Goal: Task Accomplishment & Management: Manage account settings

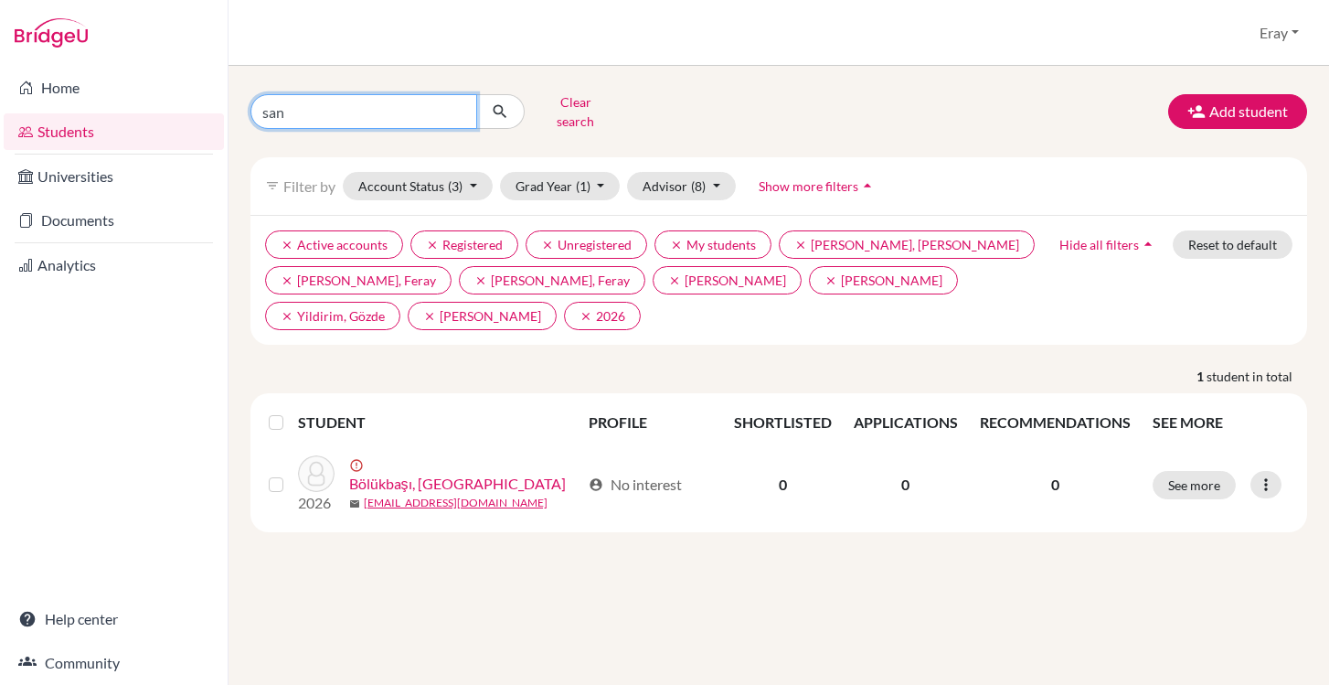
click at [417, 113] on input "san" at bounding box center [363, 111] width 227 height 35
type input "s"
click at [476, 94] on button "submit" at bounding box center [500, 111] width 48 height 35
click at [500, 108] on icon "submit" at bounding box center [500, 111] width 18 height 18
click at [391, 96] on input "Find student by name..." at bounding box center [363, 111] width 227 height 35
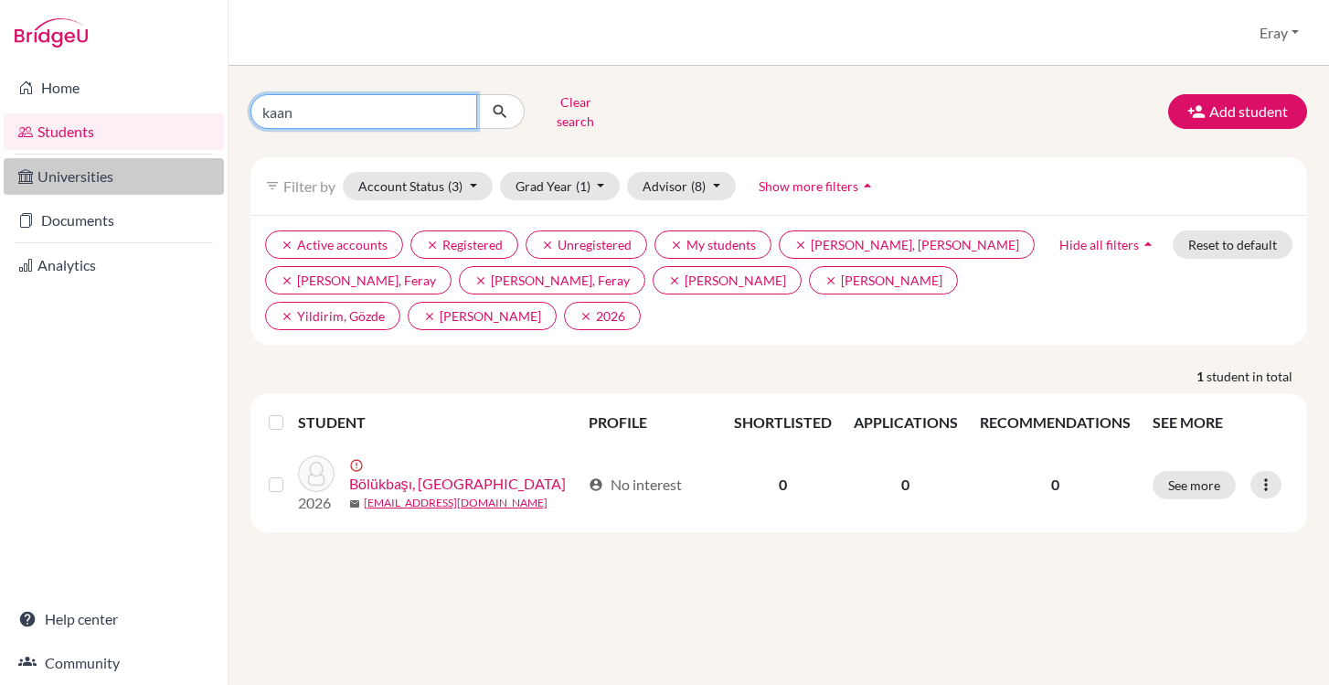
type input "kaan"
click at [144, 167] on link "Universities" at bounding box center [114, 176] width 220 height 37
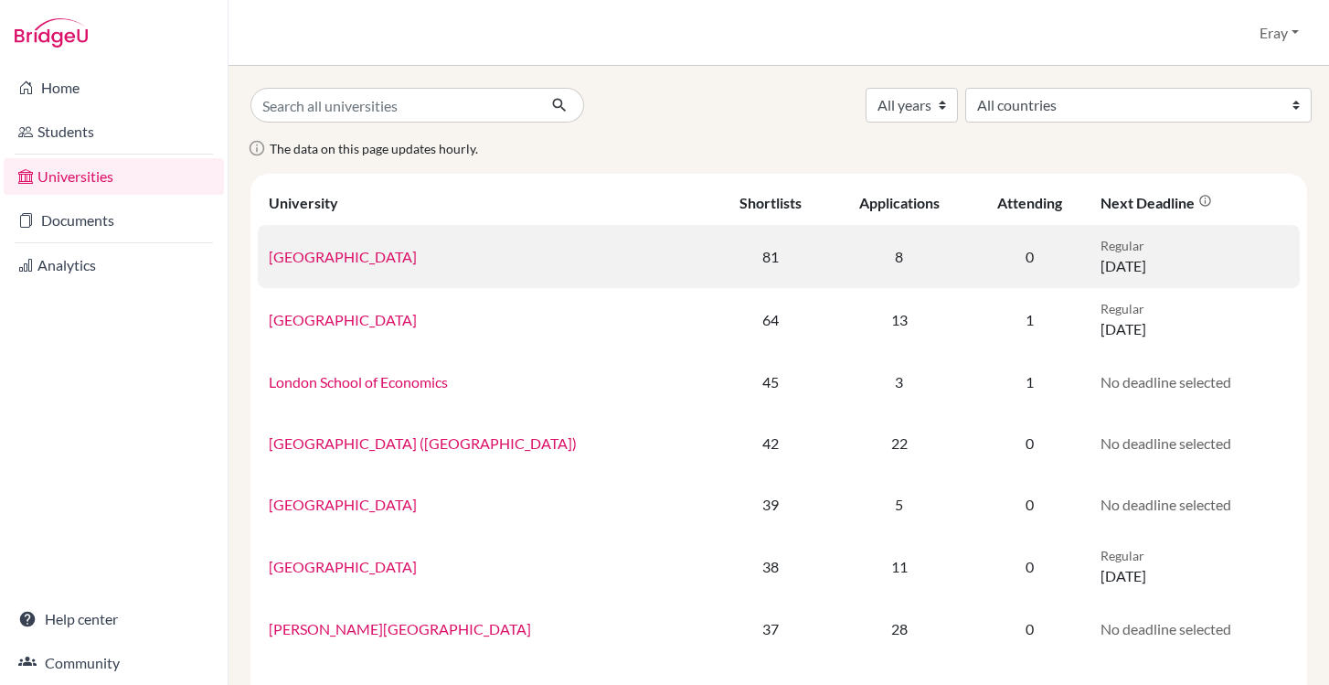
click at [356, 257] on link "University College London" at bounding box center [343, 256] width 148 height 17
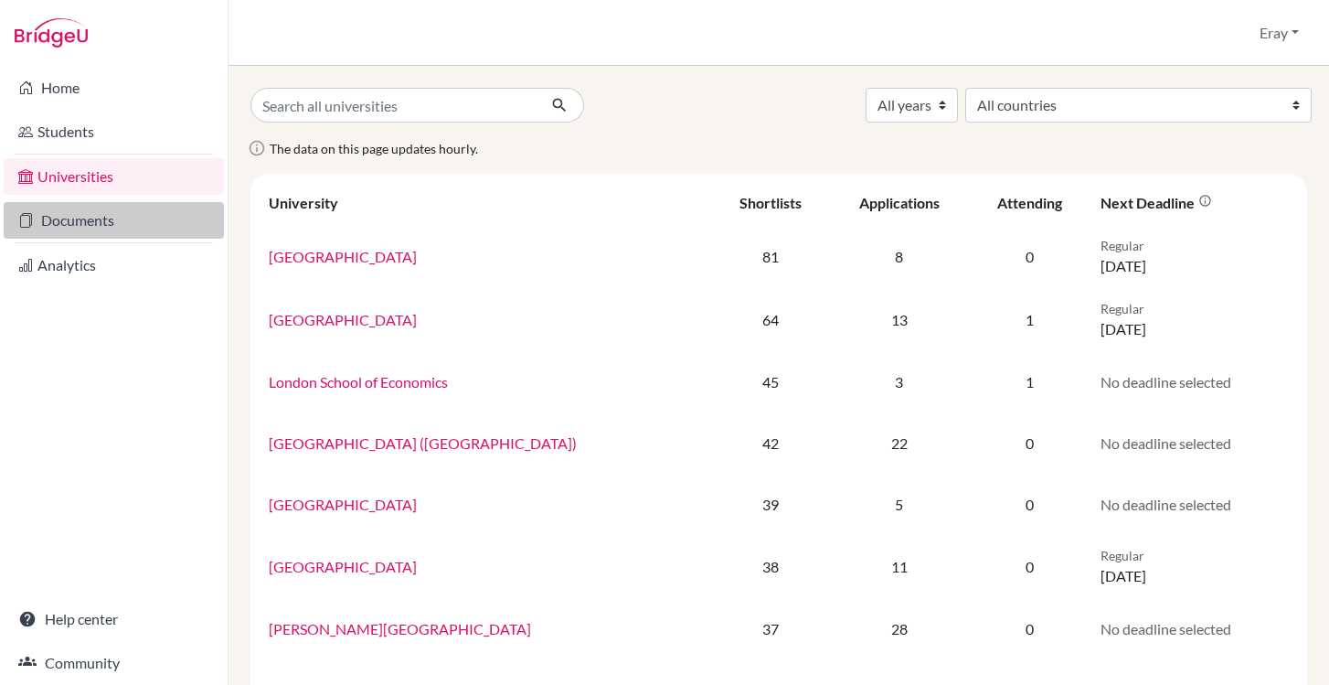
click at [129, 219] on link "Documents" at bounding box center [114, 220] width 220 height 37
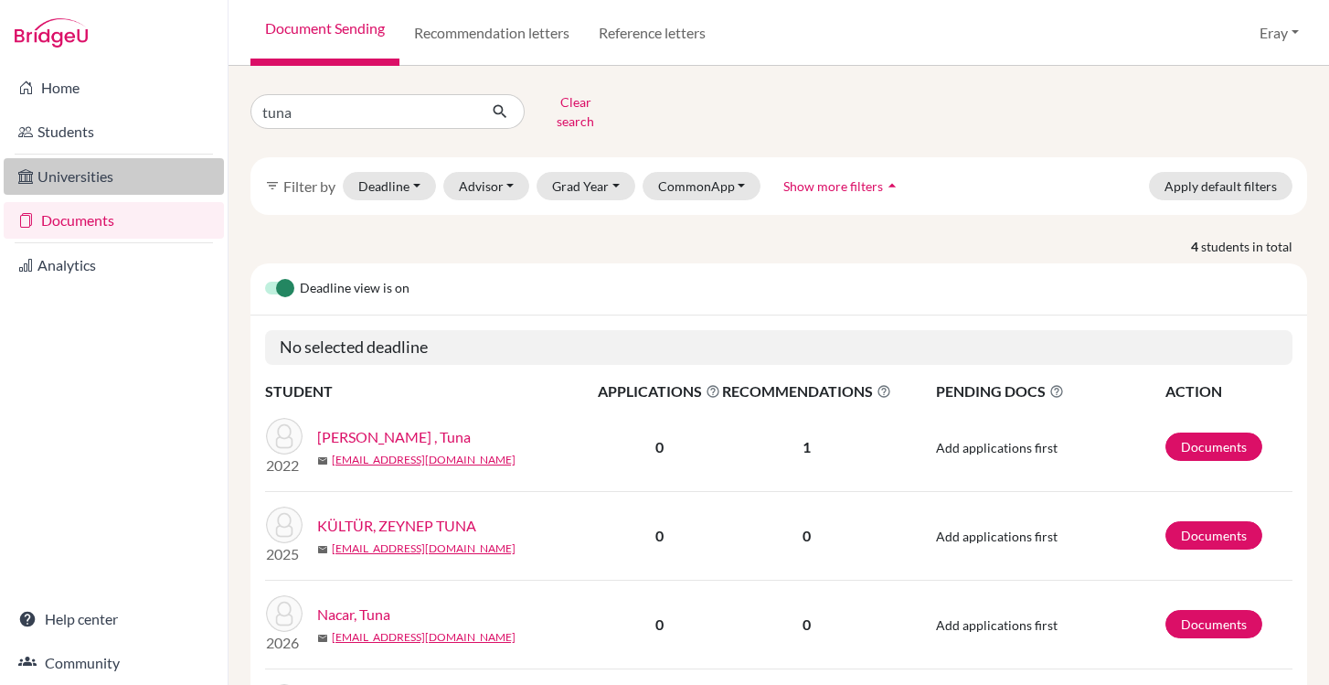
click at [137, 183] on link "Universities" at bounding box center [114, 176] width 220 height 37
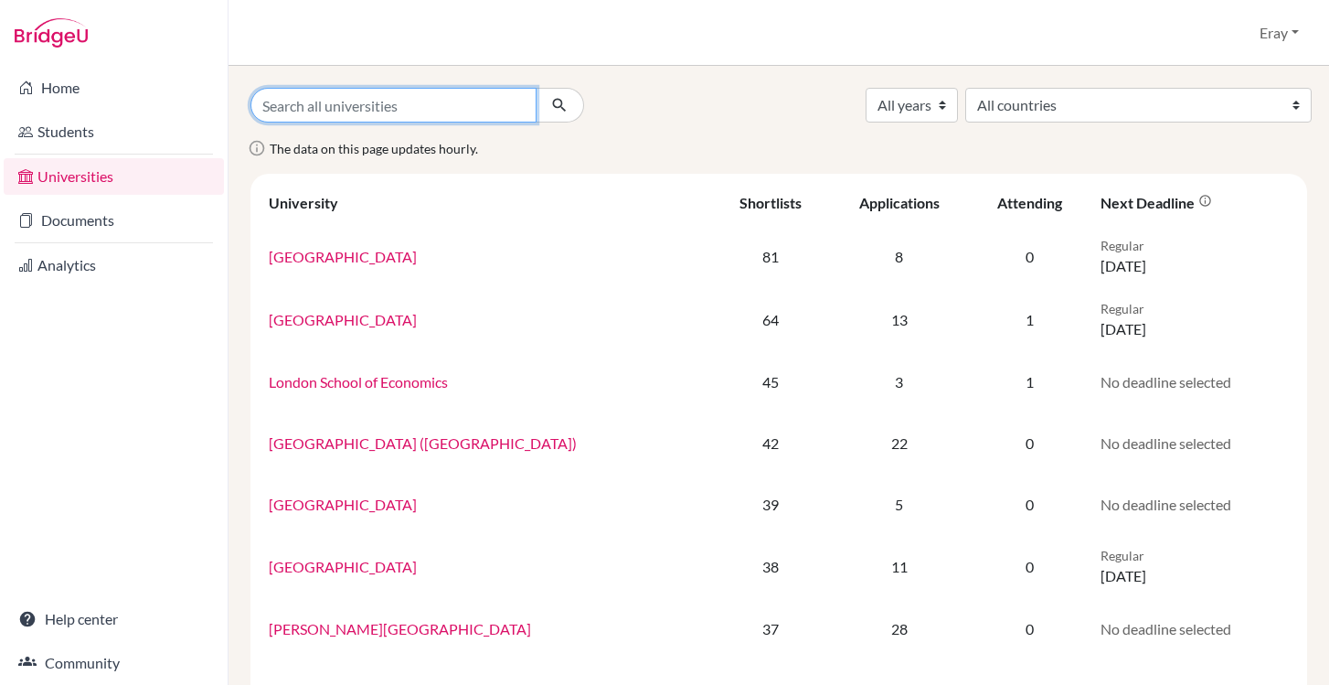
click at [353, 120] on input "Search all universities" at bounding box center [393, 105] width 286 height 35
type input "kaan"
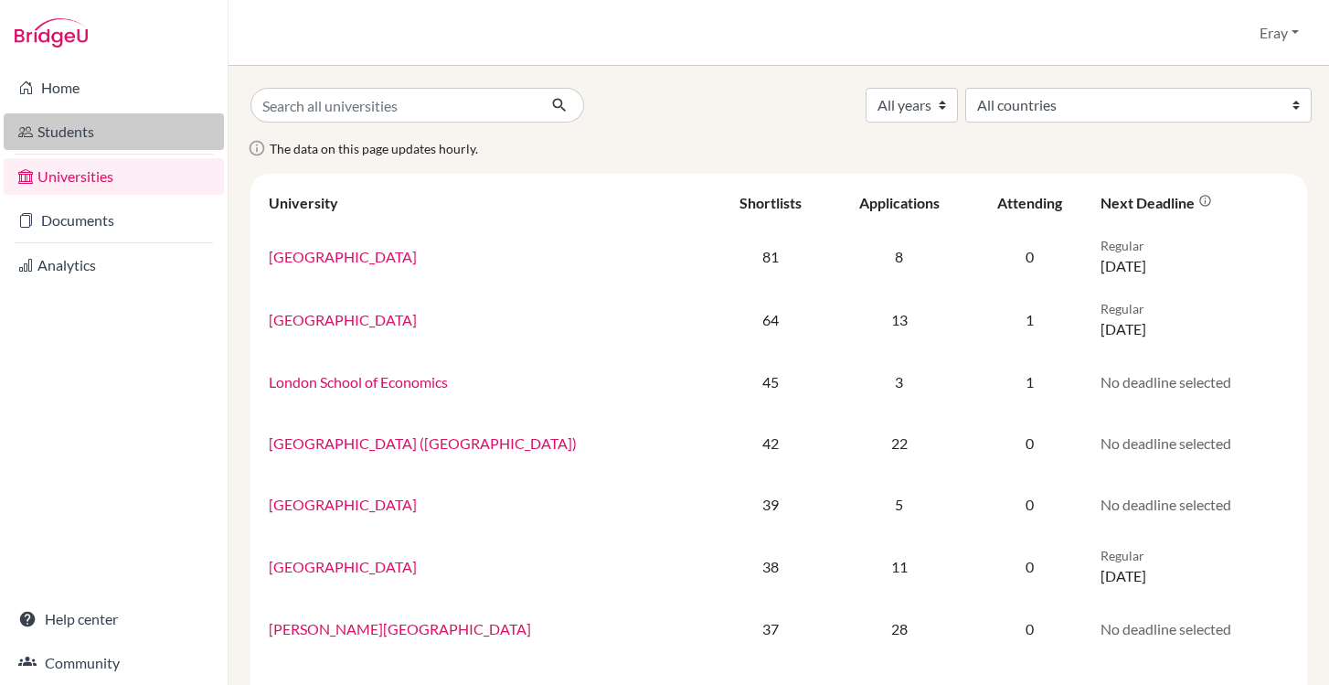
click at [117, 135] on link "Students" at bounding box center [114, 131] width 220 height 37
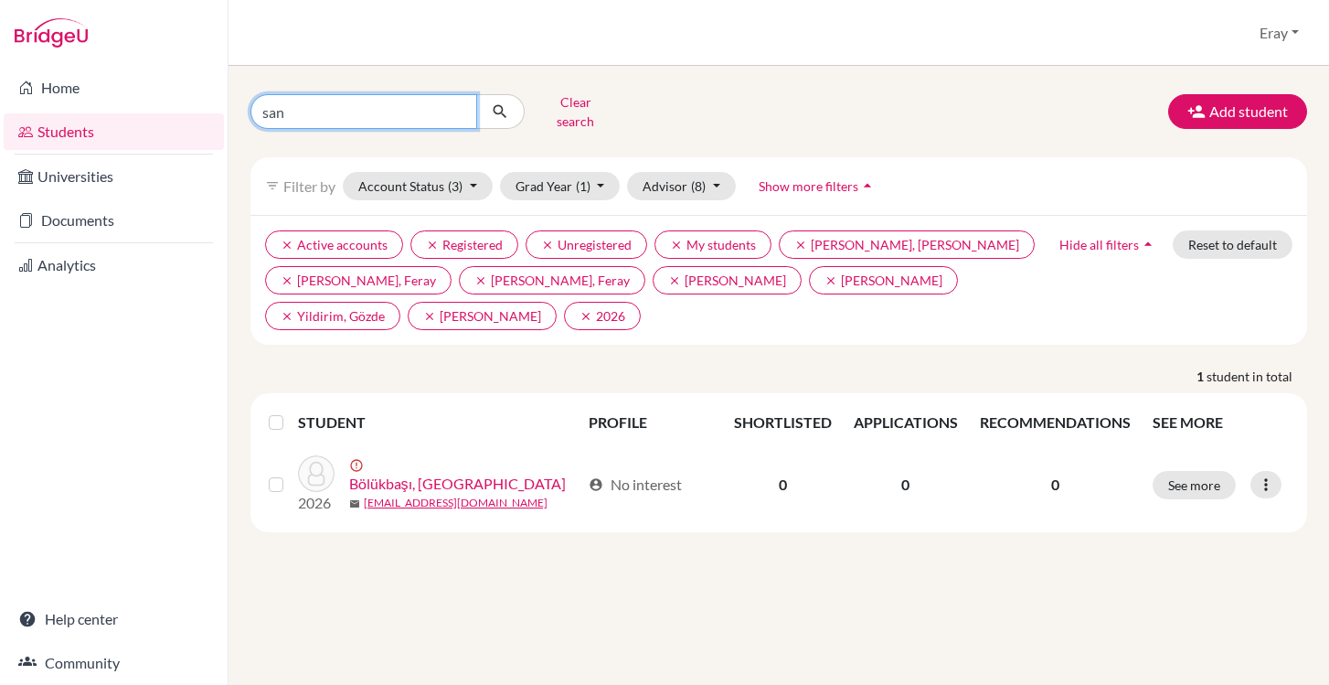
click at [378, 117] on input "san" at bounding box center [363, 111] width 227 height 35
type input "kaan"
click at [498, 103] on icon "submit" at bounding box center [500, 111] width 18 height 18
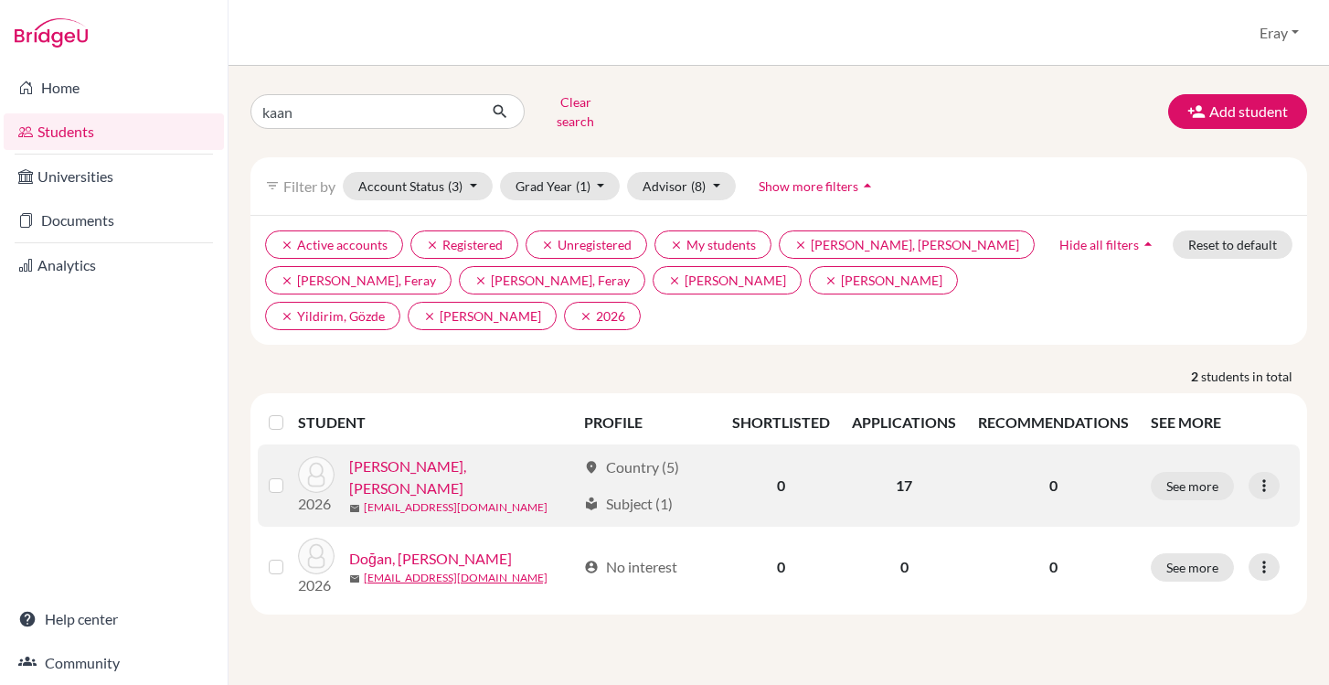
click at [445, 499] on link "15822@blisankara.org" at bounding box center [456, 507] width 184 height 16
click at [1274, 472] on div at bounding box center [1264, 485] width 31 height 27
click at [1194, 472] on button "See more" at bounding box center [1192, 486] width 83 height 28
click at [1192, 468] on div "kaan Clear search Add student filter_list Filter by Account Status (3) Active a…" at bounding box center [779, 375] width 1101 height 619
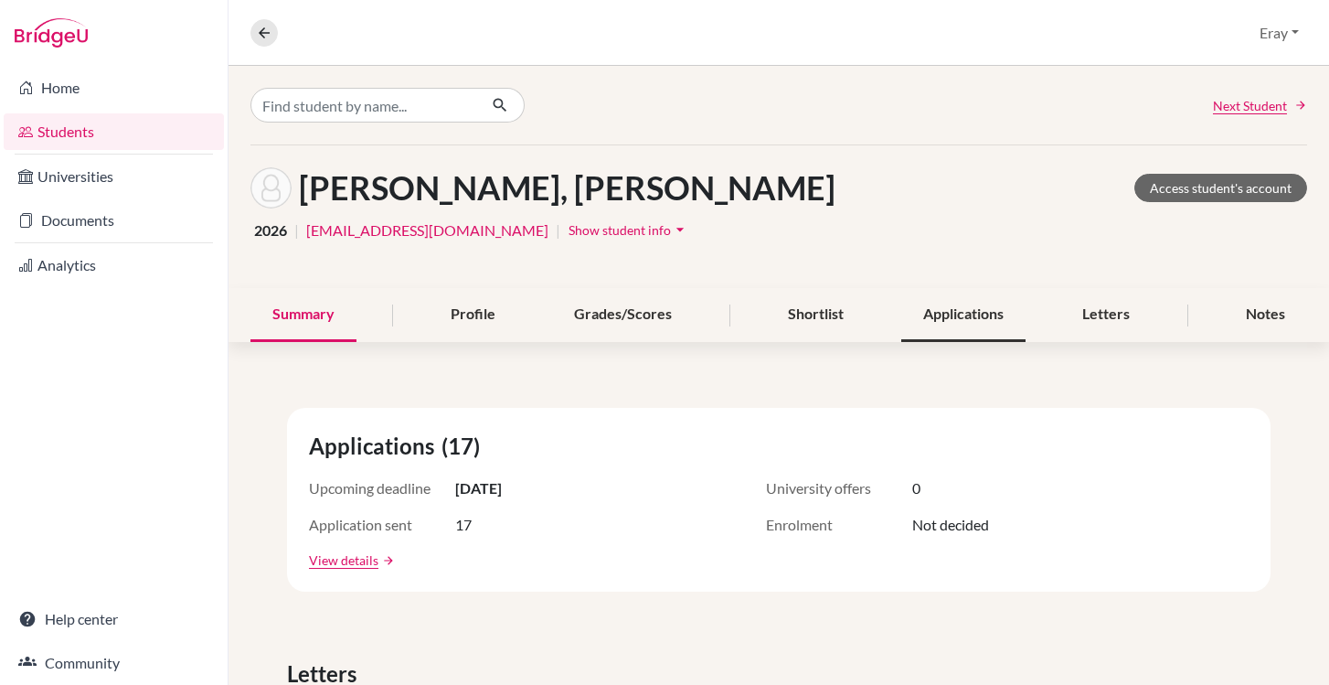
click at [914, 318] on div "Applications" at bounding box center [963, 315] width 124 height 54
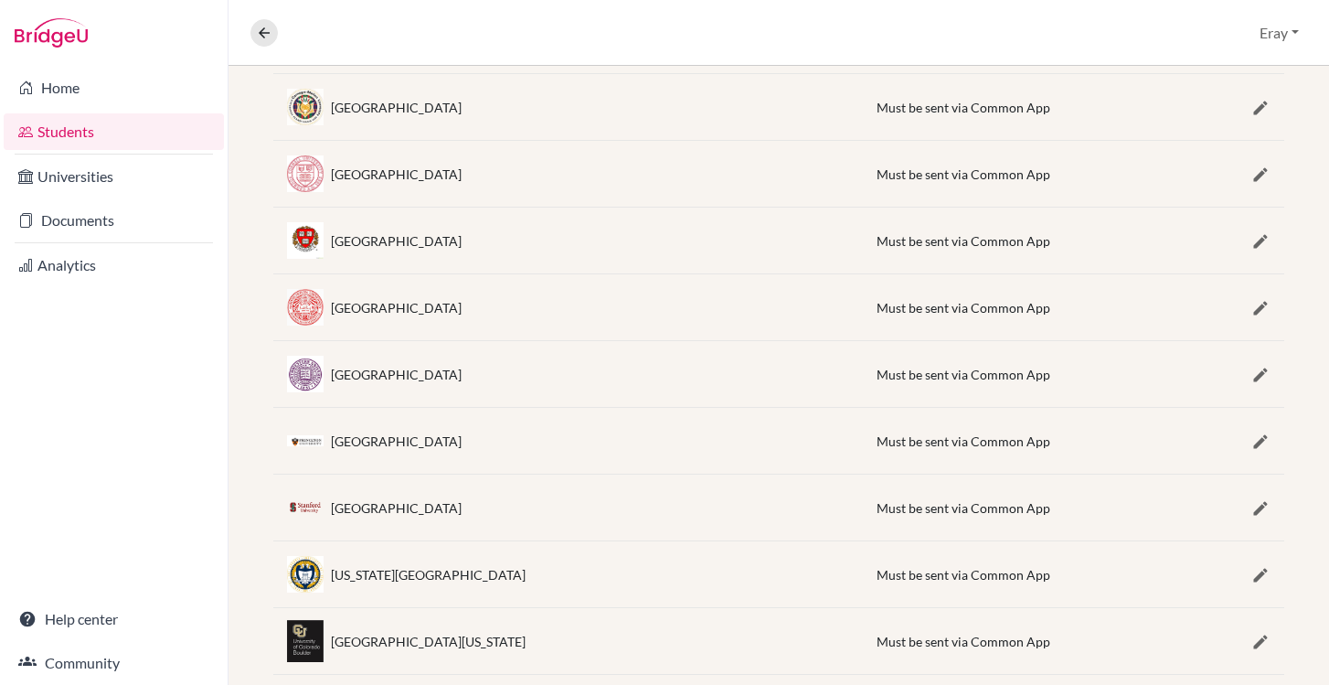
scroll to position [993, 0]
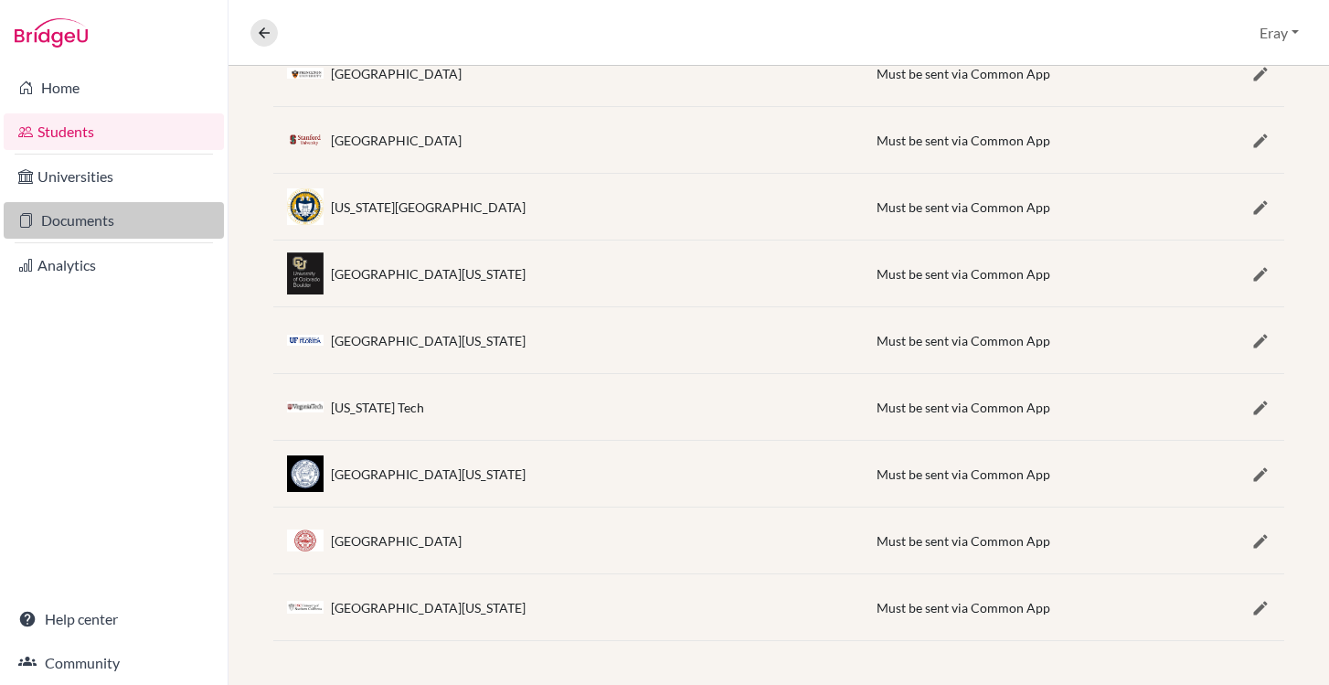
click at [115, 224] on link "Documents" at bounding box center [114, 220] width 220 height 37
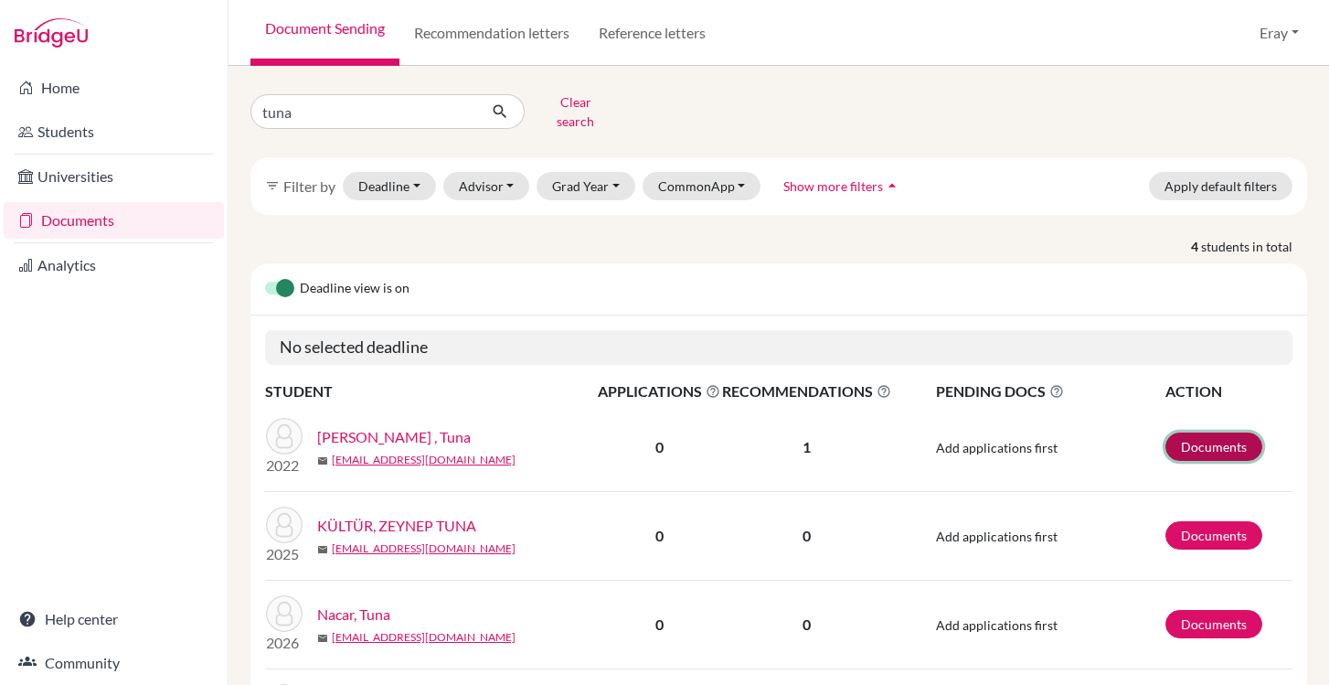
click at [1199, 438] on link "Documents" at bounding box center [1213, 446] width 97 height 28
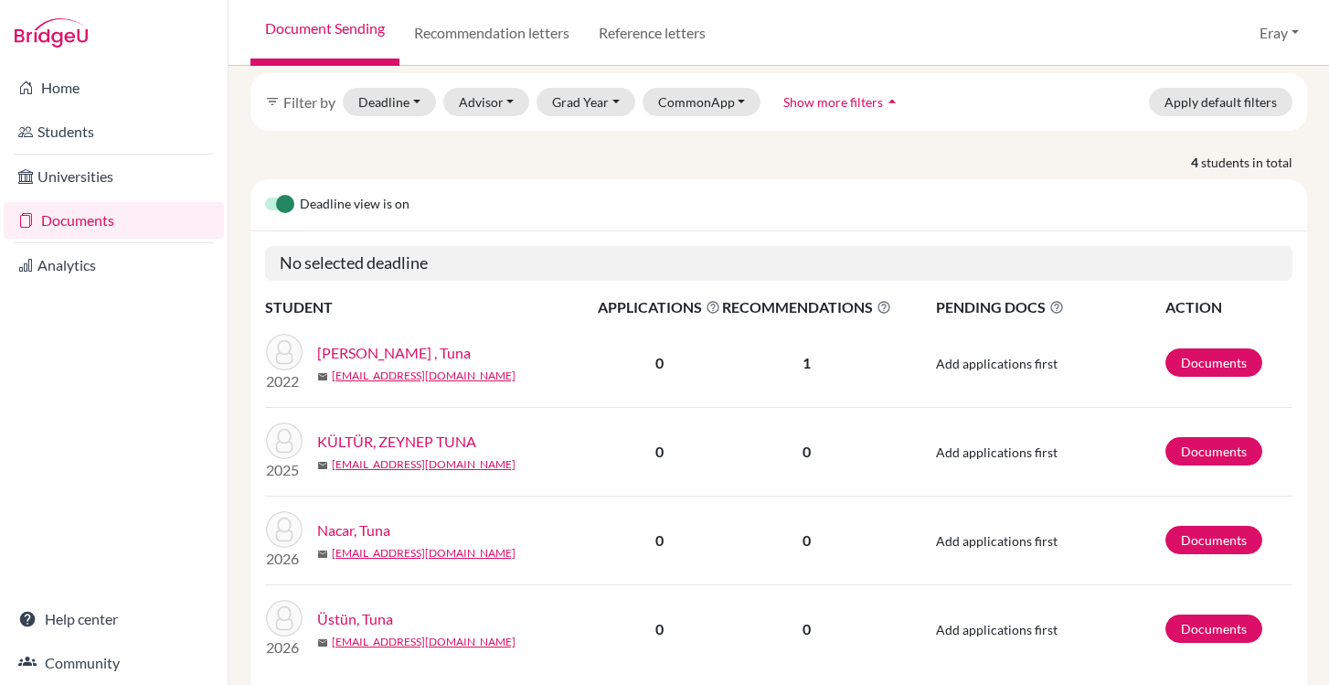
scroll to position [132, 0]
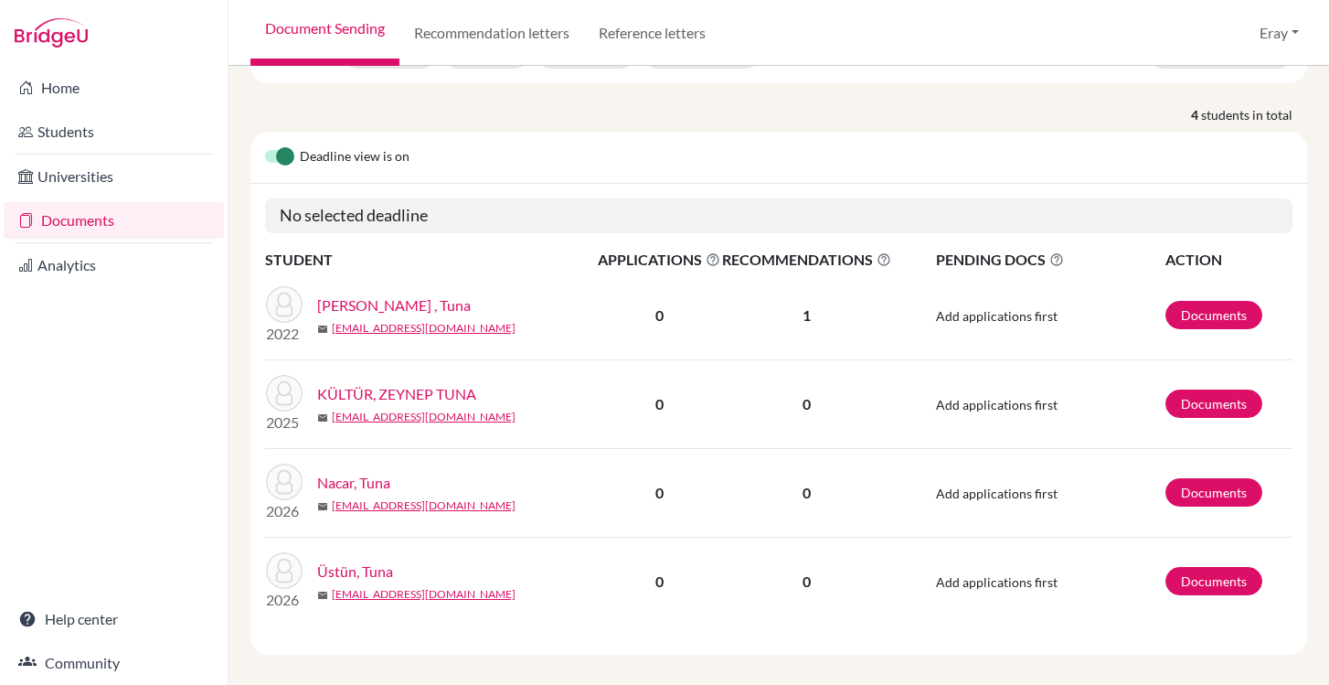
click at [265, 146] on label at bounding box center [265, 146] width 0 height 0
click at [280, 146] on input "checkbox" at bounding box center [272, 155] width 15 height 18
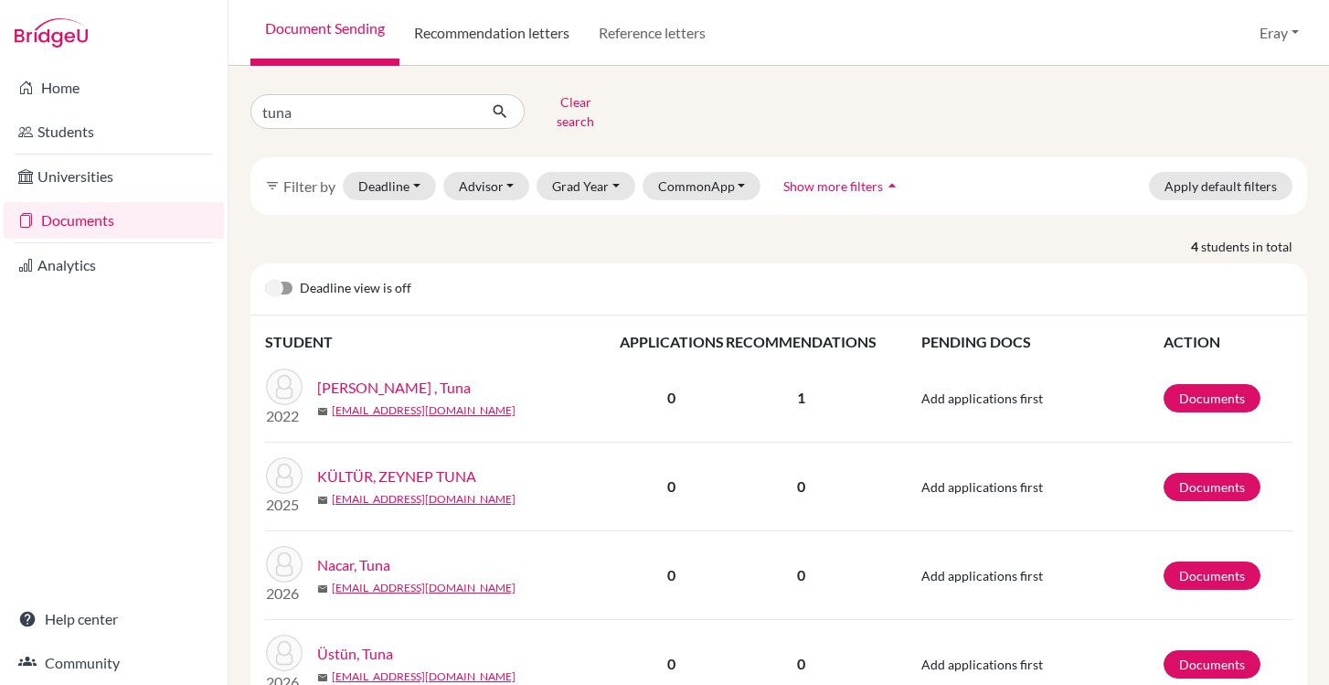
click at [513, 46] on link "Recommendation letters" at bounding box center [491, 33] width 185 height 66
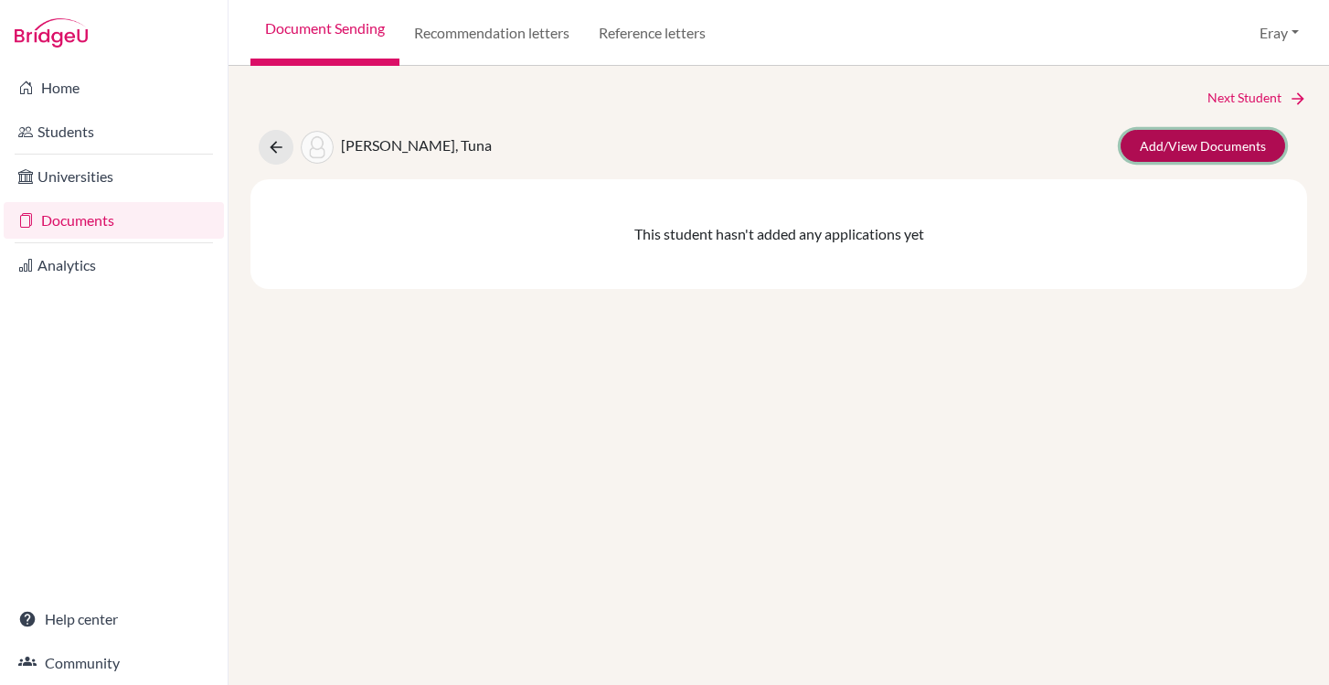
click at [1223, 153] on link "Add/View Documents" at bounding box center [1203, 146] width 165 height 32
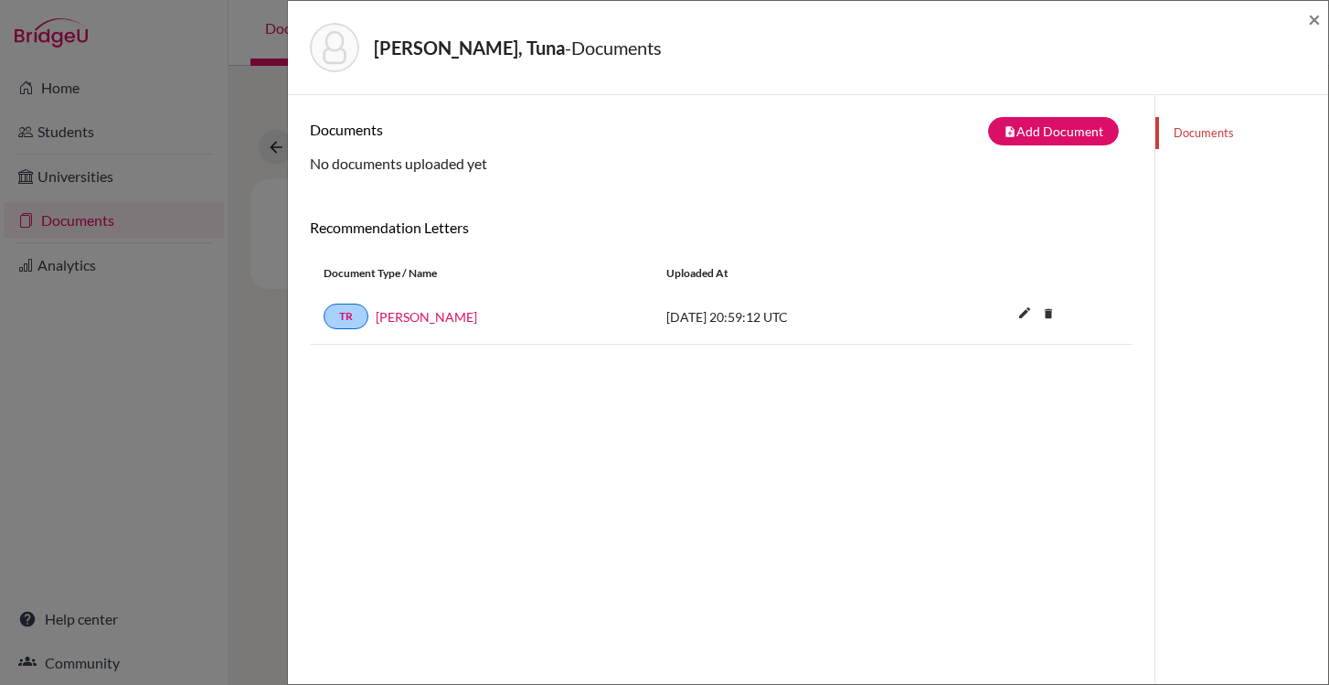
click at [1325, 24] on div "İzdeş, Tuna - Documents ×" at bounding box center [808, 48] width 1040 height 94
click at [1321, 25] on div "İzdeş, Tuna - Documents ×" at bounding box center [808, 48] width 1040 height 94
click at [1316, 22] on span "×" at bounding box center [1314, 18] width 13 height 27
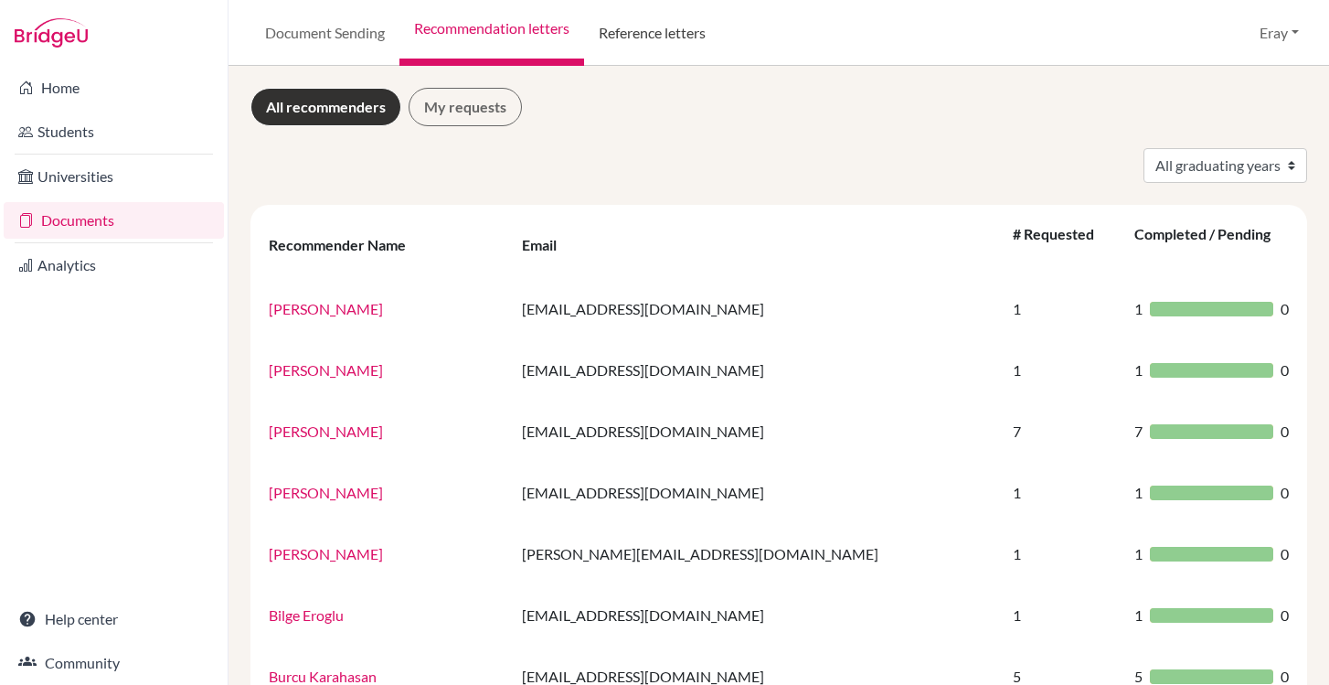
click at [614, 49] on link "Reference letters" at bounding box center [652, 33] width 136 height 66
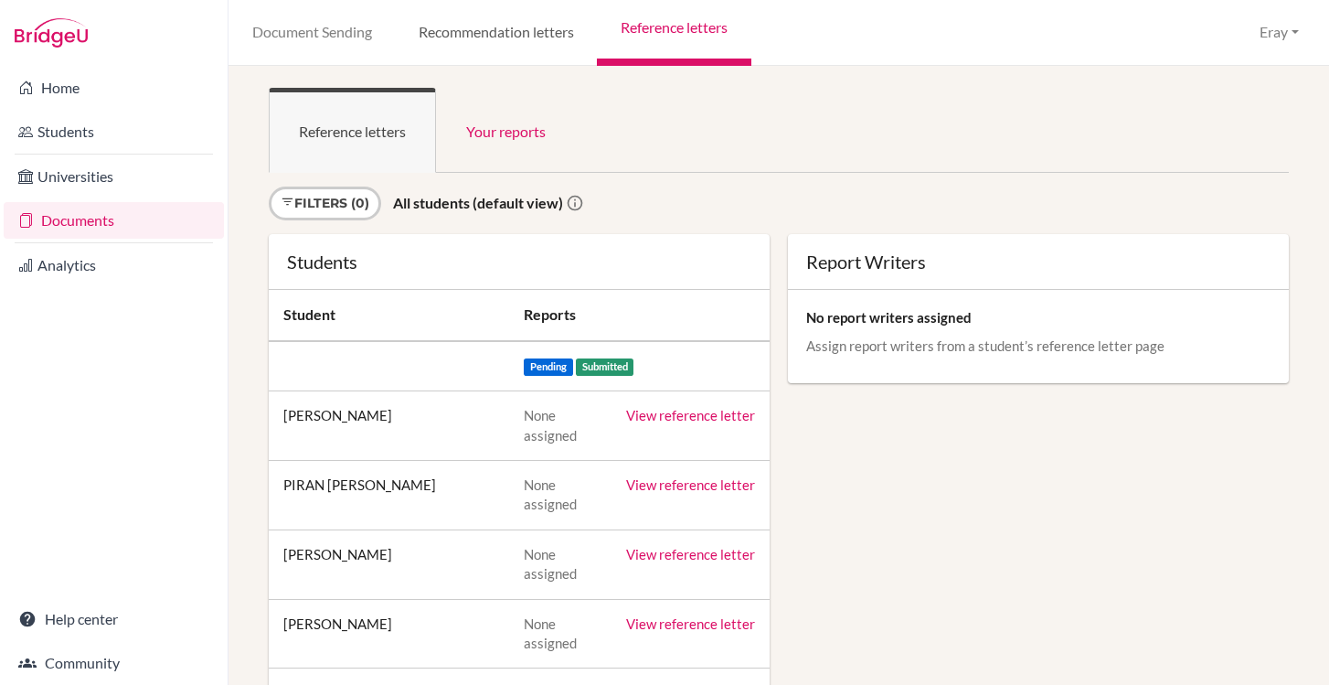
click at [517, 56] on link "Recommendation letters" at bounding box center [496, 33] width 202 height 66
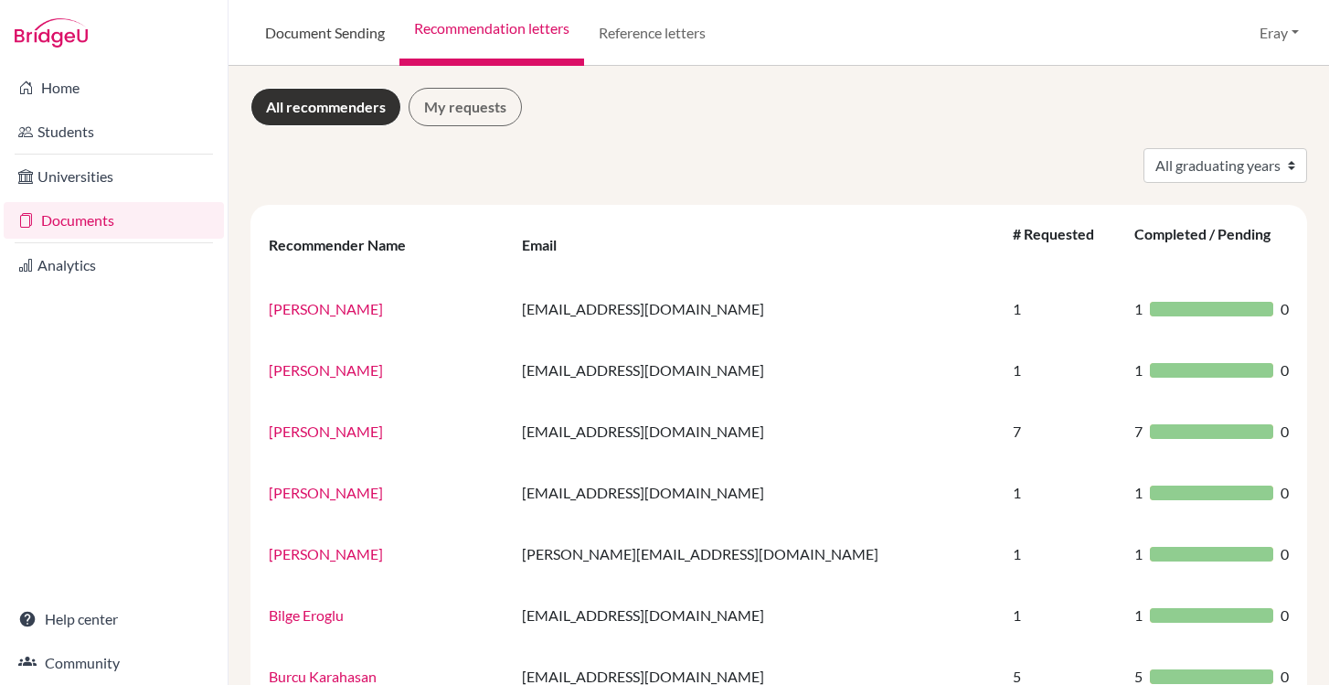
click at [322, 43] on link "Document Sending" at bounding box center [324, 33] width 149 height 66
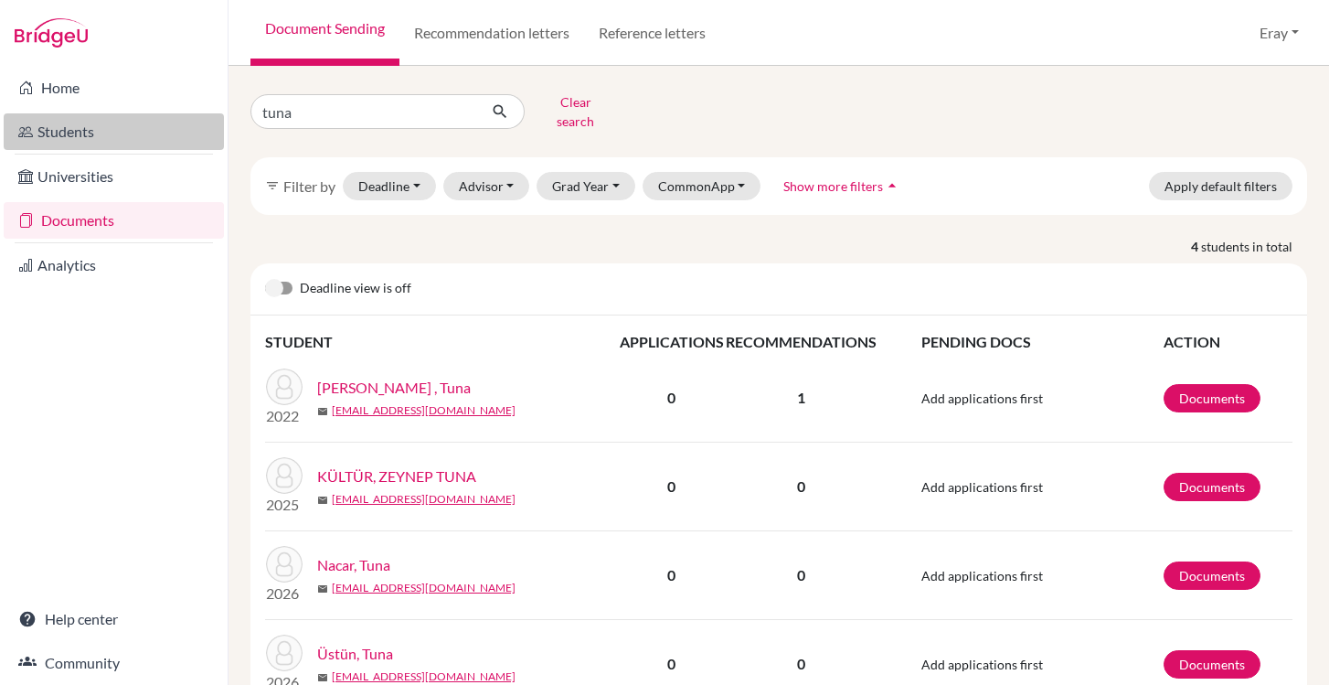
click at [120, 122] on link "Students" at bounding box center [114, 131] width 220 height 37
click at [122, 131] on link "Students" at bounding box center [114, 131] width 220 height 37
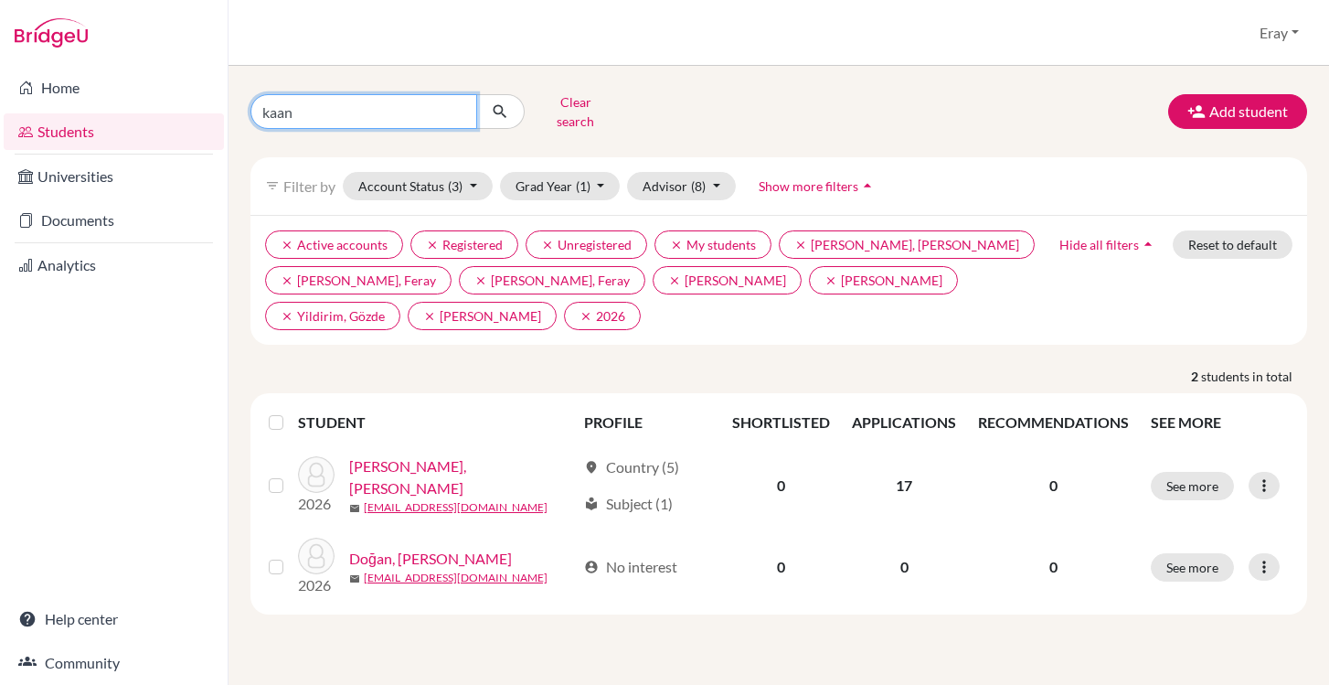
click at [464, 103] on input "kaan" at bounding box center [363, 111] width 227 height 35
click at [626, 64] on div "Students overview Eray Profile School Settings Log out" at bounding box center [779, 33] width 1101 height 66
click at [491, 102] on icon "submit" at bounding box center [500, 111] width 18 height 18
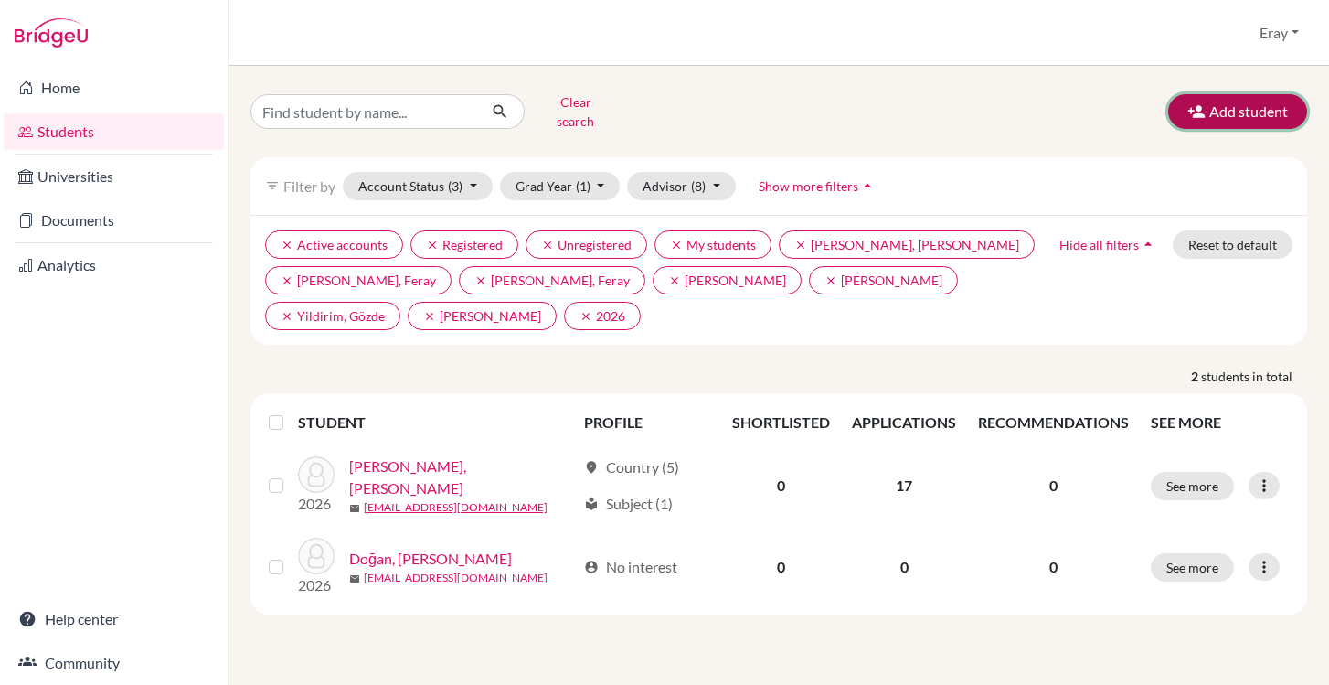
click at [1215, 122] on button "Add student" at bounding box center [1237, 111] width 139 height 35
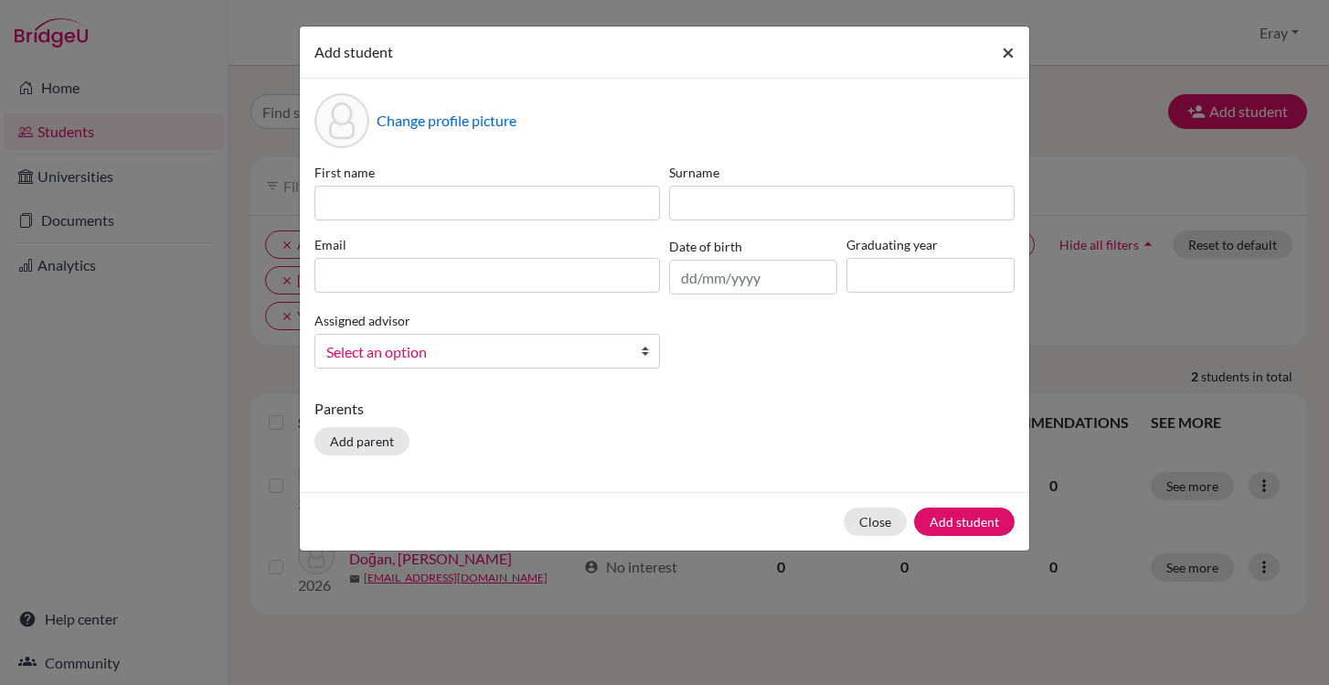
click at [1000, 55] on button "×" at bounding box center [1008, 52] width 42 height 51
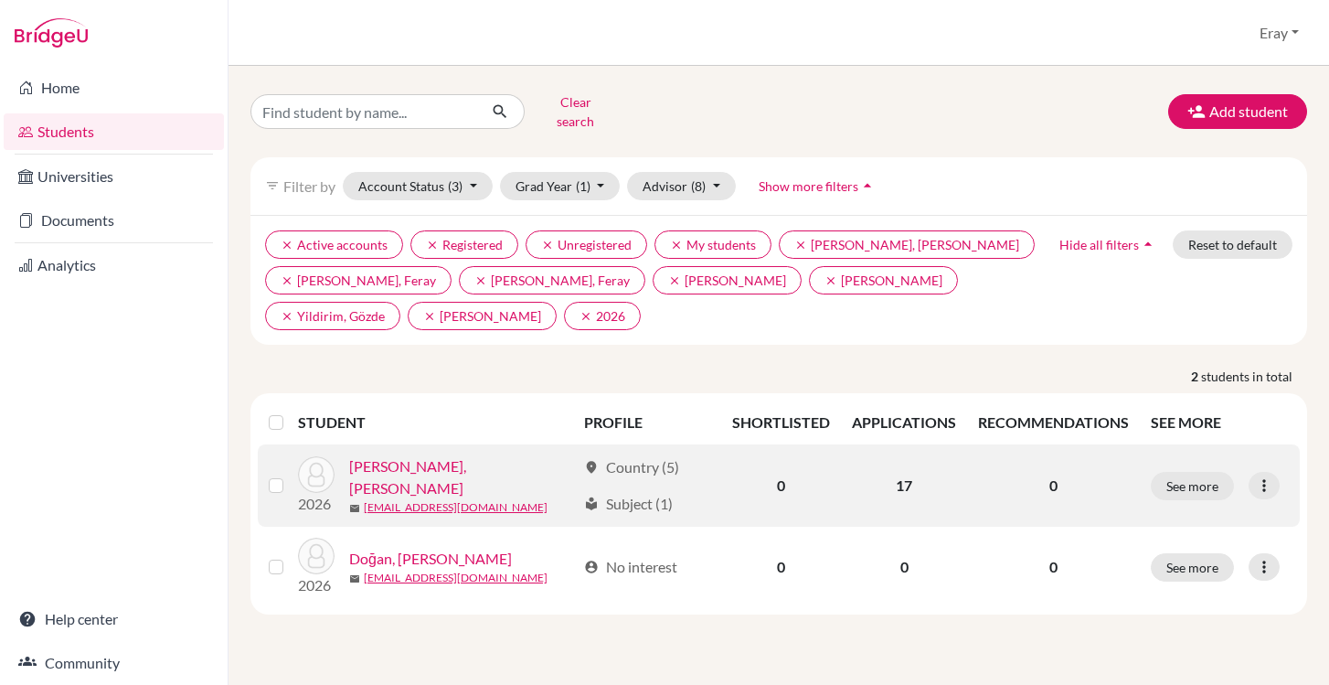
click at [421, 464] on link "[PERSON_NAME], [PERSON_NAME]" at bounding box center [462, 477] width 227 height 44
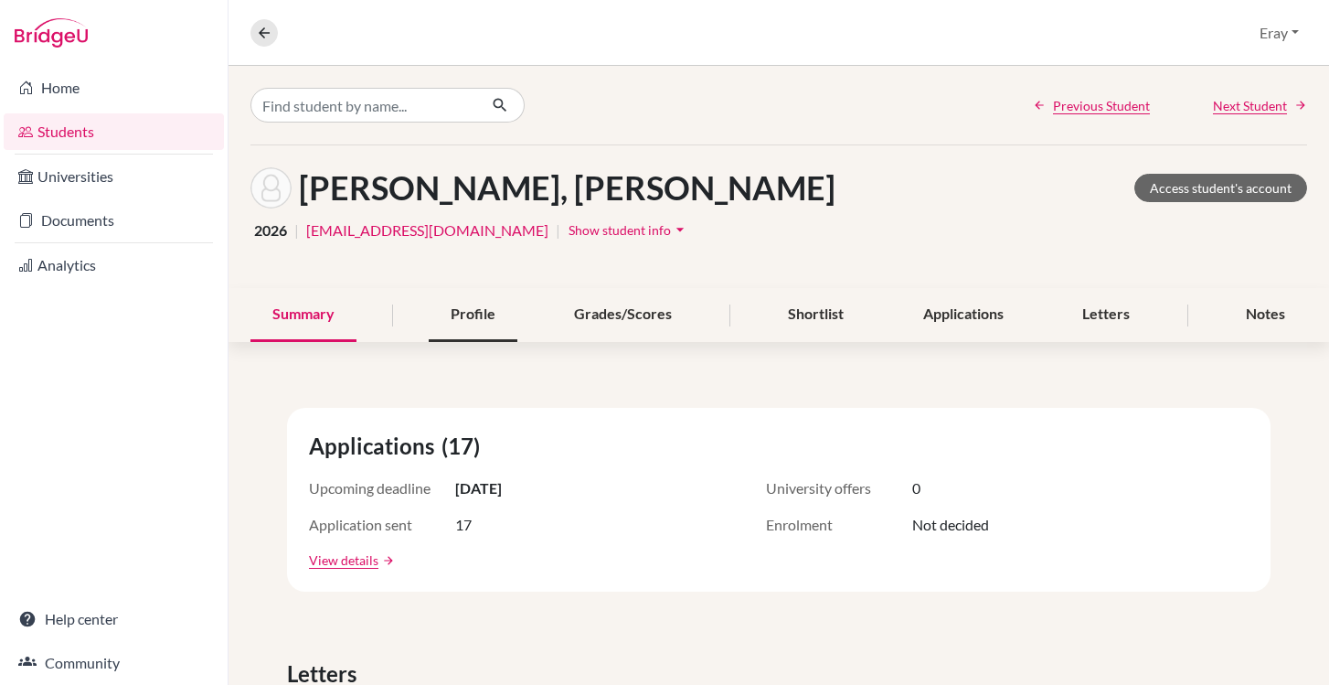
click at [459, 304] on div "Profile" at bounding box center [473, 315] width 89 height 54
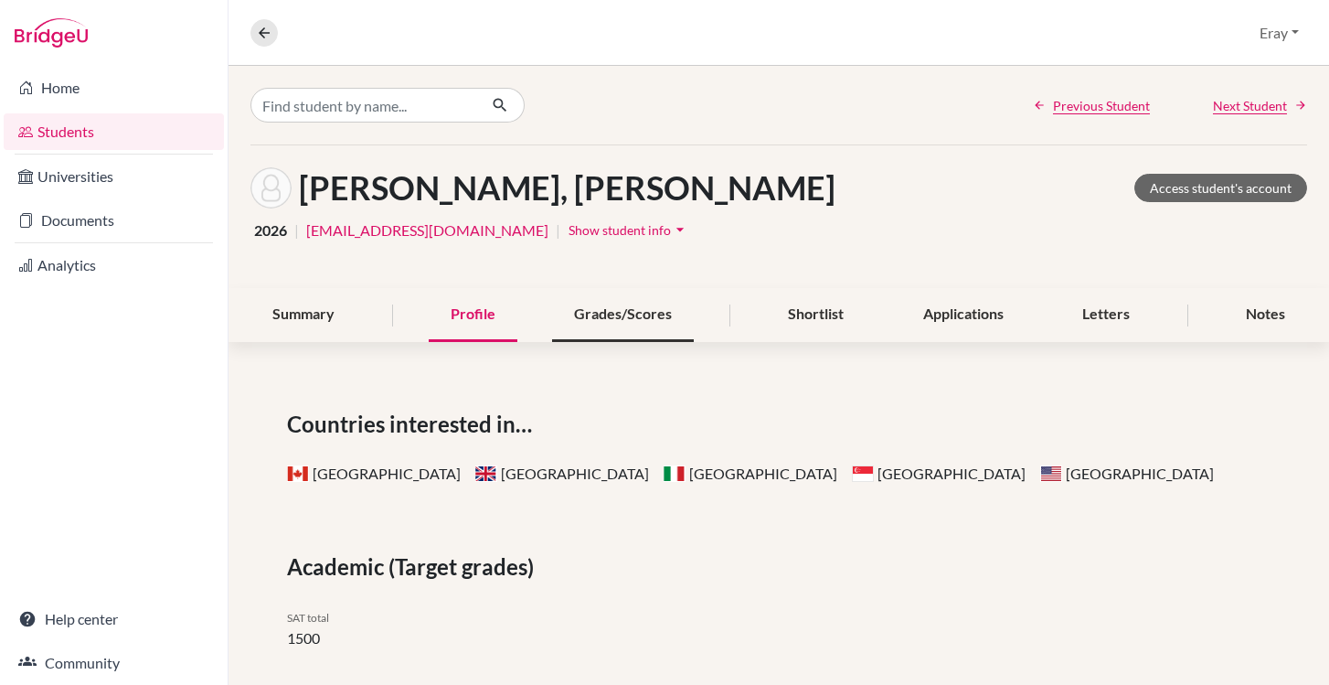
click at [625, 329] on div "Grades/Scores" at bounding box center [623, 315] width 142 height 54
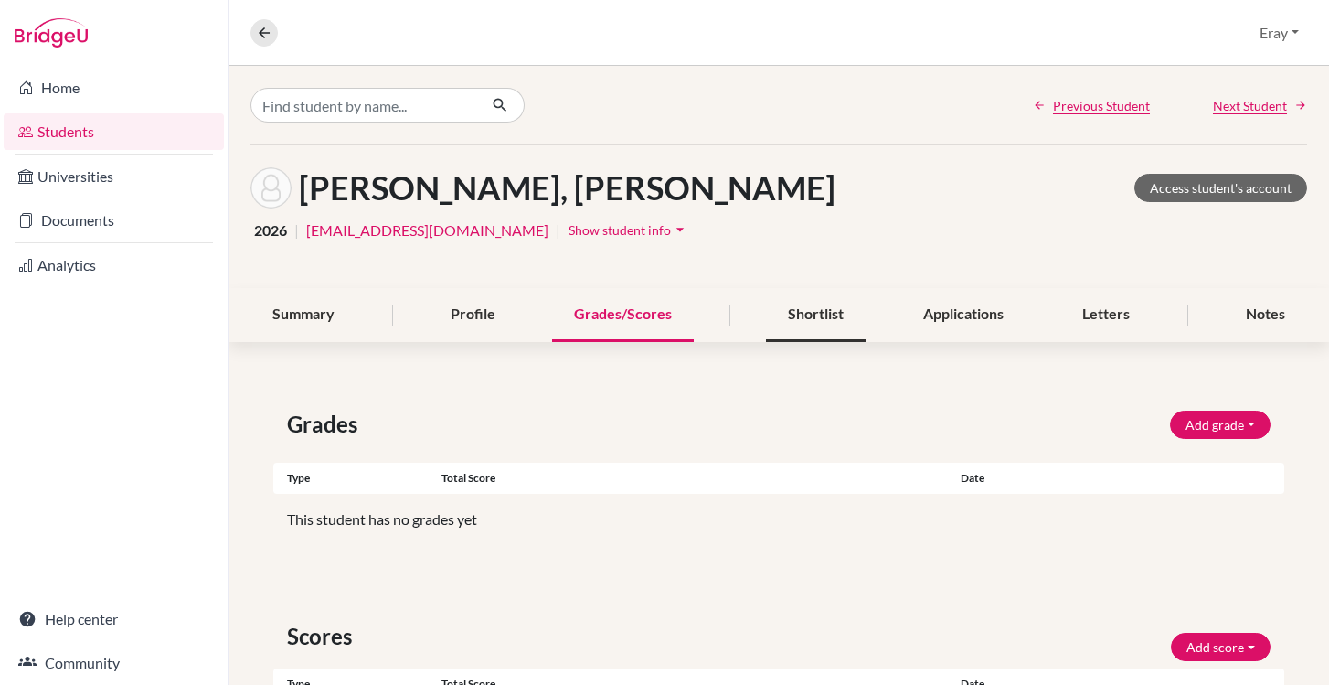
click at [796, 318] on div "Shortlist" at bounding box center [816, 315] width 100 height 54
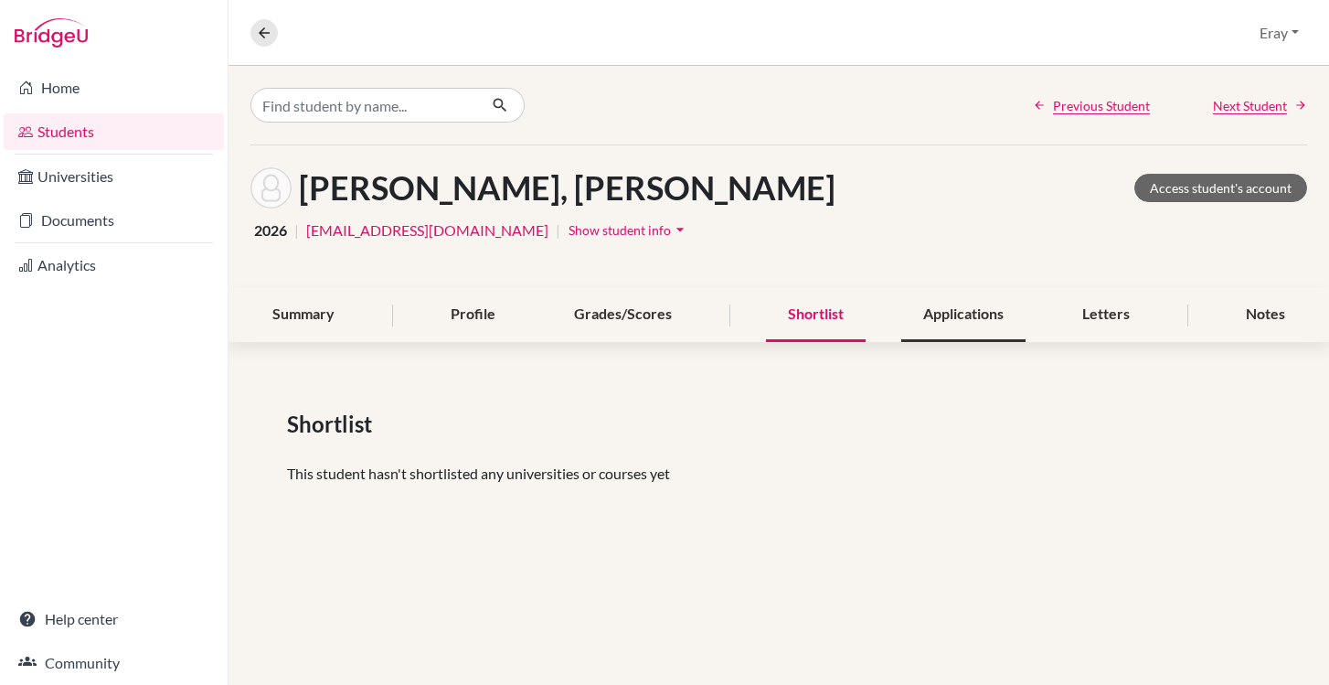
click at [974, 318] on div "Applications" at bounding box center [963, 315] width 124 height 54
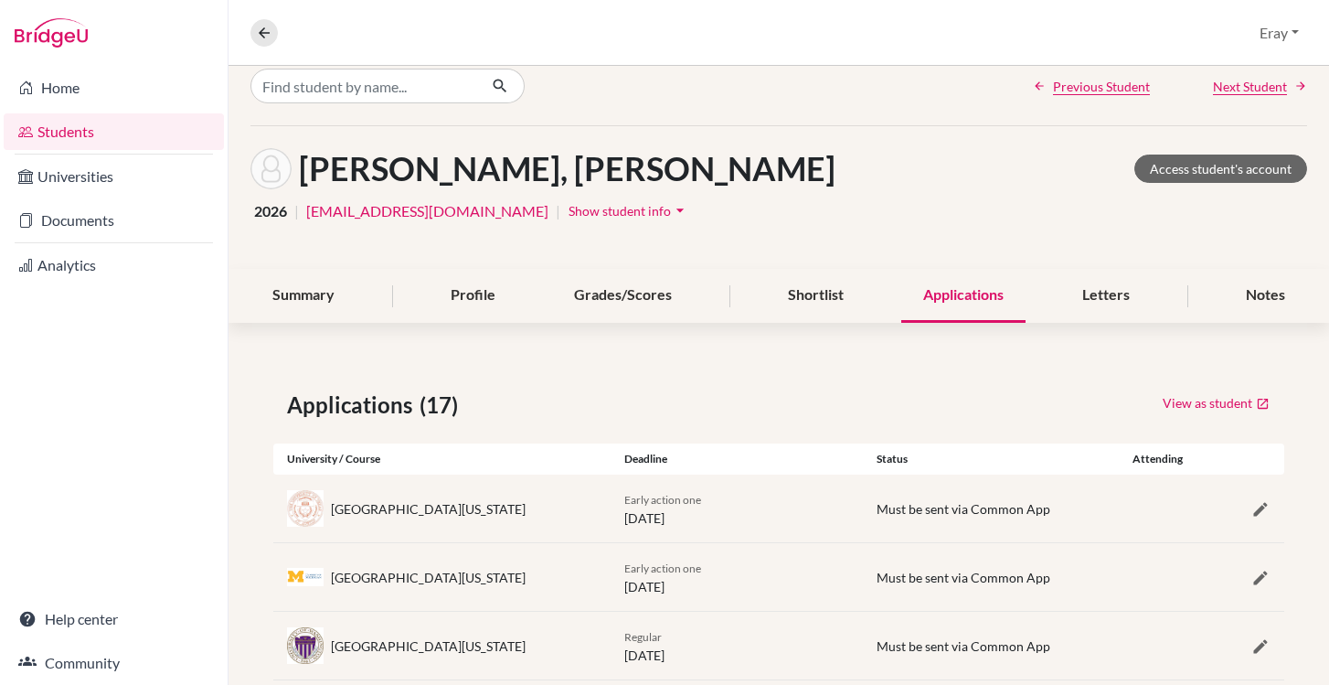
scroll to position [561, 0]
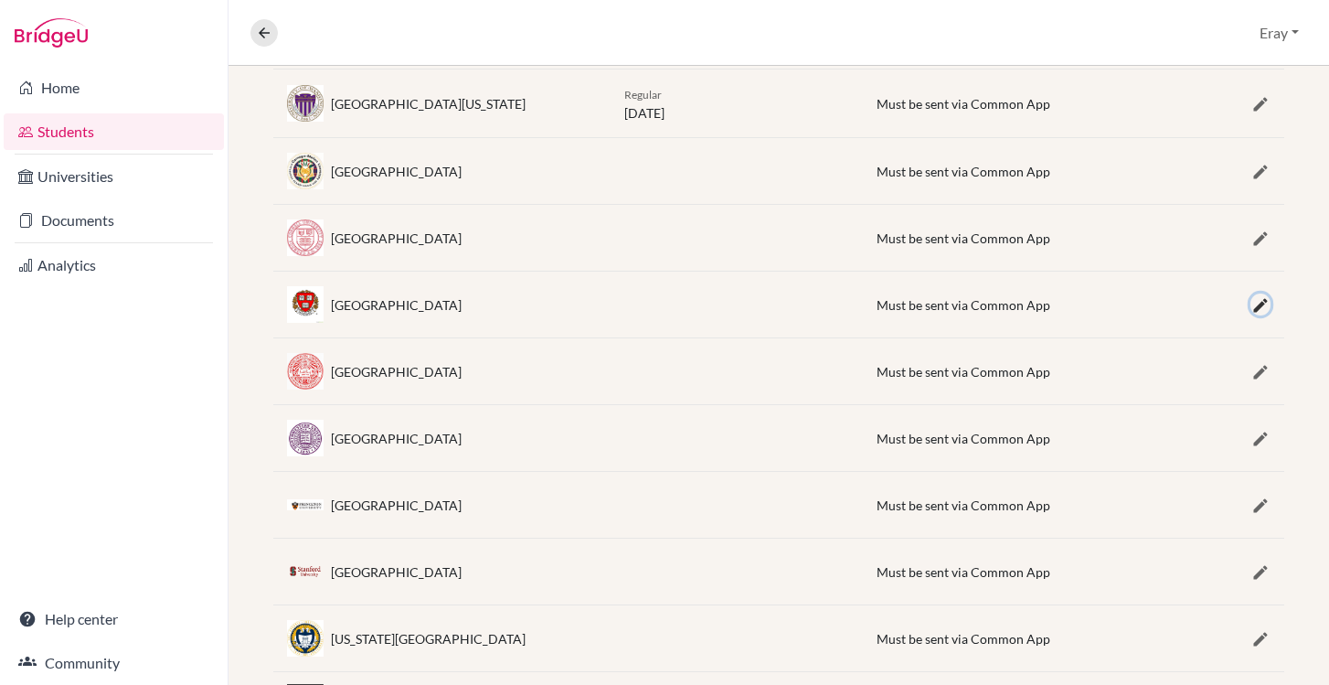
click at [1251, 304] on icon "button" at bounding box center [1260, 305] width 18 height 18
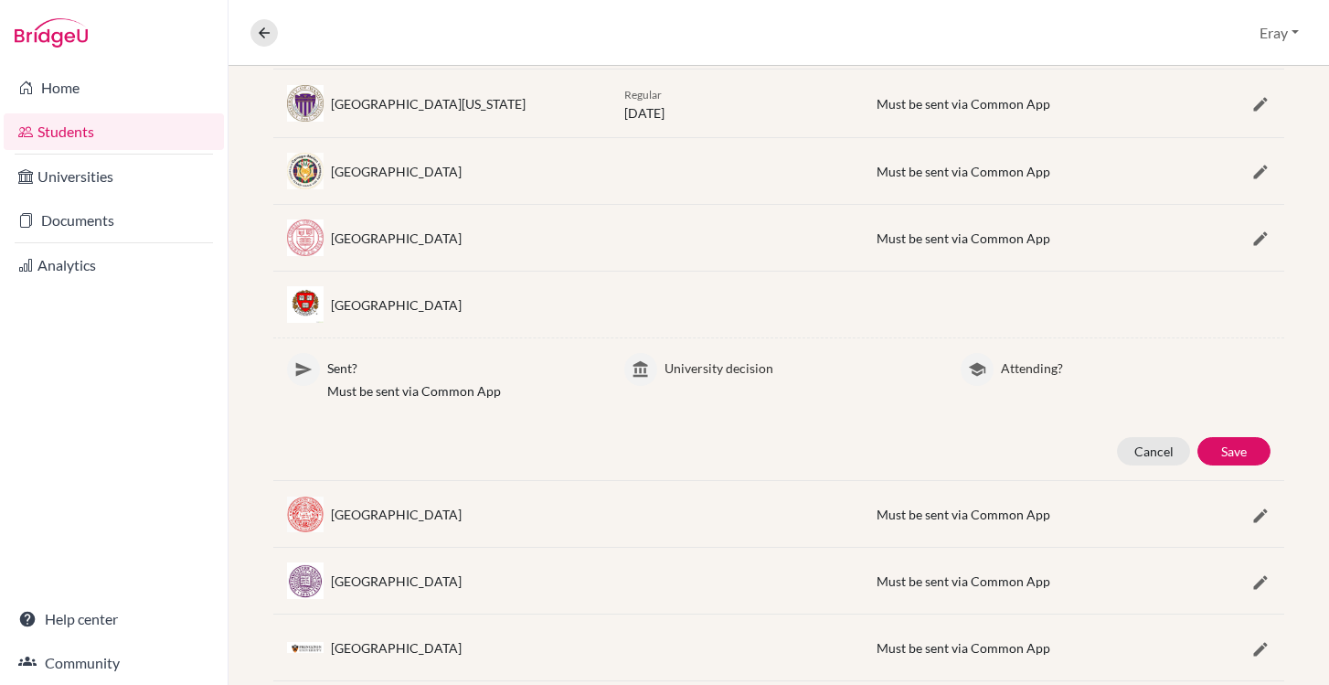
click at [440, 389] on p "Must be sent via Common App" at bounding box center [462, 390] width 270 height 19
click at [728, 367] on p "University decision" at bounding box center [800, 365] width 270 height 25
click at [1020, 359] on p "Attending?" at bounding box center [1136, 365] width 270 height 25
click at [1215, 442] on button "Save" at bounding box center [1233, 451] width 73 height 28
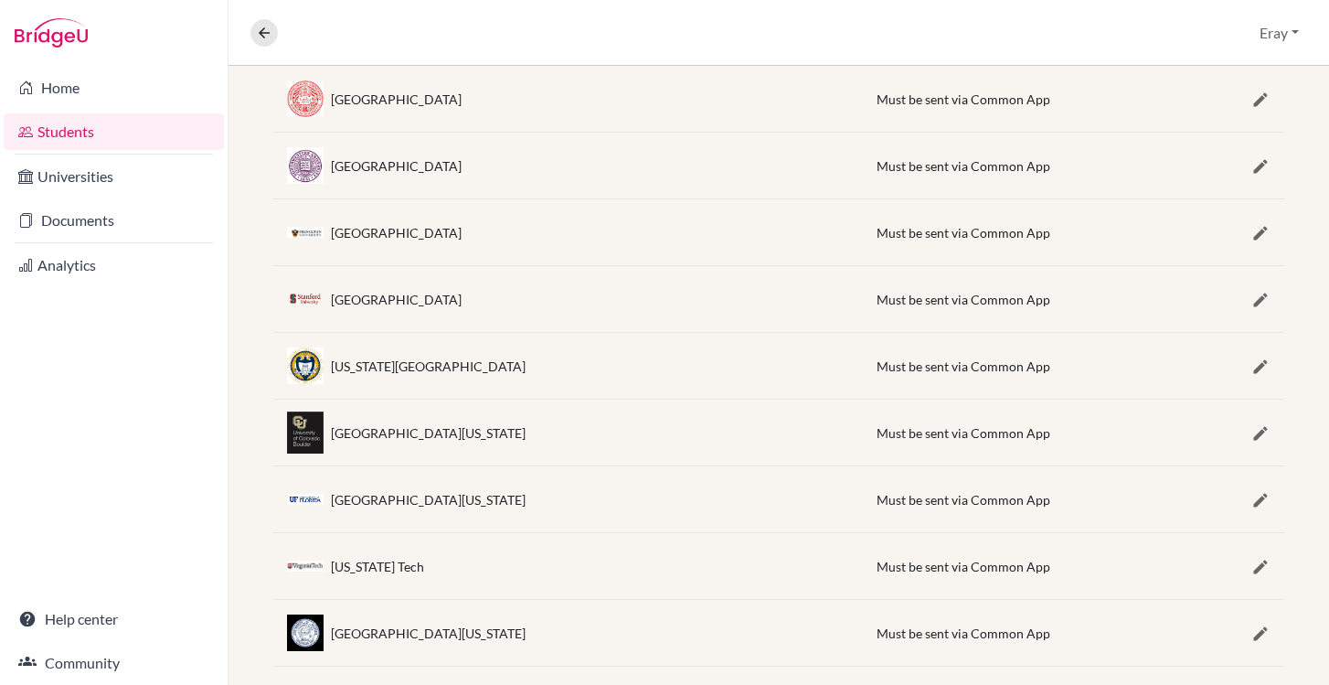
scroll to position [0, 0]
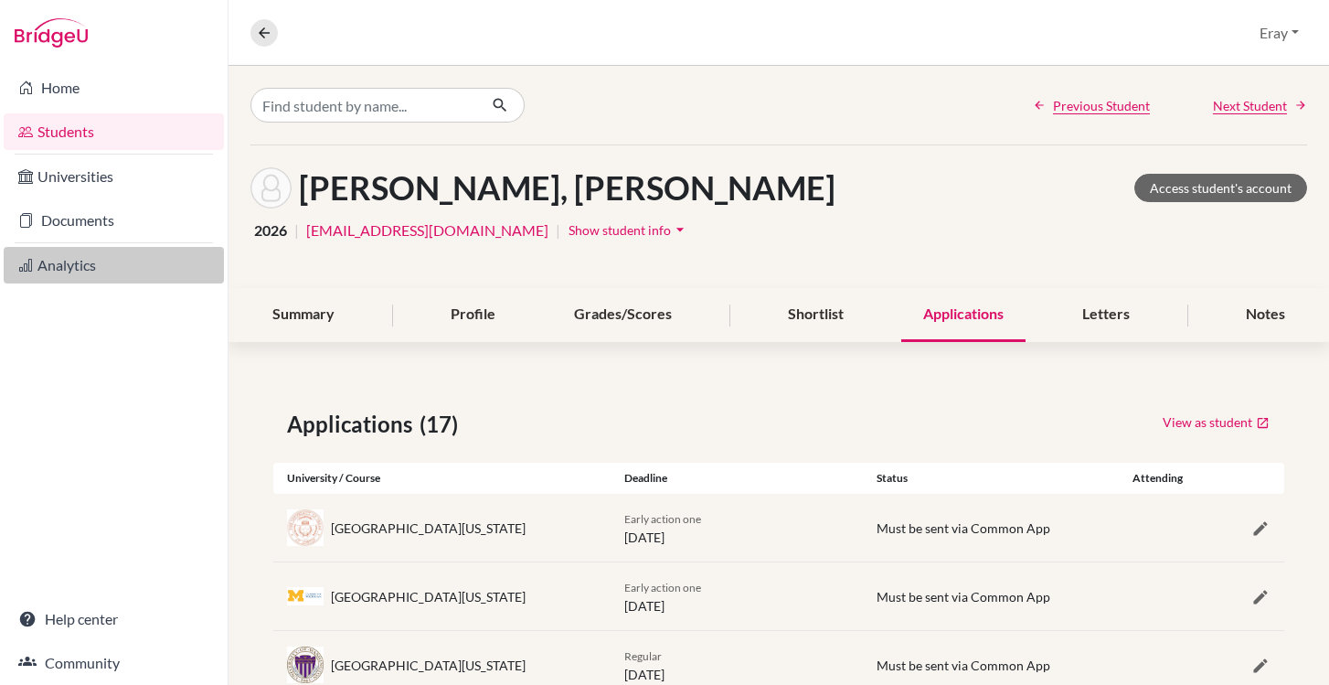
click at [117, 254] on link "Analytics" at bounding box center [114, 265] width 220 height 37
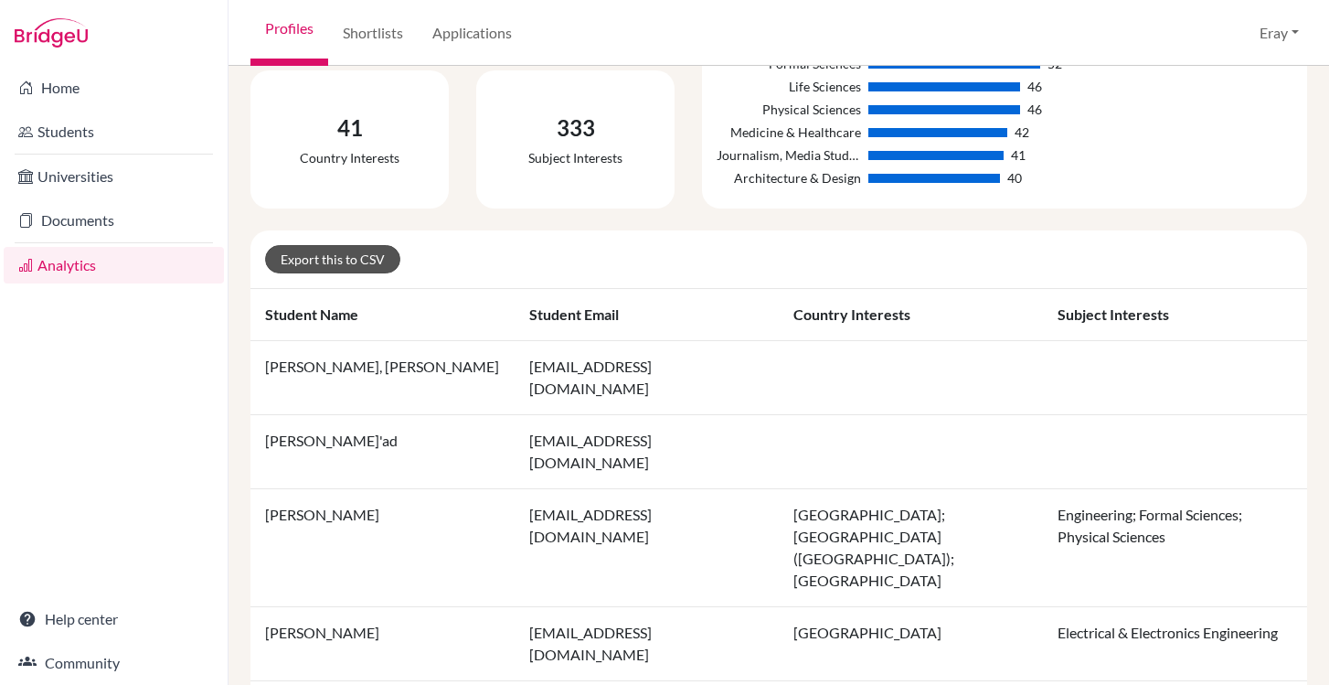
scroll to position [261, 0]
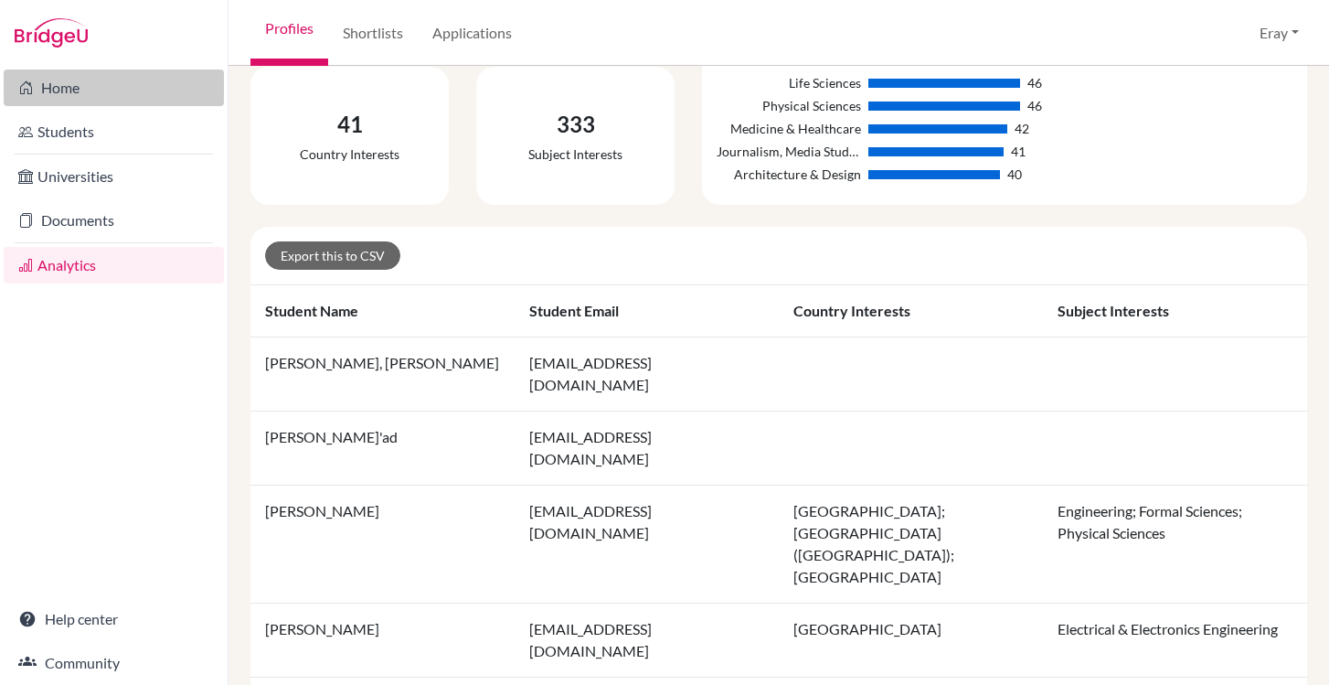
click at [133, 76] on link "Home" at bounding box center [114, 87] width 220 height 37
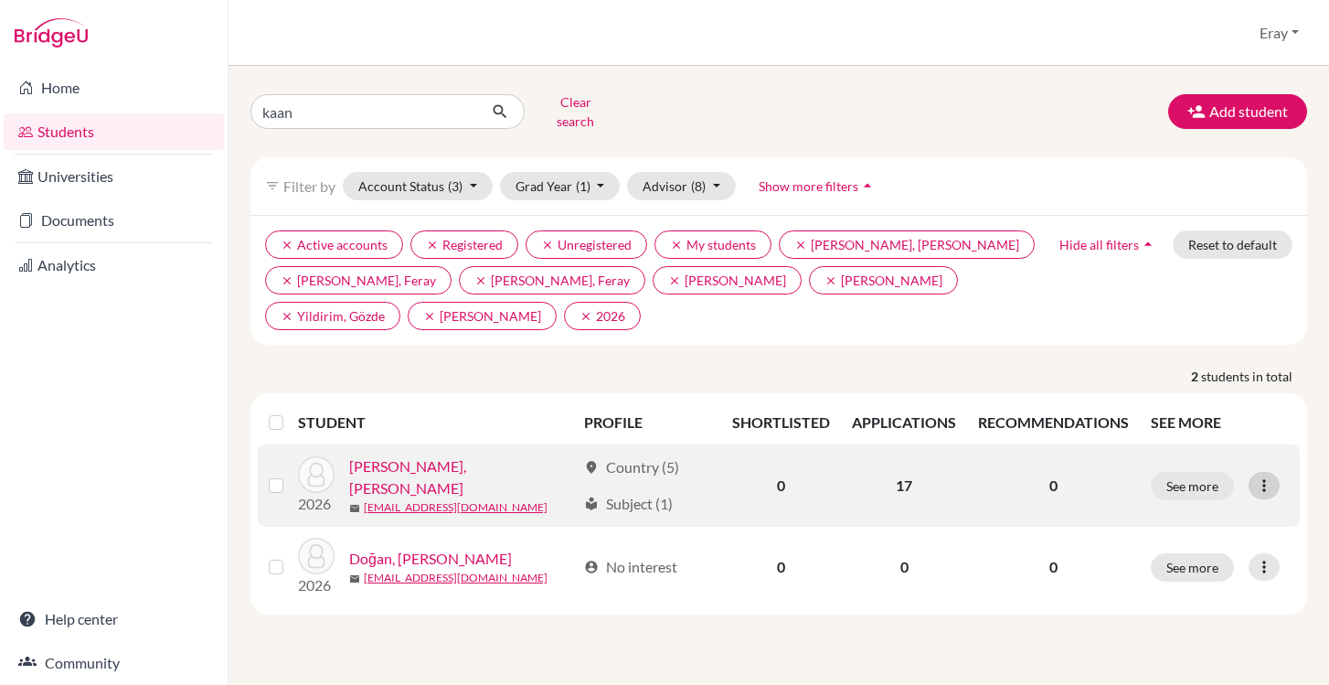
click at [1273, 476] on icon at bounding box center [1264, 485] width 18 height 18
click at [1267, 476] on icon at bounding box center [1264, 485] width 18 height 18
click at [1217, 474] on button "See more" at bounding box center [1192, 486] width 83 height 28
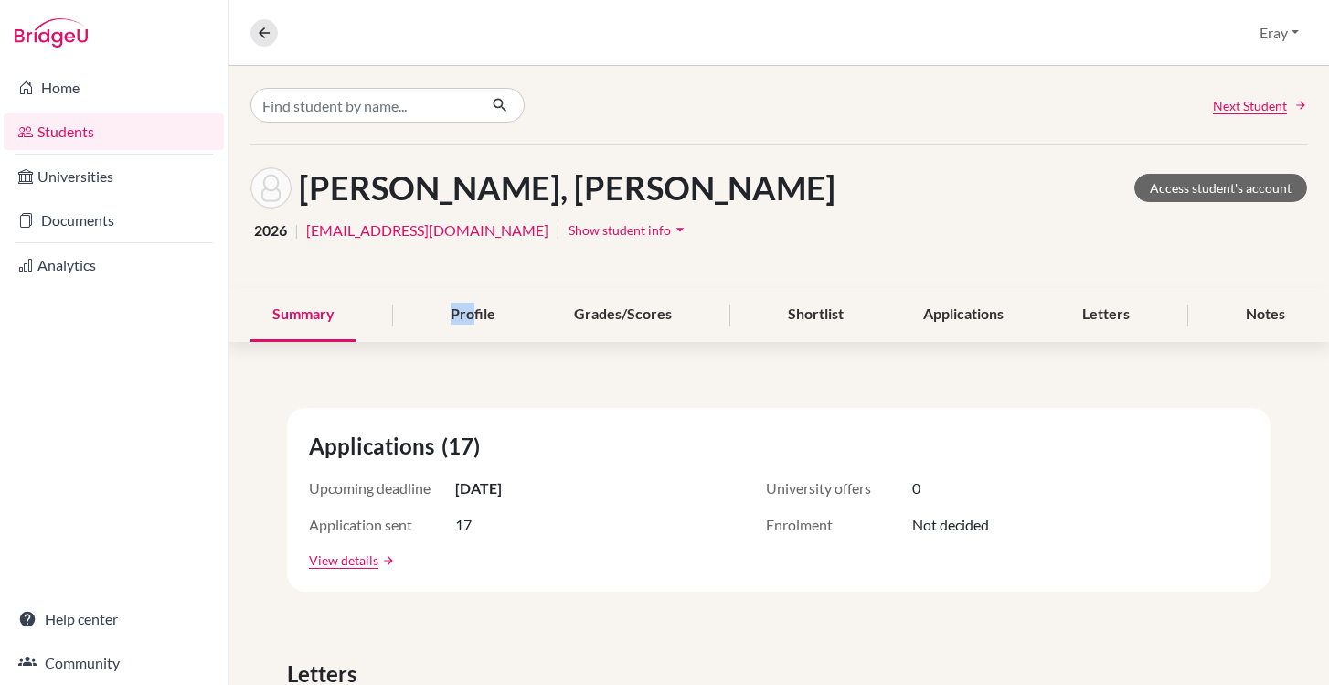
drag, startPoint x: 470, startPoint y: 321, endPoint x: 518, endPoint y: 293, distance: 55.7
click at [516, 294] on div "Summary Profile Grades/Scores Shortlist Applications Letters Notes" at bounding box center [778, 315] width 1057 height 54
click at [951, 316] on div "Applications" at bounding box center [963, 315] width 124 height 54
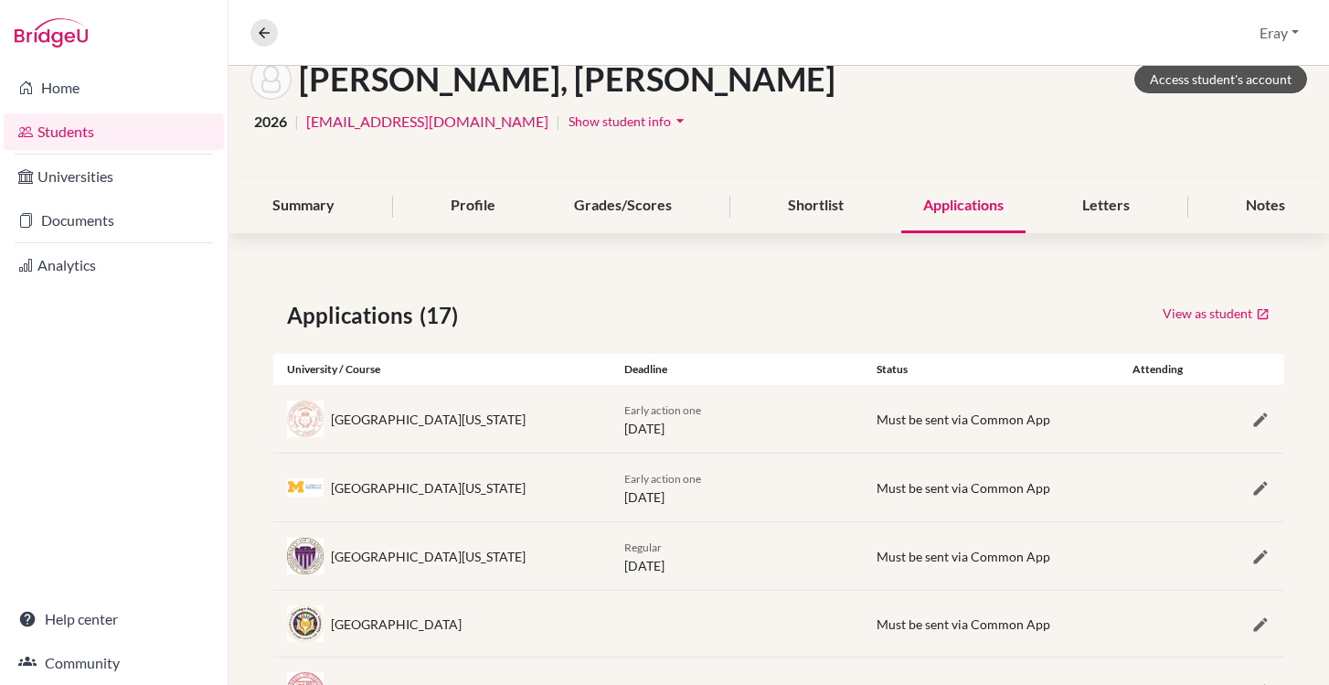
scroll to position [86, 0]
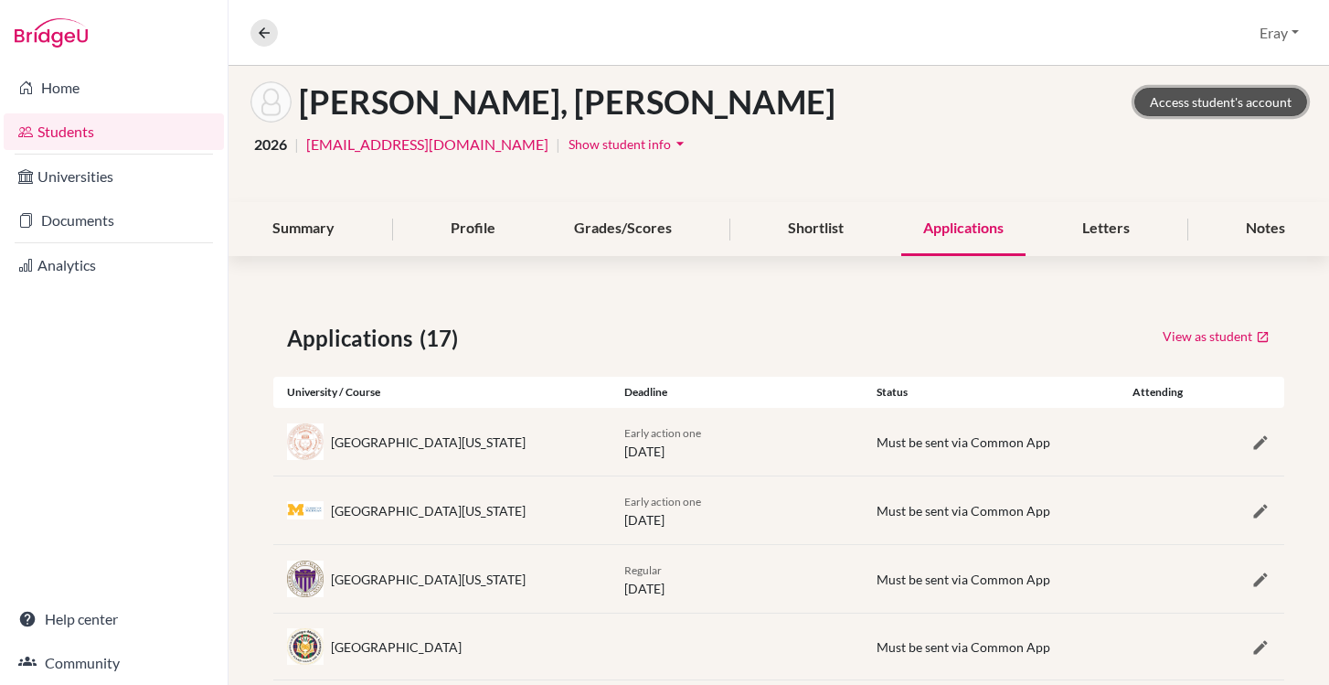
click at [1222, 104] on link "Access student's account" at bounding box center [1220, 102] width 173 height 28
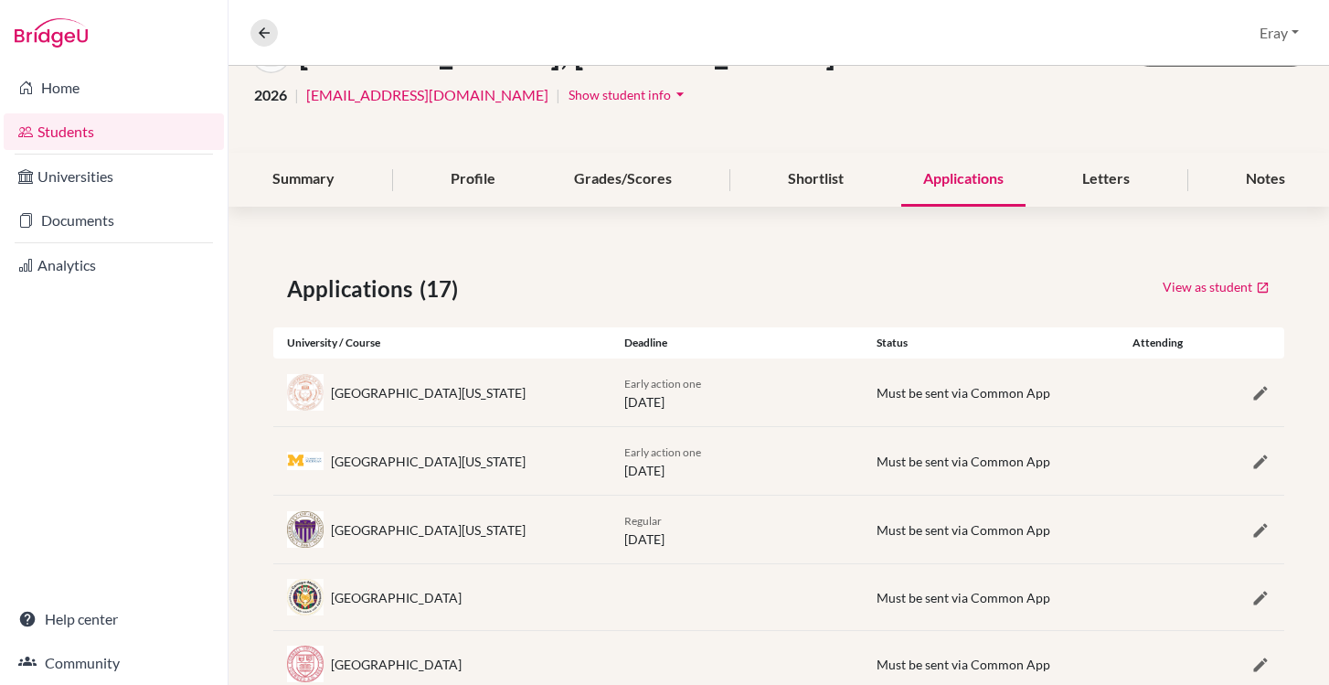
scroll to position [183, 0]
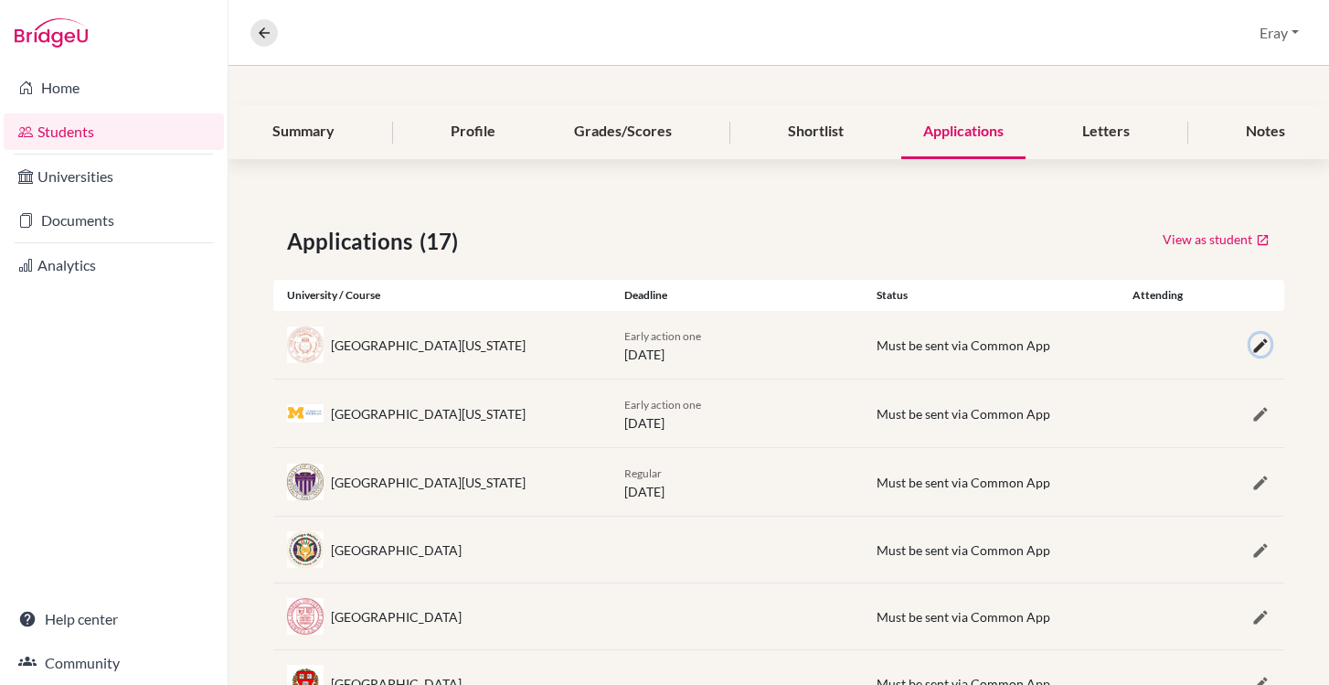
click at [1251, 346] on icon "button" at bounding box center [1260, 345] width 18 height 18
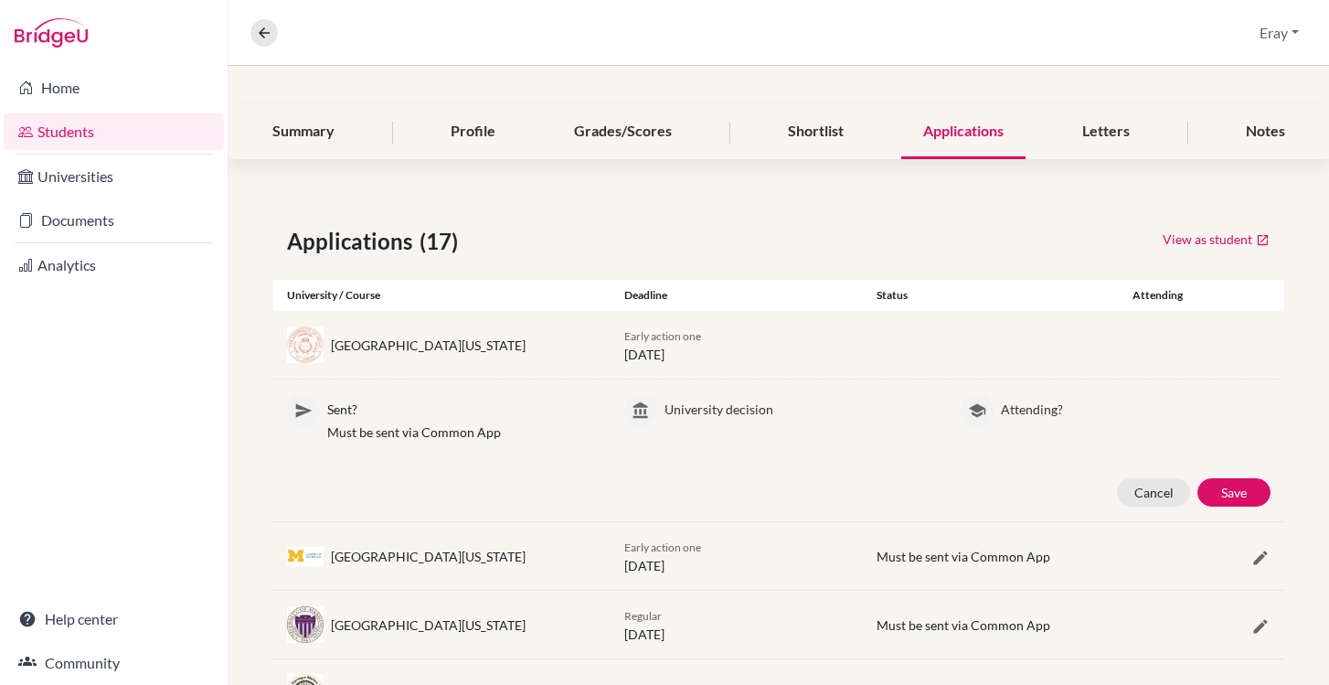
click at [1017, 424] on div "Attending? Attending Not attending" at bounding box center [1136, 425] width 270 height 62
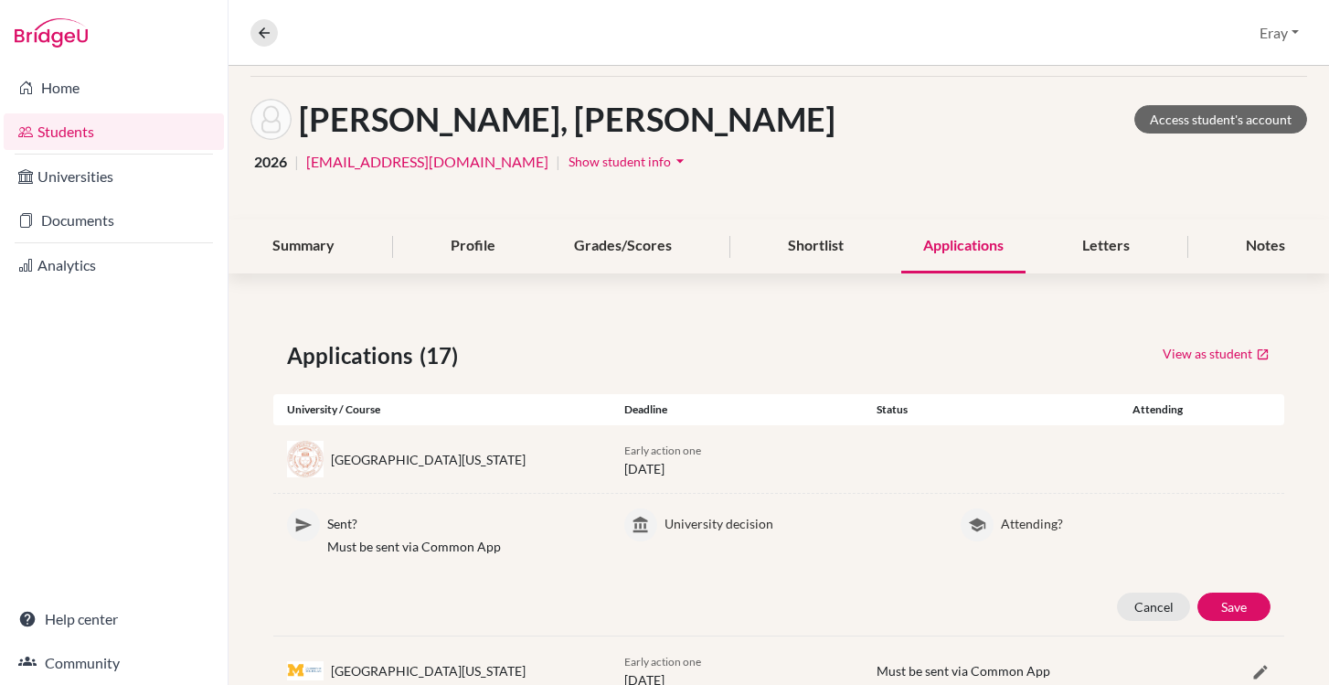
scroll to position [0, 0]
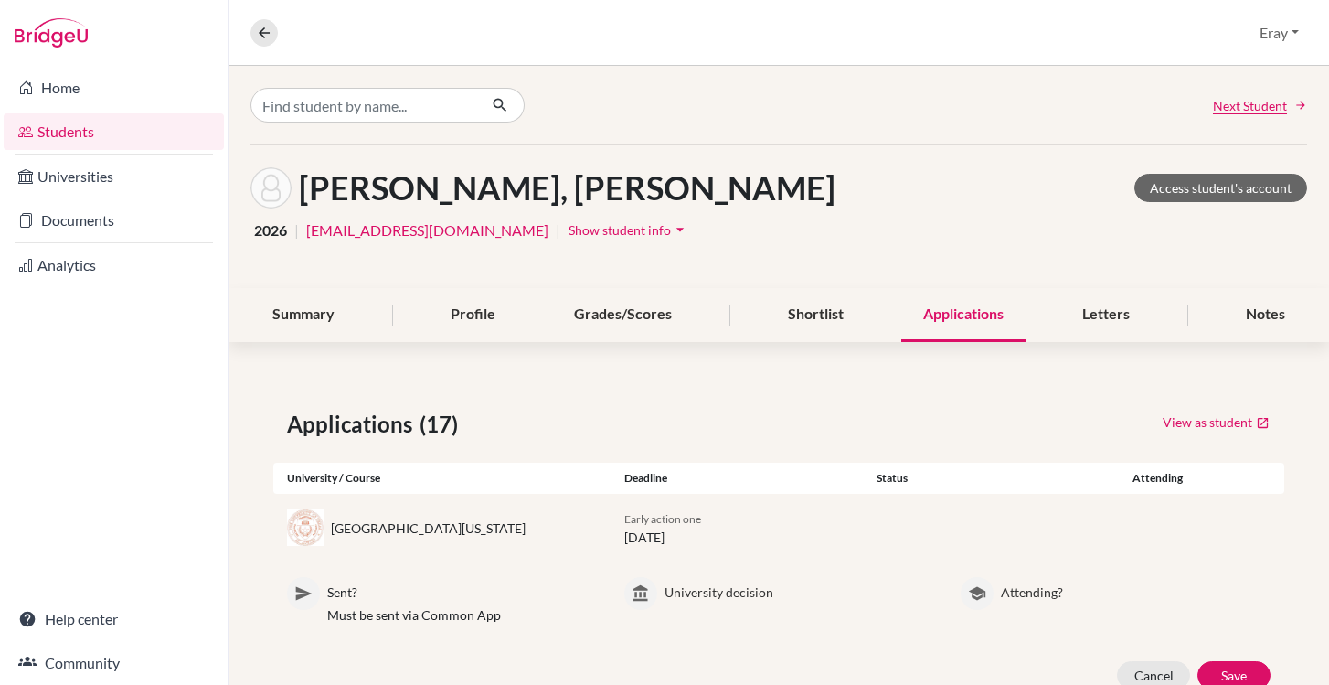
click at [1151, 314] on div "Summary Profile Grades/Scores Shortlist Applications Letters Notes" at bounding box center [778, 315] width 1057 height 54
click at [1118, 313] on div "Letters" at bounding box center [1105, 315] width 91 height 54
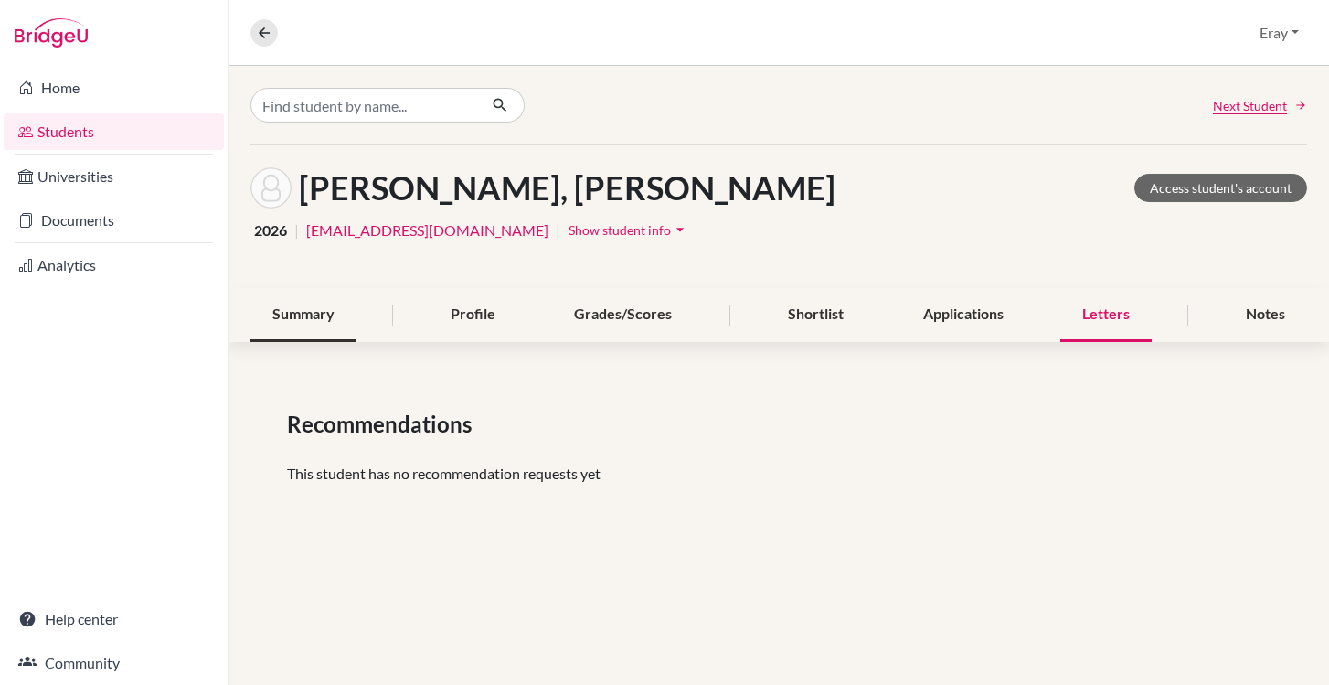
click at [275, 319] on div "Summary" at bounding box center [303, 315] width 106 height 54
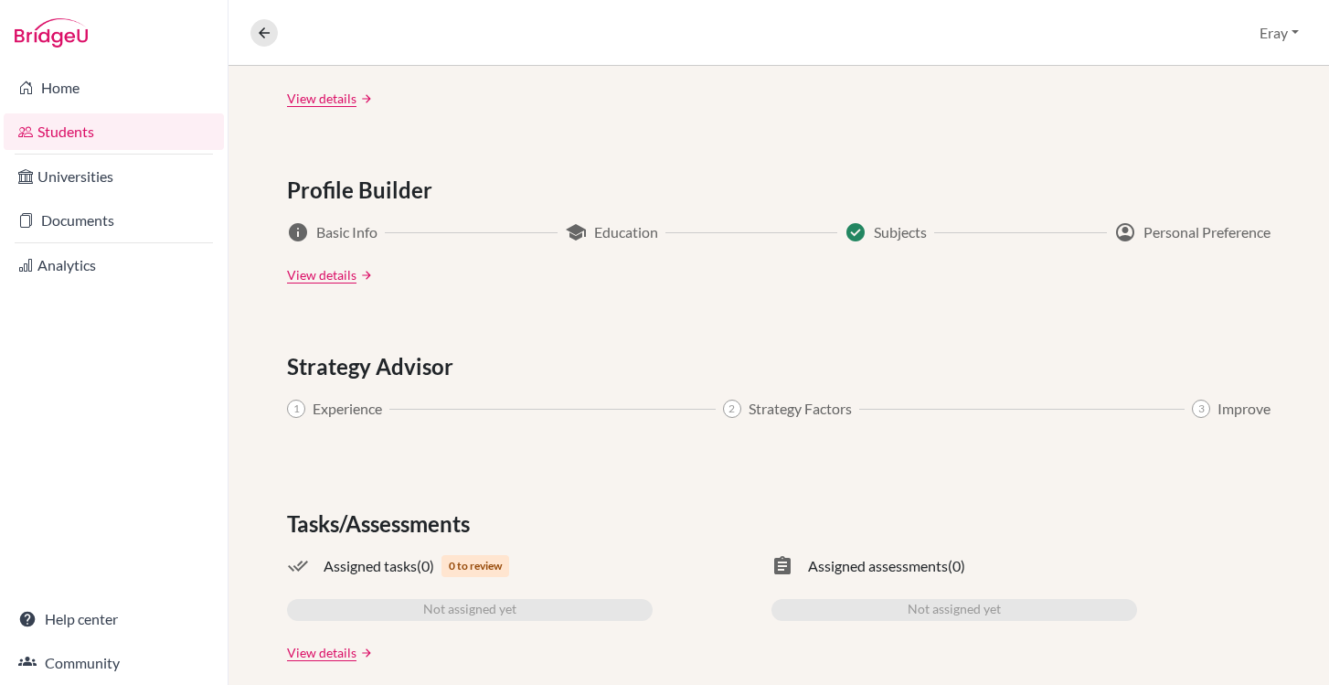
scroll to position [923, 0]
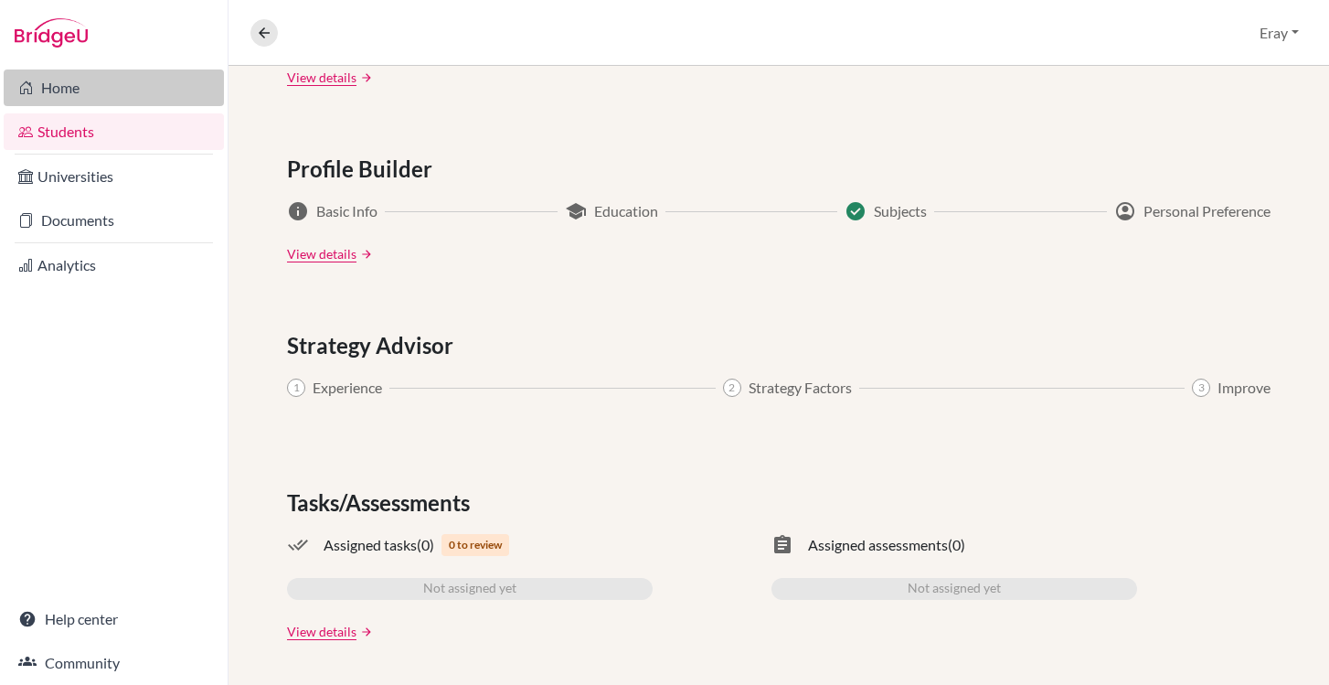
click at [100, 77] on link "Home" at bounding box center [114, 87] width 220 height 37
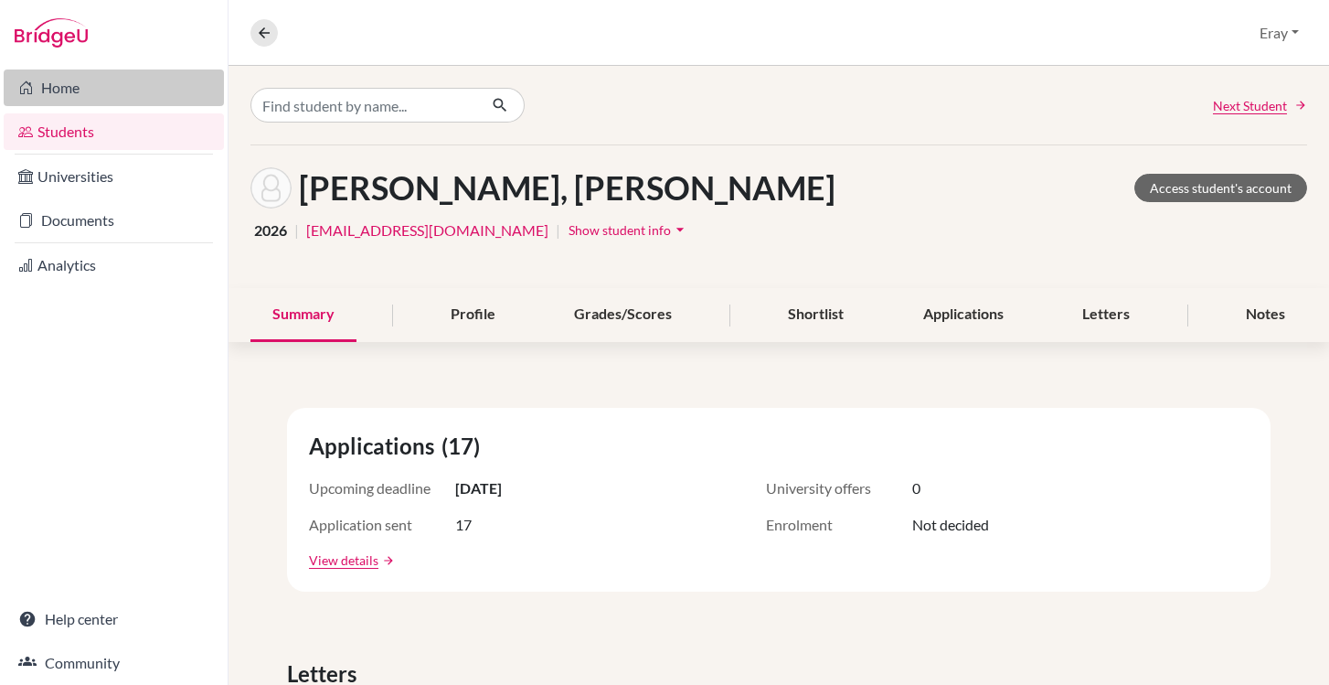
click at [112, 97] on link "Home" at bounding box center [114, 87] width 220 height 37
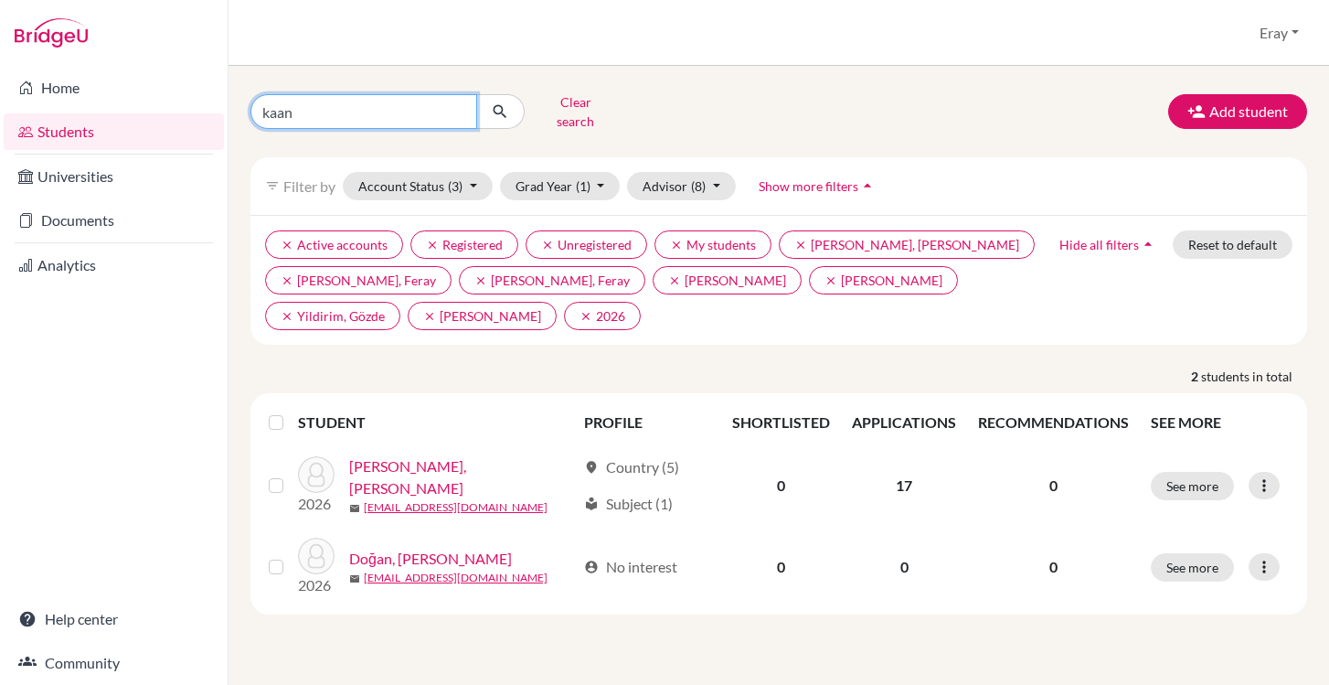
click at [463, 99] on input "kaan" at bounding box center [363, 111] width 227 height 35
click at [591, 112] on button "Clear search" at bounding box center [575, 112] width 101 height 48
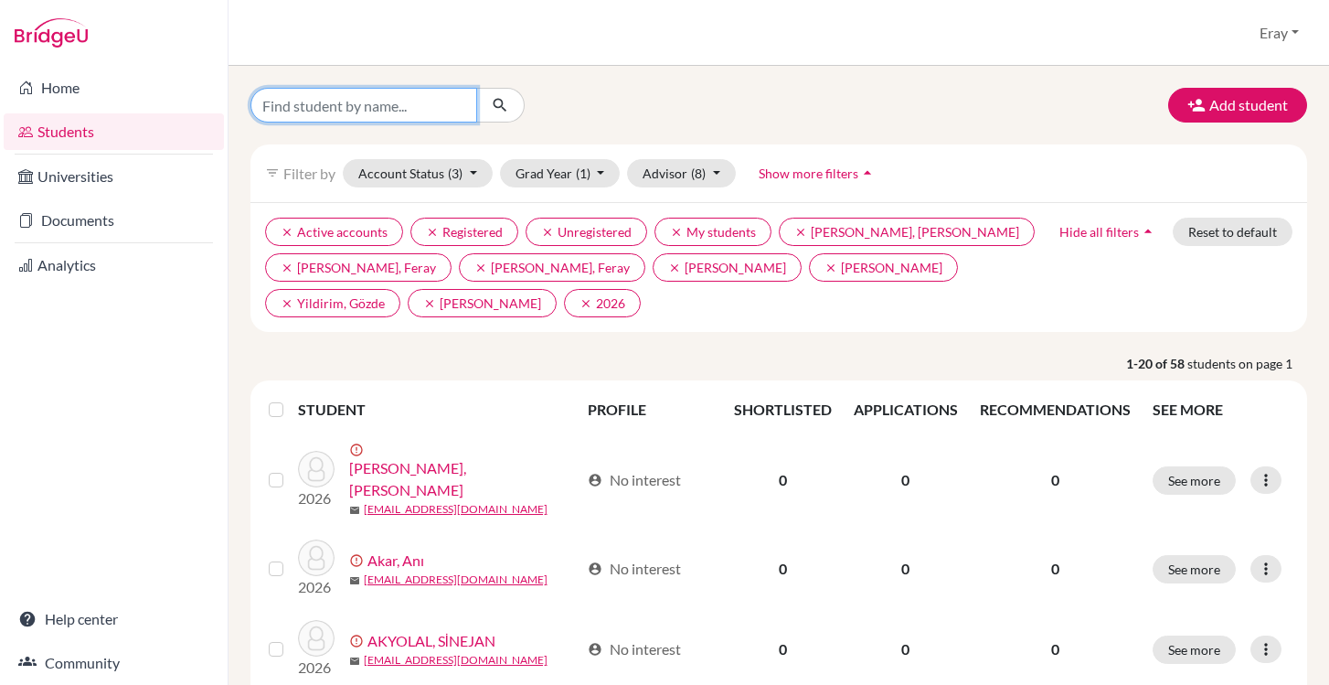
click at [361, 116] on input "Find student by name..." at bounding box center [363, 105] width 227 height 35
type input "kaan"
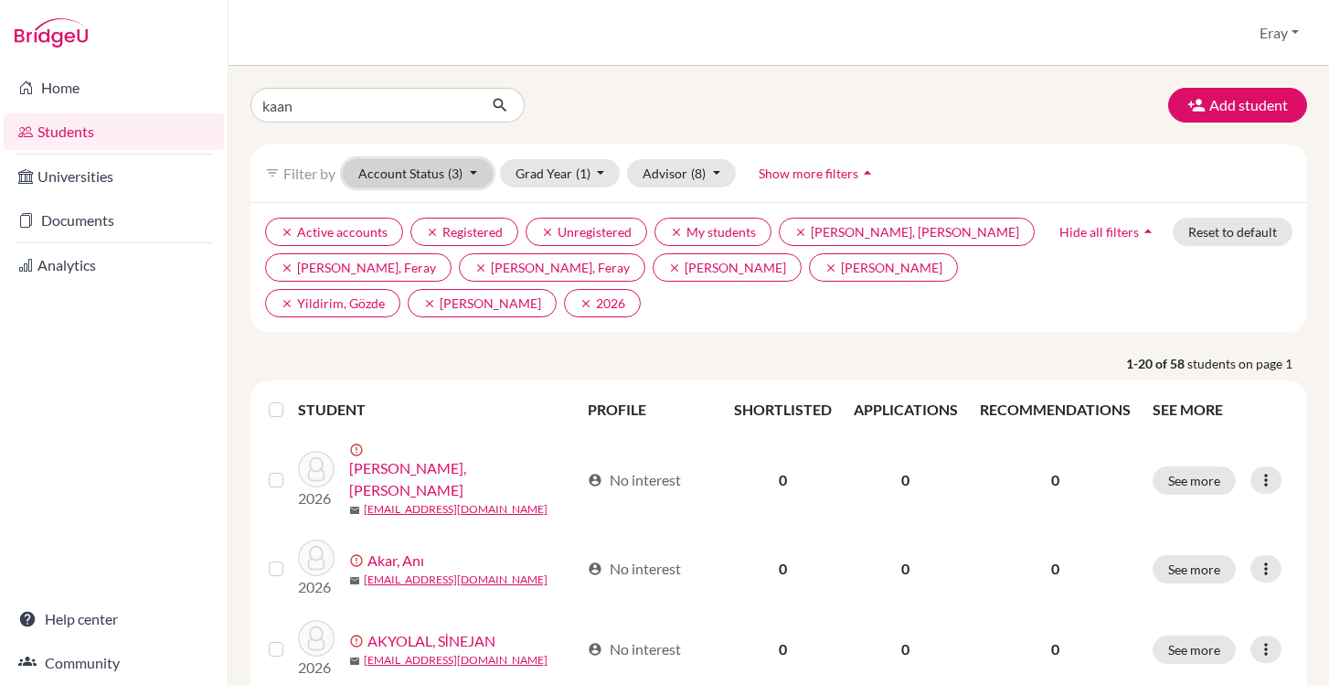
click at [433, 171] on button "Account Status (3)" at bounding box center [418, 173] width 150 height 28
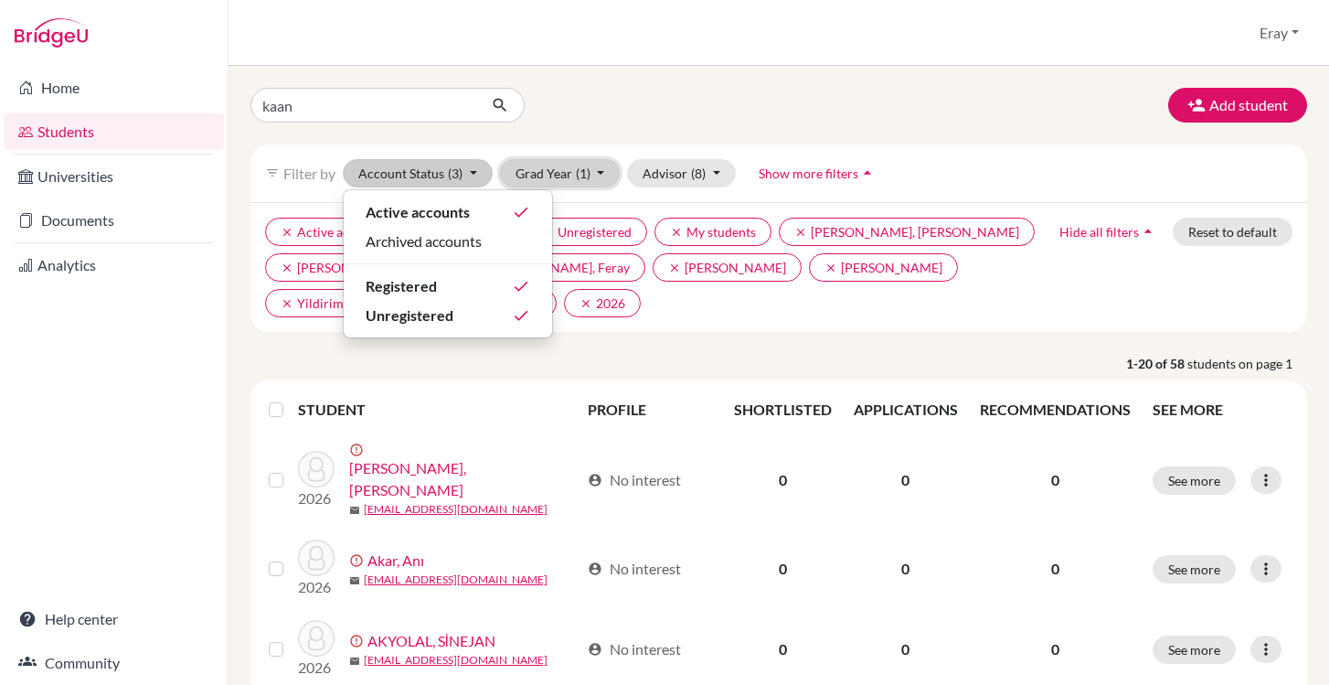
click at [542, 182] on button "Grad Year (1)" at bounding box center [560, 173] width 121 height 28
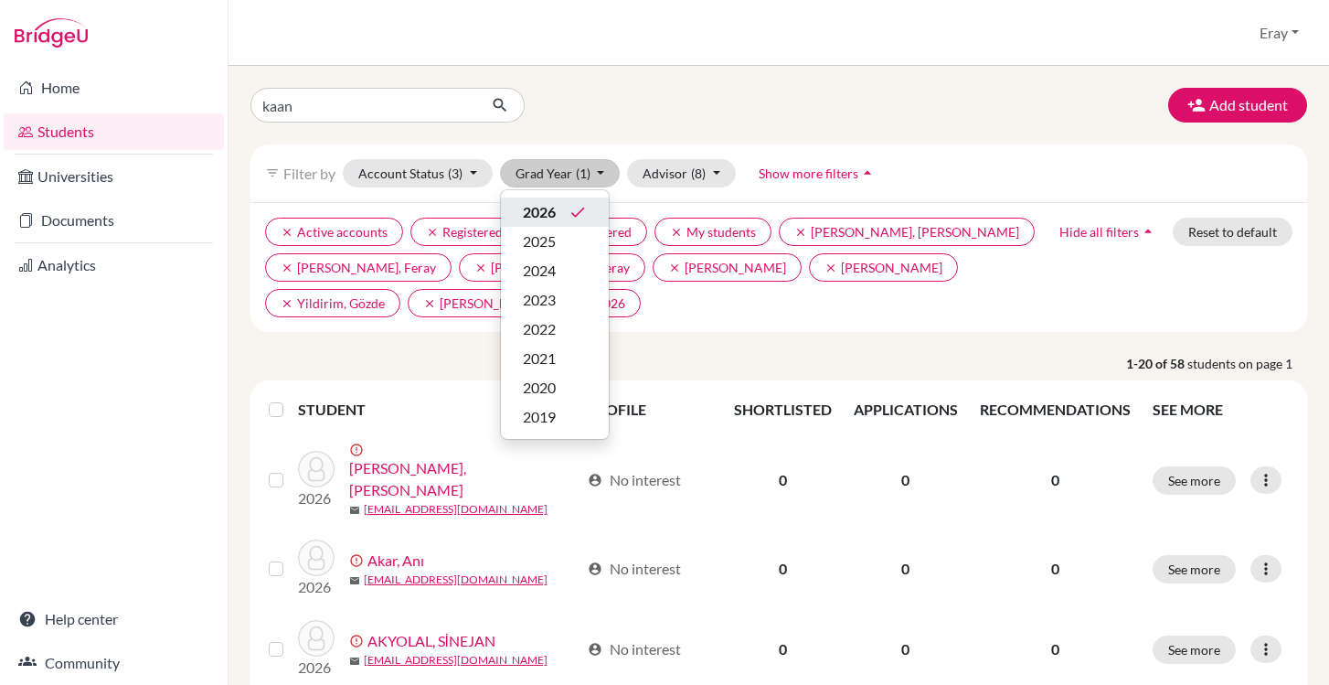
click at [586, 221] on div "2026 done" at bounding box center [555, 212] width 64 height 22
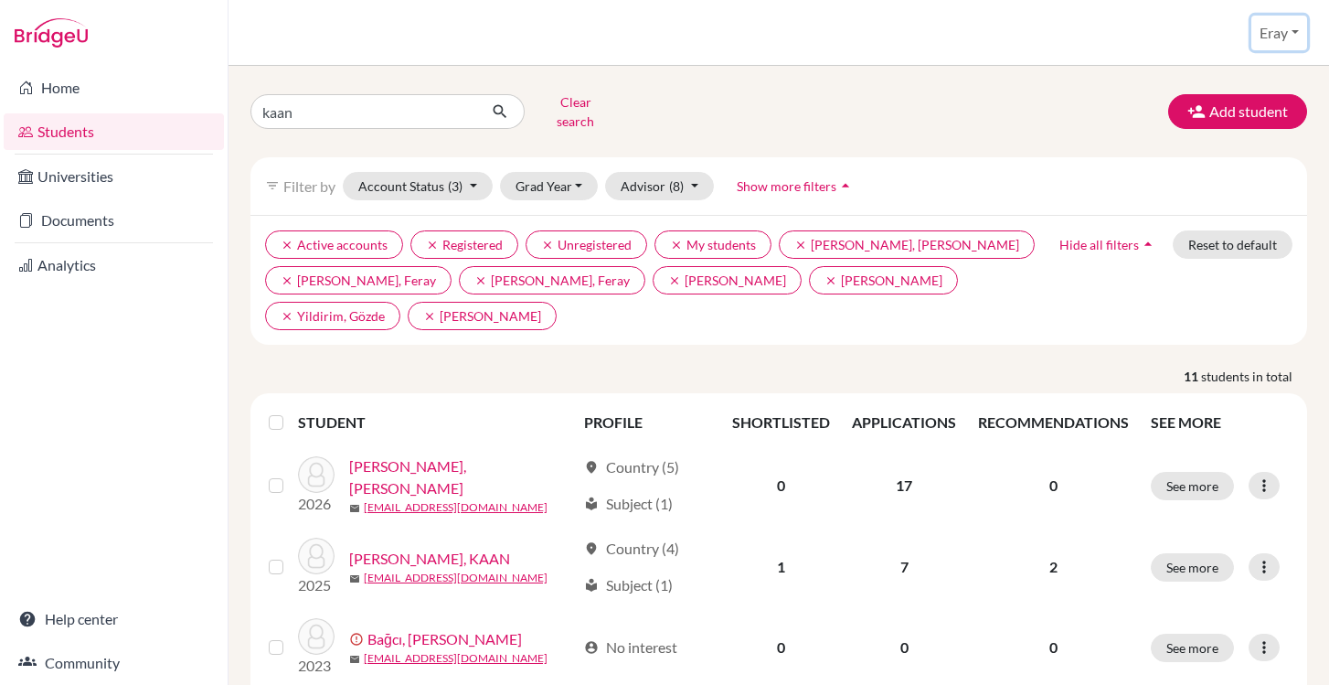
click at [1284, 37] on button "Eray" at bounding box center [1279, 33] width 56 height 35
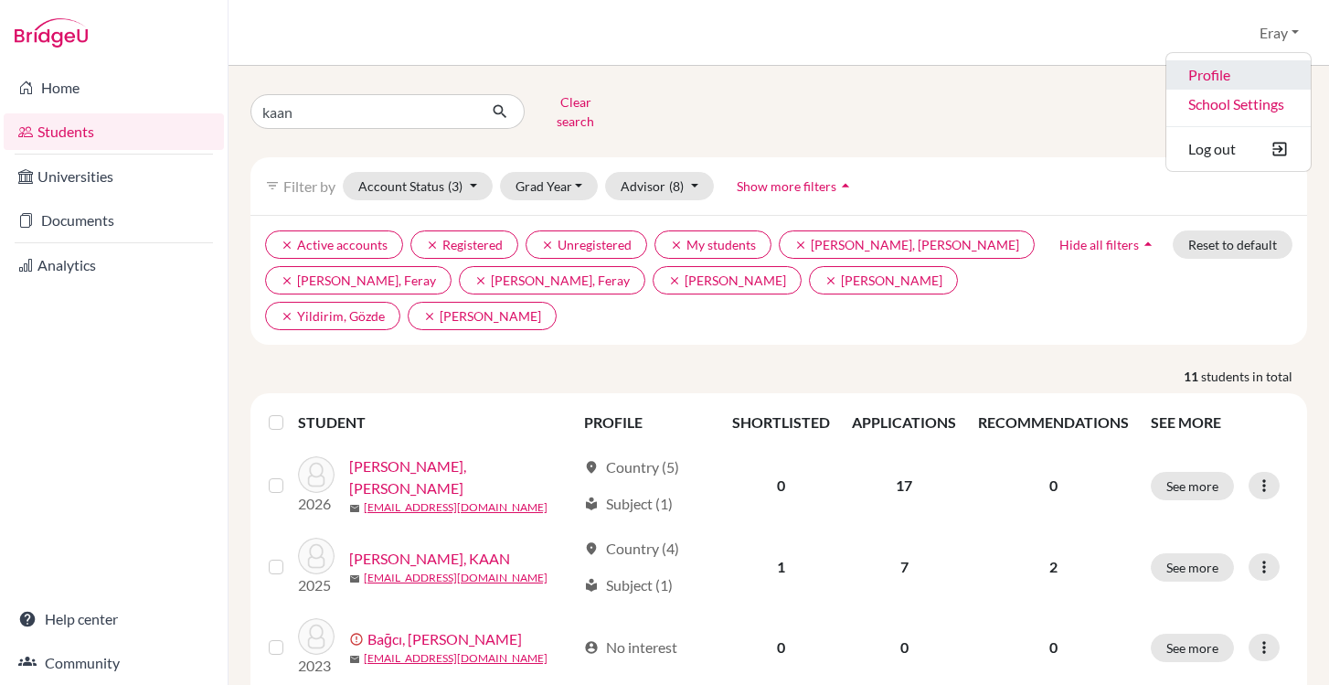
click at [1235, 69] on link "Profile" at bounding box center [1238, 74] width 144 height 29
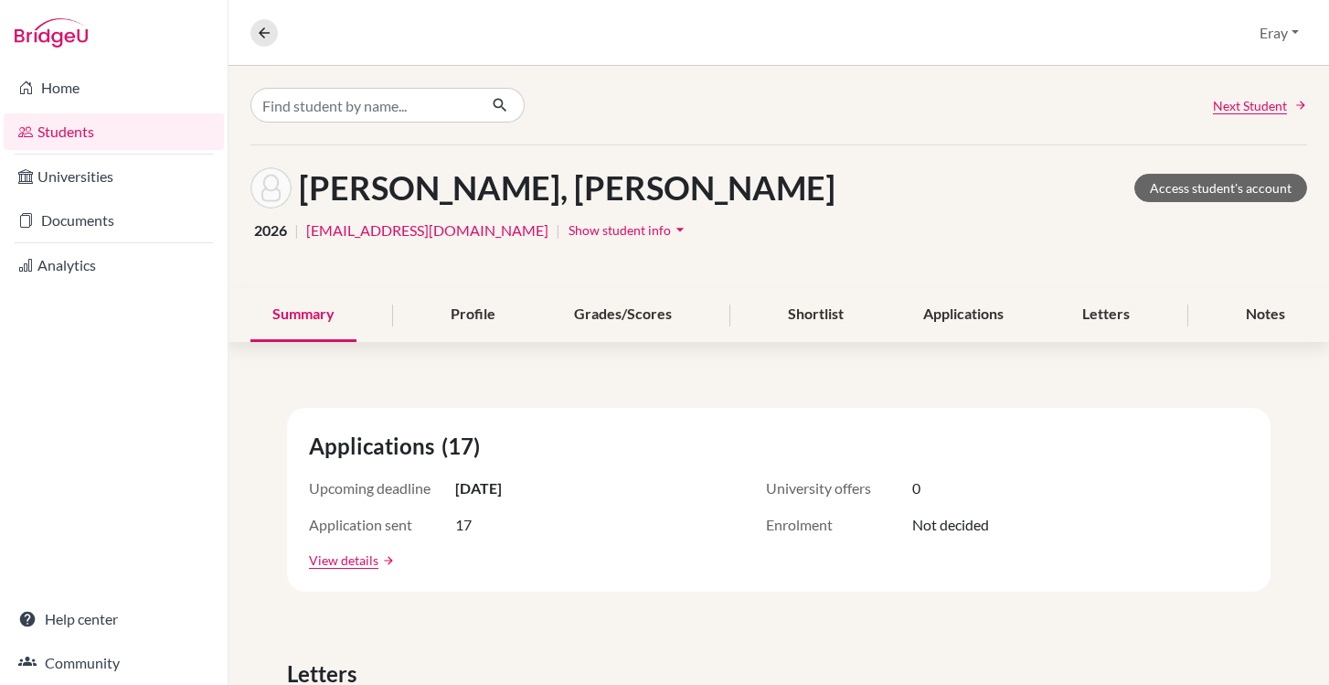
scroll to position [137, 0]
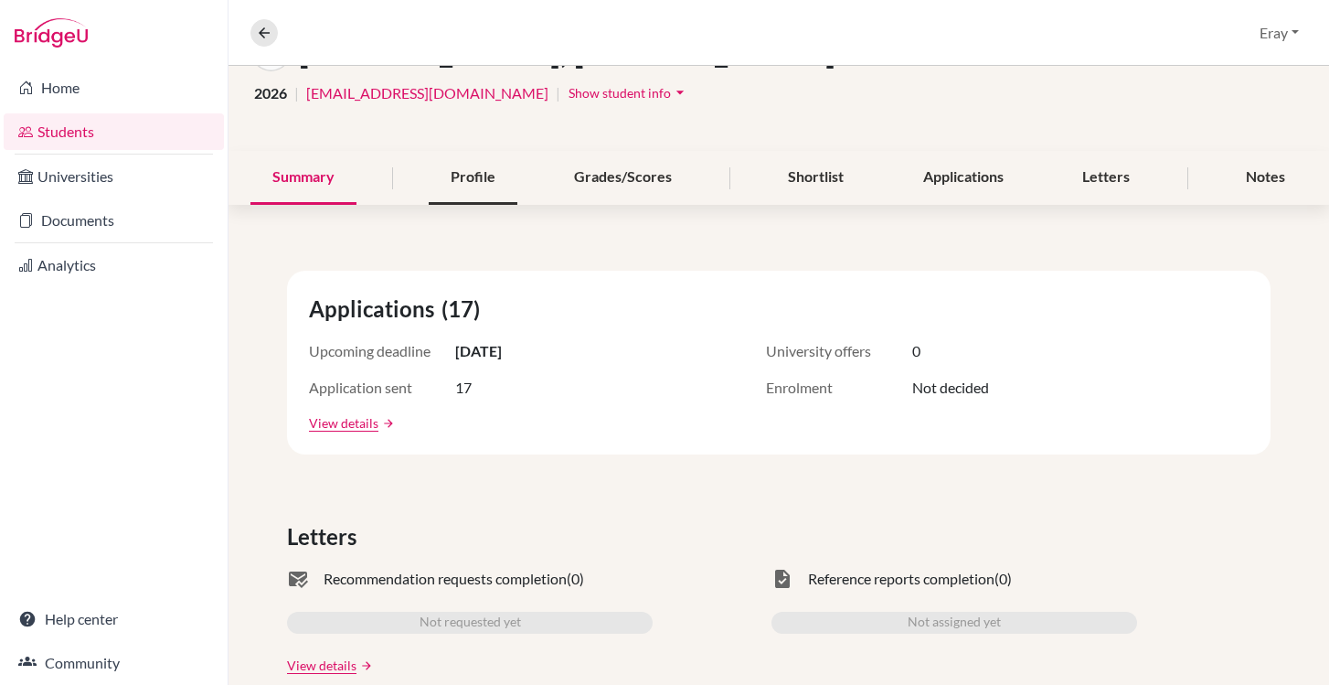
click at [500, 189] on div "Profile" at bounding box center [473, 178] width 89 height 54
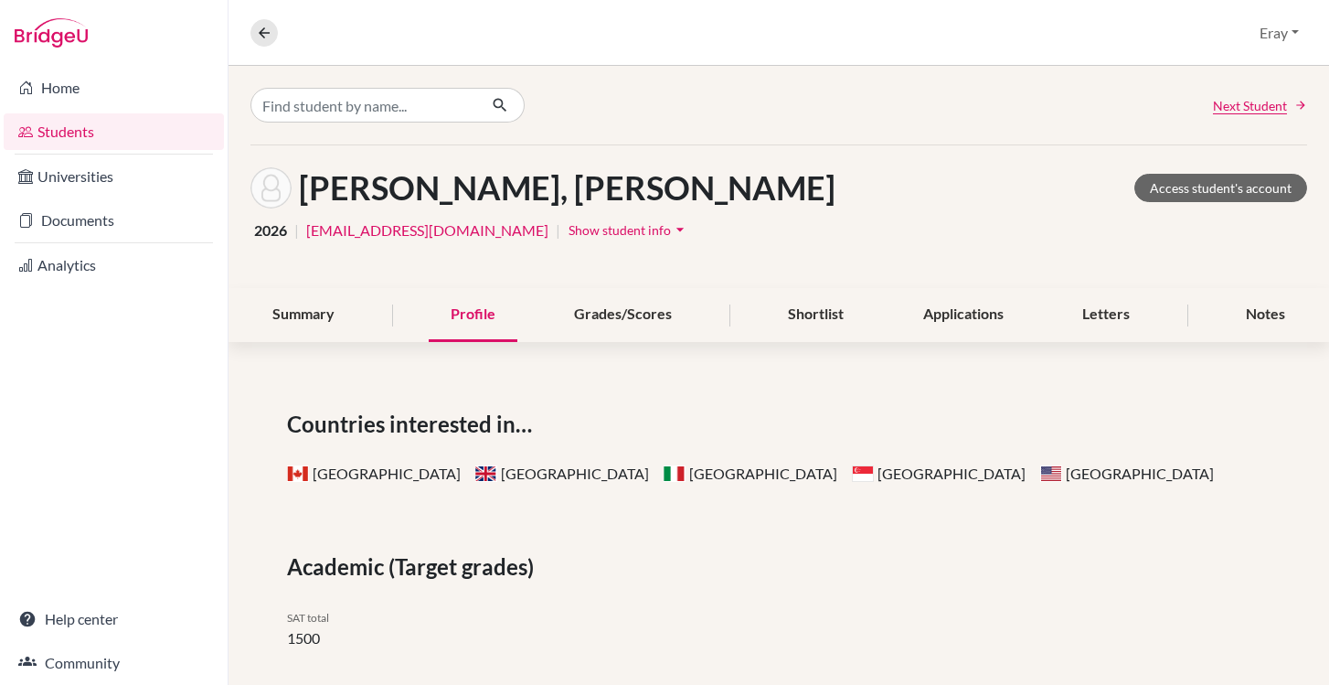
click at [500, 189] on h1 "[PERSON_NAME], [PERSON_NAME]" at bounding box center [567, 187] width 537 height 39
click at [658, 332] on div "Grades/Scores" at bounding box center [623, 315] width 142 height 54
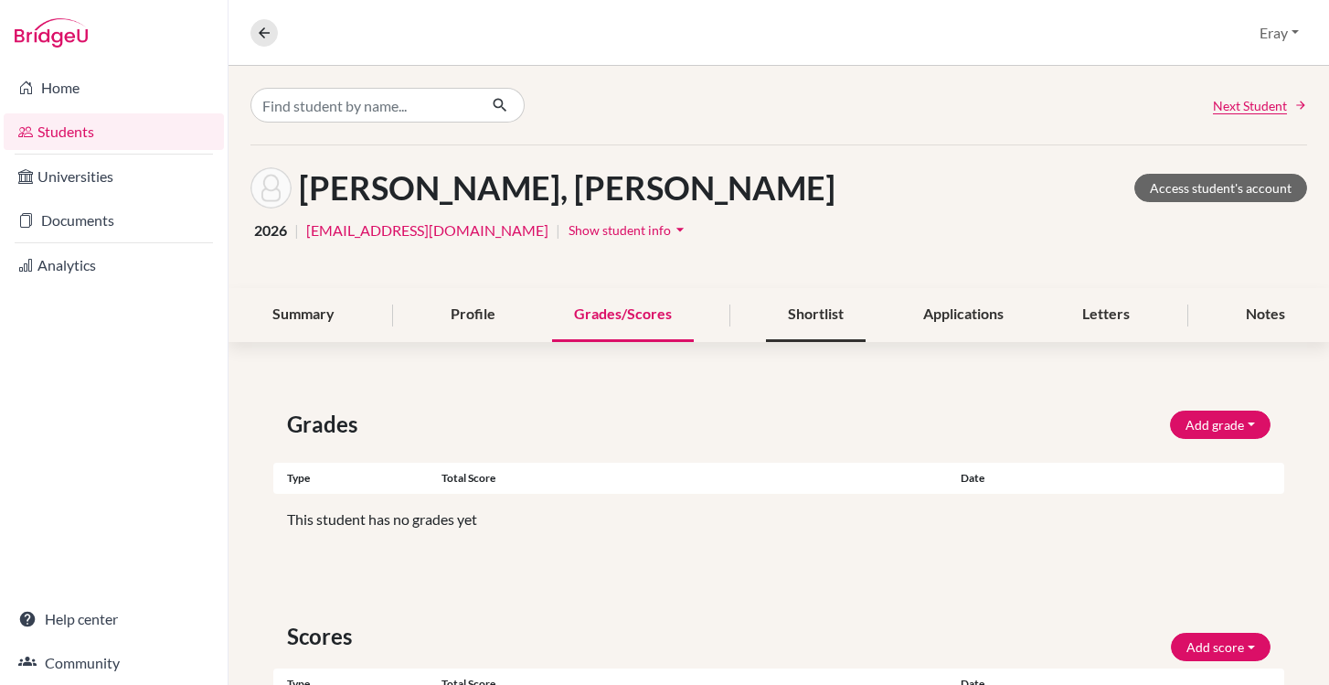
click at [814, 325] on div "Shortlist" at bounding box center [816, 315] width 100 height 54
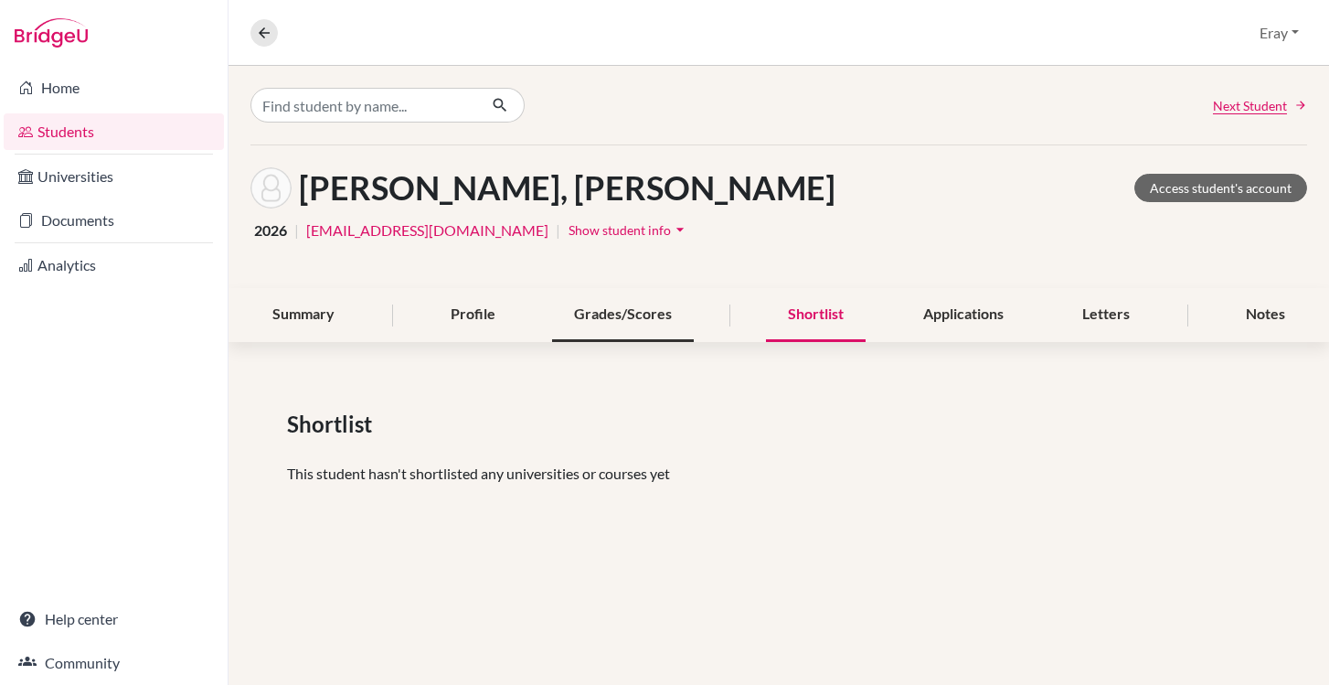
click at [641, 303] on div "Grades/Scores" at bounding box center [623, 315] width 142 height 54
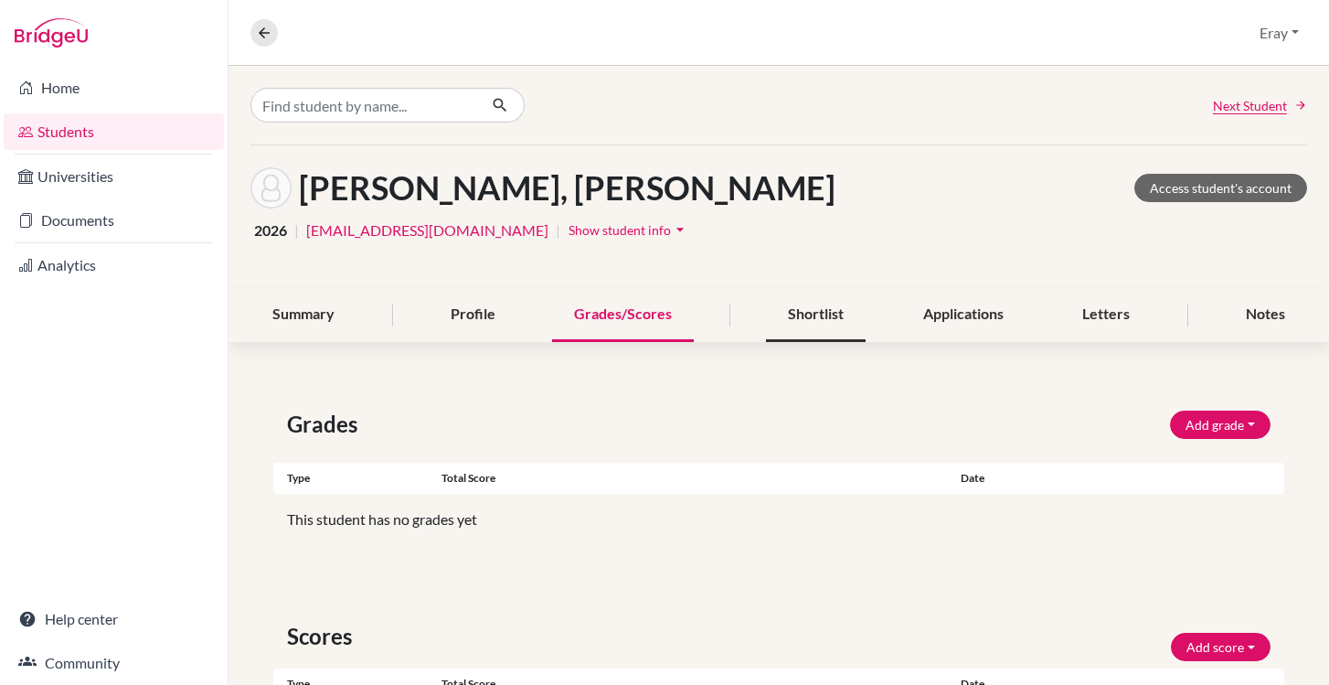
click at [820, 310] on div "Shortlist" at bounding box center [816, 315] width 100 height 54
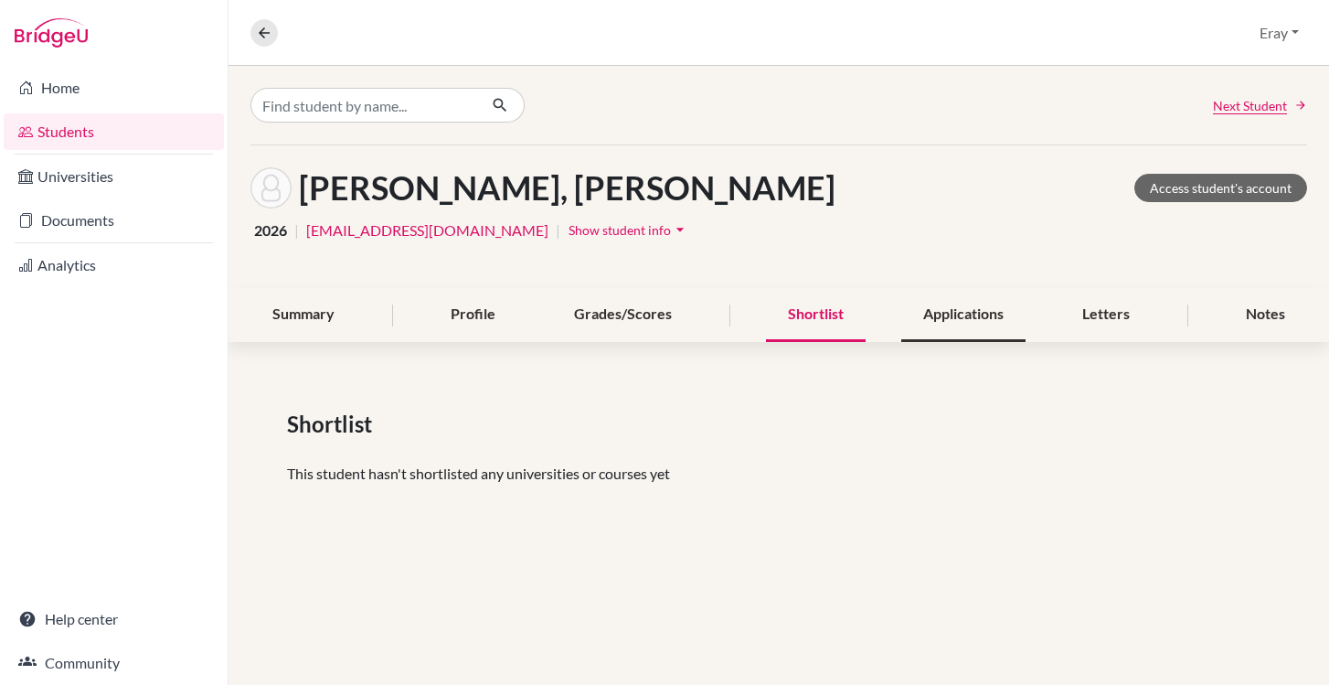
click at [983, 314] on div "Applications" at bounding box center [963, 315] width 124 height 54
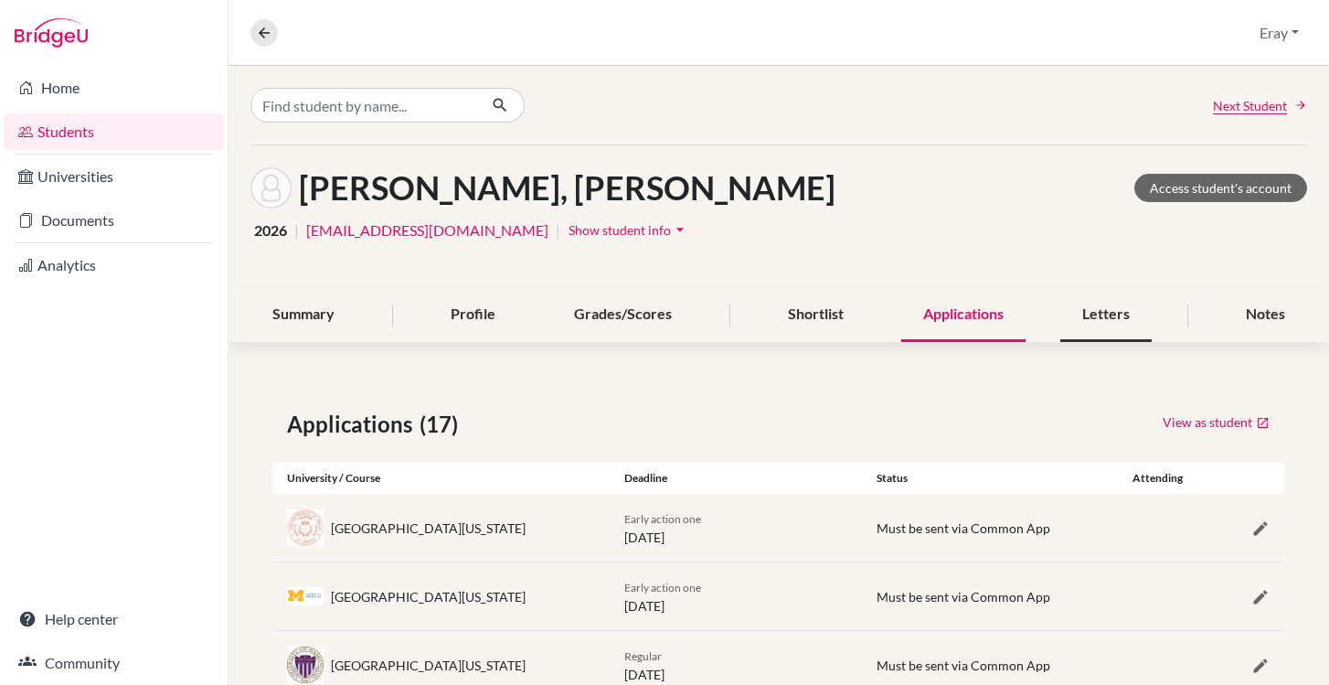
click at [1119, 325] on div "Letters" at bounding box center [1105, 315] width 91 height 54
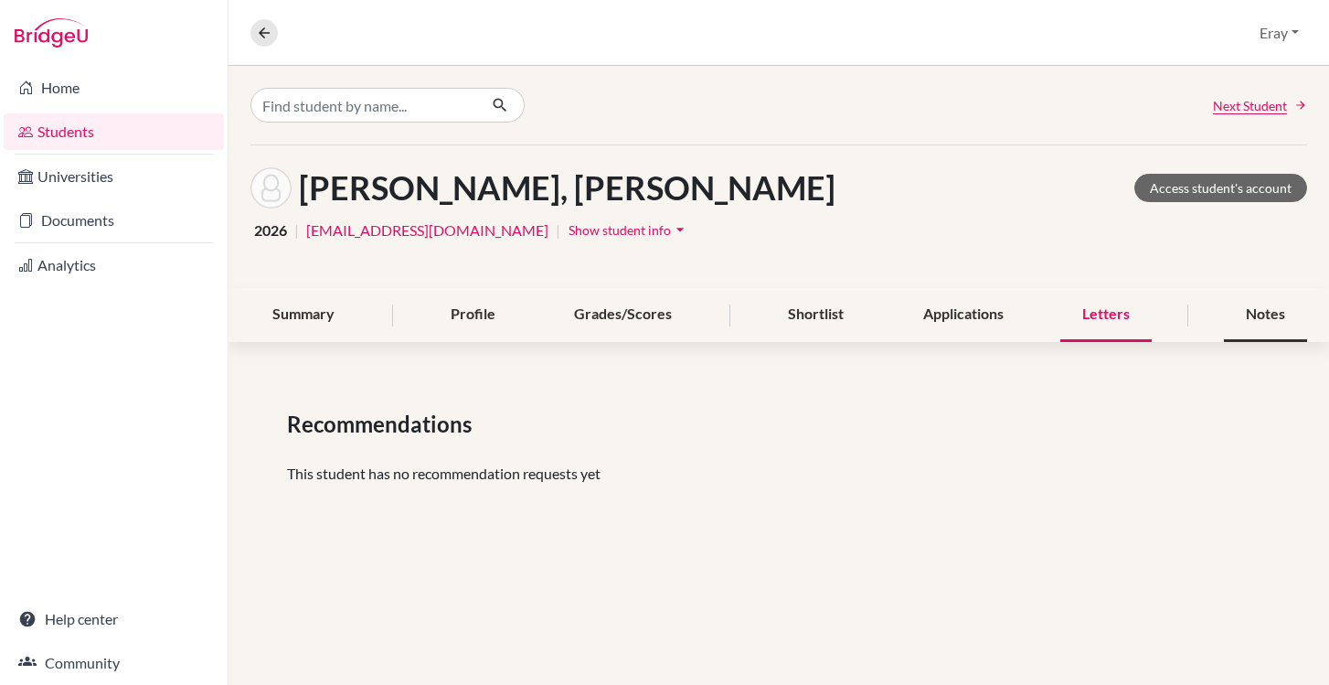
click at [1242, 331] on div "Notes" at bounding box center [1265, 315] width 83 height 54
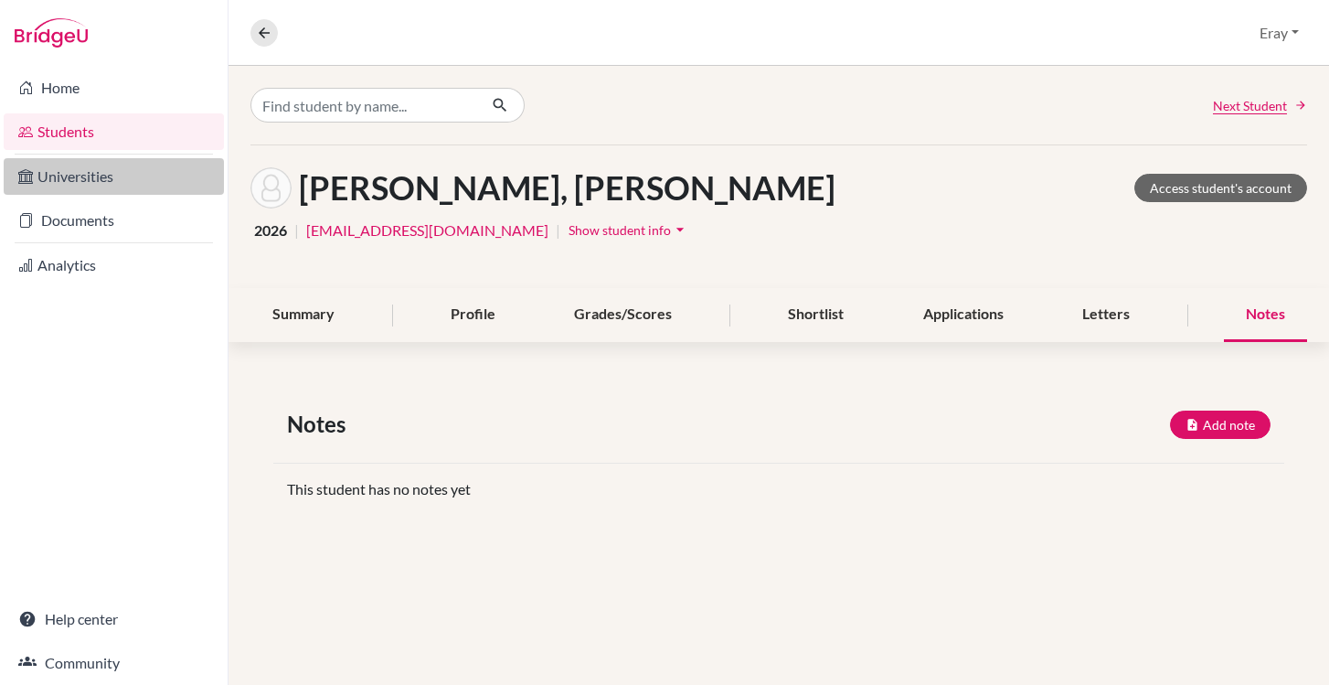
click at [143, 180] on link "Universities" at bounding box center [114, 176] width 220 height 37
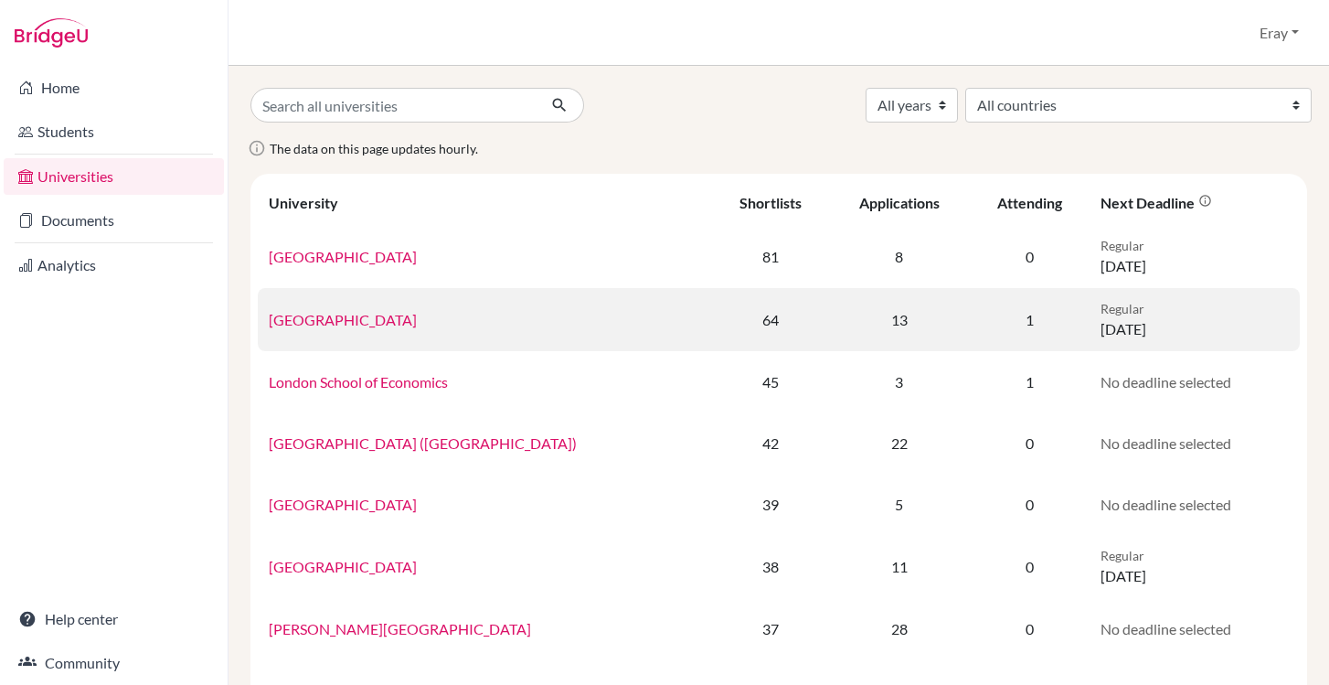
click at [346, 322] on link "[GEOGRAPHIC_DATA]" at bounding box center [343, 319] width 148 height 17
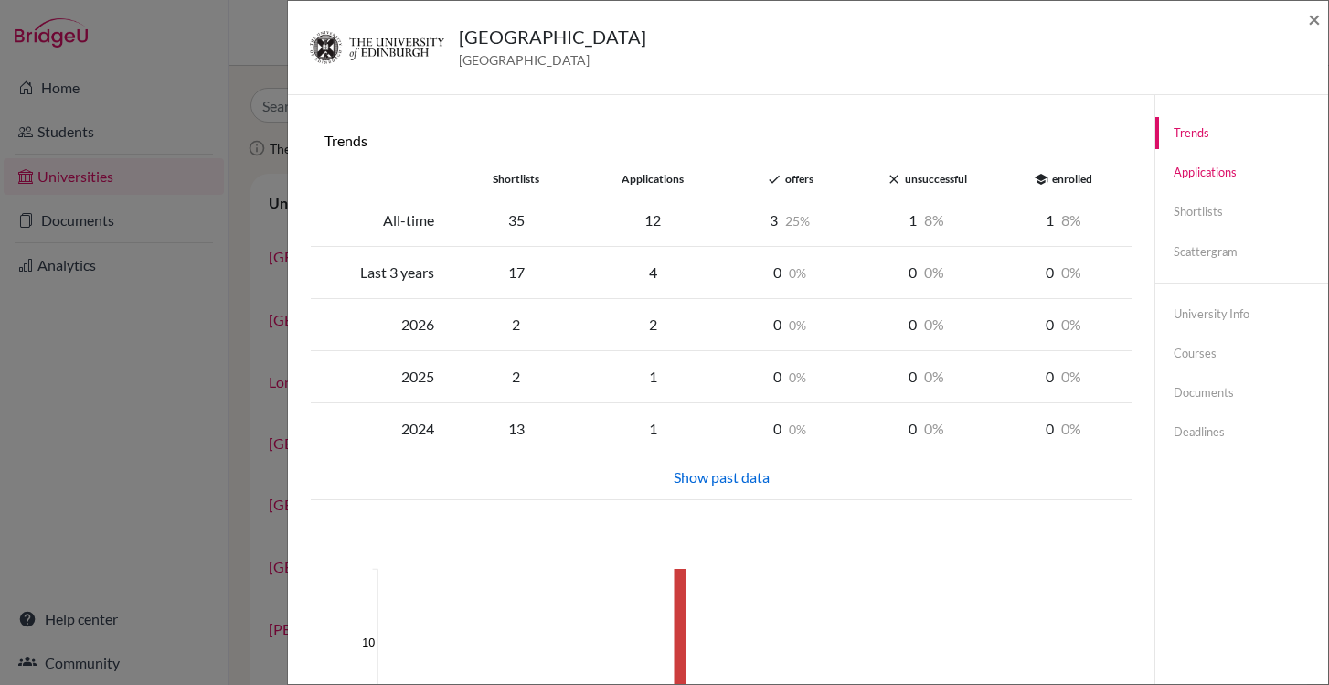
click at [1190, 184] on link "Applications" at bounding box center [1241, 172] width 173 height 32
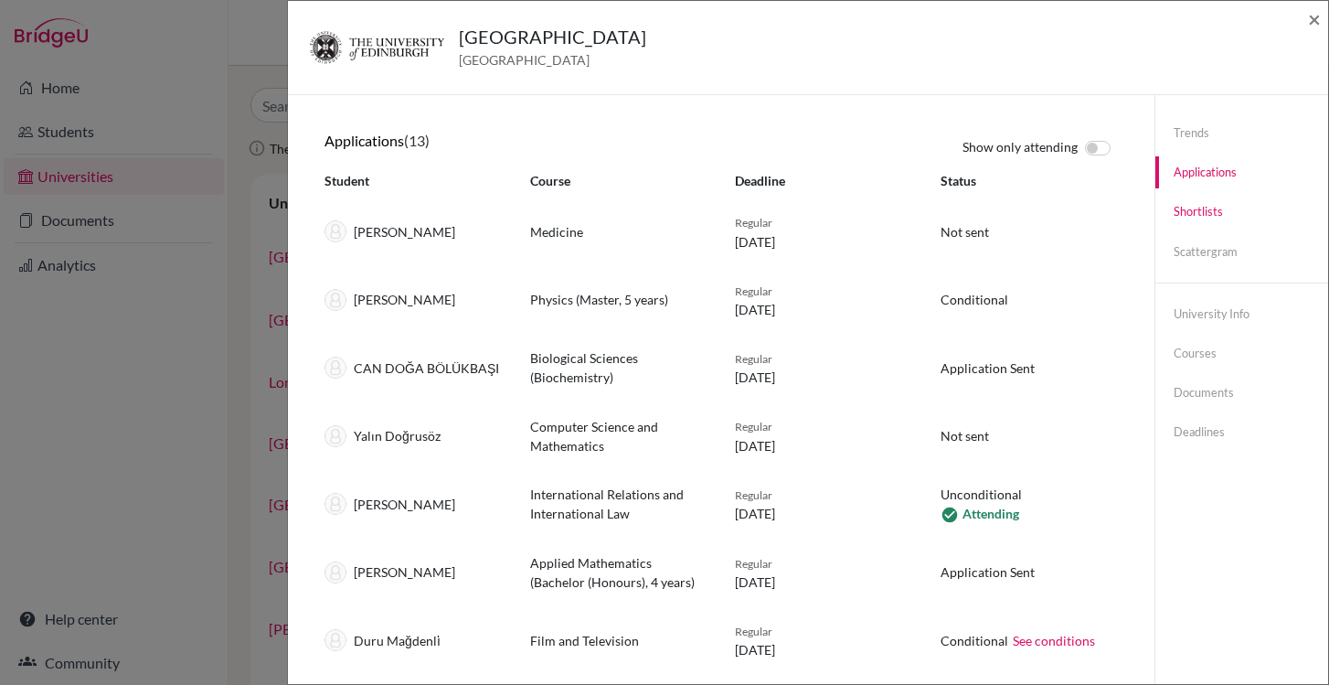
click at [1213, 206] on link "Shortlists" at bounding box center [1241, 212] width 173 height 32
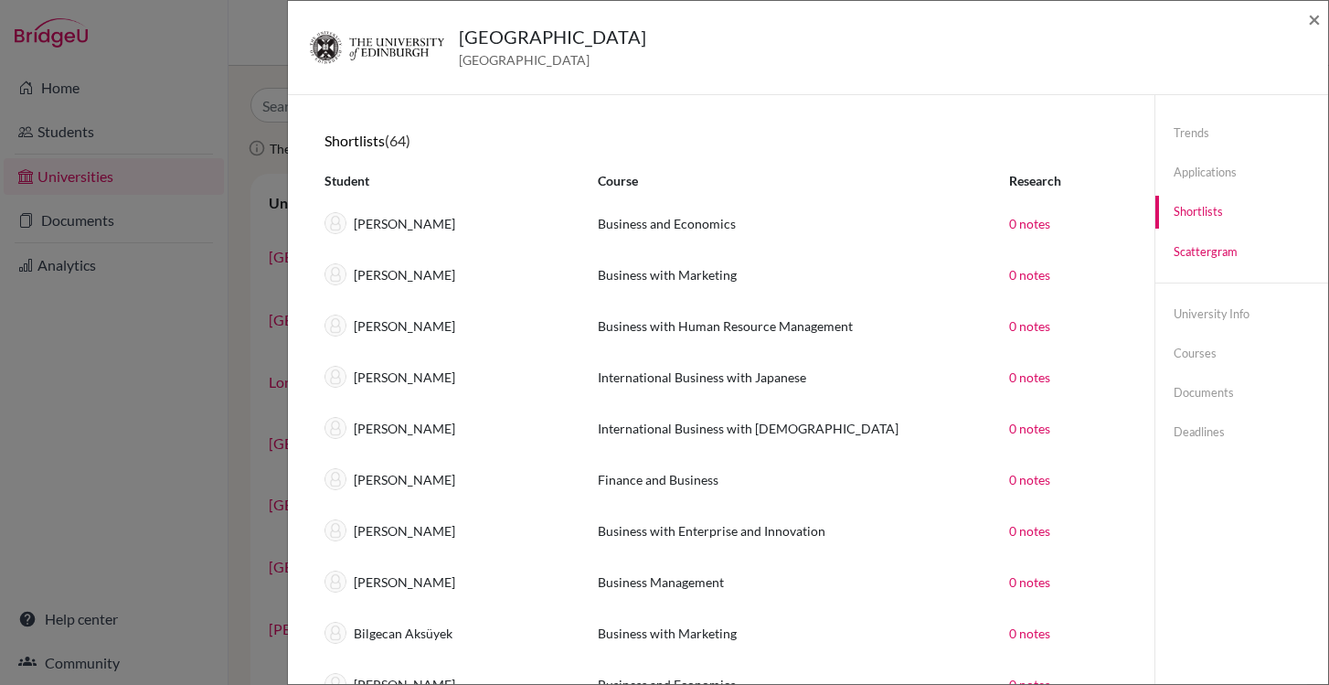
click at [1208, 245] on link "Scattergram" at bounding box center [1241, 252] width 173 height 32
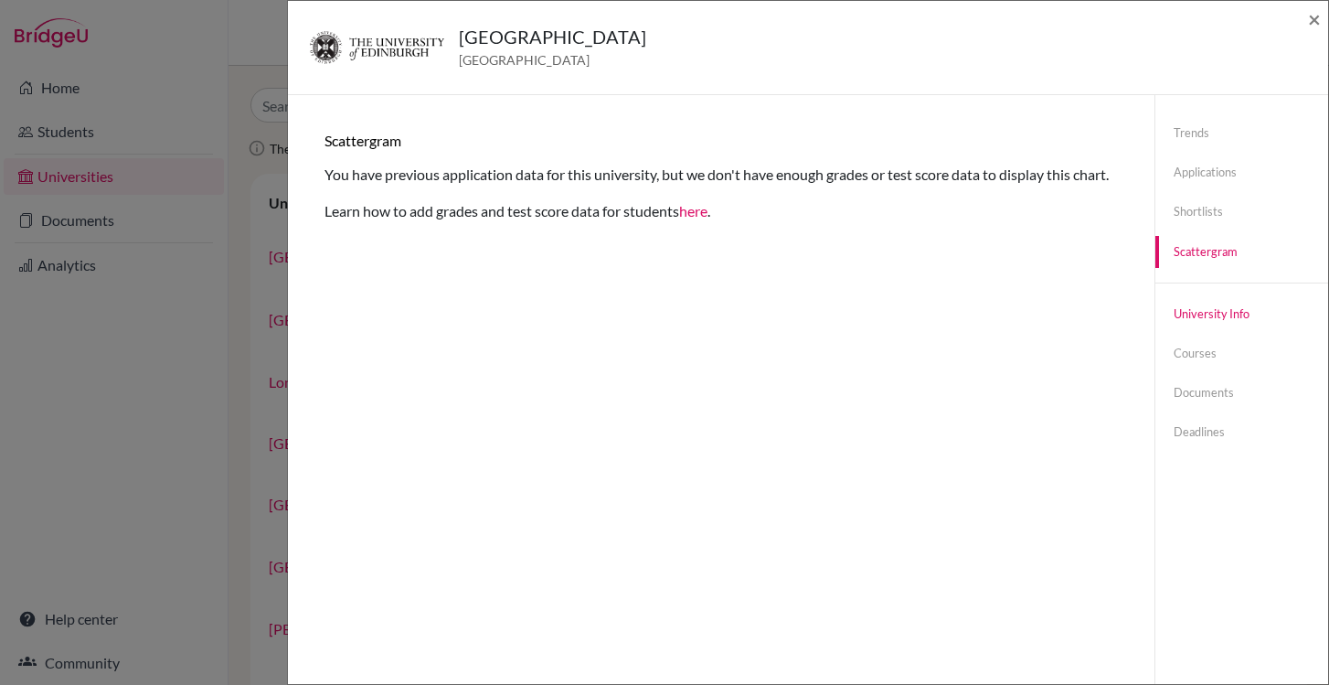
click at [1208, 320] on link "University info" at bounding box center [1241, 314] width 173 height 32
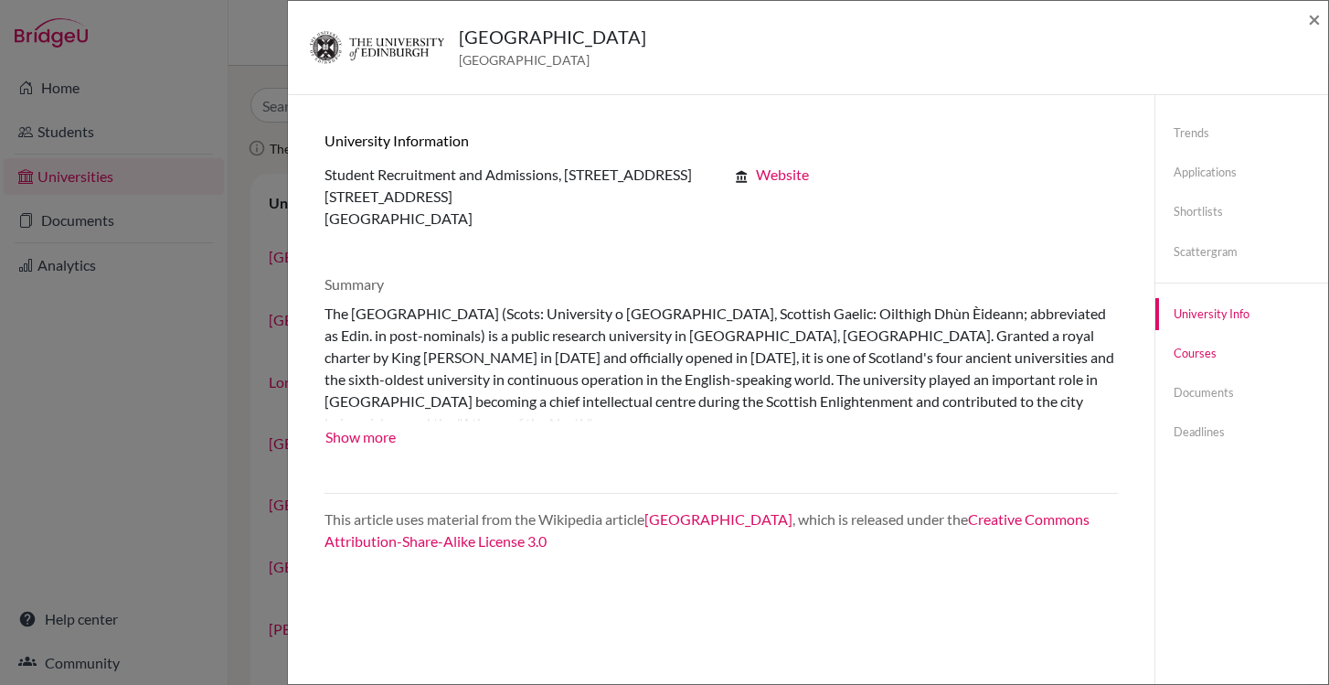
click at [1209, 352] on link "Courses" at bounding box center [1241, 353] width 173 height 32
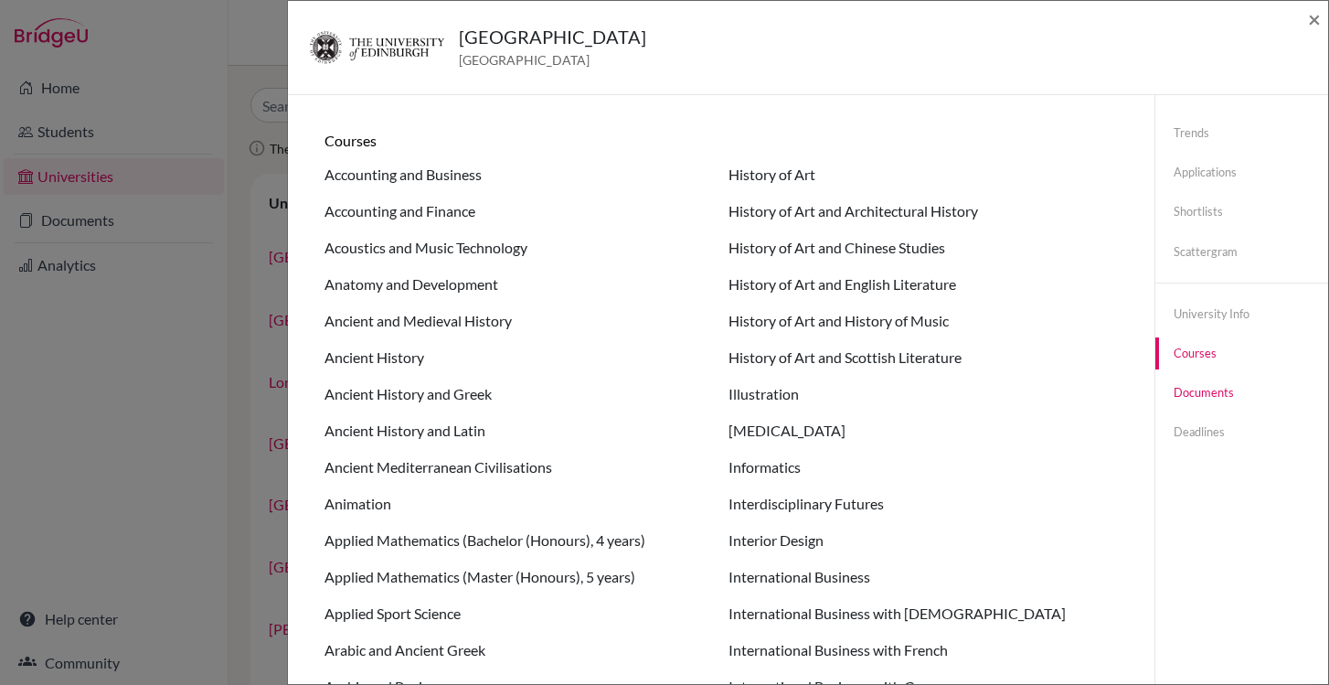
click at [1211, 398] on link "Documents" at bounding box center [1241, 393] width 173 height 32
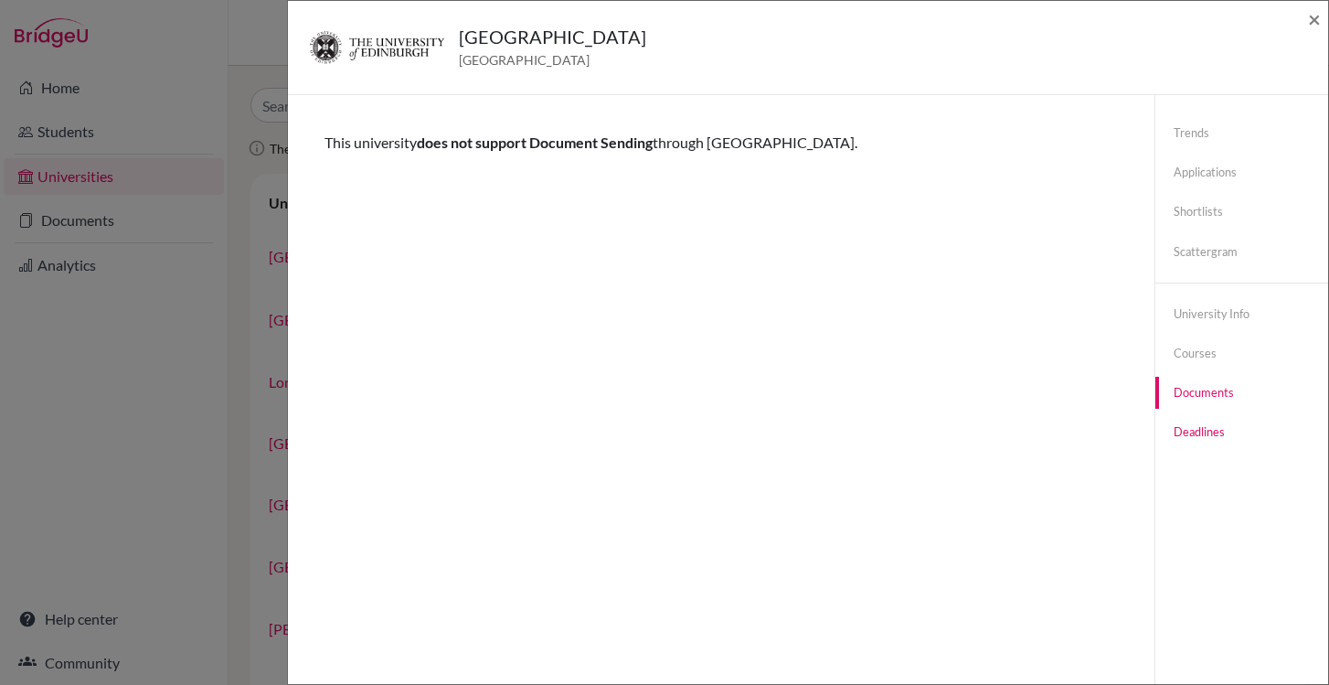
click at [1214, 432] on link "Deadlines" at bounding box center [1241, 432] width 173 height 32
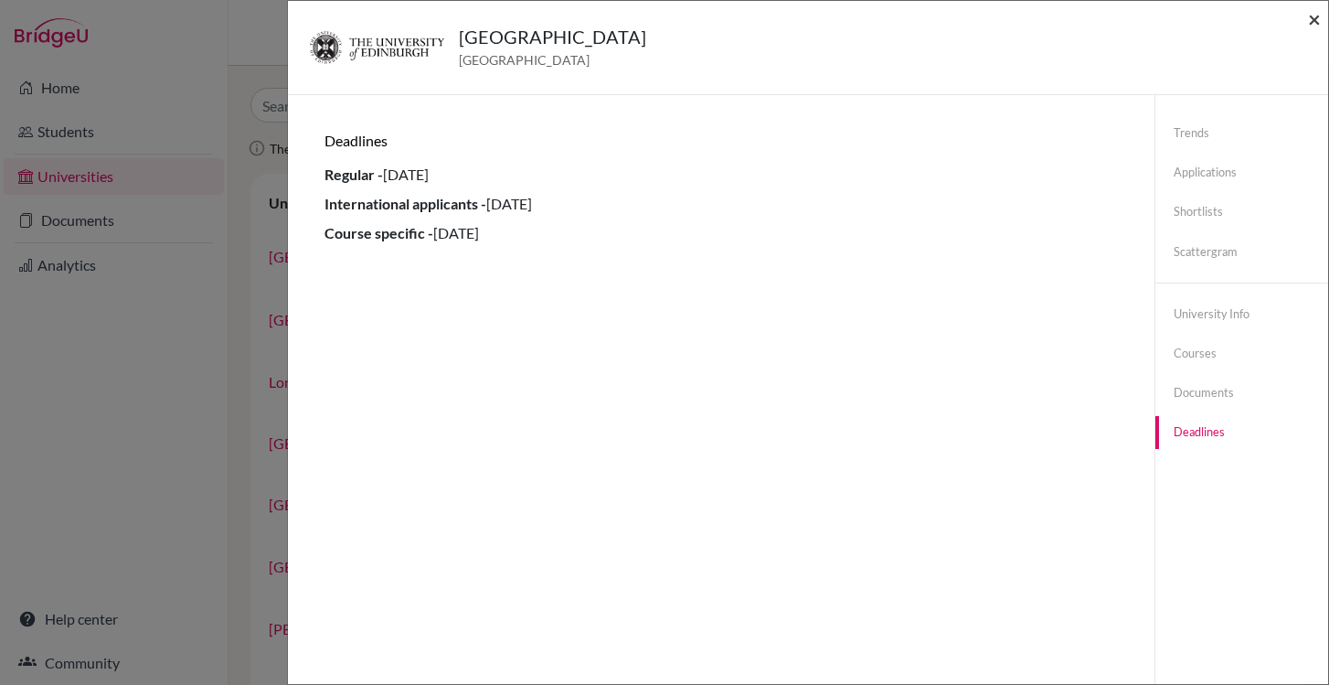
click at [1312, 22] on span "×" at bounding box center [1314, 18] width 13 height 27
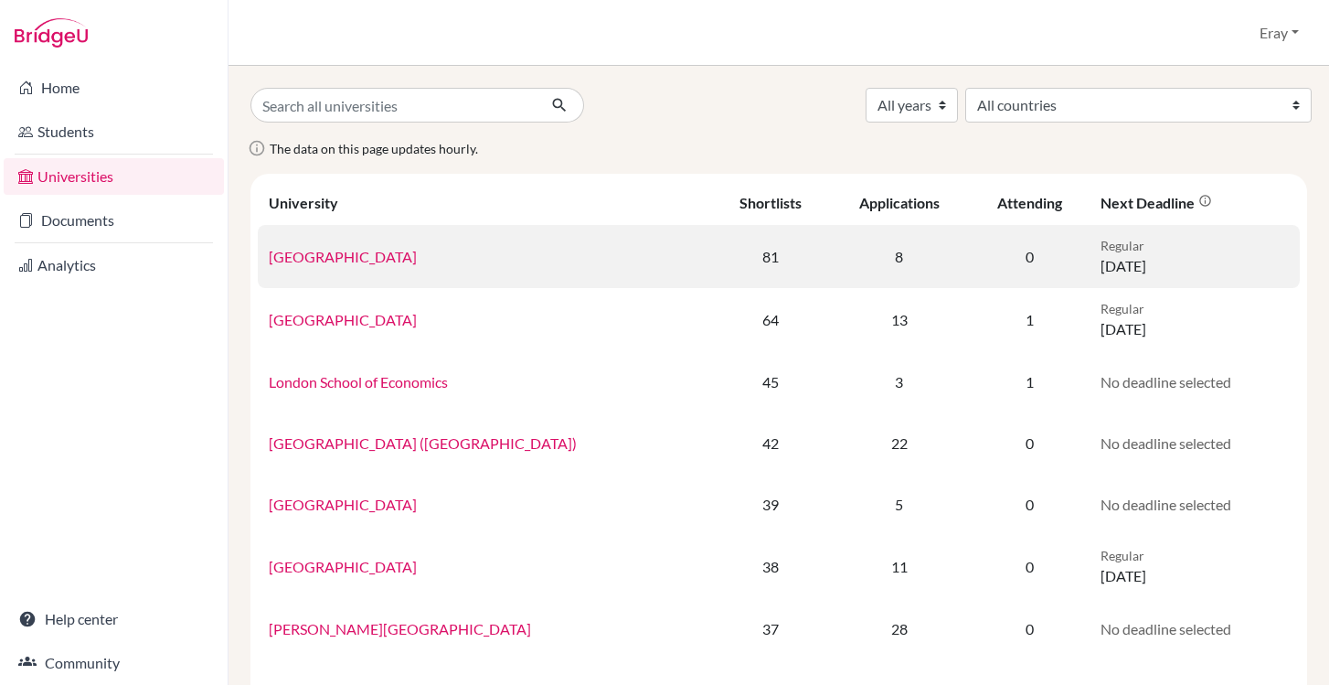
click at [398, 258] on link "University College London" at bounding box center [343, 256] width 148 height 17
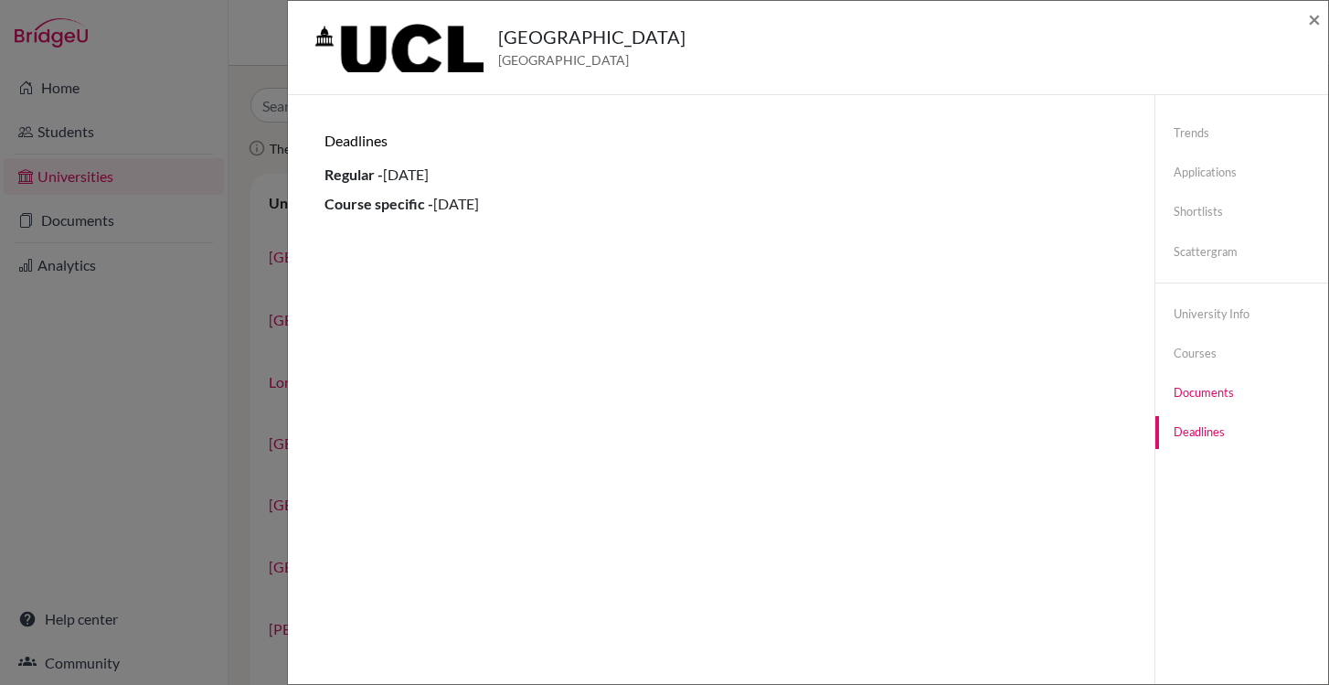
click at [1209, 395] on link "Documents" at bounding box center [1241, 393] width 173 height 32
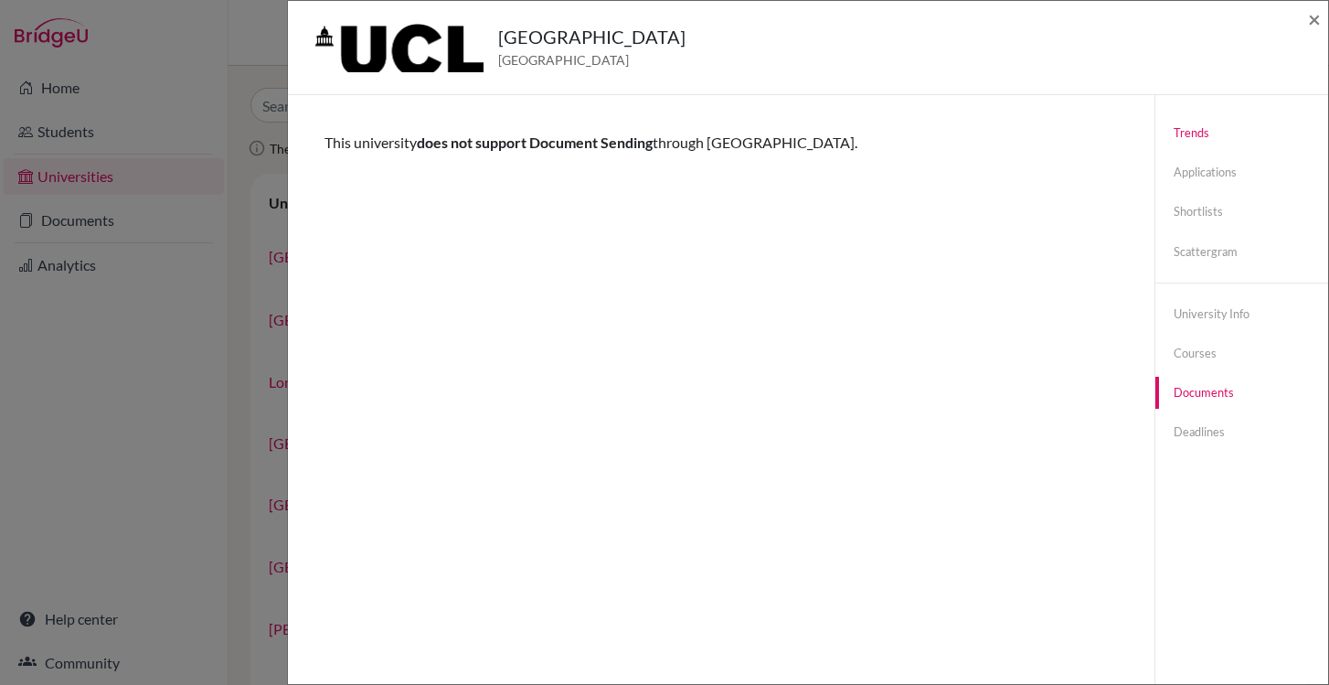
click at [1185, 130] on link "Trends" at bounding box center [1241, 133] width 173 height 32
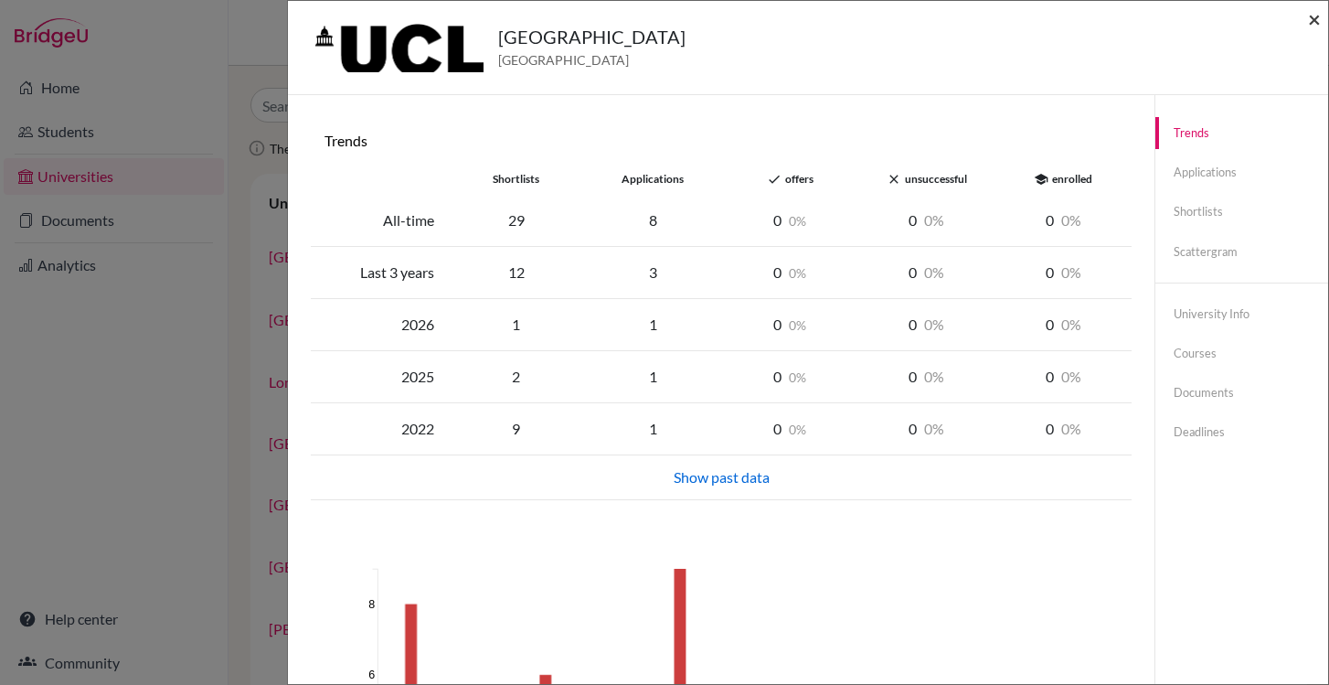
click at [1315, 29] on span "×" at bounding box center [1314, 18] width 13 height 27
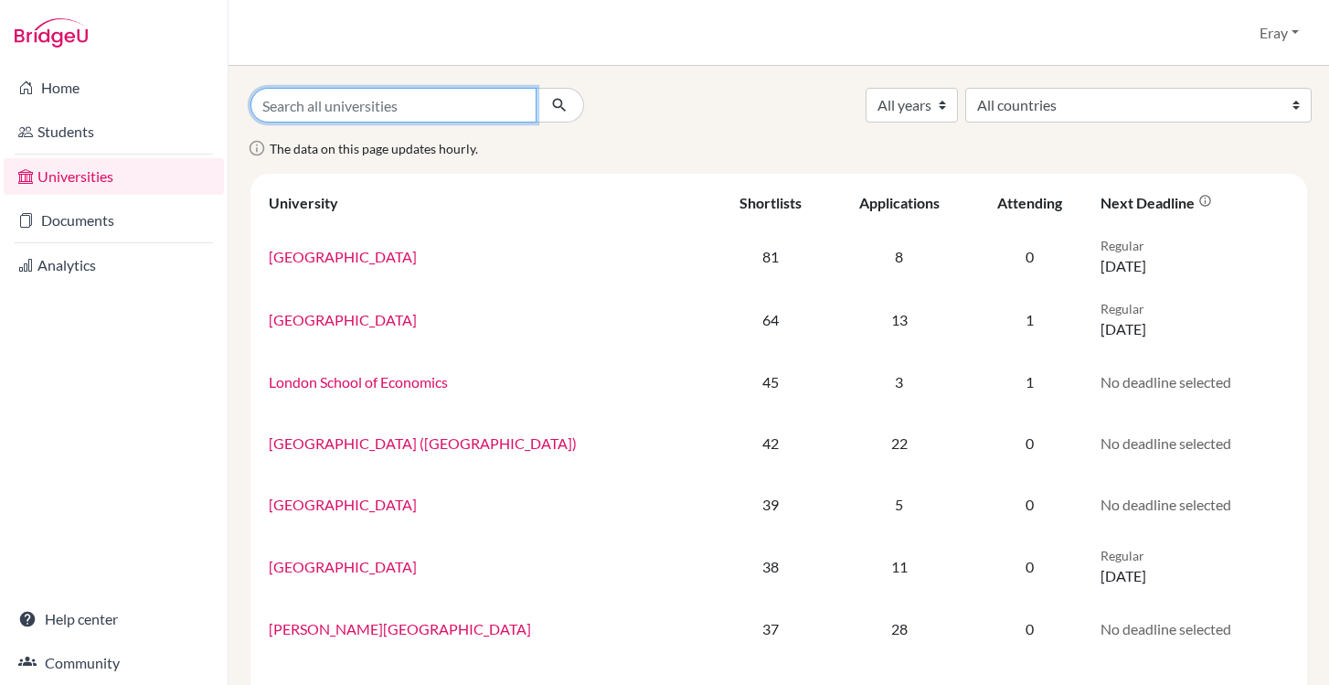
click at [405, 111] on input "Search all universities" at bounding box center [393, 105] width 286 height 35
click at [439, 89] on input "Search all universities" at bounding box center [393, 105] width 286 height 35
type input "e"
type input "texas"
click at [536, 88] on button "submit" at bounding box center [560, 105] width 48 height 35
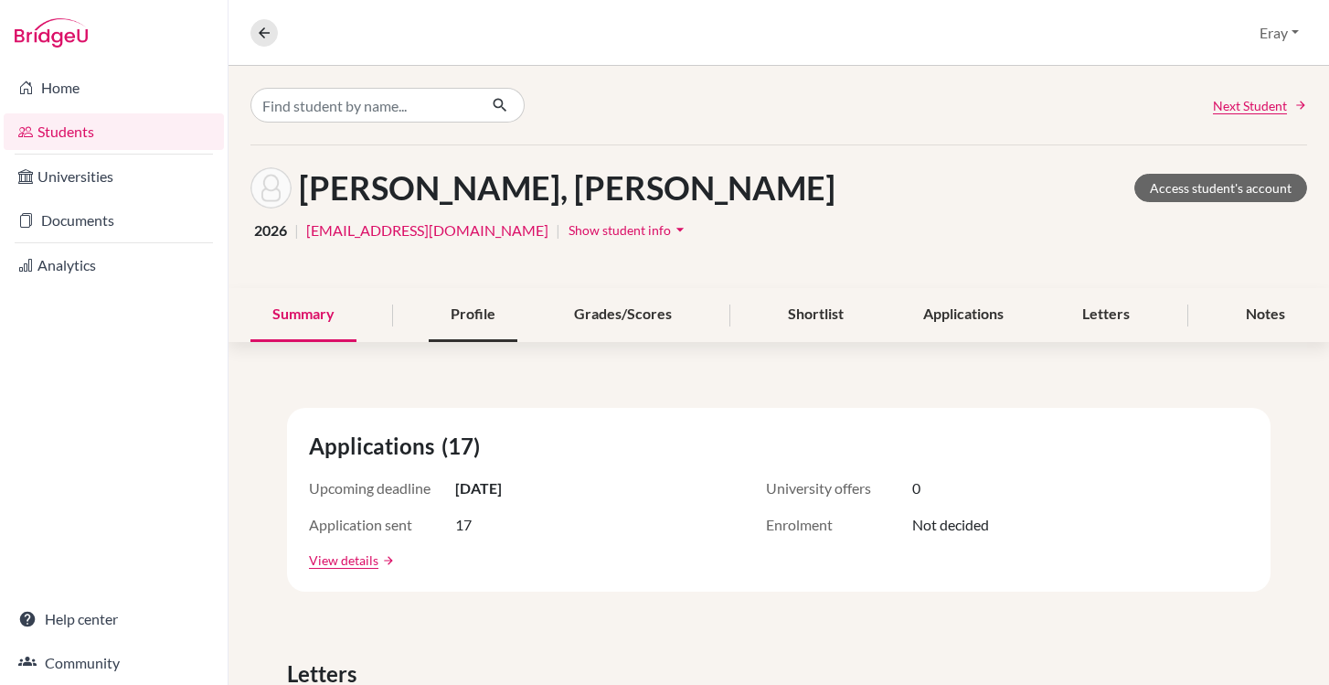
click at [440, 299] on div "Profile" at bounding box center [473, 315] width 89 height 54
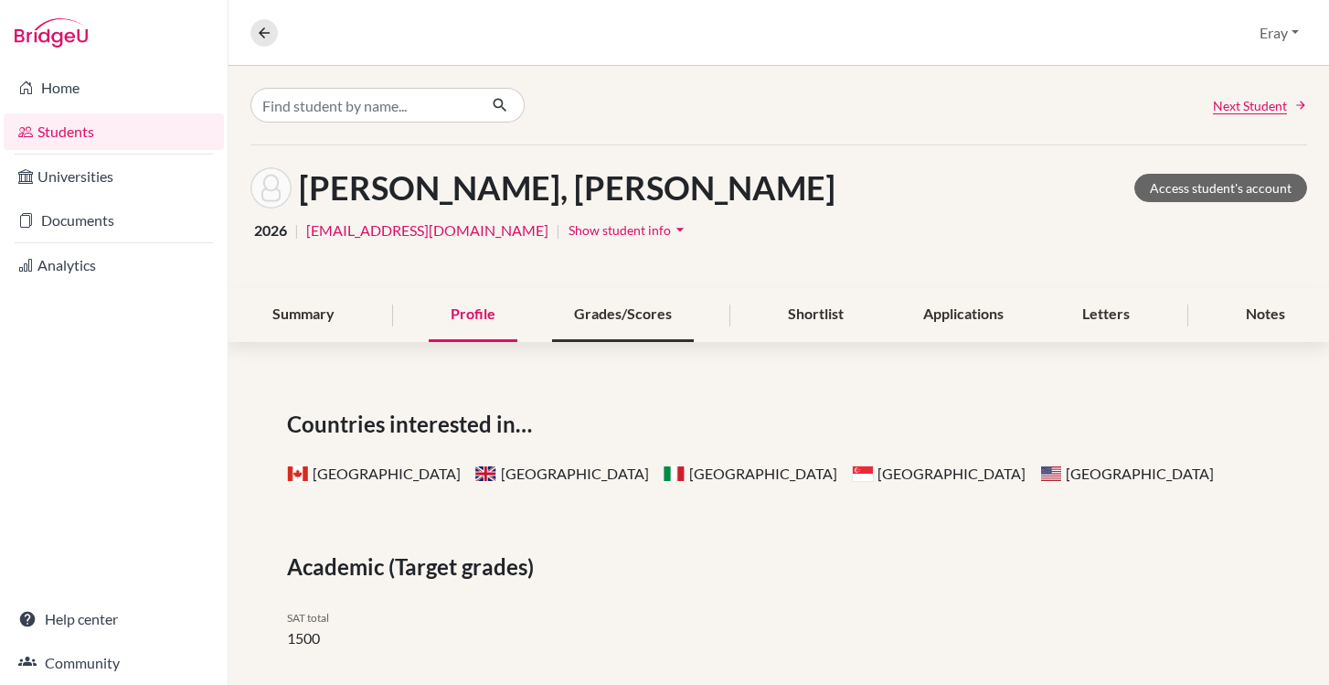
click at [591, 325] on div "Grades/Scores" at bounding box center [623, 315] width 142 height 54
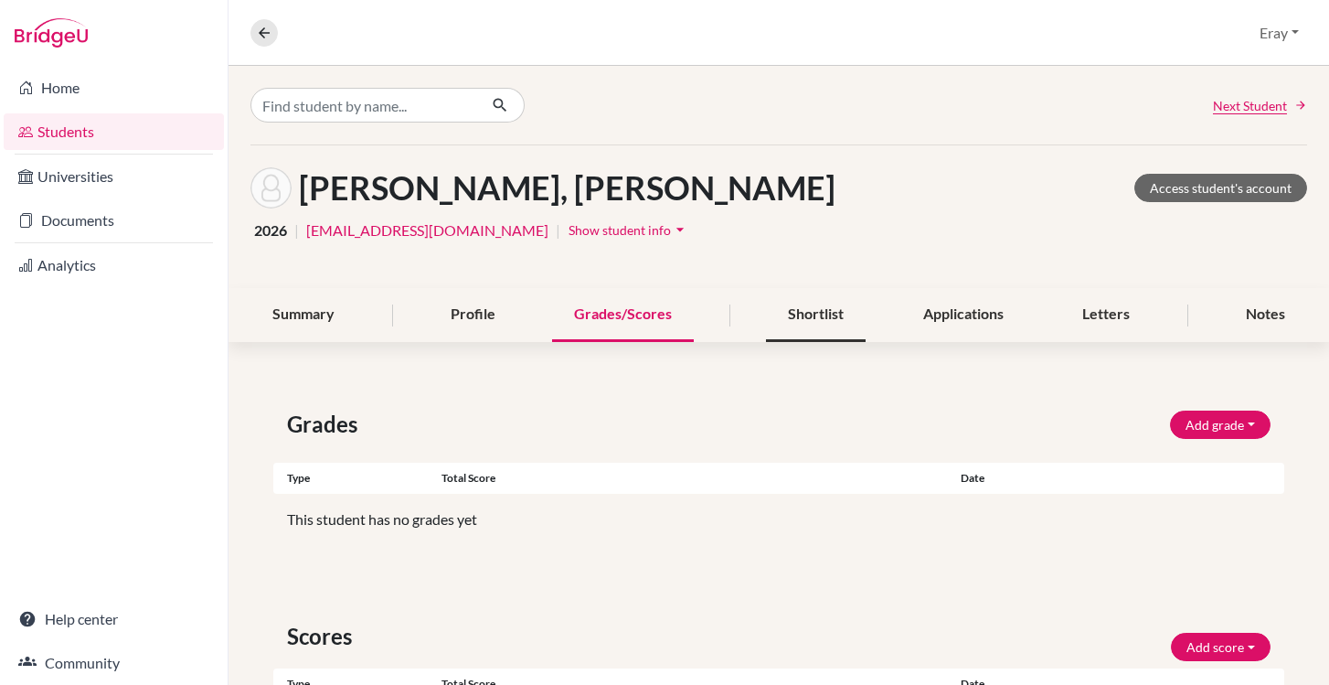
click at [817, 303] on div "Shortlist" at bounding box center [816, 315] width 100 height 54
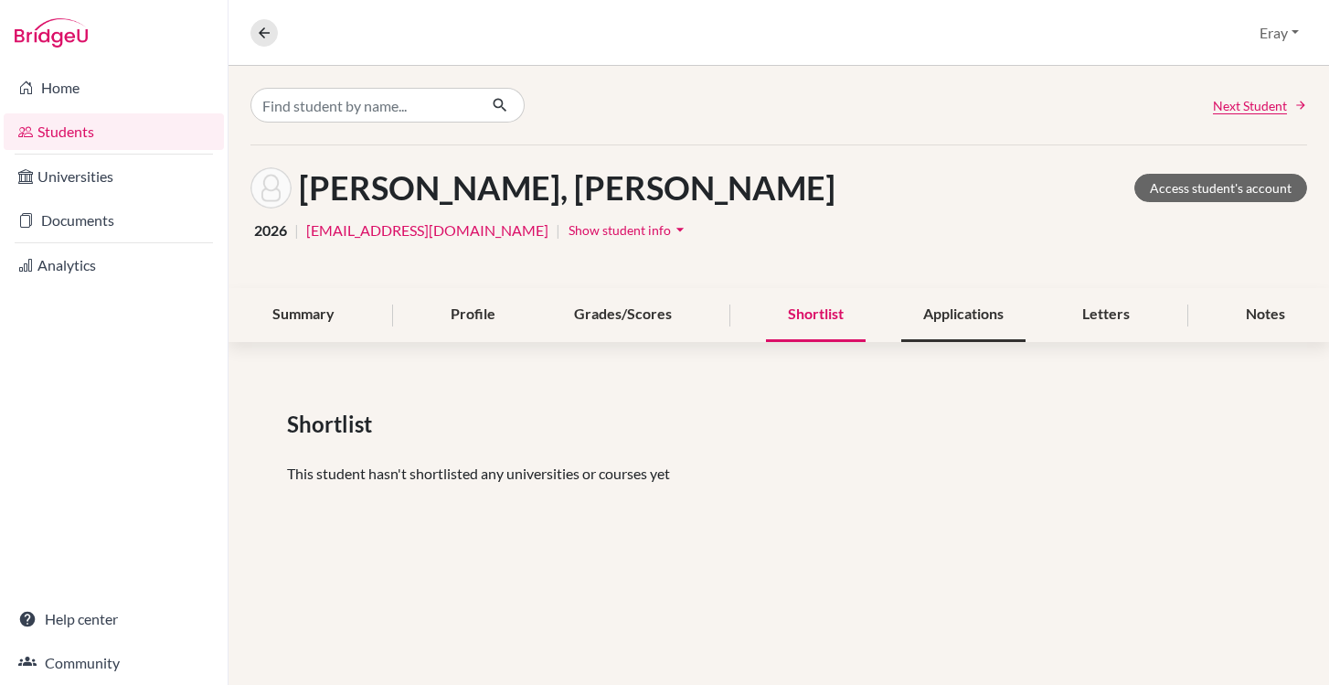
click at [972, 311] on div "Applications" at bounding box center [963, 315] width 124 height 54
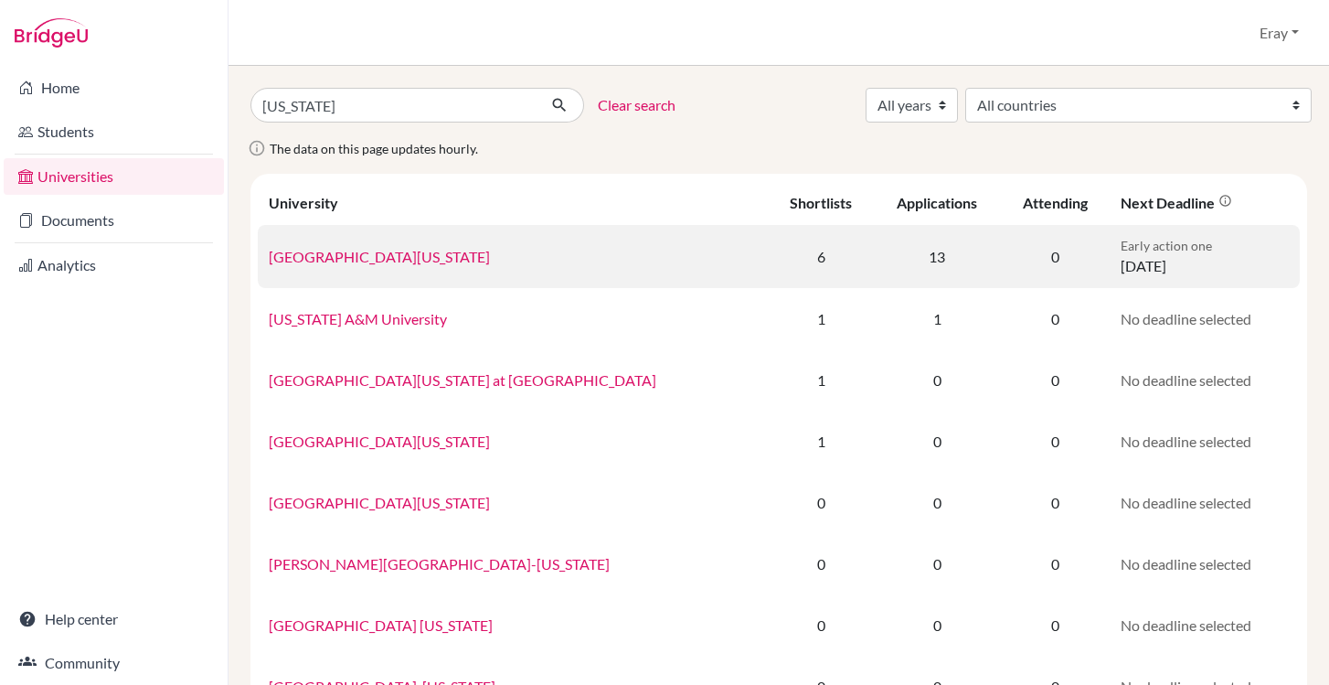
click at [418, 250] on link "[GEOGRAPHIC_DATA][US_STATE]" at bounding box center [379, 256] width 221 height 17
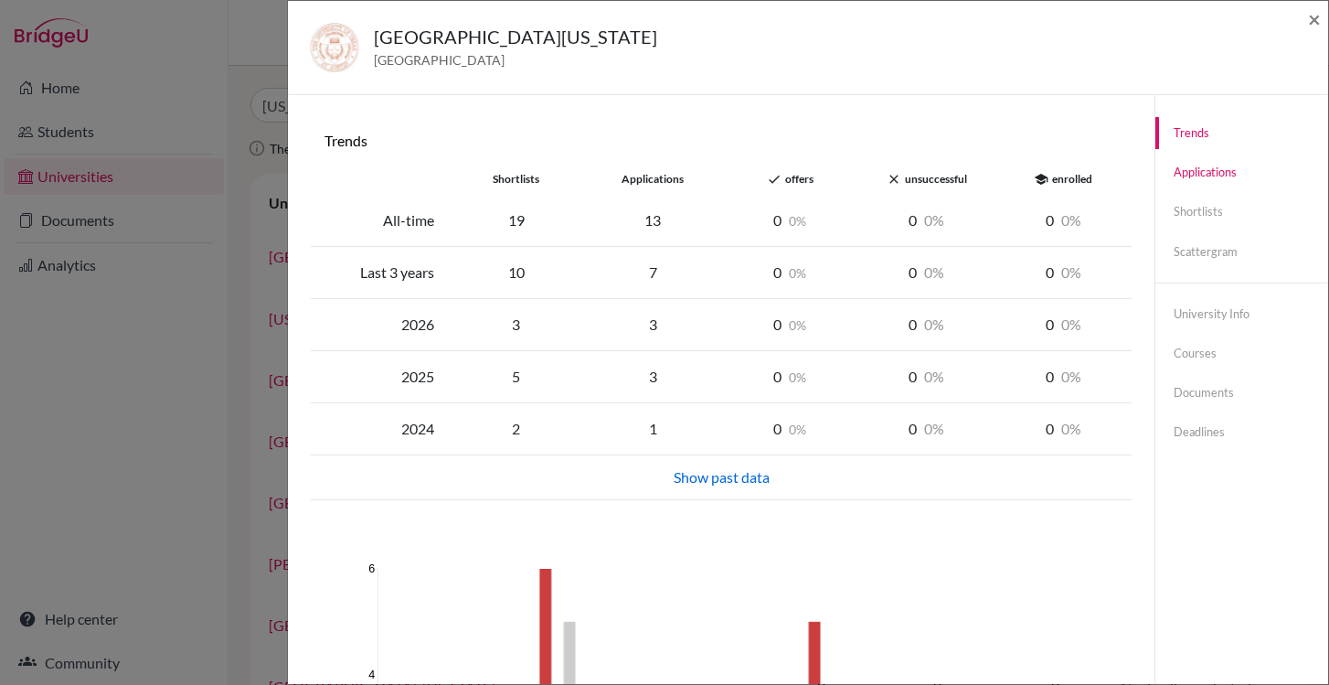
click at [1182, 171] on link "Applications" at bounding box center [1241, 172] width 173 height 32
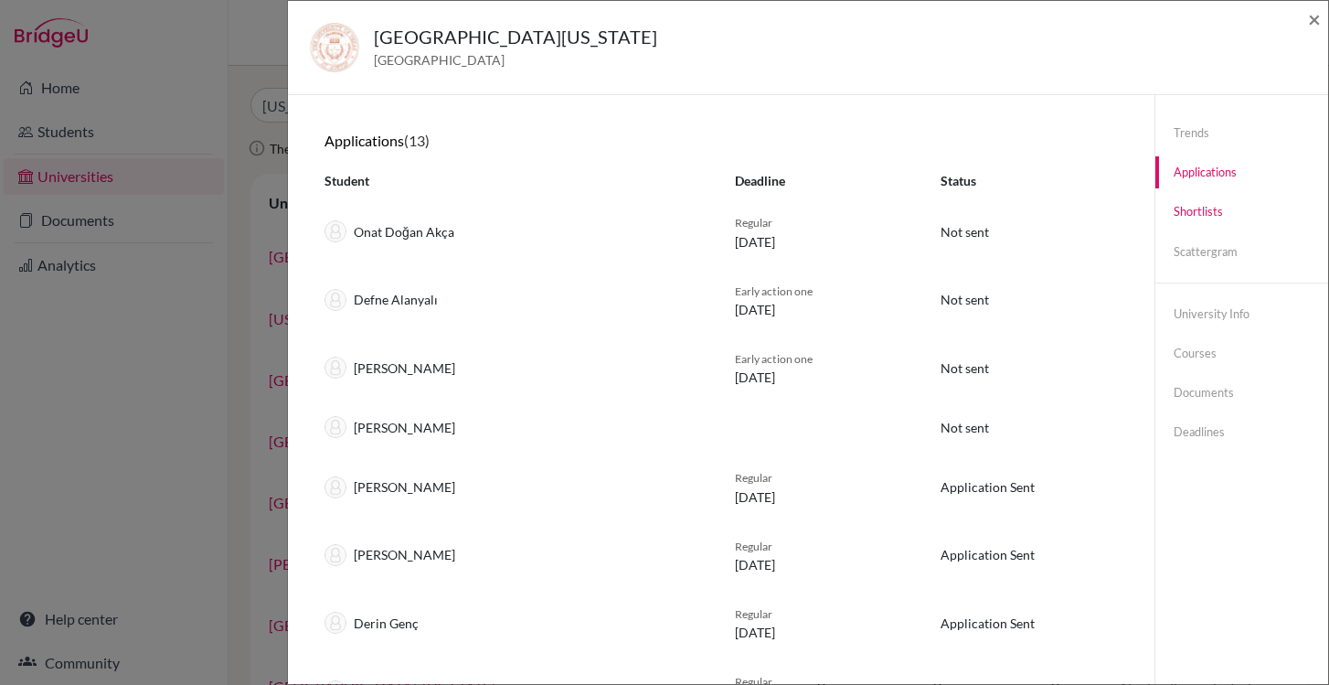
click at [1191, 197] on link "Shortlists" at bounding box center [1241, 212] width 173 height 32
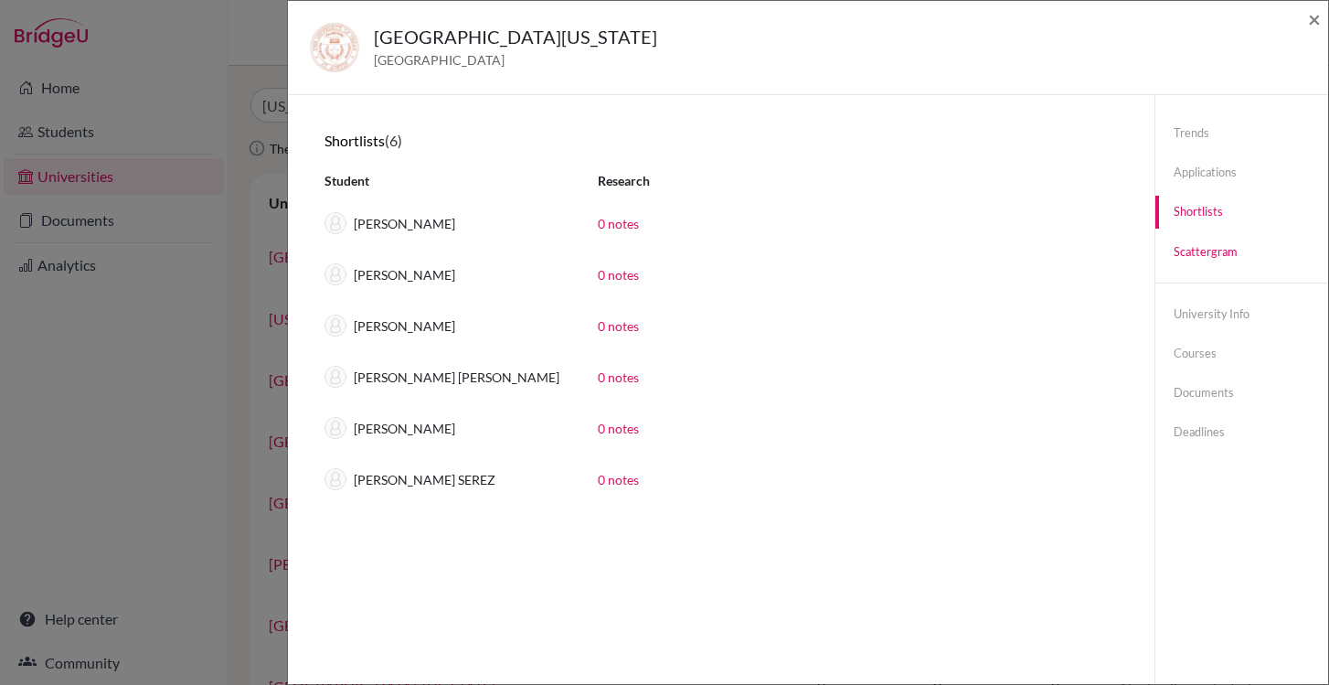
click at [1205, 261] on link "Scattergram" at bounding box center [1241, 252] width 173 height 32
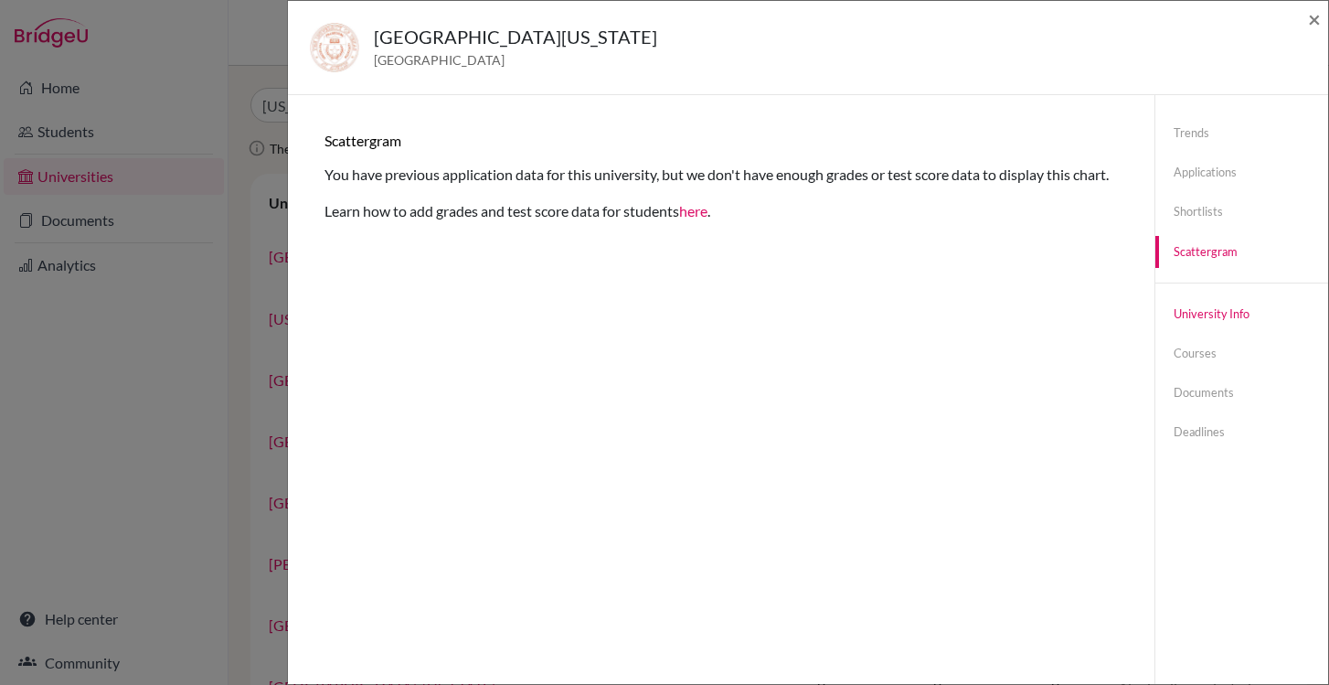
click at [1207, 317] on link "University info" at bounding box center [1241, 314] width 173 height 32
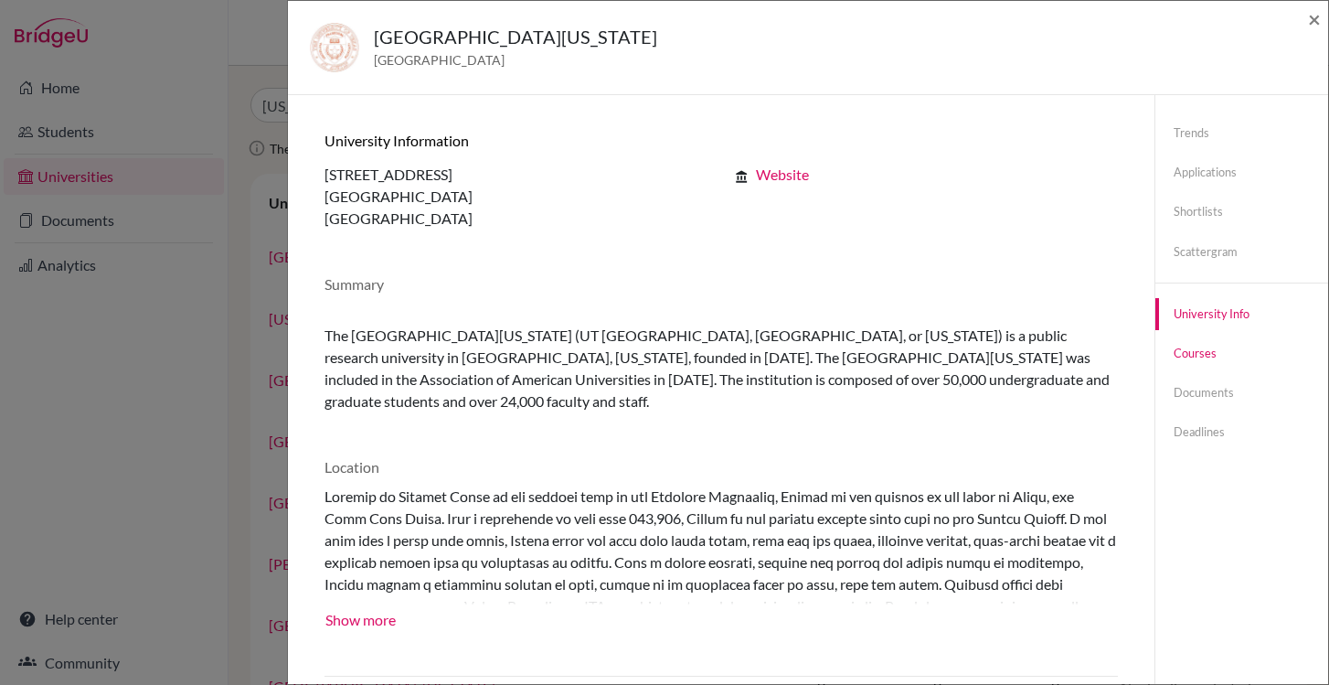
click at [1207, 344] on link "Courses" at bounding box center [1241, 353] width 173 height 32
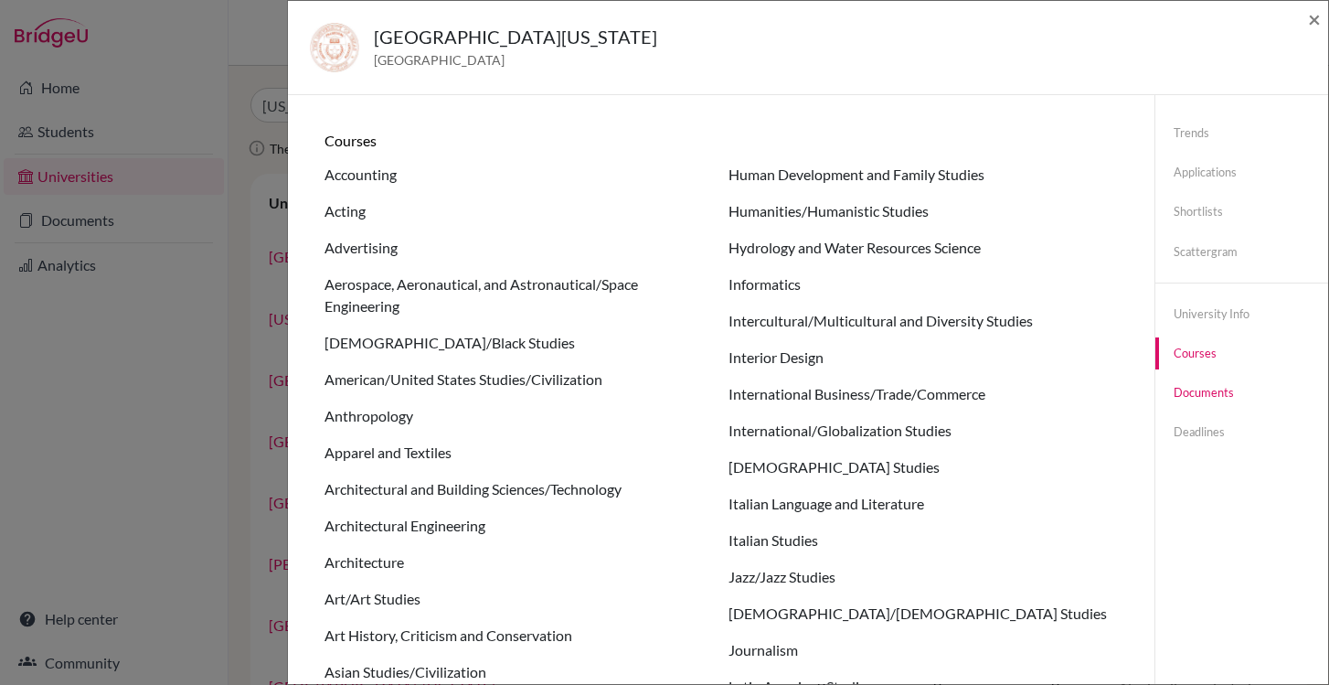
click at [1205, 383] on link "Documents" at bounding box center [1241, 393] width 173 height 32
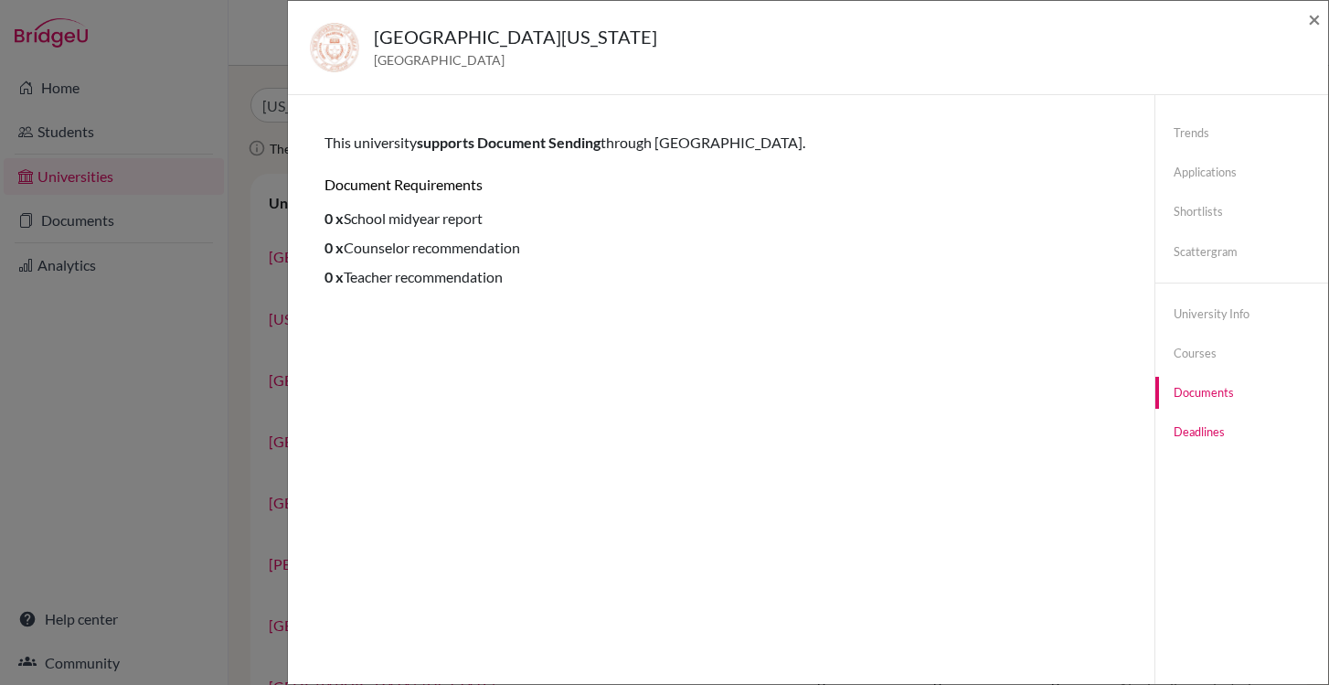
click at [1208, 421] on link "Deadlines" at bounding box center [1241, 432] width 173 height 32
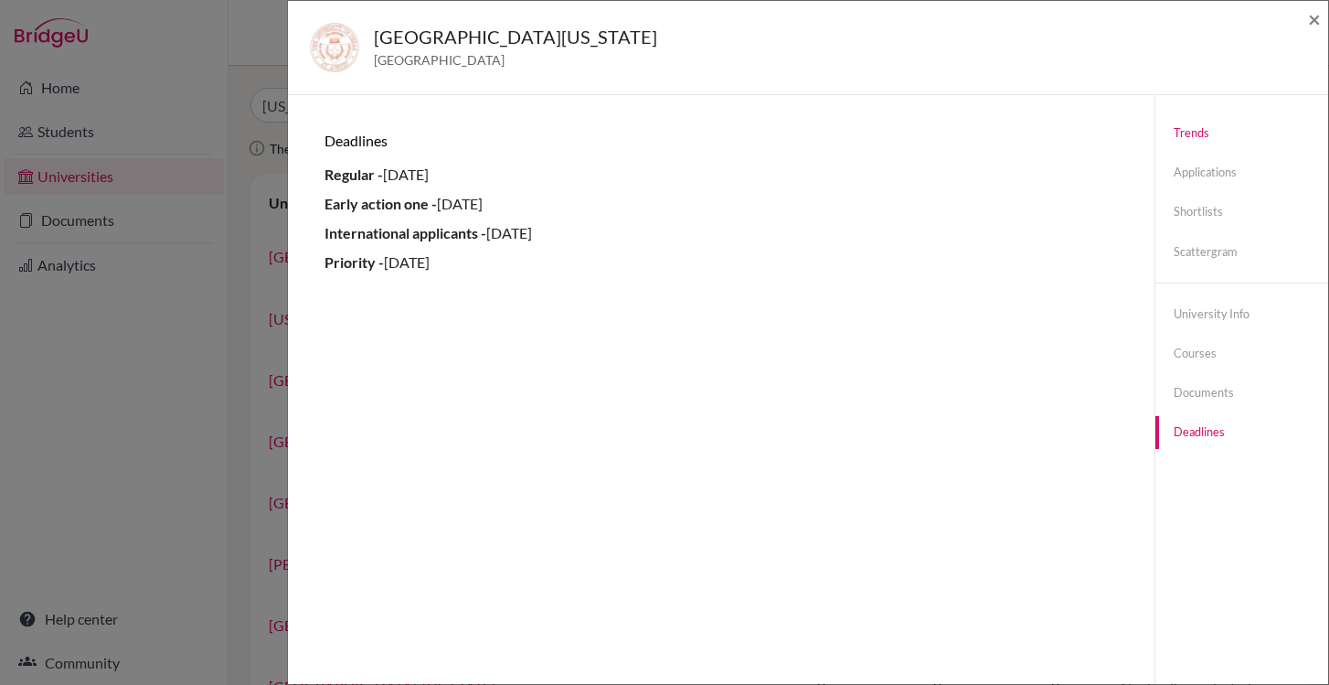
click at [1216, 130] on link "Trends" at bounding box center [1241, 133] width 173 height 32
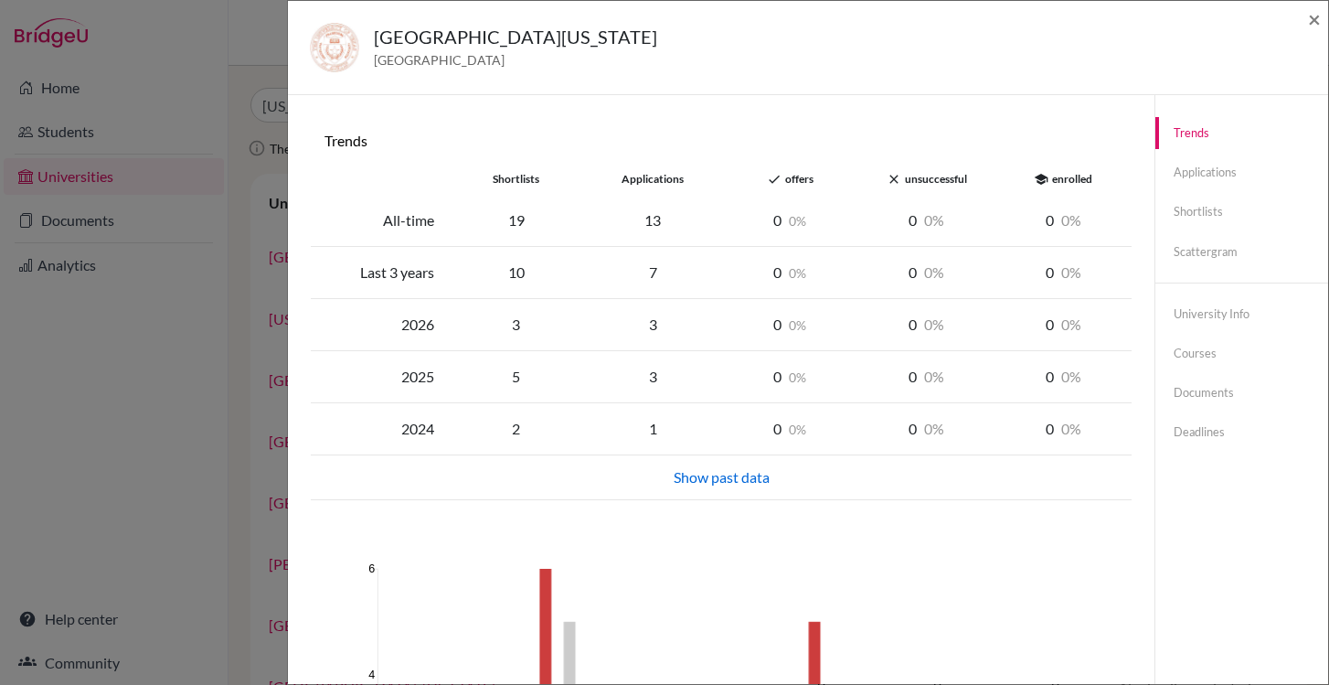
click at [1307, 16] on div "University of Texas at Austin United States of America ×" at bounding box center [808, 47] width 1026 height 79
click at [1311, 17] on span "×" at bounding box center [1314, 18] width 13 height 27
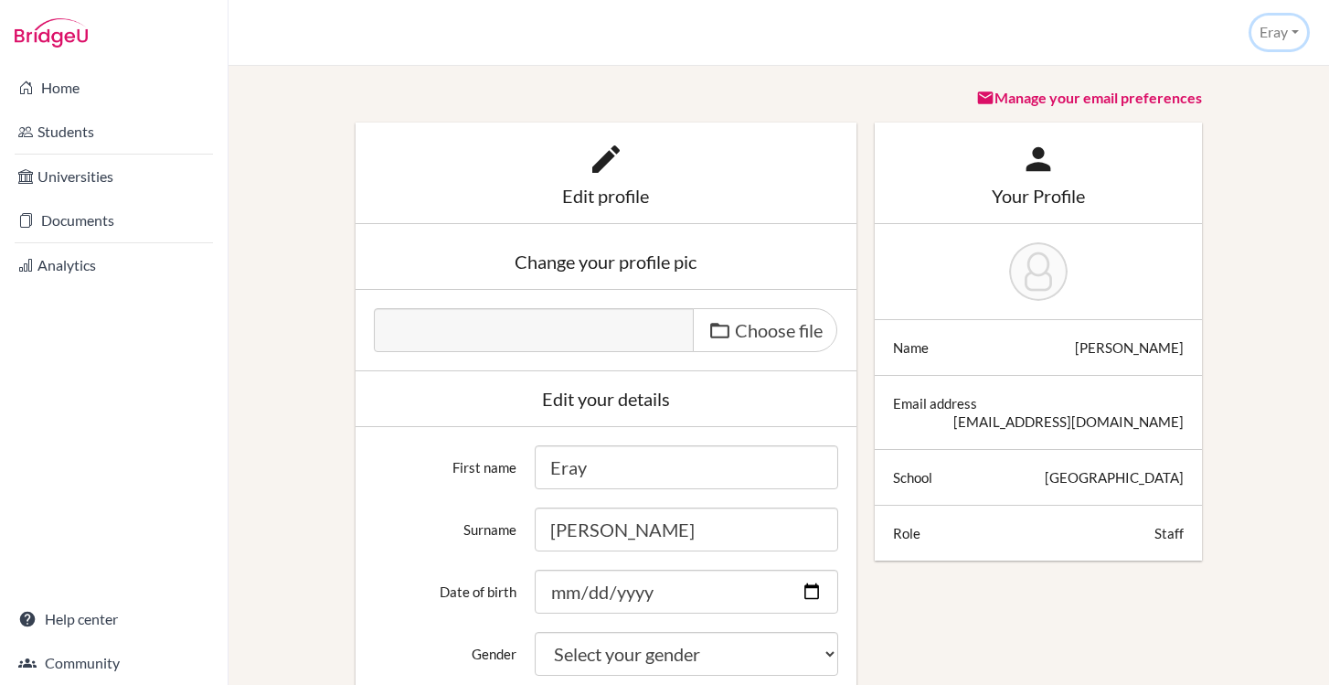
click at [1278, 22] on button "Eray" at bounding box center [1279, 33] width 56 height 34
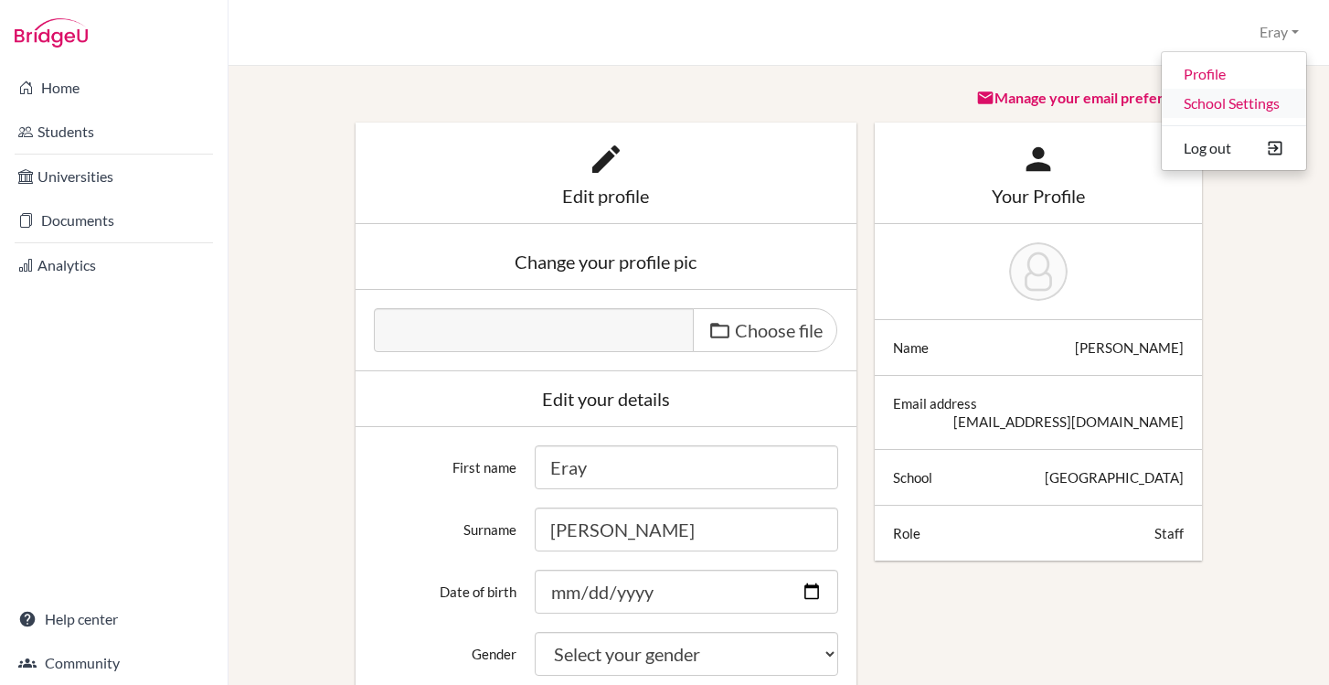
click at [1230, 101] on link "School Settings" at bounding box center [1234, 103] width 144 height 29
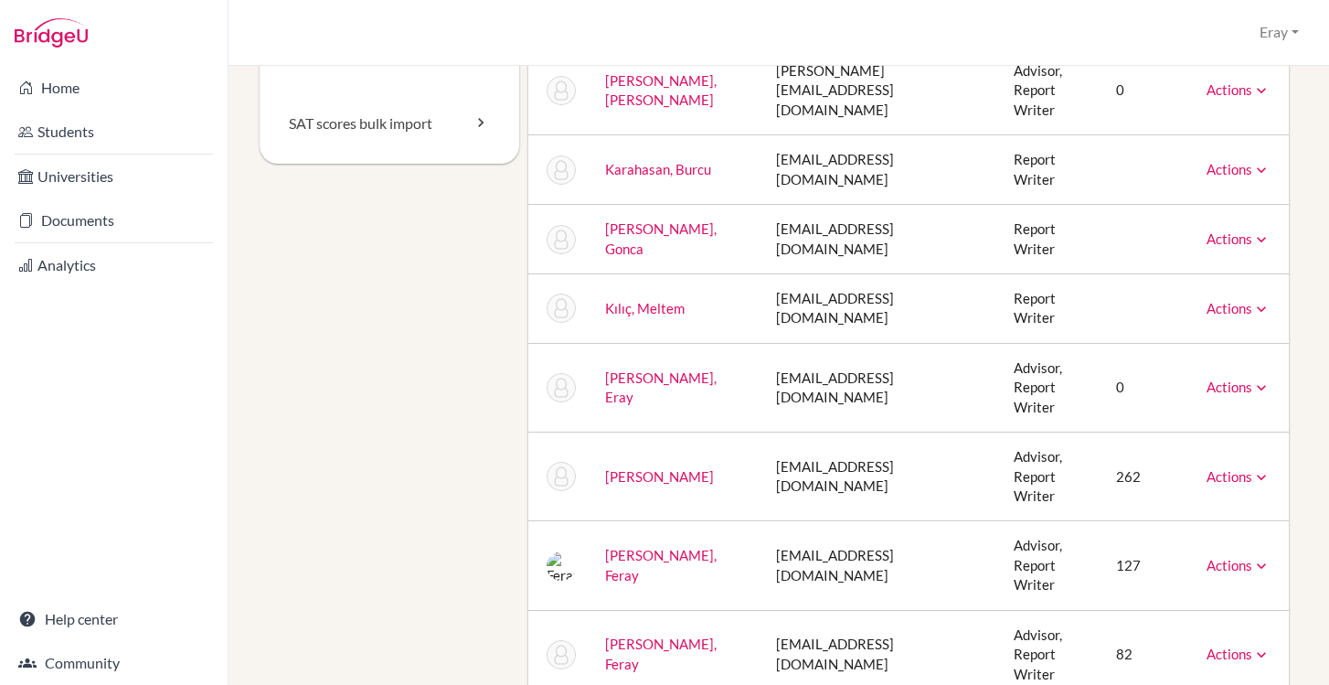
scroll to position [131, 0]
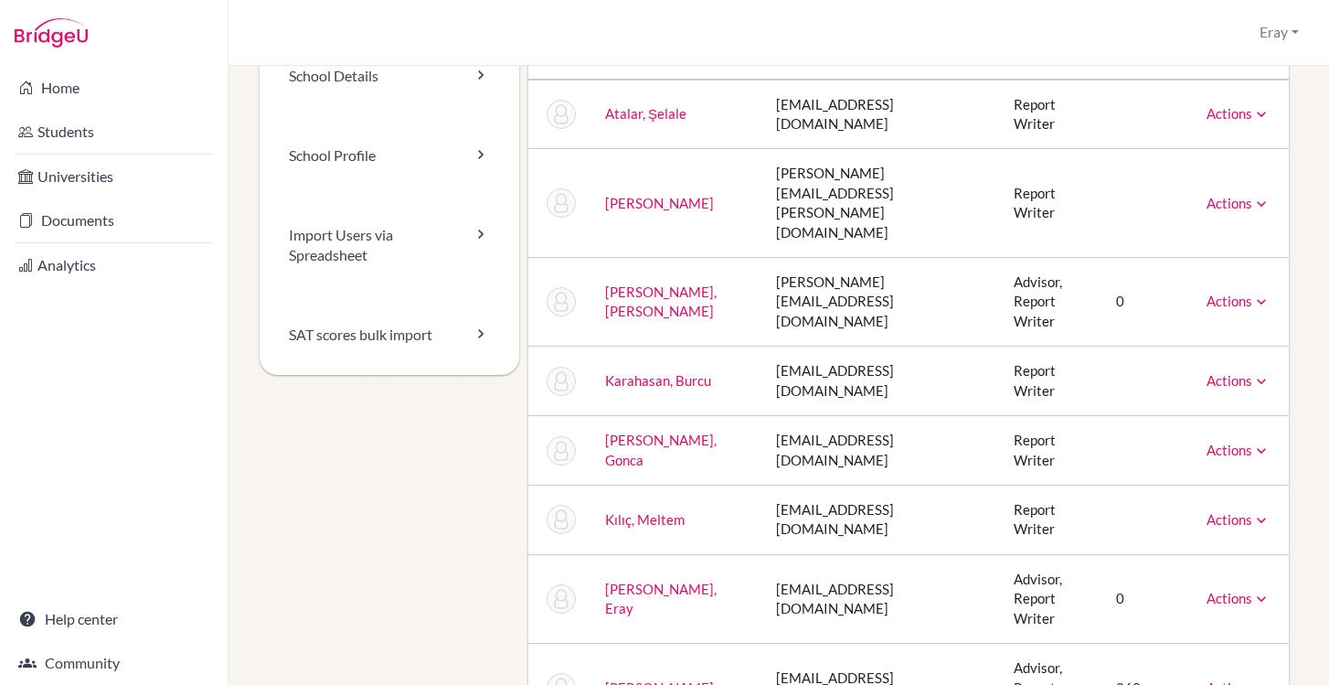
click at [1252, 195] on icon at bounding box center [1261, 204] width 18 height 18
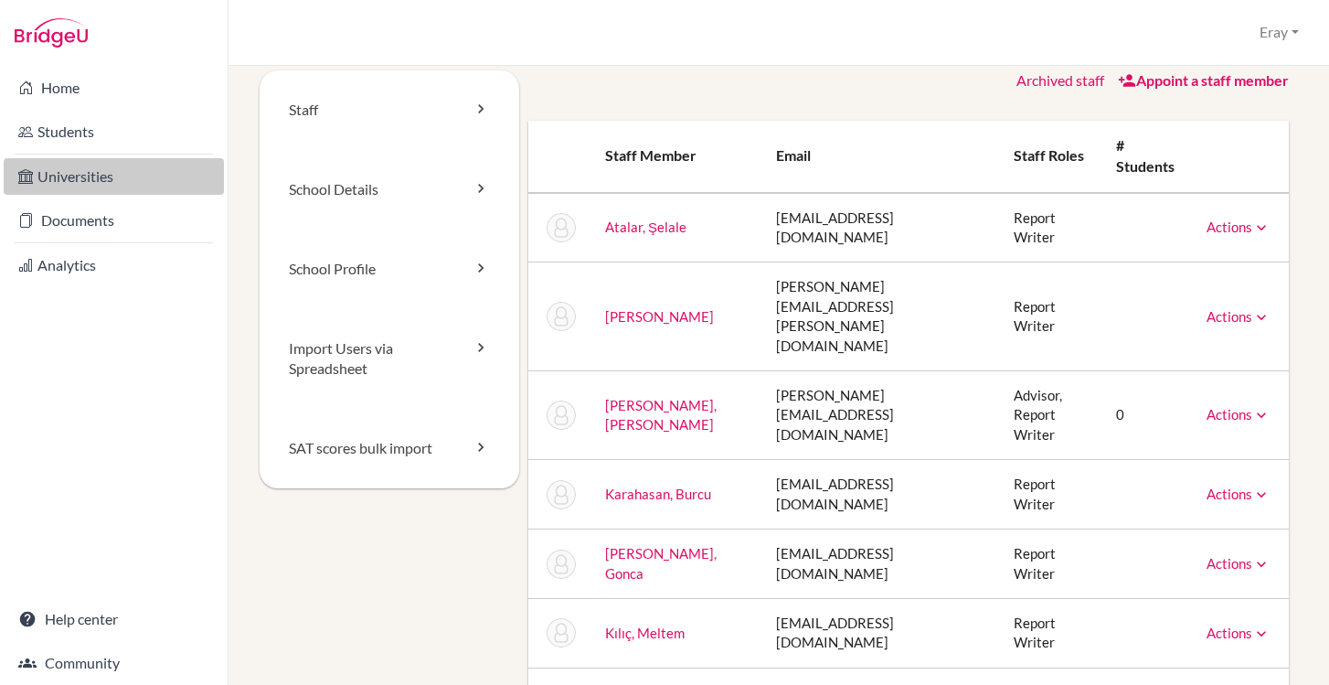
scroll to position [0, 0]
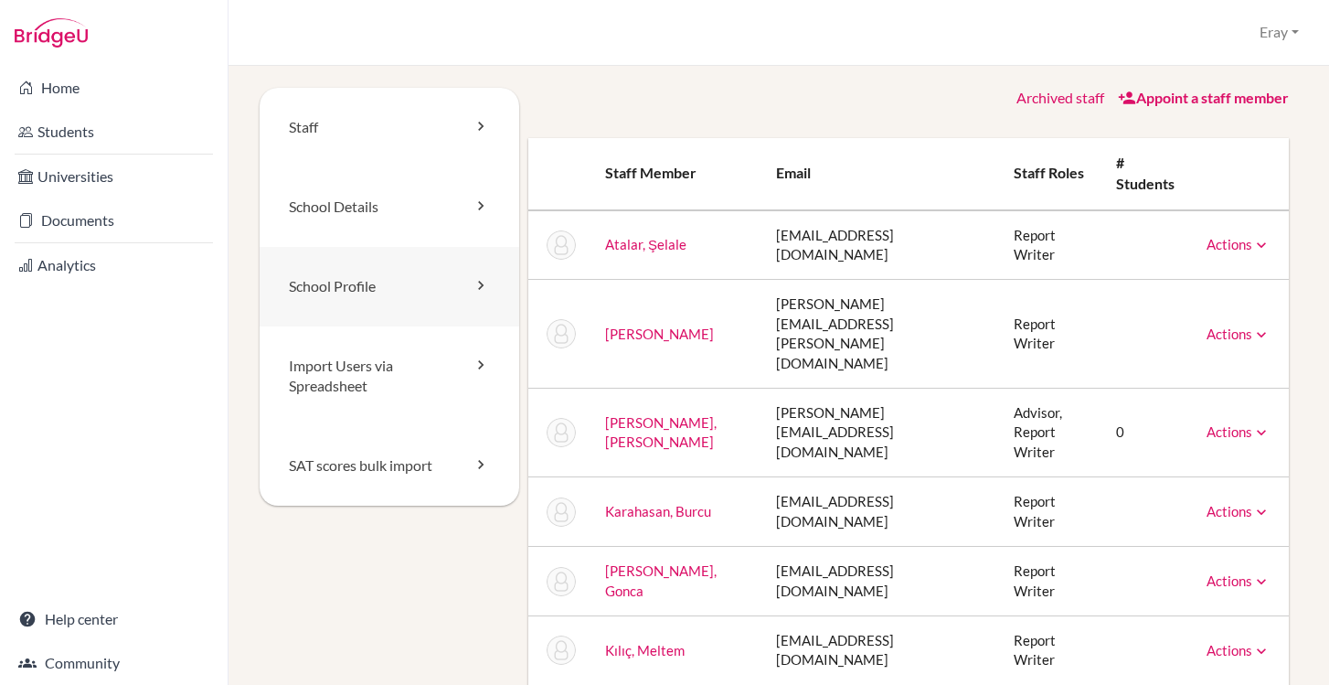
click at [334, 280] on link "School Profile" at bounding box center [390, 287] width 260 height 80
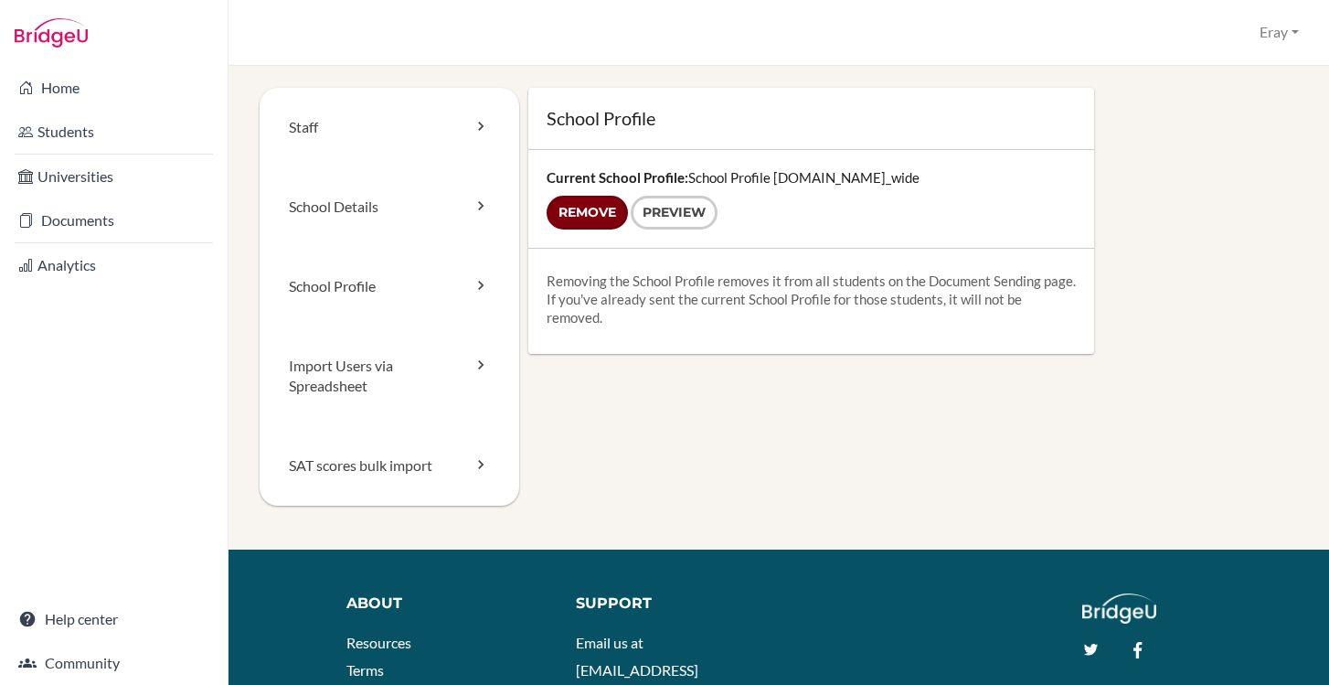
click at [597, 215] on input "Remove" at bounding box center [587, 213] width 81 height 34
click at [613, 214] on input "Remove" at bounding box center [587, 213] width 81 height 34
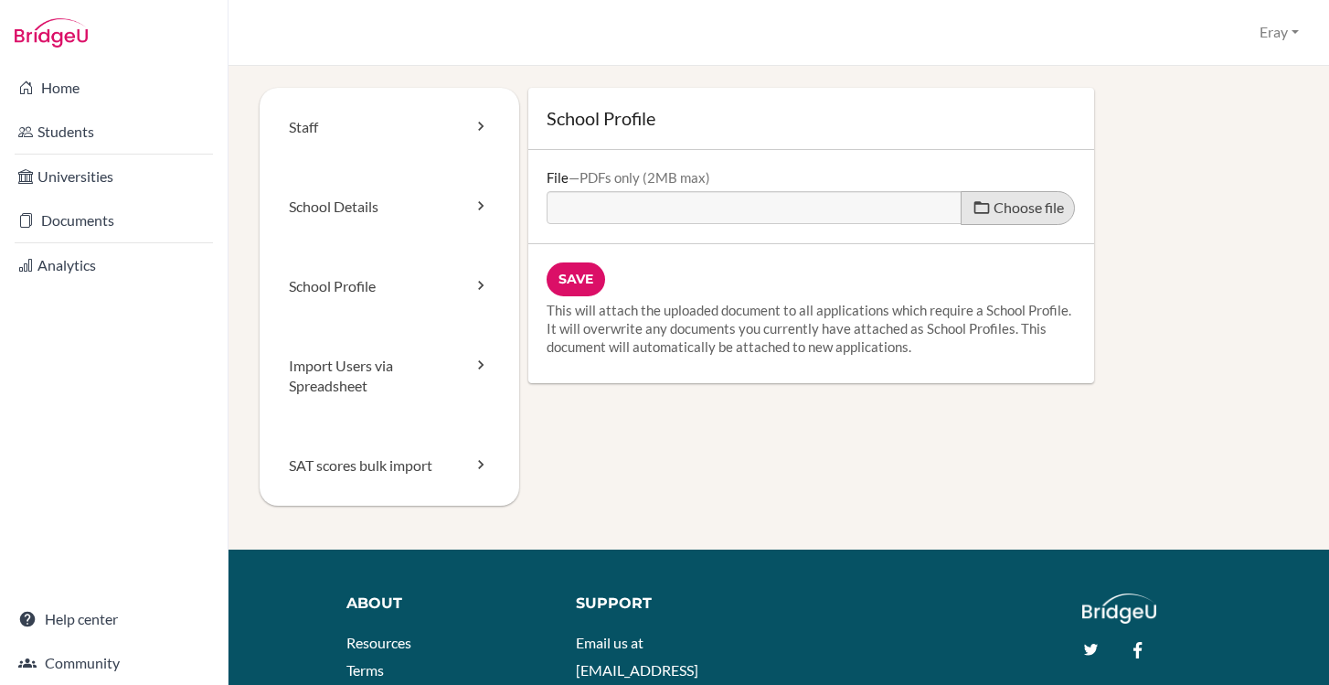
click at [1008, 205] on span "Choose file" at bounding box center [1029, 206] width 70 height 17
click at [826, 205] on input "Choose file" at bounding box center [687, 201] width 280 height 21
type input "C:\fakepath\School Profile.pdf"
type input "School Profile.pdf"
click at [588, 270] on input "Save" at bounding box center [576, 279] width 59 height 34
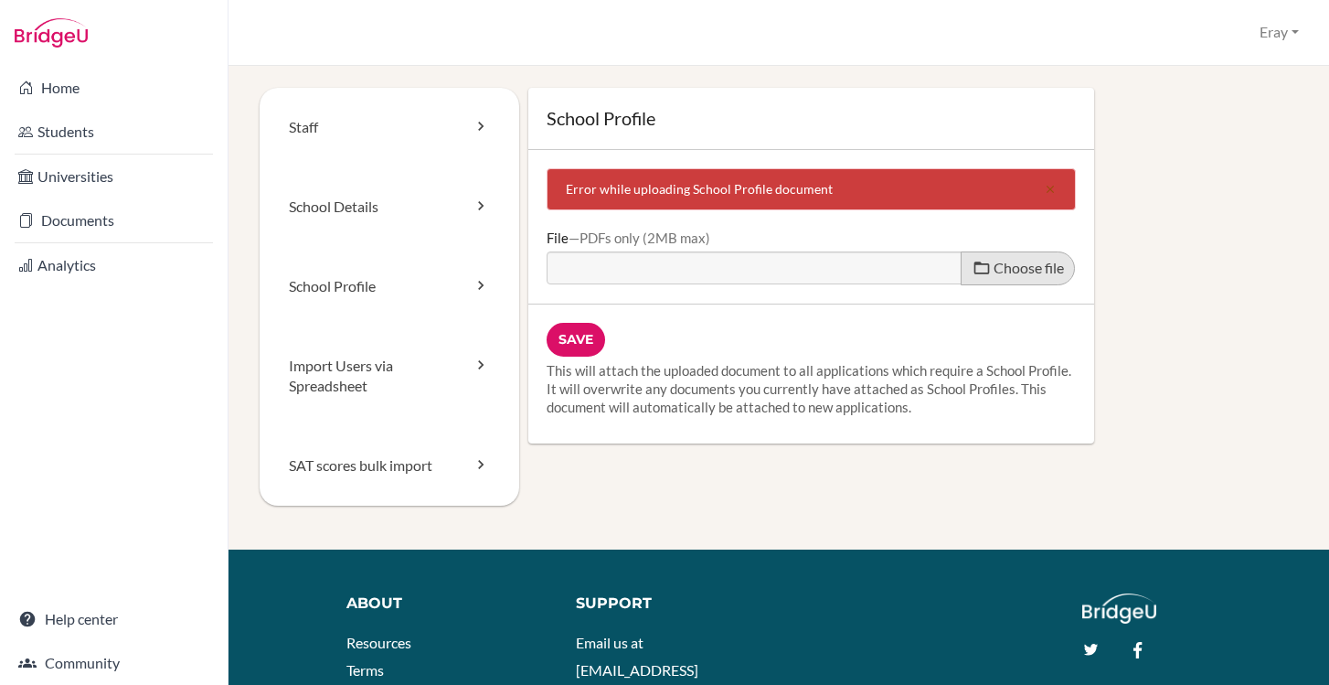
click at [1003, 271] on span "Choose file" at bounding box center [1029, 267] width 70 height 17
click at [826, 271] on input "Choose file" at bounding box center [687, 261] width 280 height 21
type input "C:\fakepath\School Profile.pdf"
type input "School Profile.pdf"
click at [591, 337] on input "Save" at bounding box center [576, 340] width 59 height 34
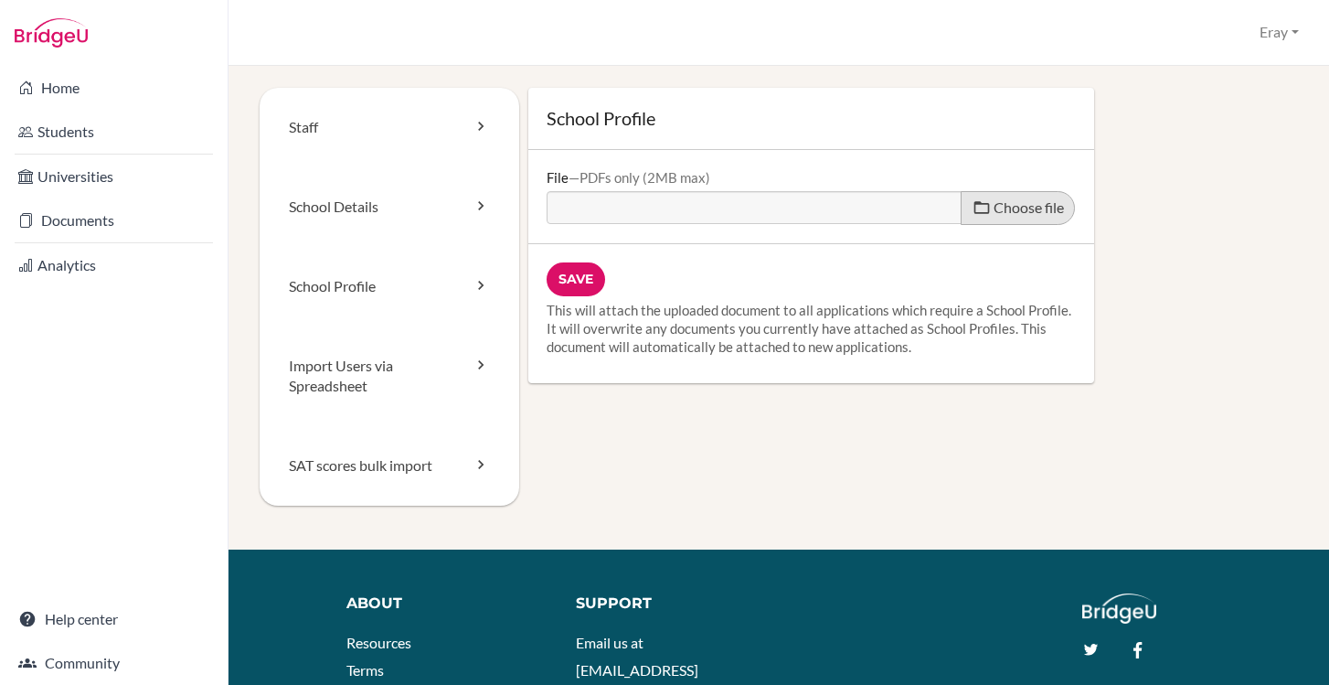
click at [977, 201] on span at bounding box center [982, 207] width 18 height 18
click at [826, 201] on input "Choose file" at bounding box center [687, 201] width 280 height 21
click at [1020, 212] on span "Choose file" at bounding box center [1029, 206] width 70 height 17
click at [826, 212] on input "Choose file" at bounding box center [687, 201] width 280 height 21
type input "C:\fakepath\School Profile 2026.pdf"
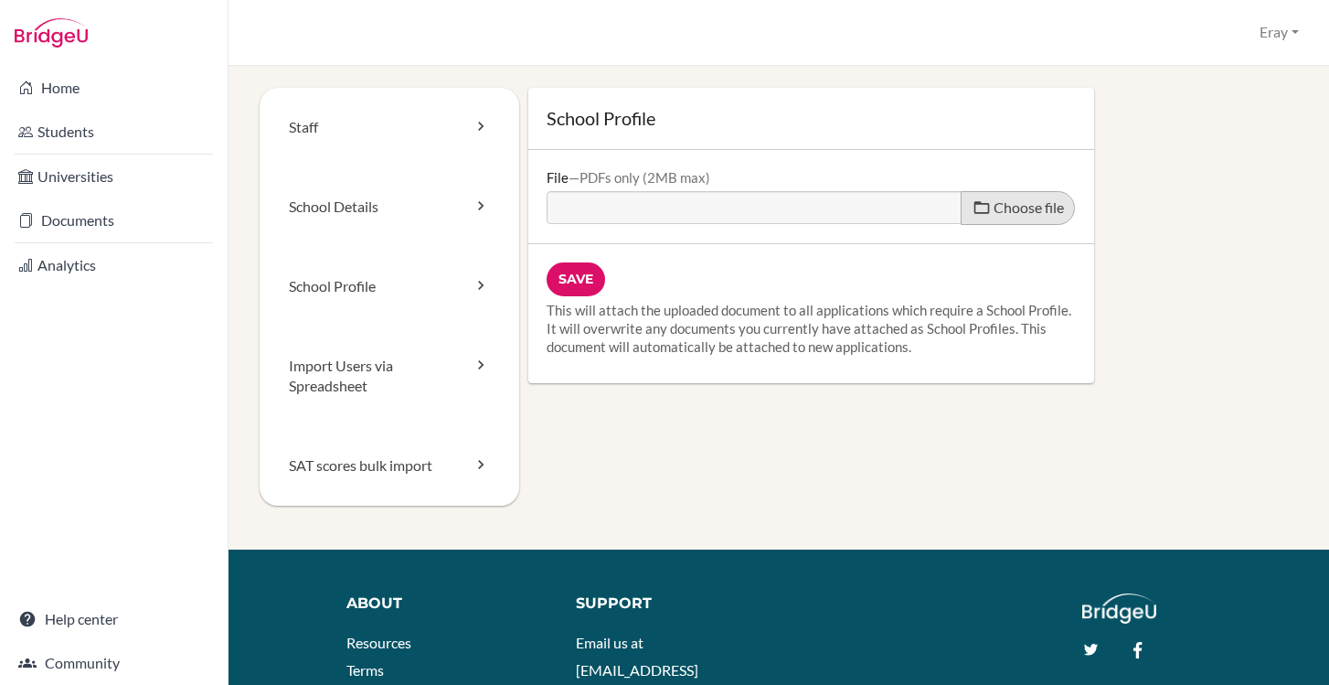
type input "School Profile 2026.pdf"
click at [584, 281] on input "Save" at bounding box center [576, 279] width 59 height 34
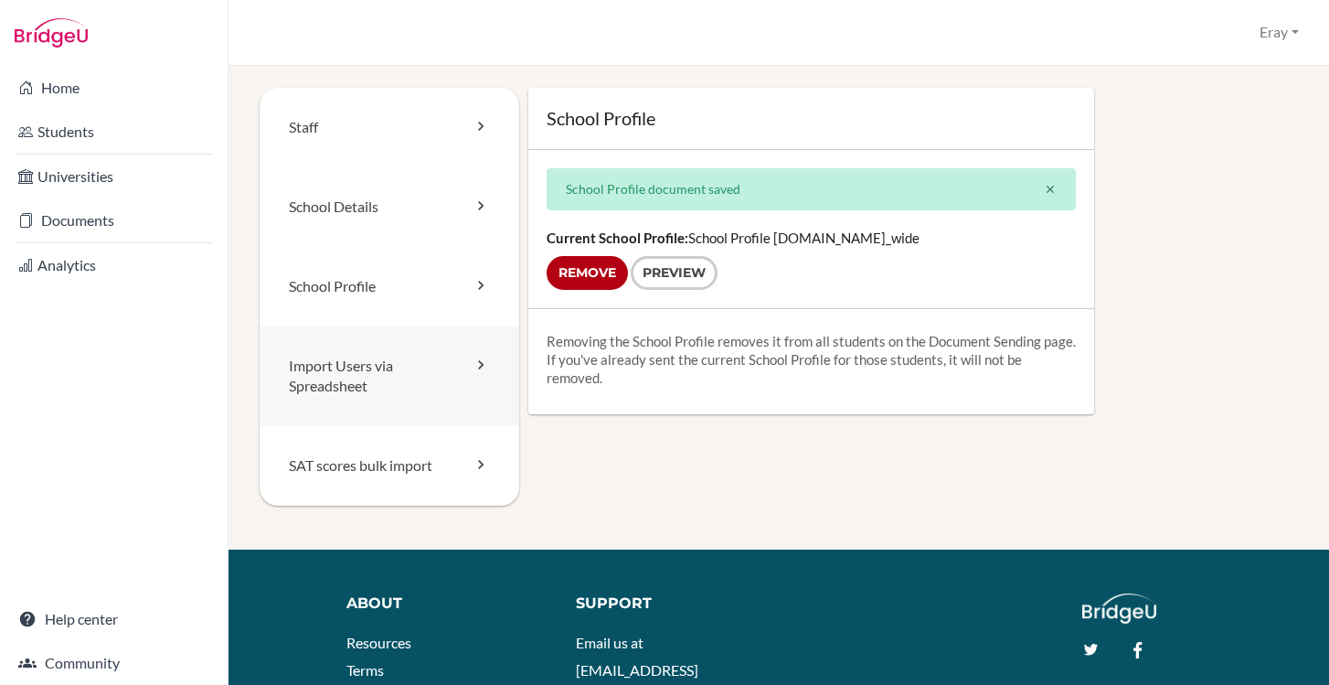
click at [411, 361] on link "Import Users via Spreadsheet" at bounding box center [390, 376] width 260 height 101
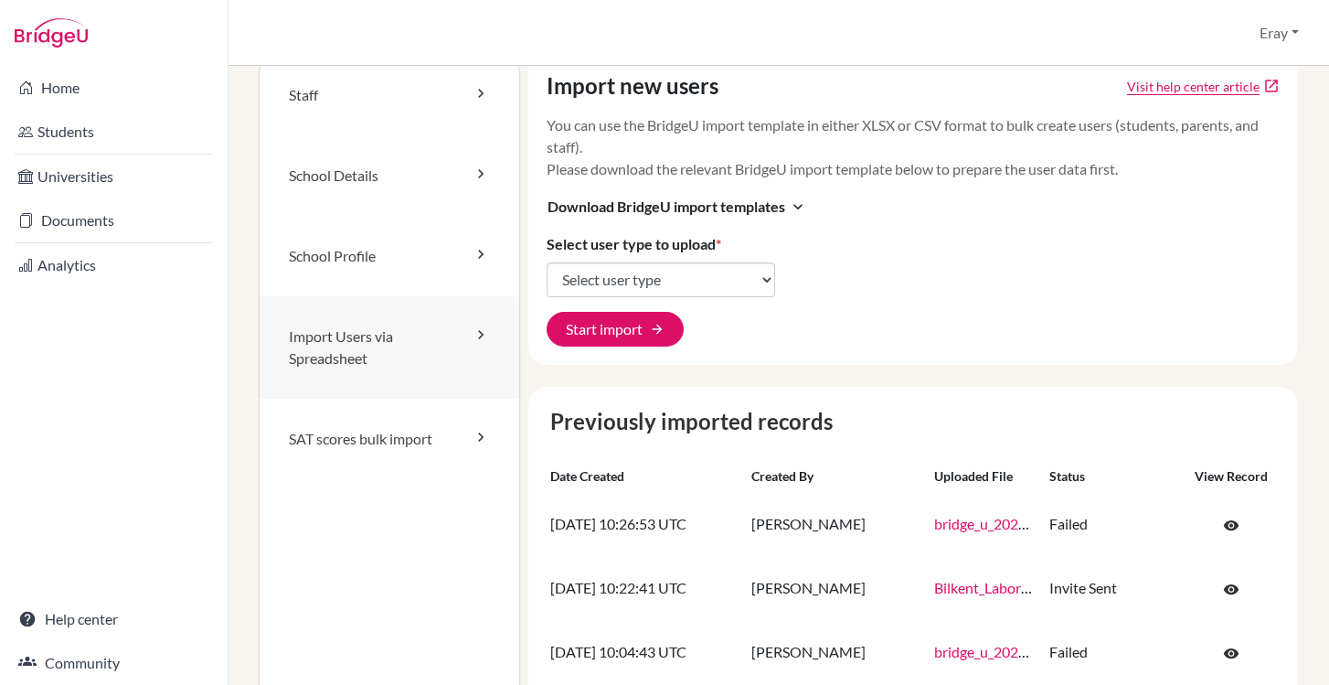
scroll to position [37, 0]
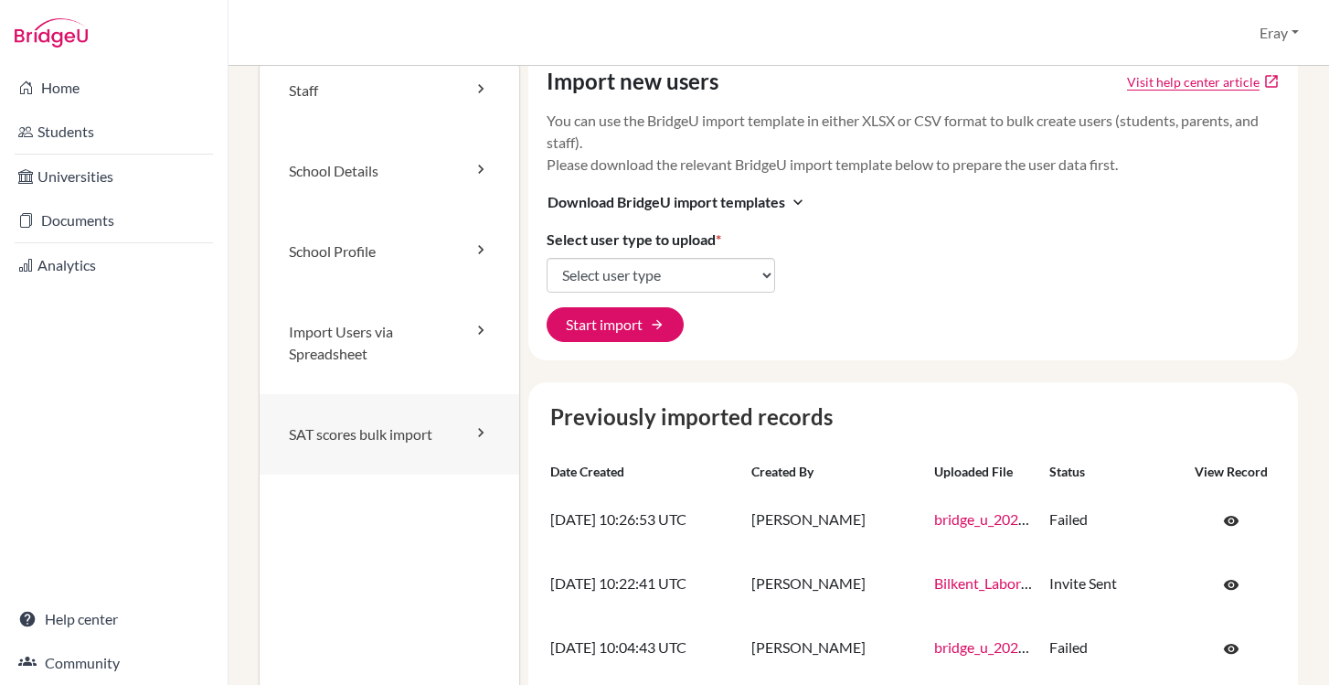
click at [419, 410] on link "SAT scores bulk import" at bounding box center [390, 434] width 260 height 80
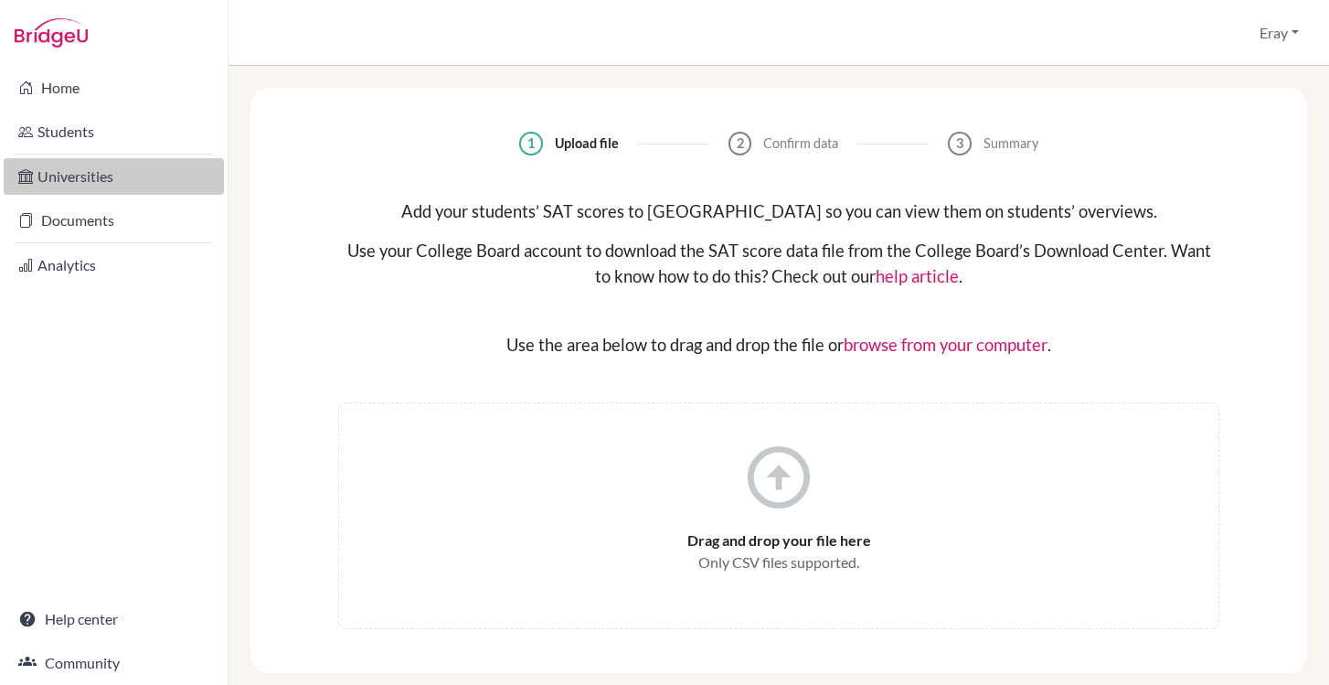
click at [107, 184] on div "Home Students Universities Documents Analytics Help center Community" at bounding box center [114, 375] width 228 height 619
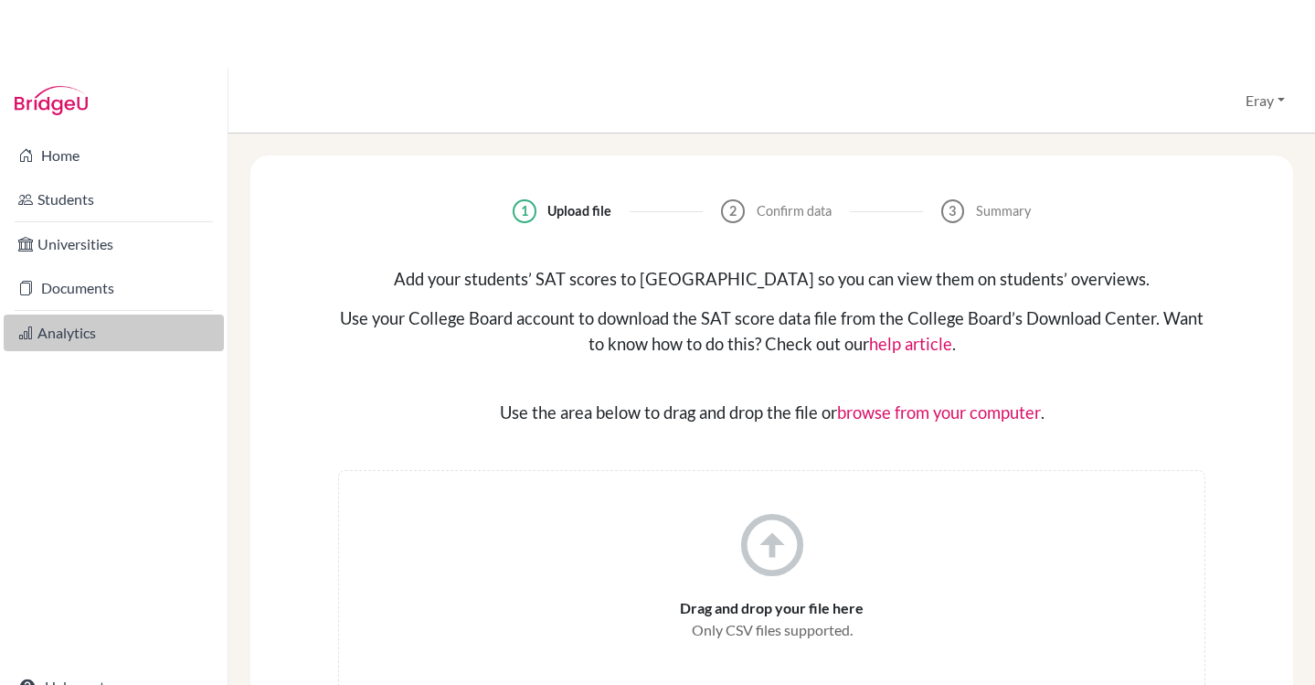
click at [108, 341] on link "Analytics" at bounding box center [114, 332] width 220 height 37
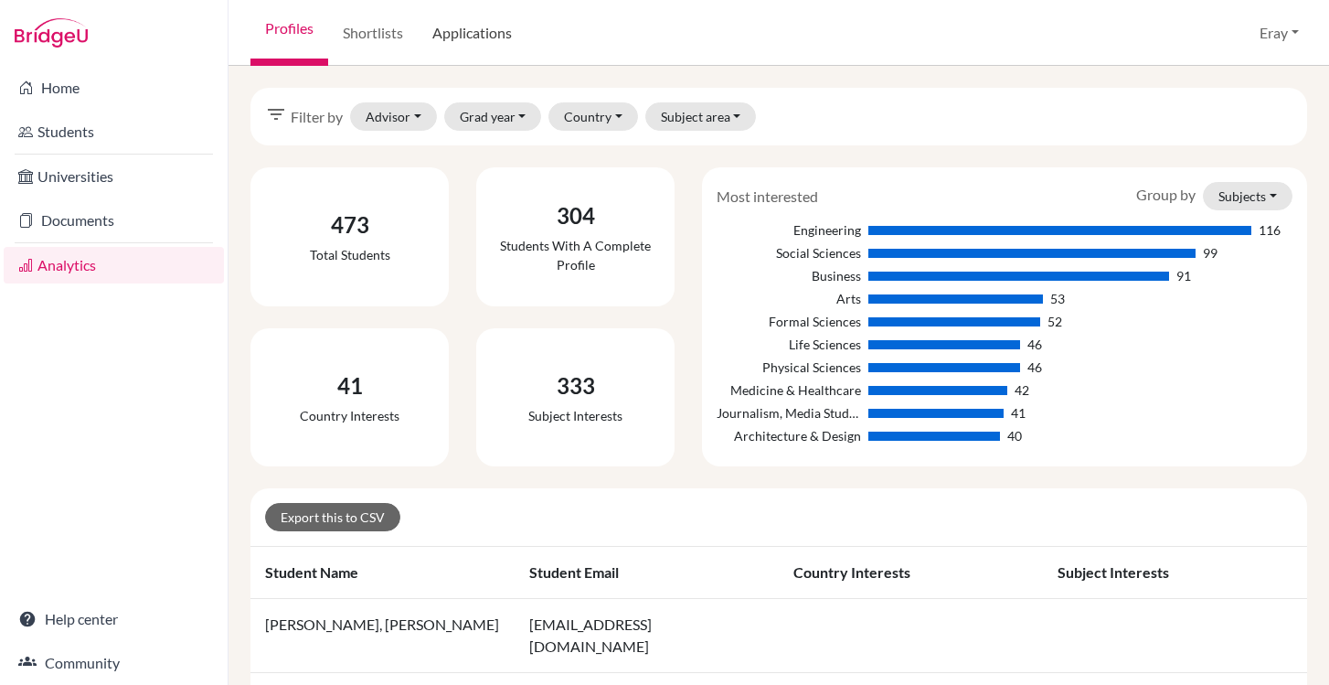
click at [470, 51] on link "Applications" at bounding box center [472, 33] width 109 height 66
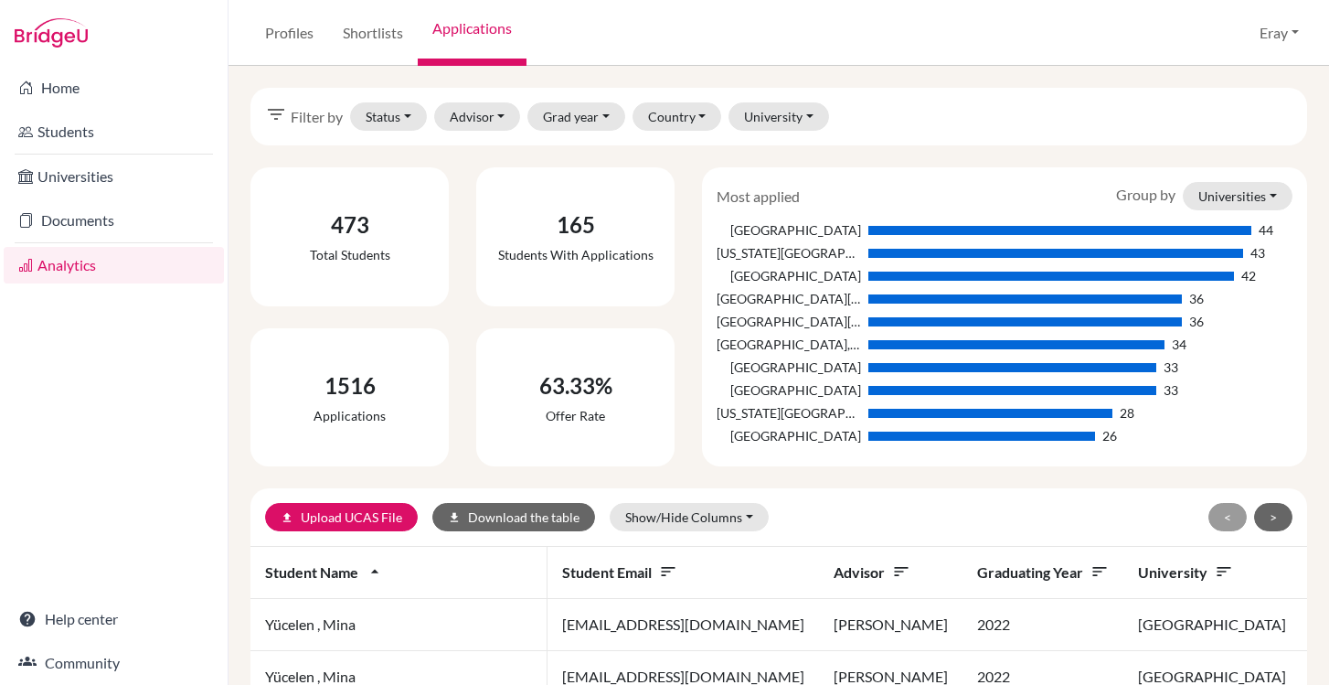
click at [977, 577] on span "Graduating year sort" at bounding box center [1043, 571] width 132 height 17
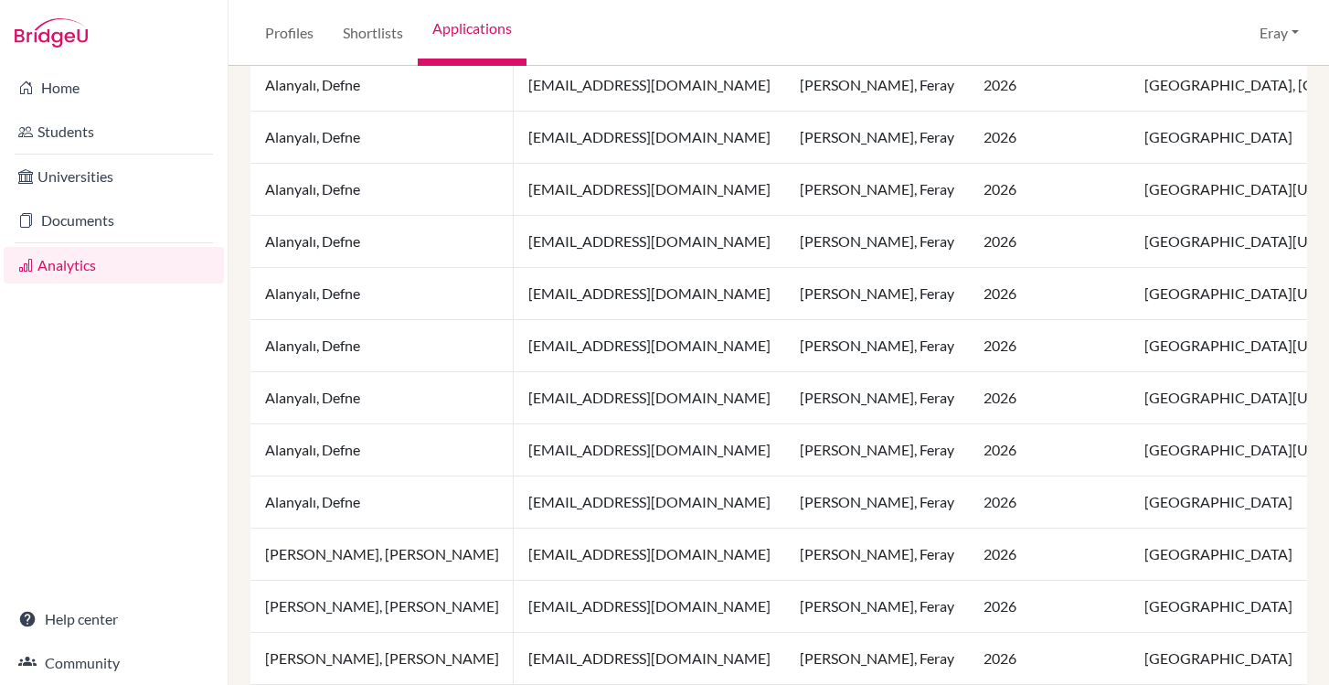
click at [1130, 303] on td "University of Massachusetts, Amherst" at bounding box center [1333, 294] width 407 height 52
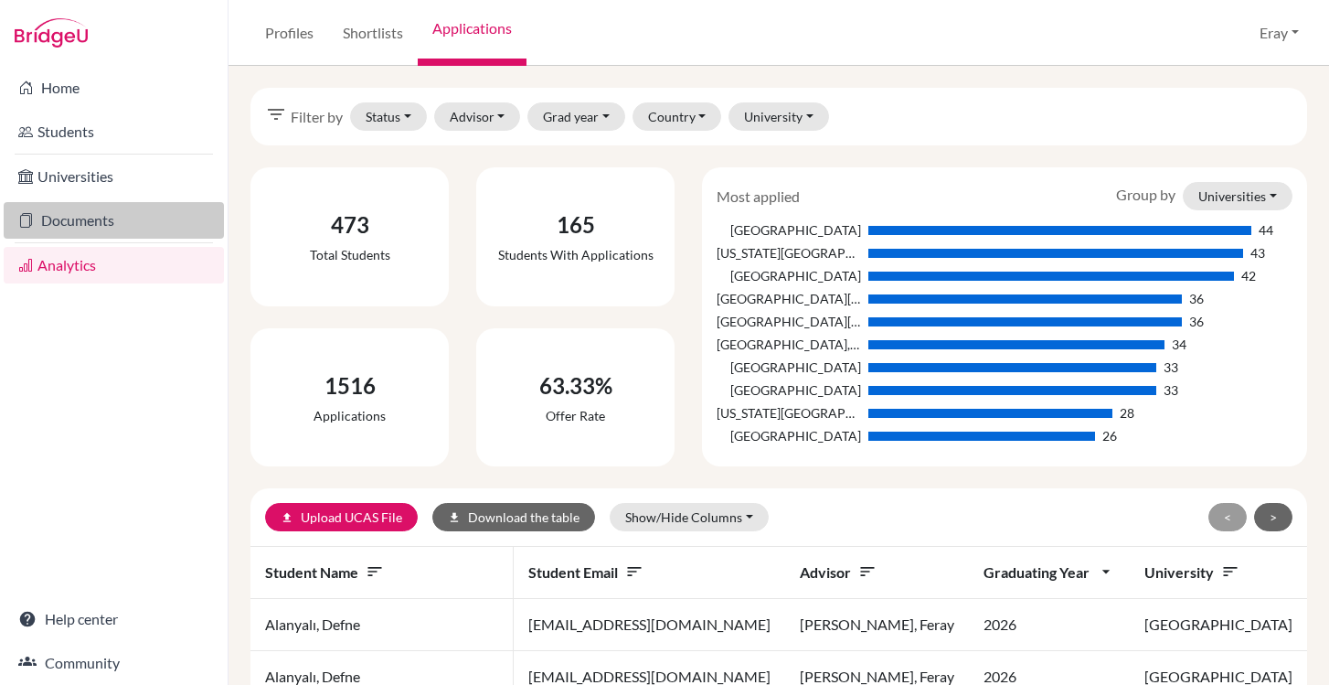
click at [70, 226] on link "Documents" at bounding box center [114, 220] width 220 height 37
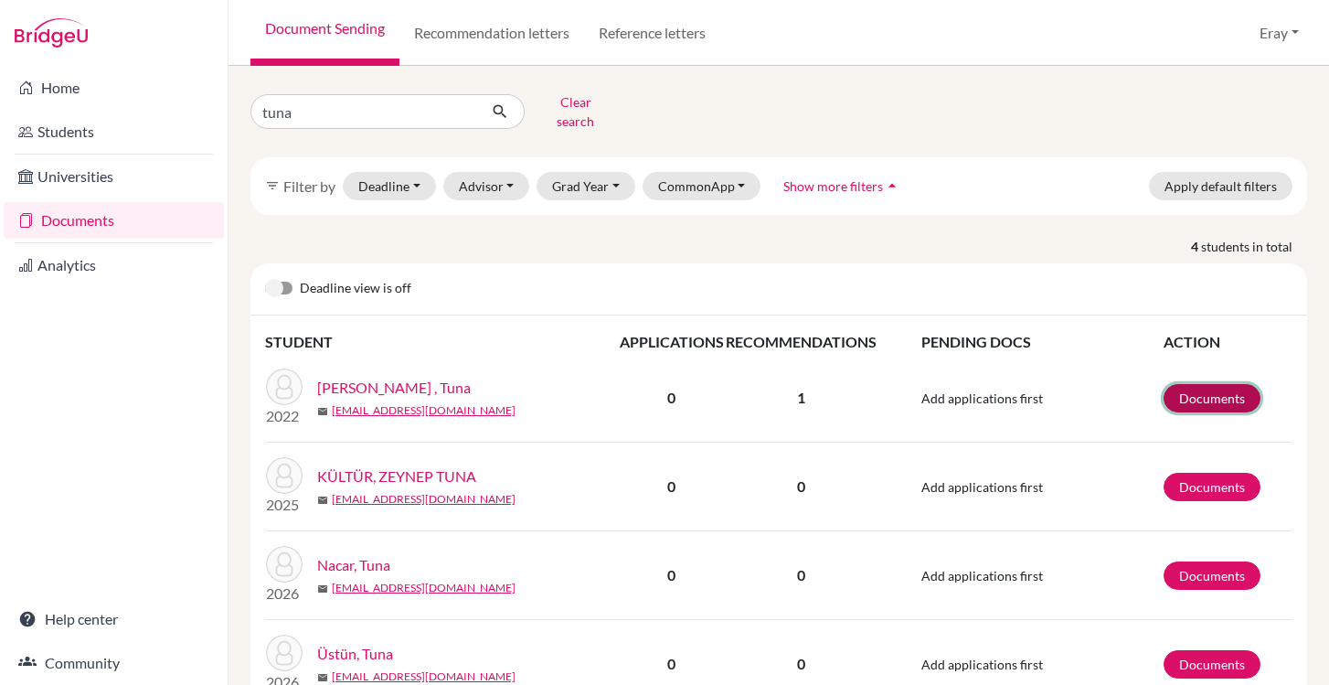
click at [1220, 385] on link "Documents" at bounding box center [1212, 398] width 97 height 28
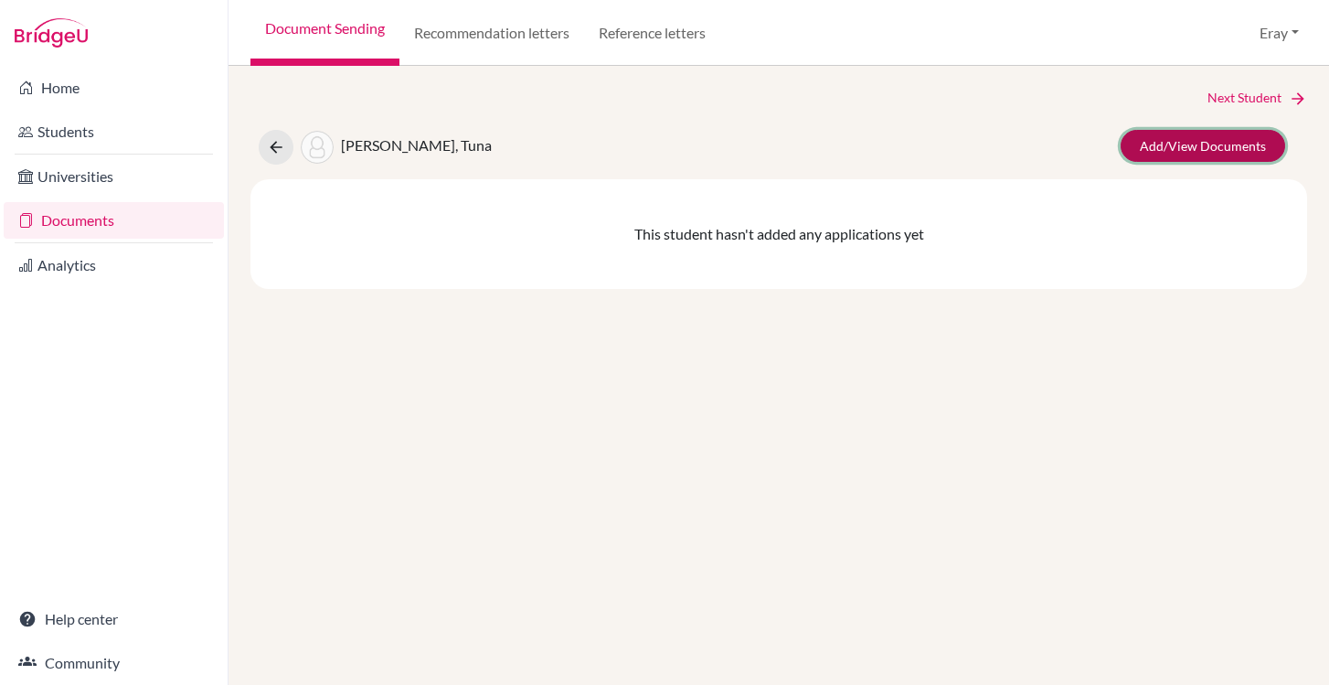
click at [1184, 153] on link "Add/View Documents" at bounding box center [1203, 146] width 165 height 32
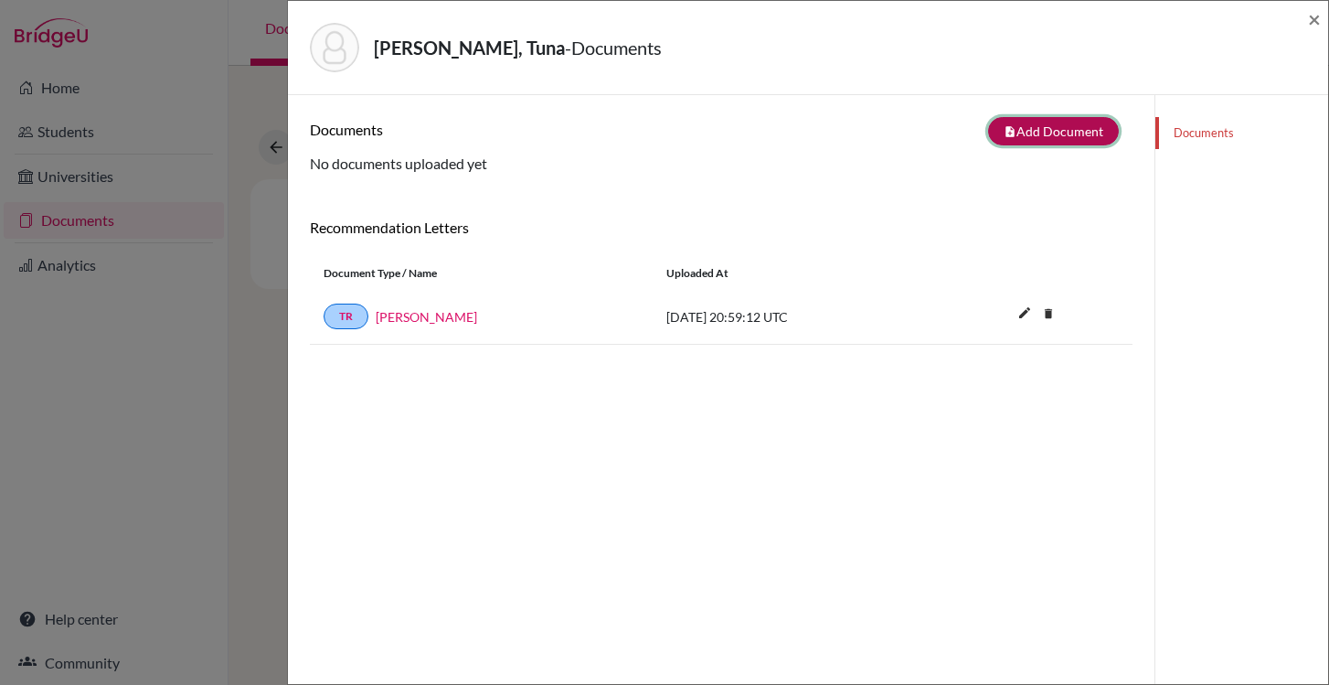
click at [1070, 132] on button "note_add Add Document" at bounding box center [1053, 131] width 131 height 28
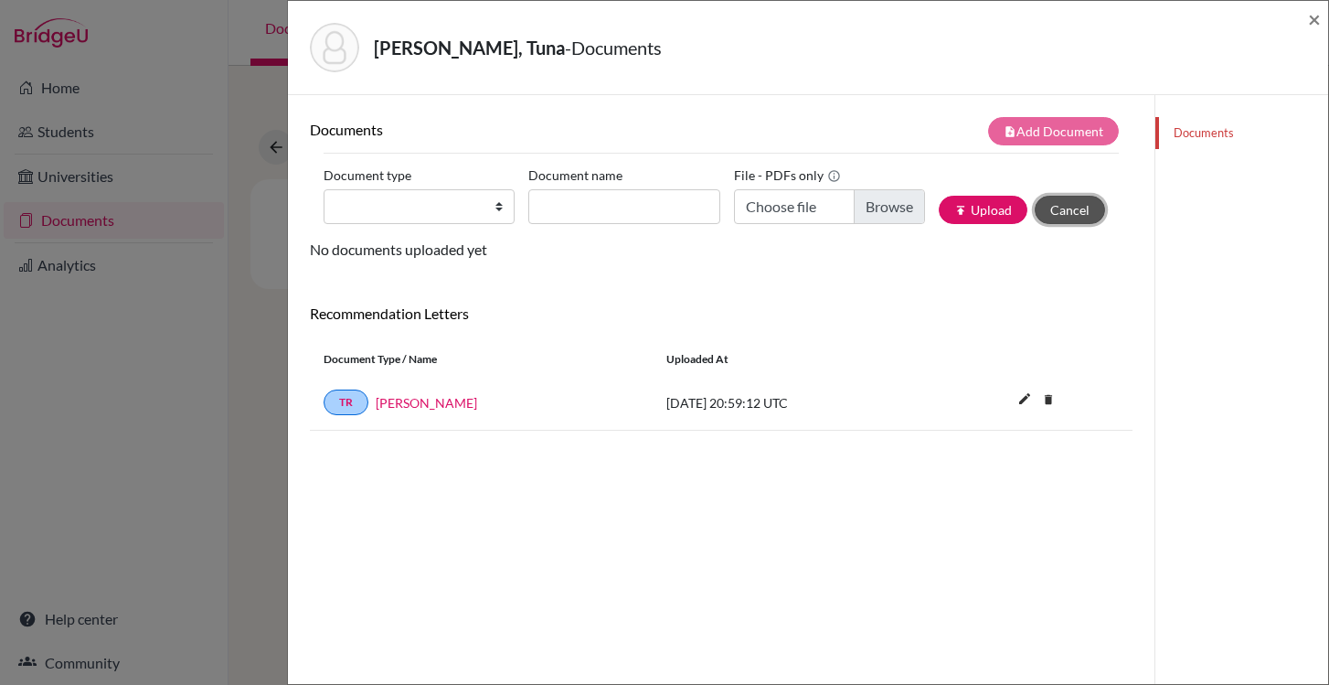
click at [1063, 199] on button "Cancel" at bounding box center [1070, 210] width 70 height 28
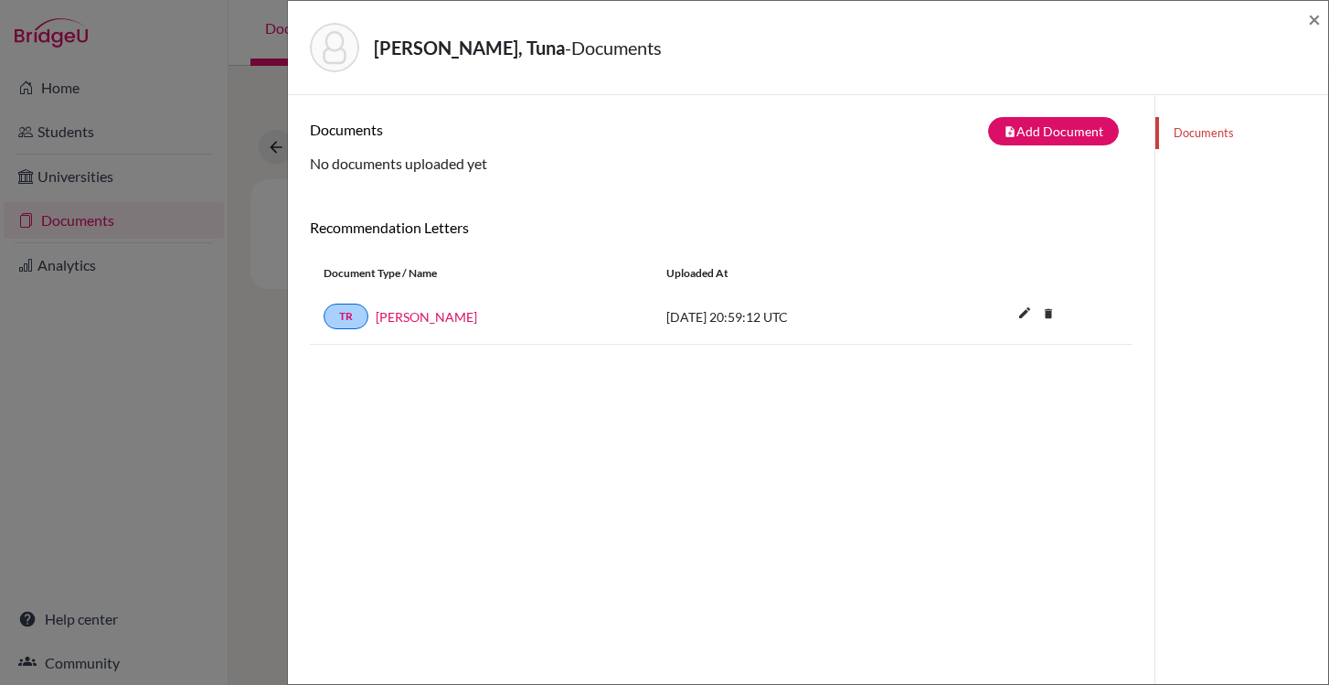
click at [1322, 28] on div "İzdeş, Tuna - Documents ×" at bounding box center [808, 48] width 1040 height 94
click at [1317, 25] on span "×" at bounding box center [1314, 18] width 13 height 27
click at [216, 311] on div "İzdeş, Tuna - Documents × Documents note_add Add Document Document type Change …" at bounding box center [664, 342] width 1329 height 685
click at [1321, 27] on div "İzdeş, Tuna - Documents ×" at bounding box center [808, 48] width 1040 height 94
click at [1317, 22] on span "×" at bounding box center [1314, 18] width 13 height 27
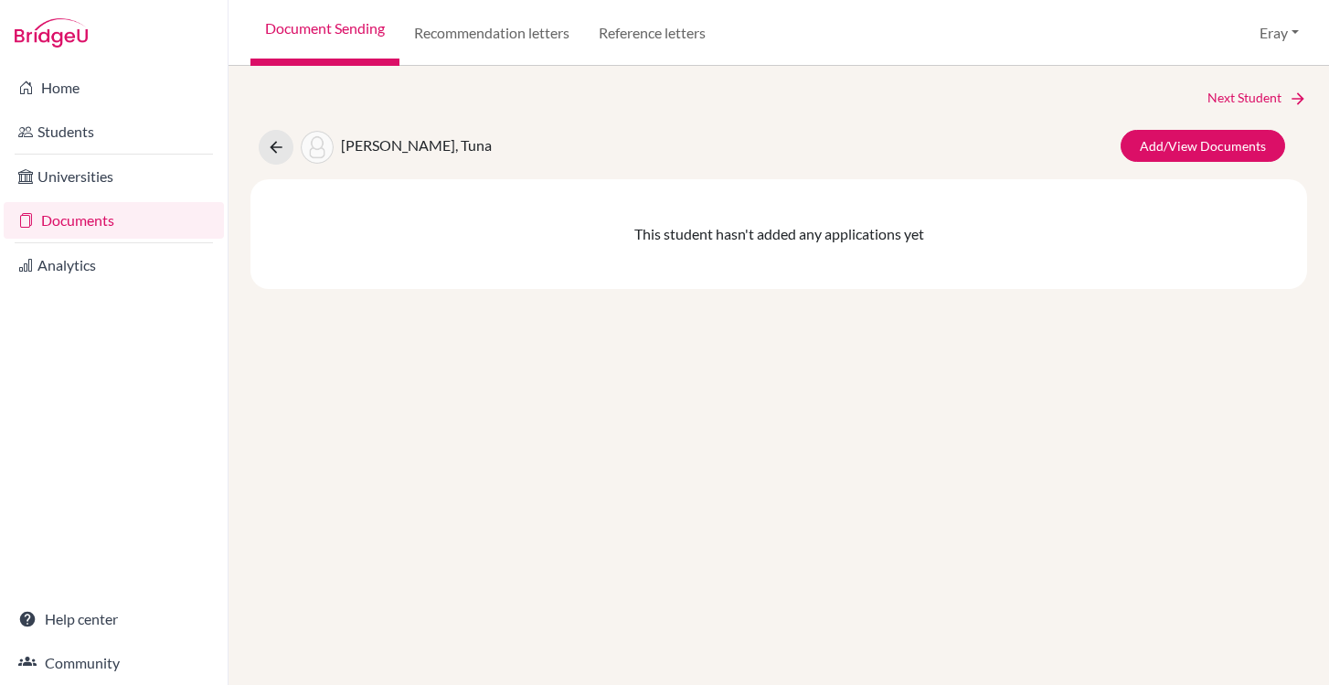
click at [124, 218] on link "Documents" at bounding box center [114, 220] width 220 height 37
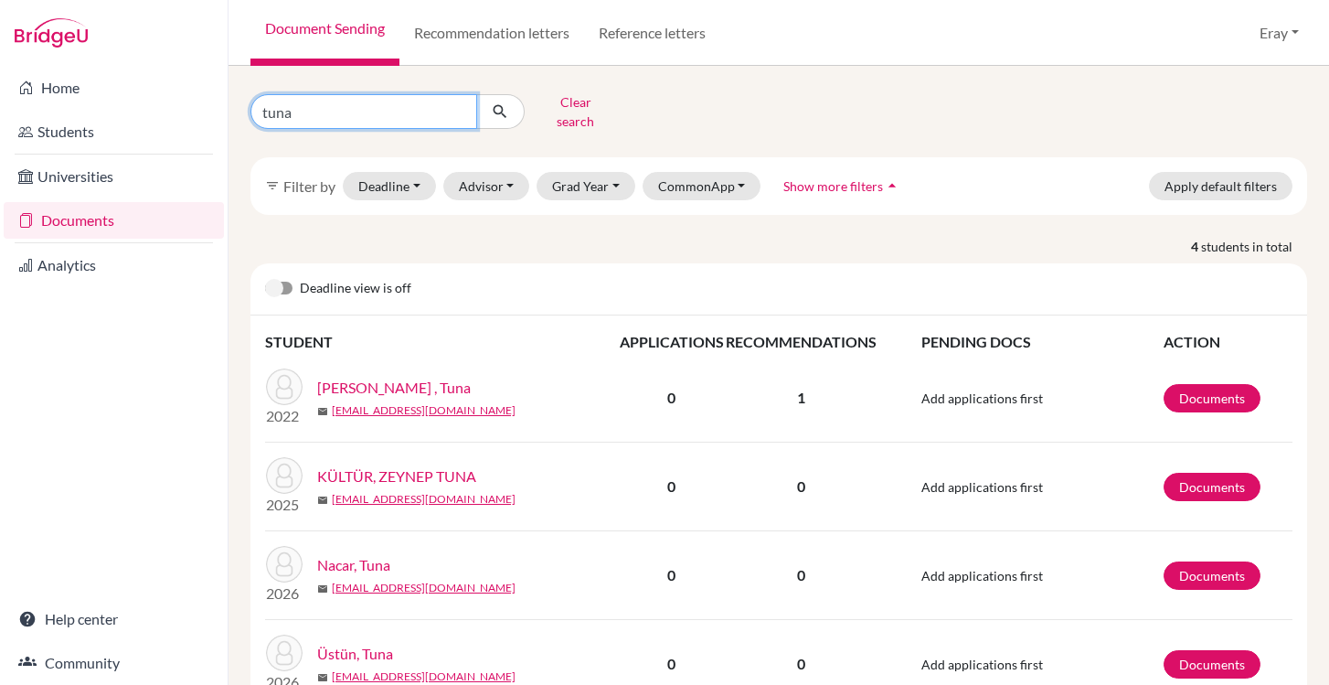
click at [411, 109] on input "tuna" at bounding box center [363, 111] width 227 height 35
type input "[PERSON_NAME]"
click button "submit" at bounding box center [500, 111] width 48 height 35
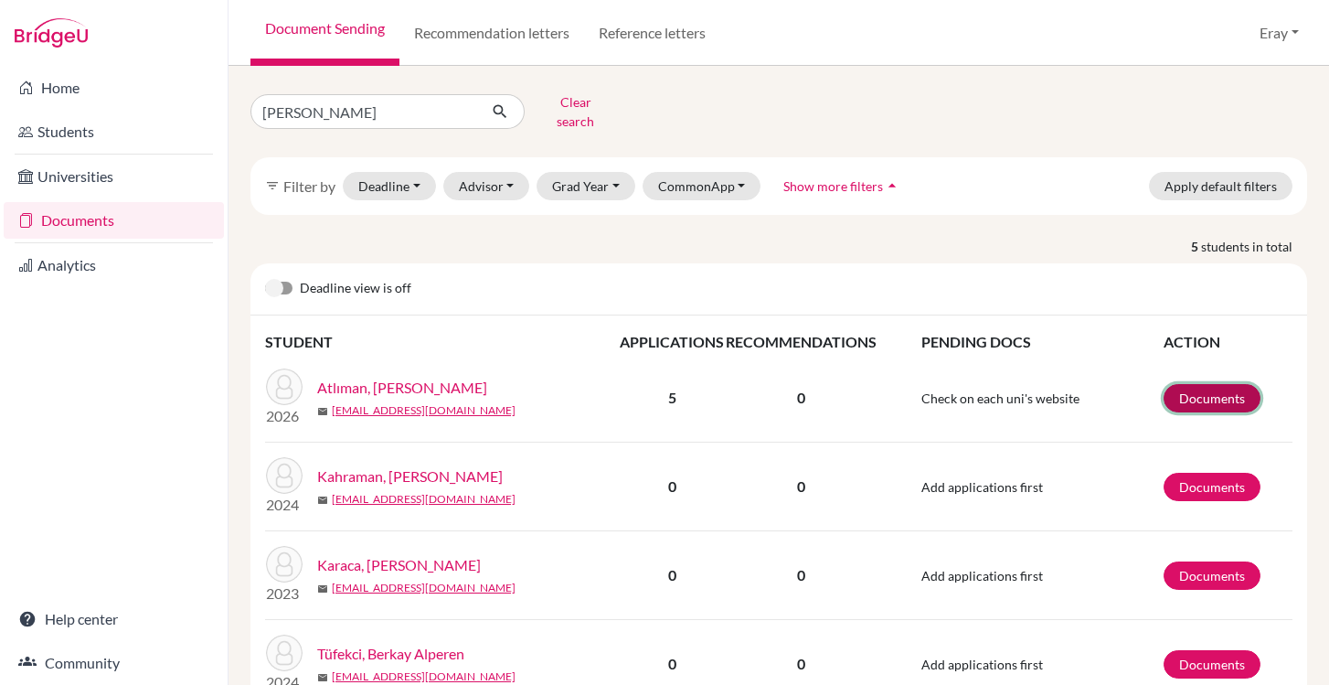
click at [1208, 384] on link "Documents" at bounding box center [1212, 398] width 97 height 28
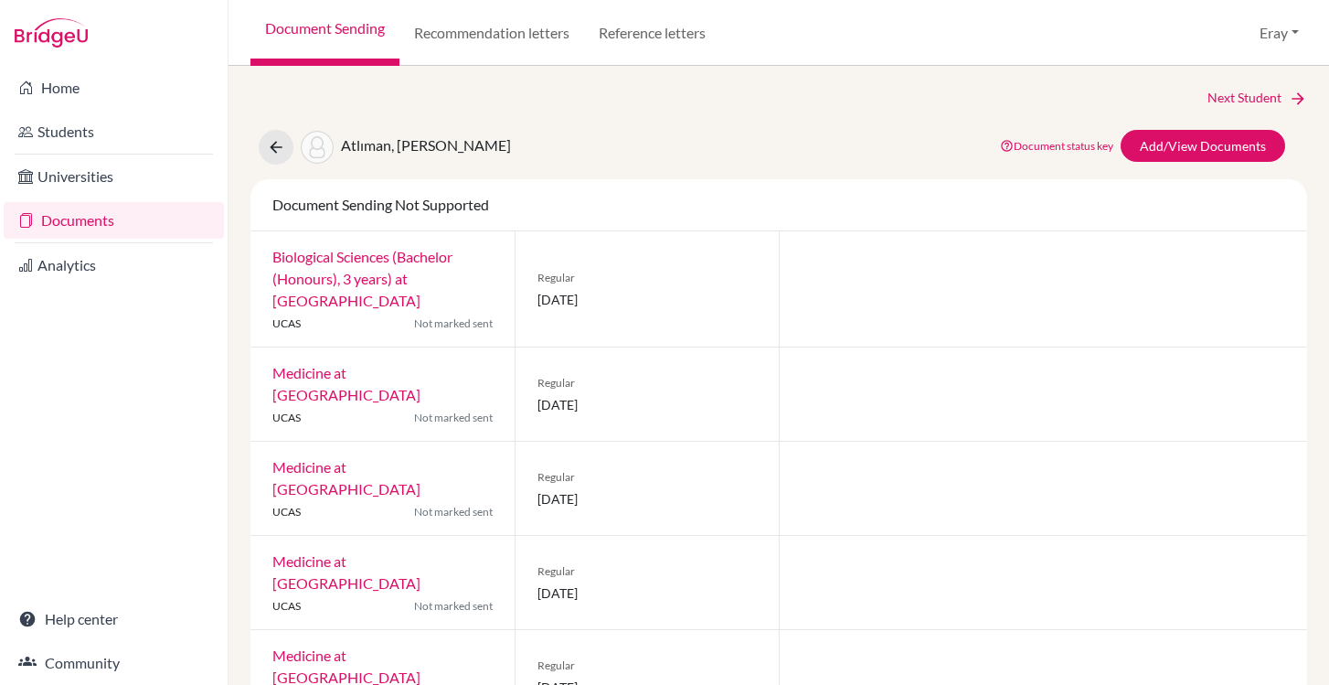
click at [420, 273] on link "Biological Sciences (Bachelor (Honours), 3 years) at [GEOGRAPHIC_DATA]" at bounding box center [362, 278] width 180 height 61
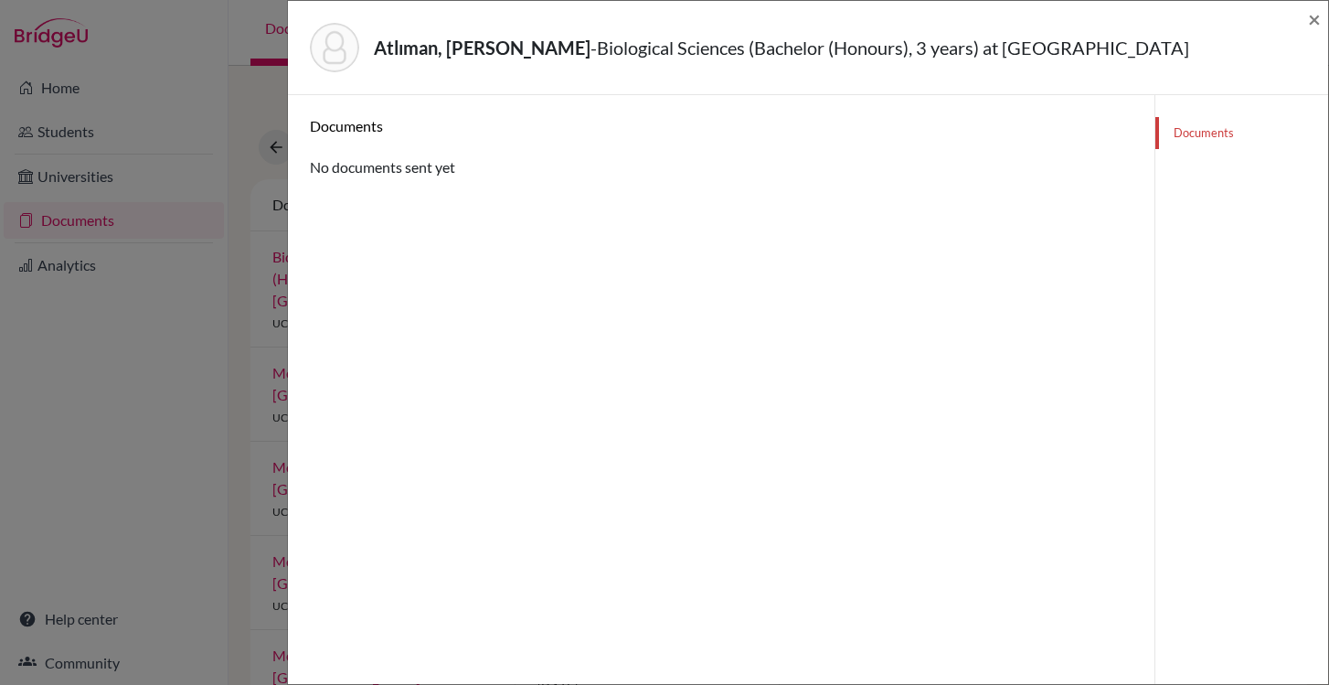
click at [1215, 145] on link "Documents" at bounding box center [1241, 133] width 173 height 32
drag, startPoint x: 305, startPoint y: 120, endPoint x: 346, endPoint y: 158, distance: 56.3
click at [320, 145] on div "Documents" at bounding box center [721, 133] width 850 height 32
click at [363, 158] on div "Documents No documents sent yet" at bounding box center [721, 147] width 823 height 61
click at [1325, 21] on div "Atlıman, [PERSON_NAME] - Biological Sciences (Bachelor (Honours), 3 years) at […" at bounding box center [808, 48] width 1040 height 94
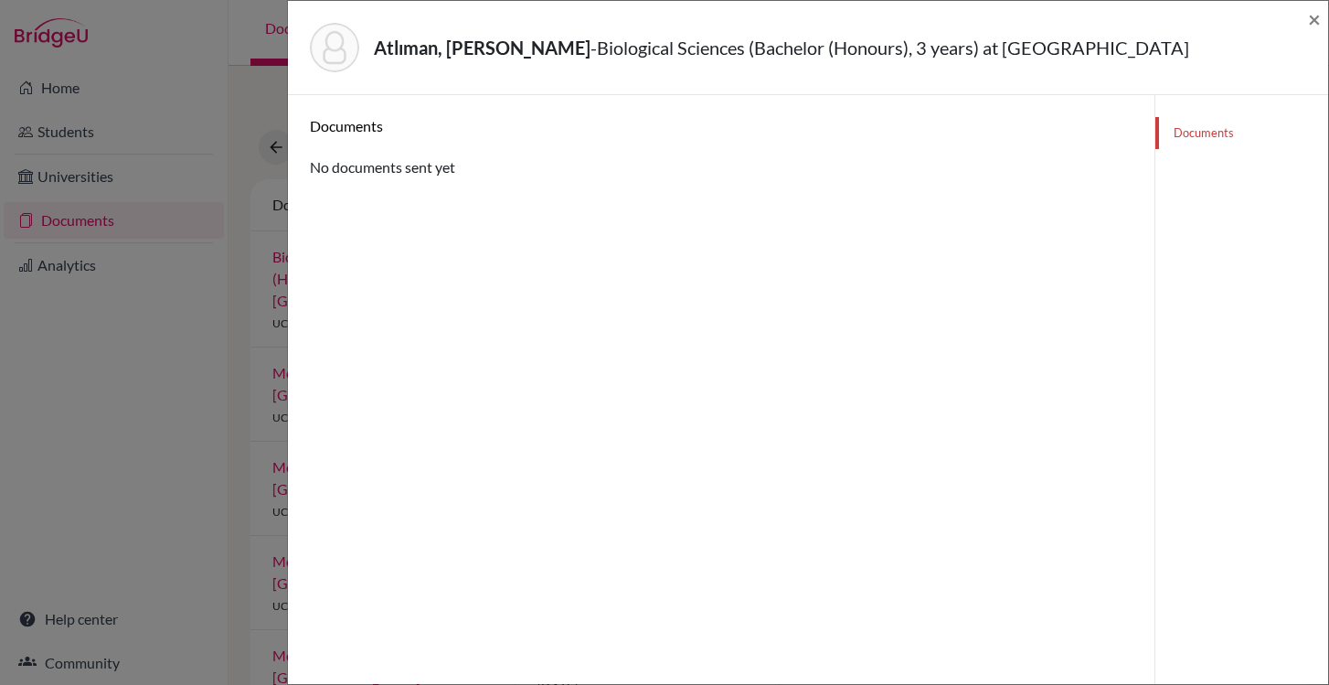
click at [1323, 21] on div "Atlıman, [PERSON_NAME] - Biological Sciences (Bachelor (Honours), 3 years) at […" at bounding box center [808, 48] width 1040 height 94
click at [1320, 18] on span "×" at bounding box center [1314, 18] width 13 height 27
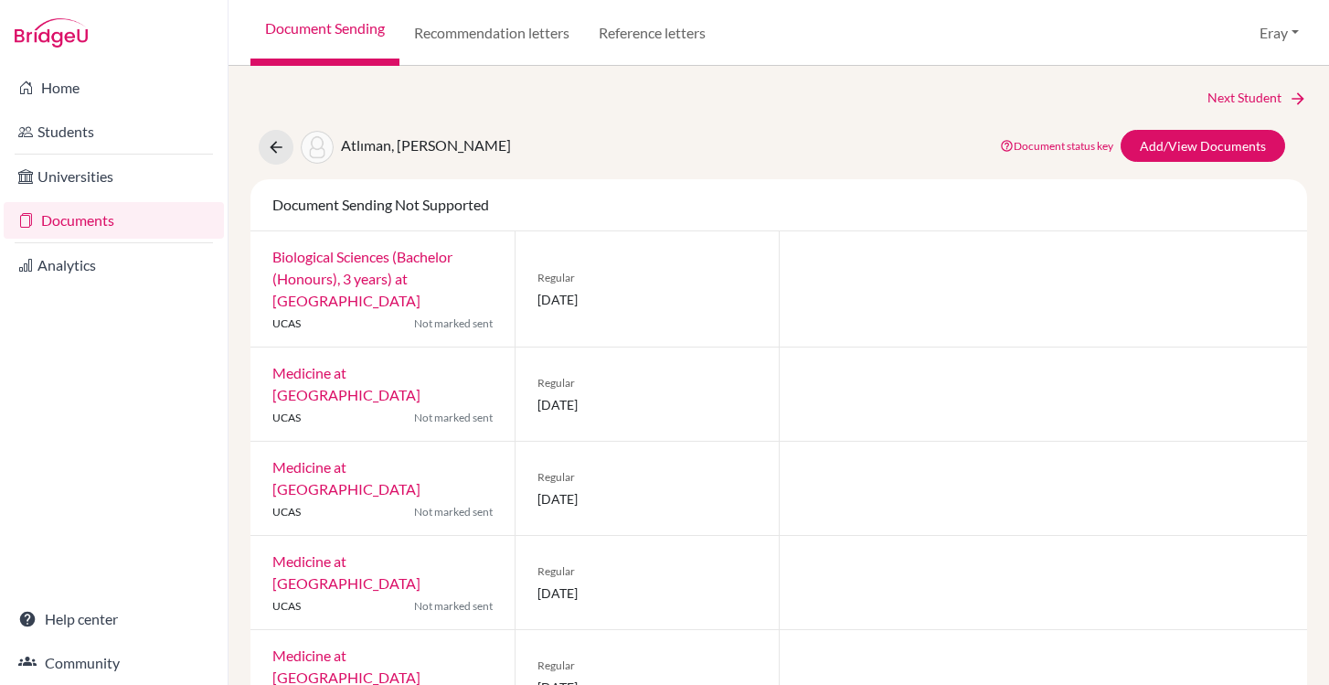
click at [386, 371] on link "Medicine at [GEOGRAPHIC_DATA]" at bounding box center [346, 383] width 148 height 39
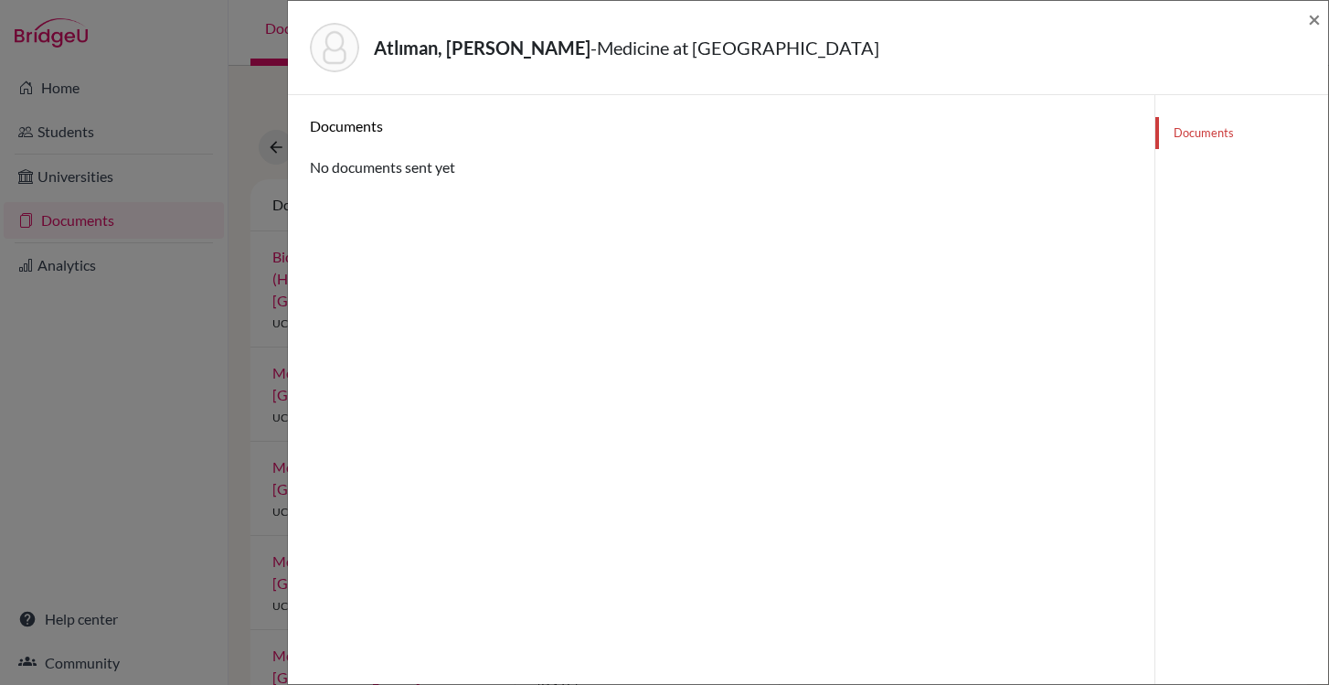
click at [482, 128] on h6 "Documents" at bounding box center [721, 125] width 823 height 17
click at [1323, 30] on div "Atlıman, [PERSON_NAME] - Medicine at [GEOGRAPHIC_DATA] ×" at bounding box center [808, 48] width 1040 height 94
click at [1318, 22] on span "×" at bounding box center [1314, 18] width 13 height 27
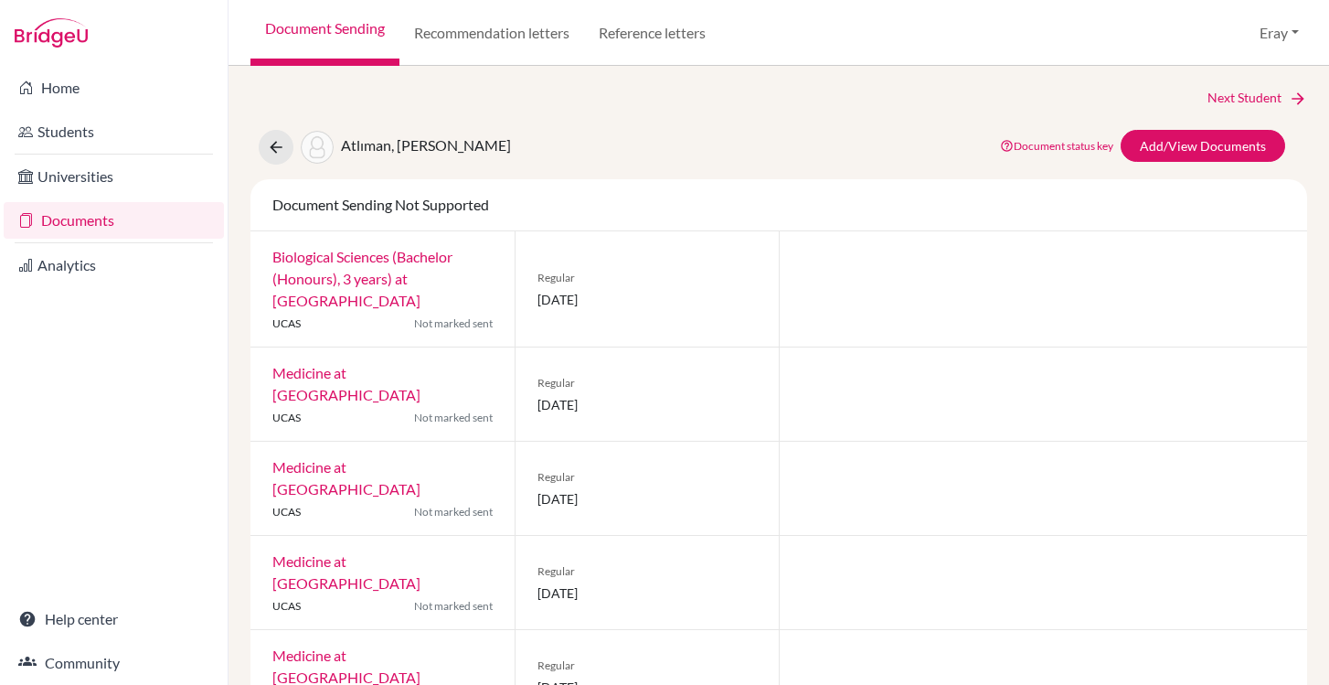
scroll to position [4, 0]
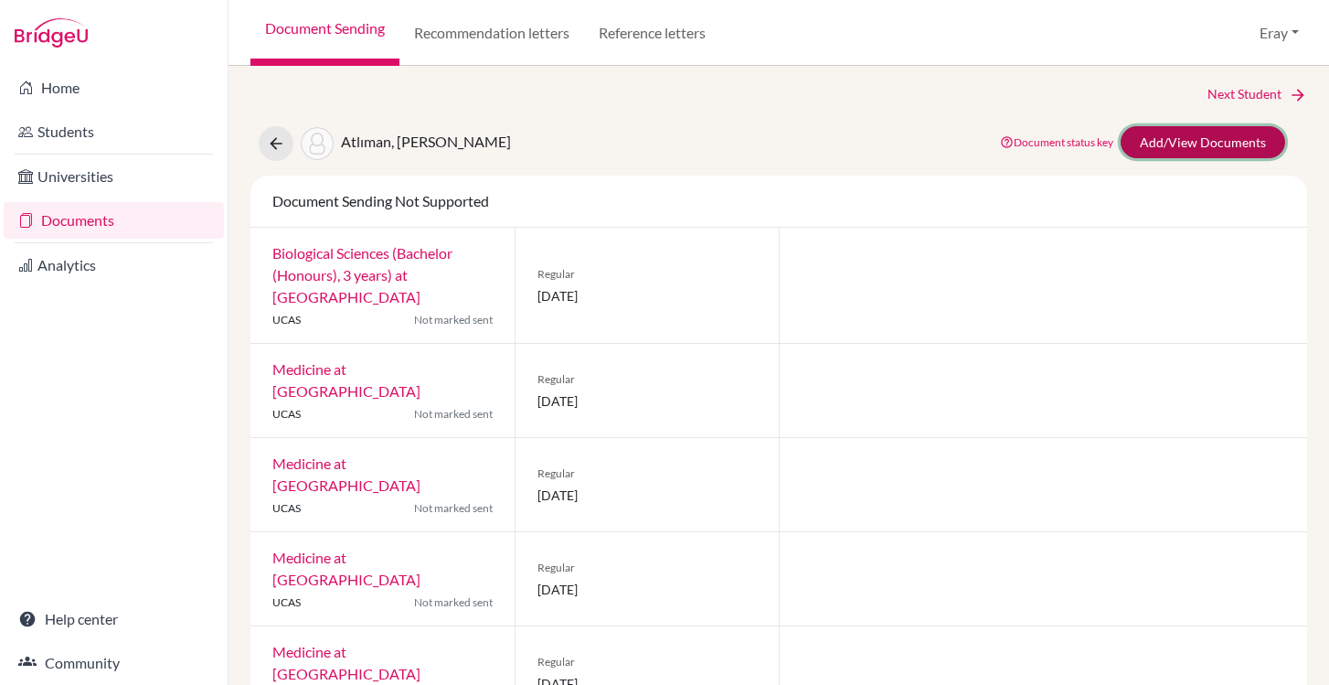
click at [1185, 153] on link "Add/View Documents" at bounding box center [1203, 142] width 165 height 32
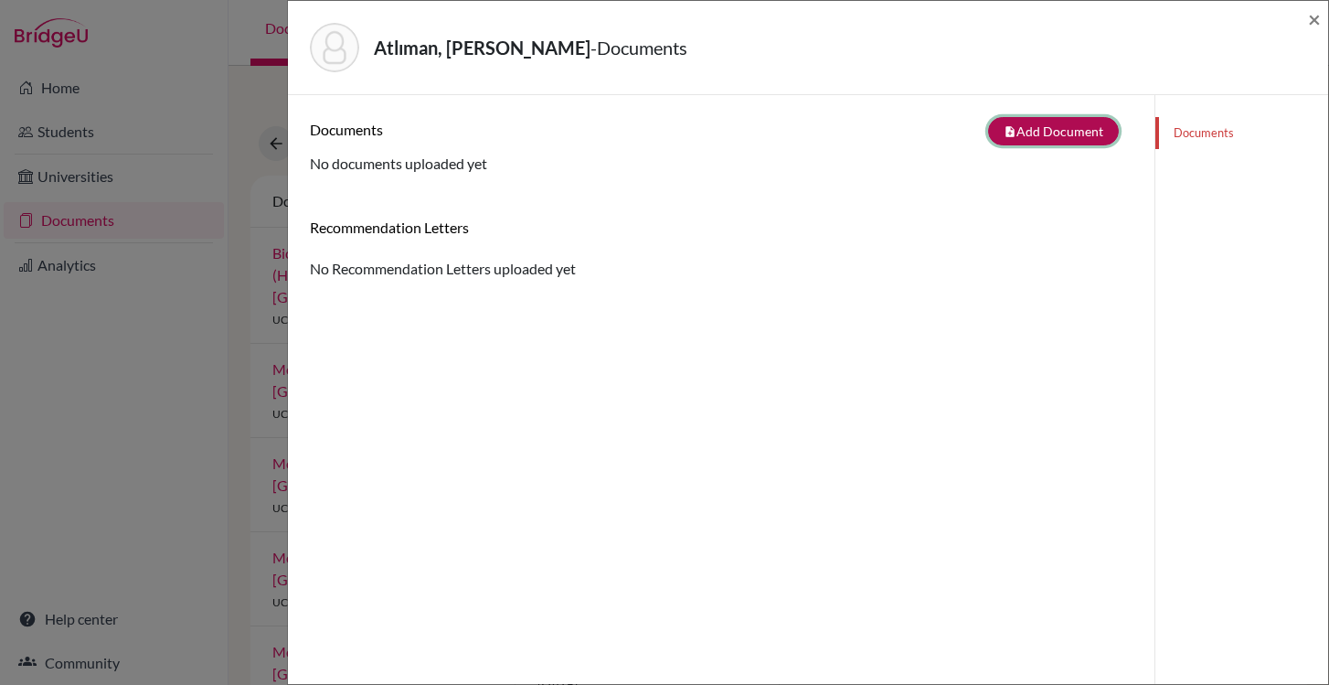
click at [1026, 130] on button "note_add Add Document" at bounding box center [1053, 131] width 131 height 28
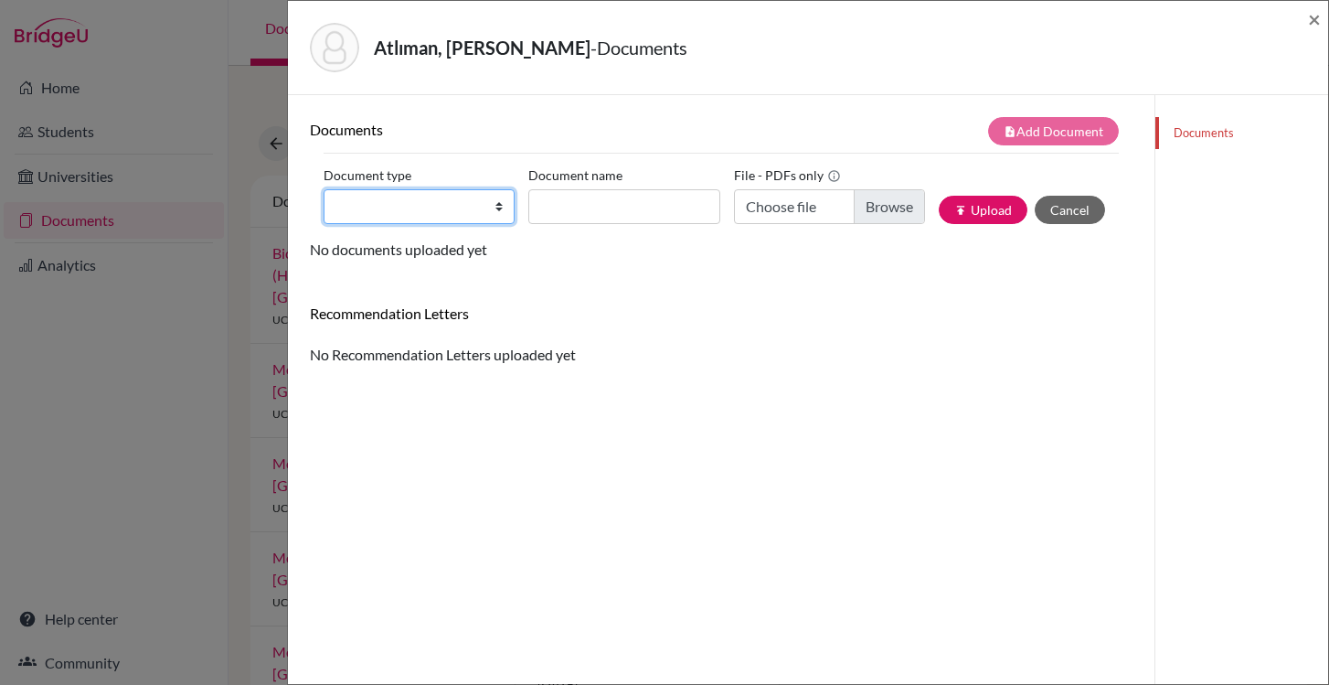
click at [410, 197] on select "Change explanation for Common App reports Counselor recommendation Internationa…" at bounding box center [419, 206] width 191 height 35
select select "5"
click at [324, 189] on select "Change explanation for Common App reports Counselor recommendation Internationa…" at bounding box center [419, 206] width 191 height 35
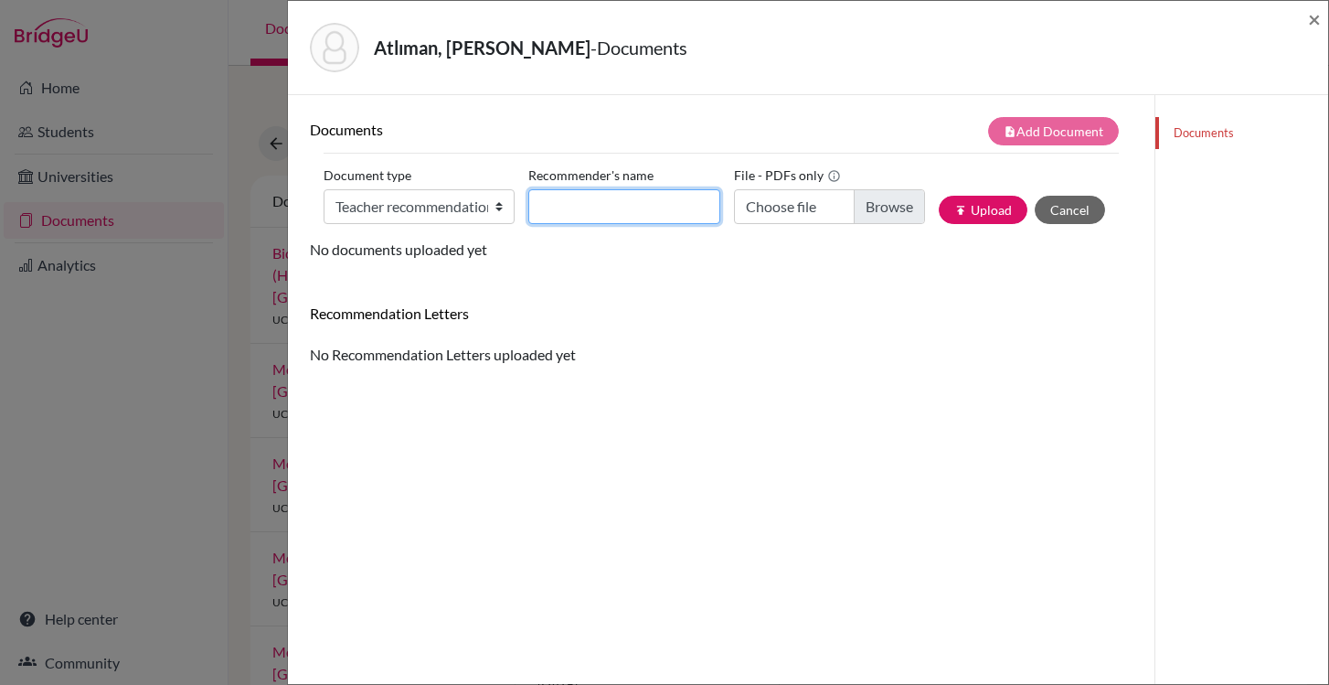
click at [586, 213] on input "Recommender's name" at bounding box center [623, 206] width 191 height 35
click at [602, 214] on input "Recommender's name" at bounding box center [623, 206] width 191 height 35
type input "[PERSON_NAME]"
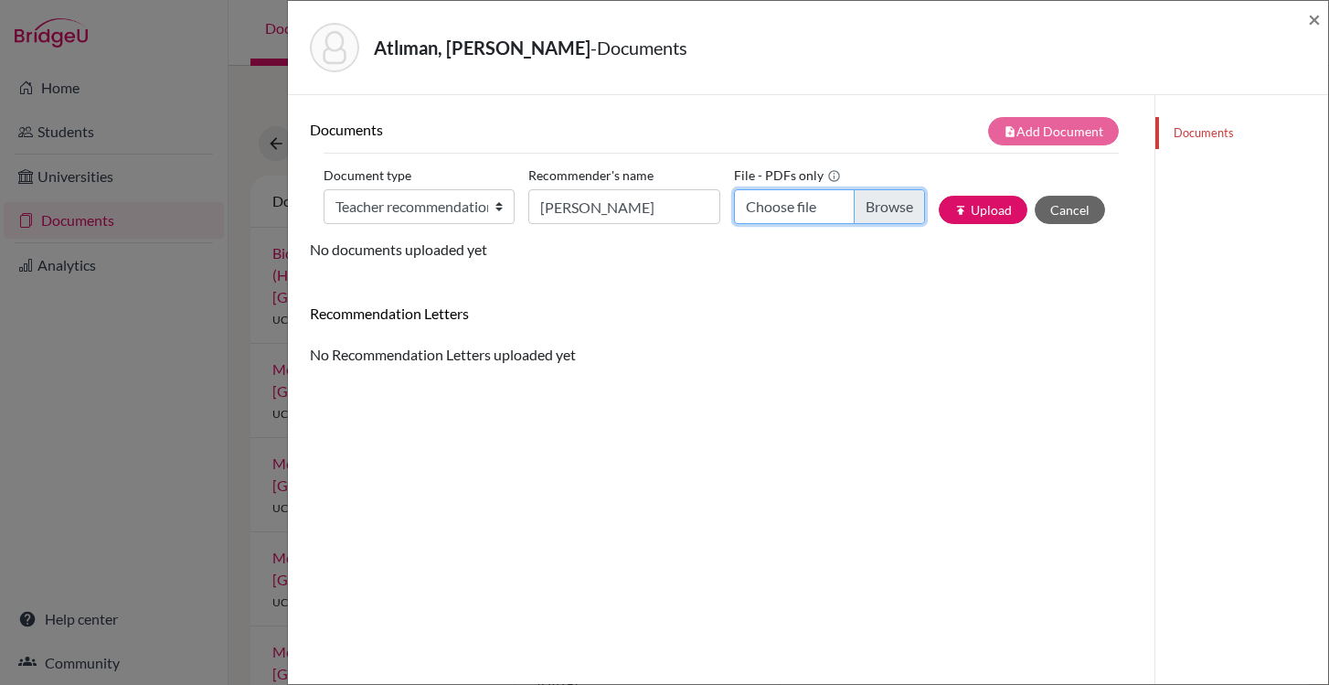
click at [884, 214] on input "Choose file" at bounding box center [829, 206] width 191 height 35
type input "C:\fakepath\[PERSON_NAME] atliman (1).pdf"
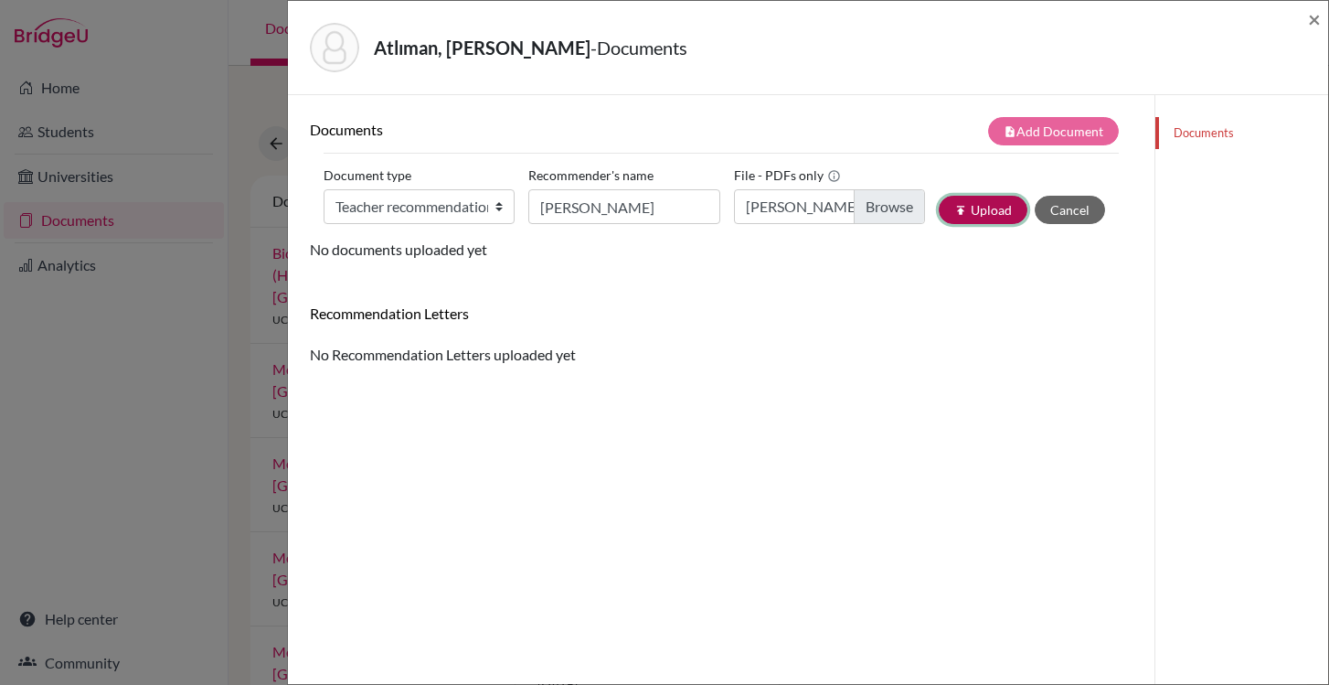
click at [967, 217] on button "publish Upload" at bounding box center [983, 210] width 89 height 28
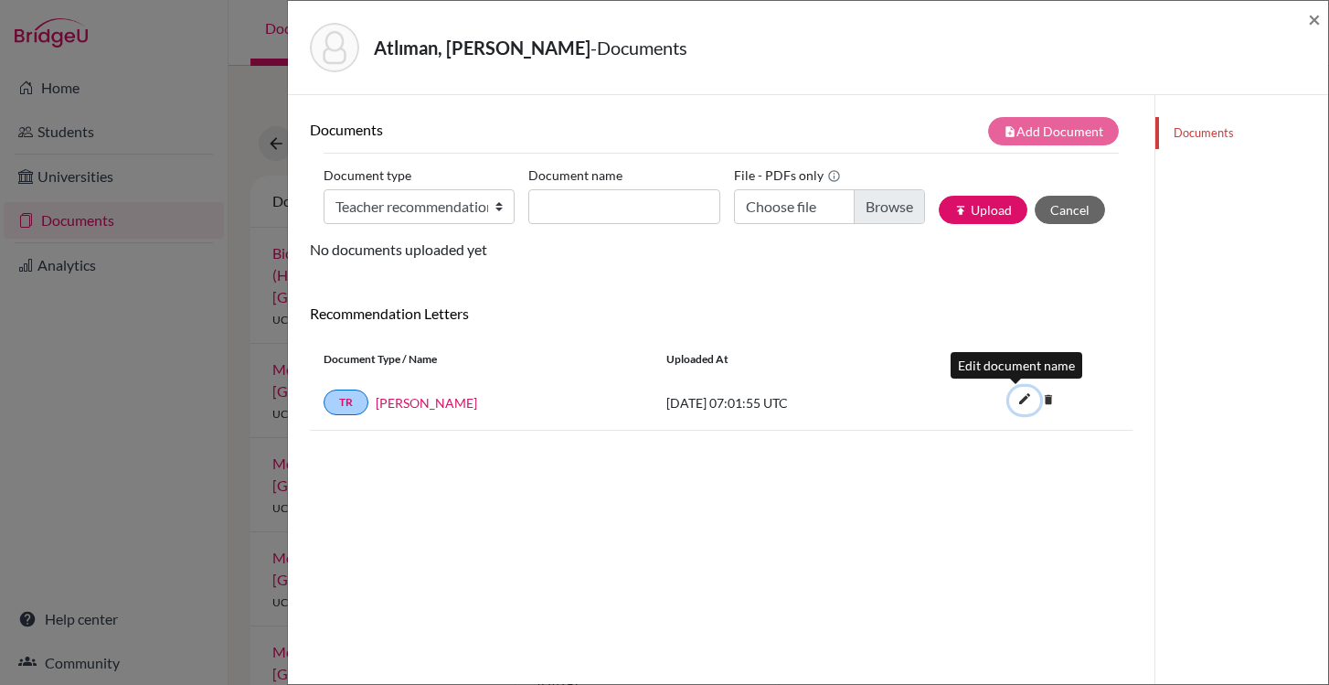
click at [1010, 399] on icon "edit" at bounding box center [1024, 398] width 29 height 29
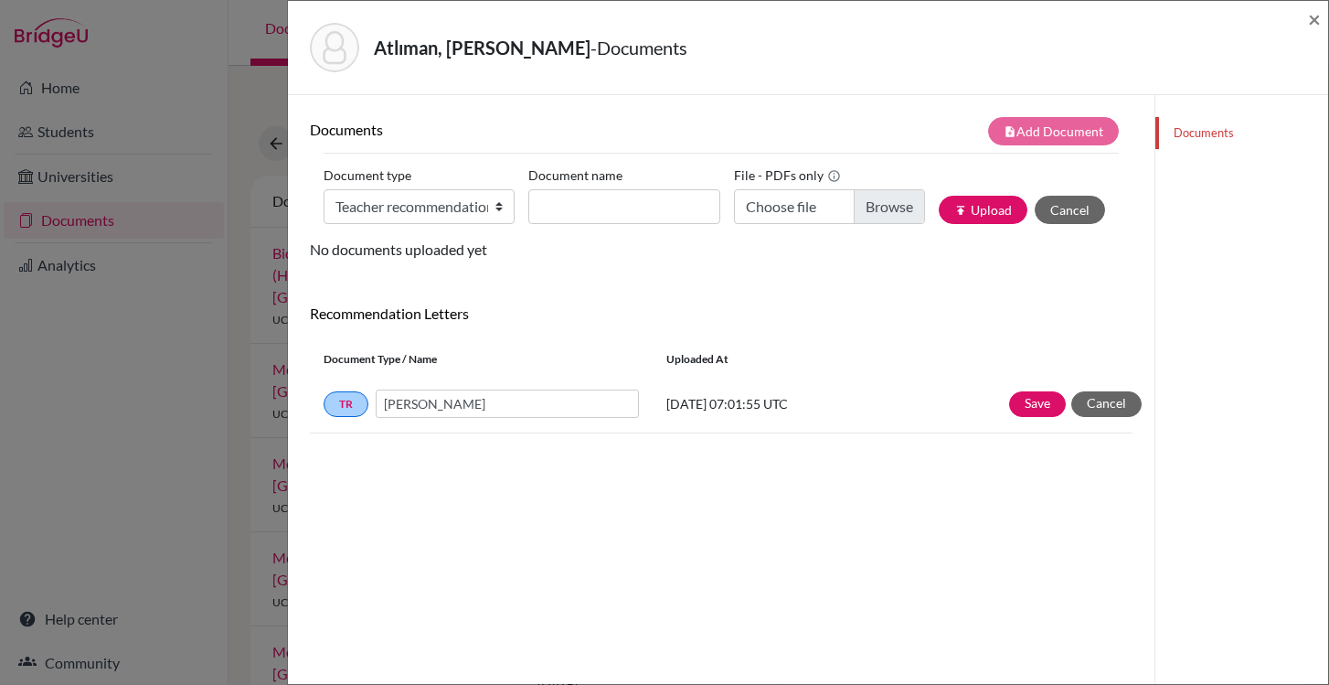
click at [498, 402] on input "[PERSON_NAME]" at bounding box center [507, 403] width 263 height 28
type input "Elif Olgun Recommendation Letter"
click at [1027, 401] on button "Save" at bounding box center [1037, 404] width 57 height 26
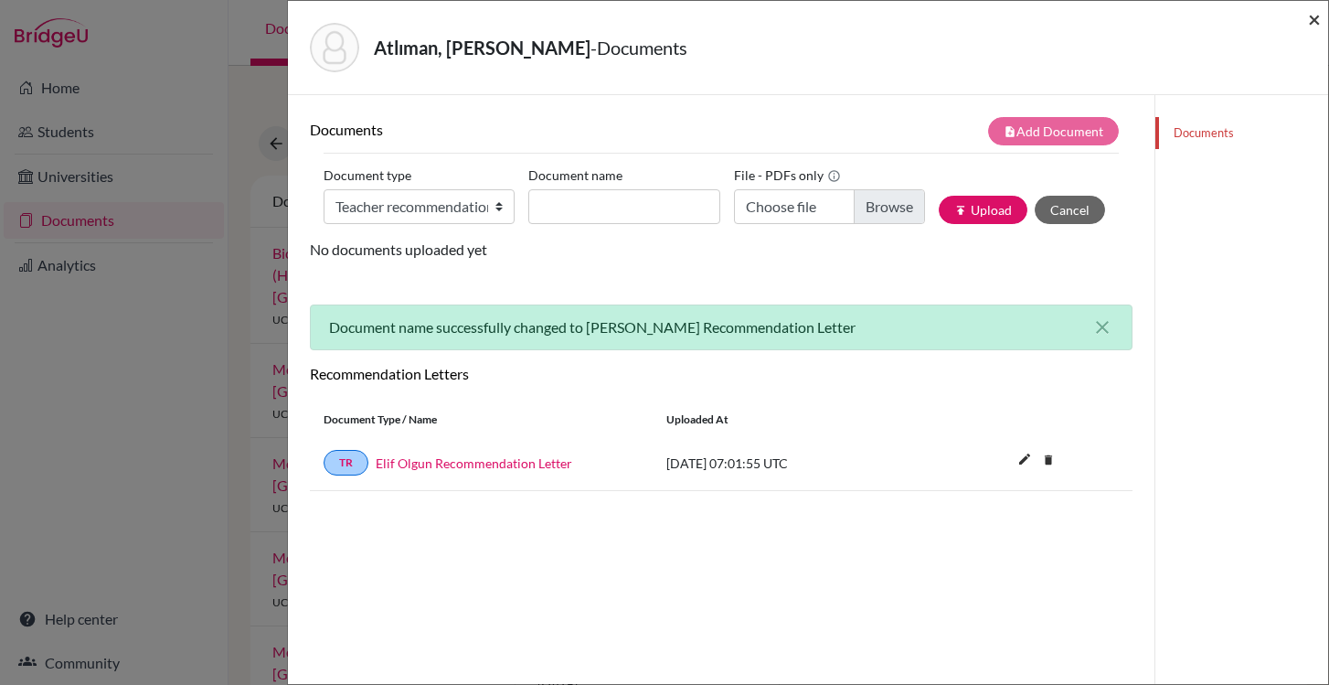
click at [1315, 23] on span "×" at bounding box center [1314, 18] width 13 height 27
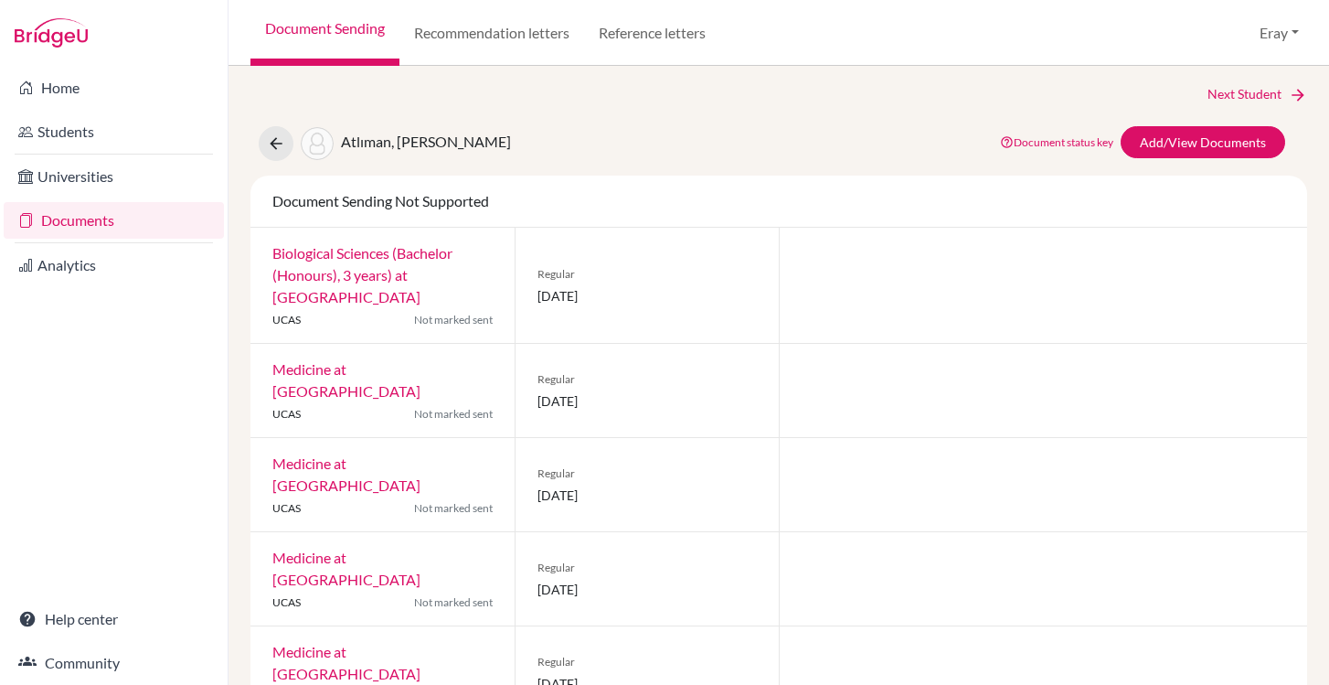
click at [891, 67] on div "Next Student Atlıman, [PERSON_NAME] Document status key TR Requirement. Documen…" at bounding box center [779, 375] width 1101 height 619
click at [104, 87] on link "Home" at bounding box center [114, 87] width 220 height 37
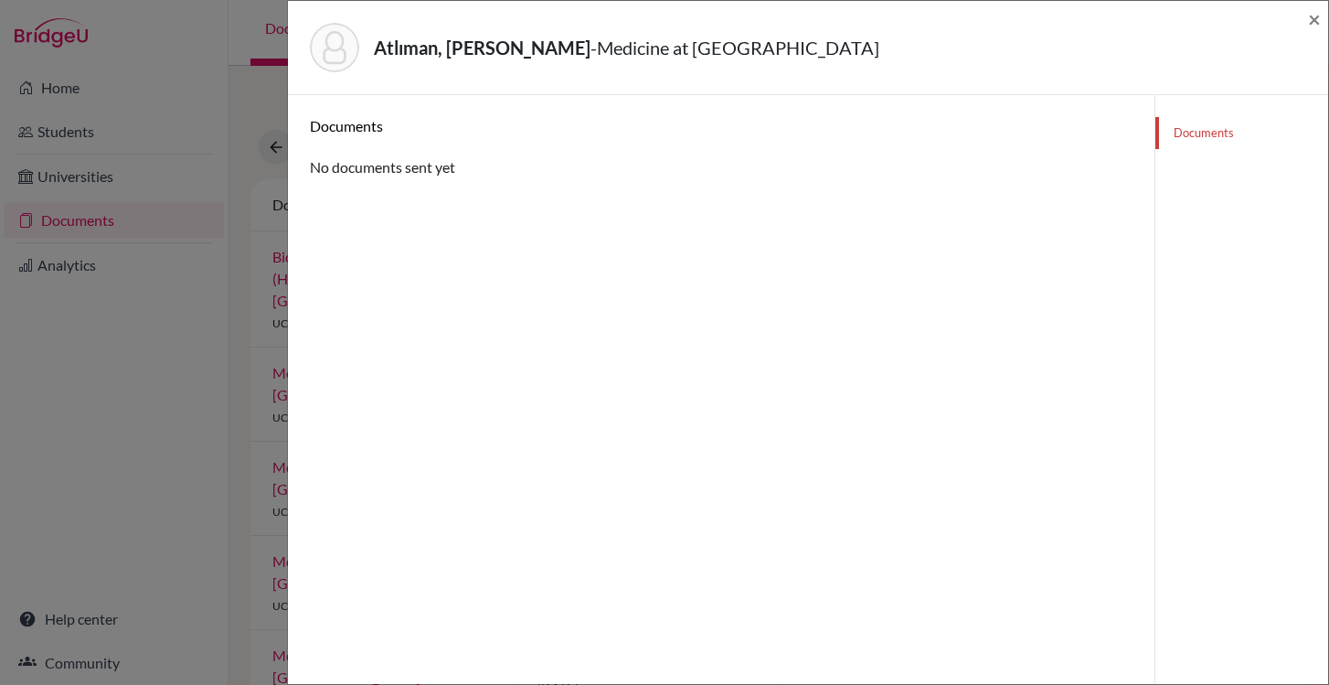
click at [1321, 24] on div "Atlıman, [PERSON_NAME] - Medicine at [GEOGRAPHIC_DATA] ×" at bounding box center [808, 48] width 1040 height 94
click at [1318, 20] on span "×" at bounding box center [1314, 18] width 13 height 27
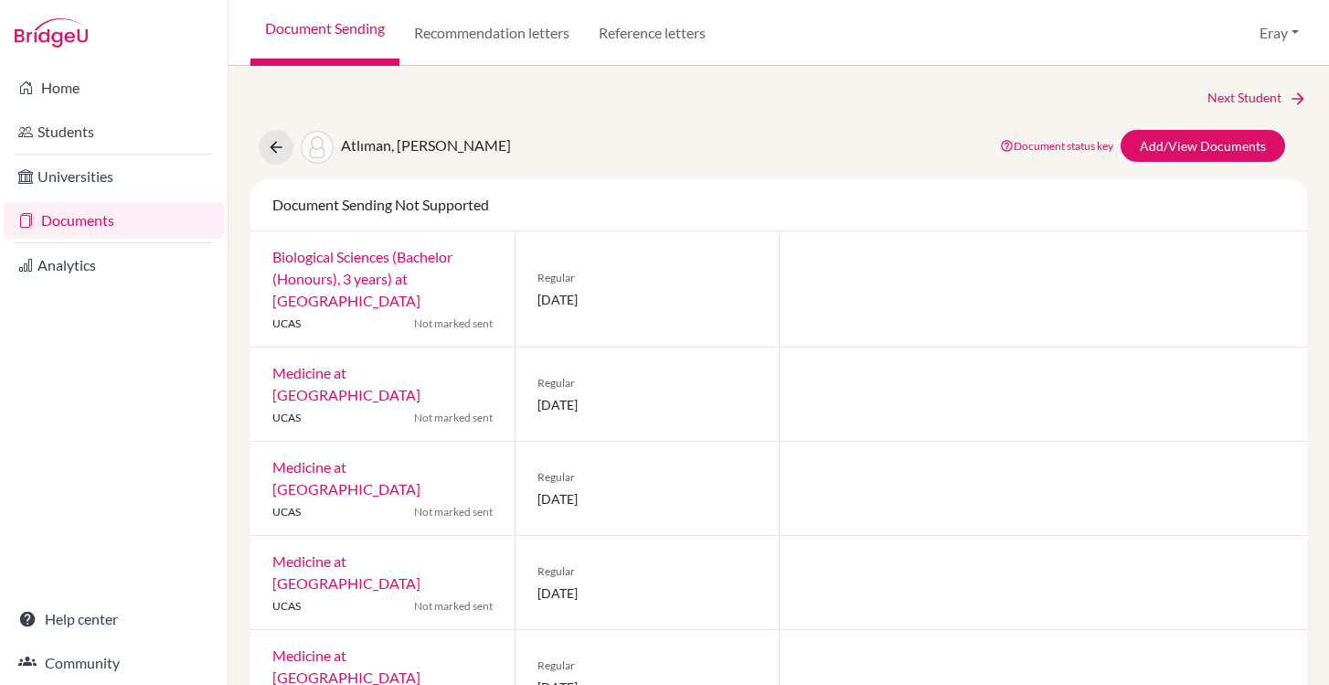
click at [1081, 149] on link "Document status key" at bounding box center [1056, 146] width 113 height 14
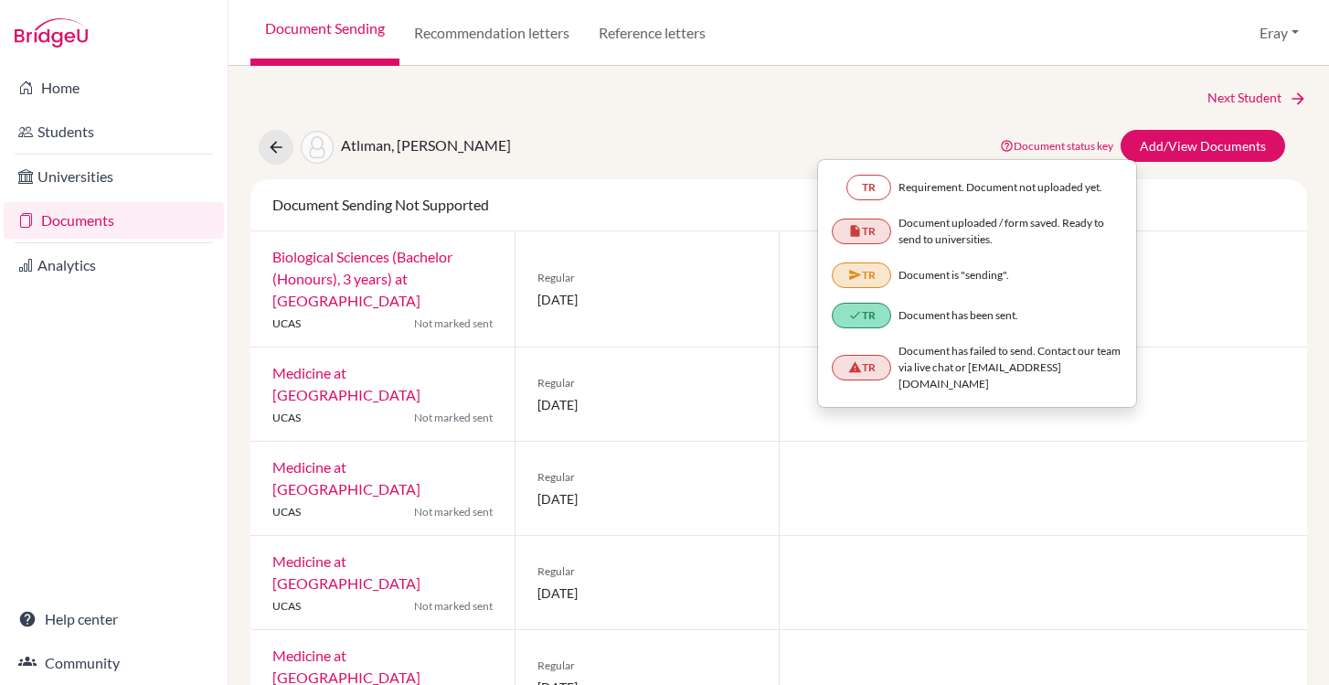
click at [1072, 147] on link "Document status key" at bounding box center [1056, 146] width 113 height 14
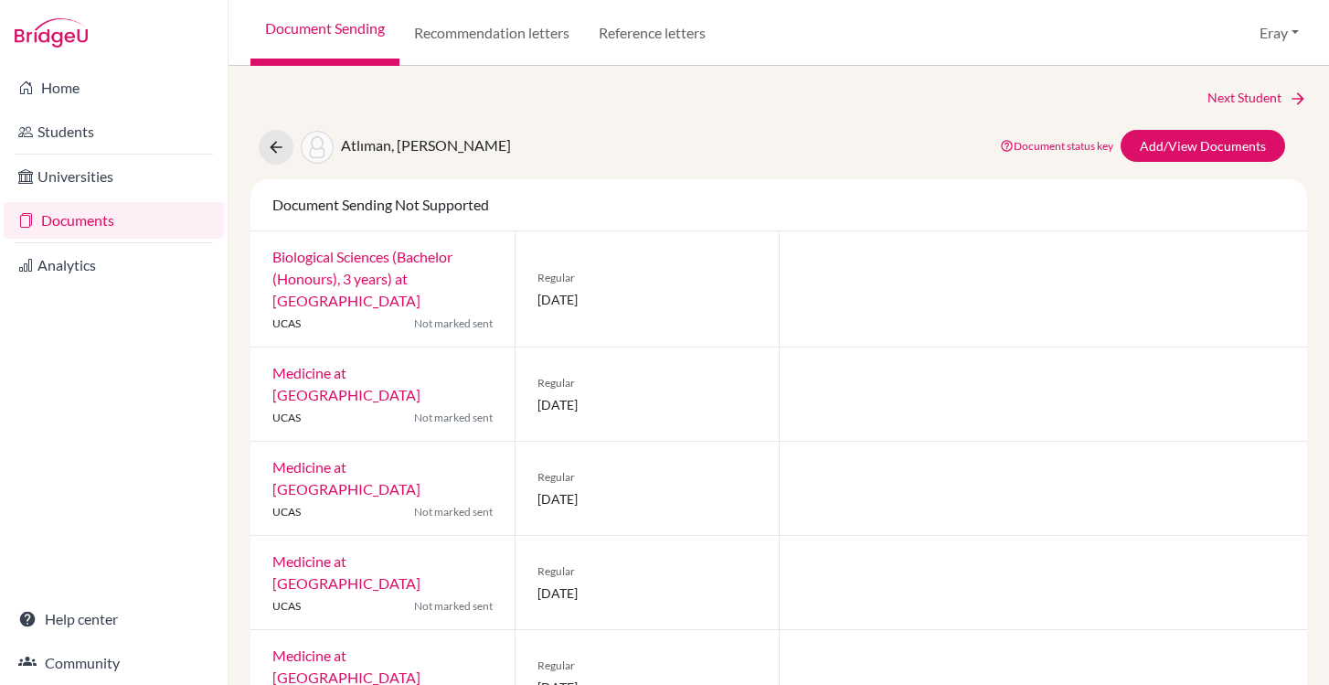
click at [1027, 148] on link "Document status key" at bounding box center [1056, 146] width 113 height 14
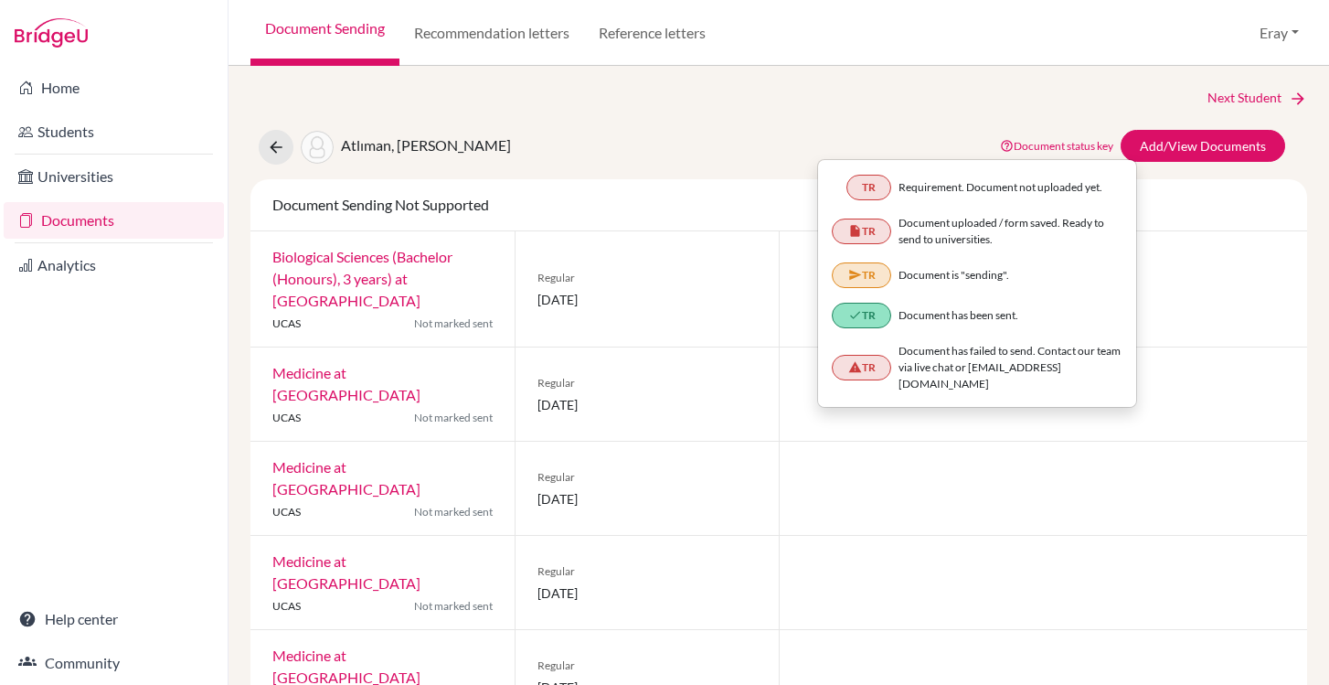
click at [857, 186] on div "TR" at bounding box center [868, 188] width 45 height 26
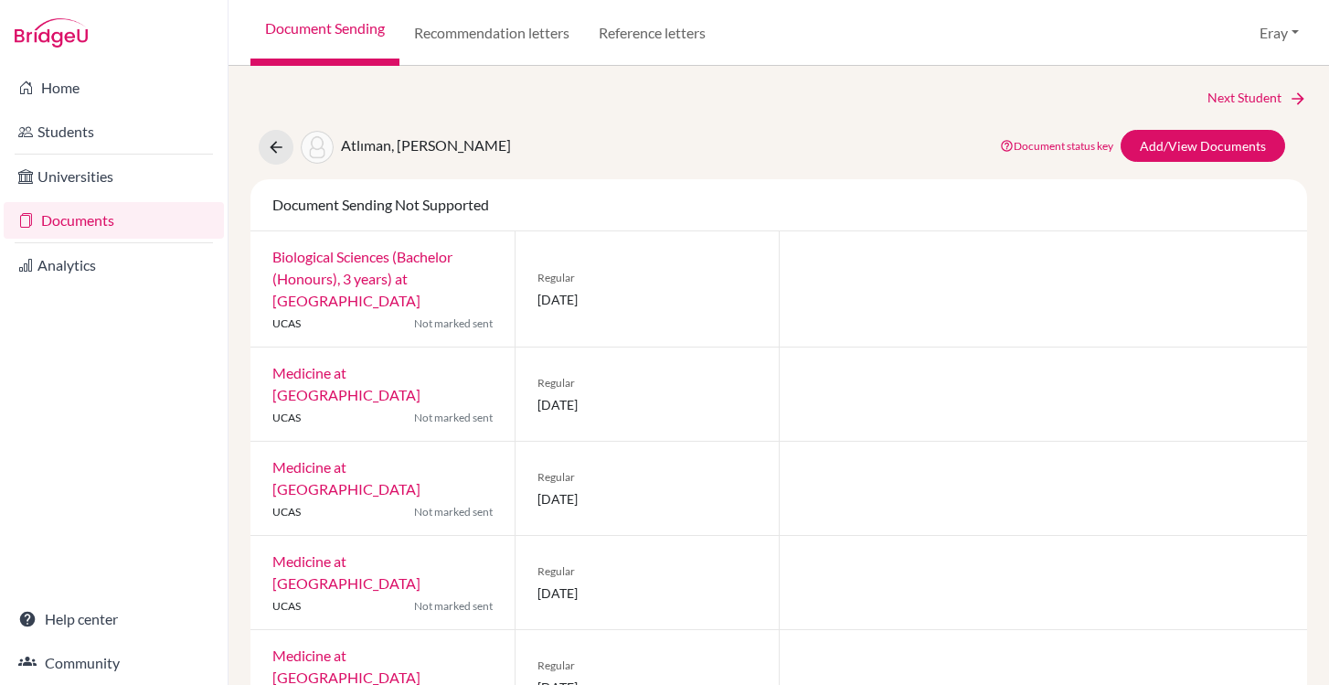
click at [465, 68] on div "Next Student Atlıman, Berk Document status key TR Requirement. Document not upl…" at bounding box center [779, 375] width 1101 height 619
click at [478, 52] on link "Recommendation letters" at bounding box center [491, 33] width 185 height 66
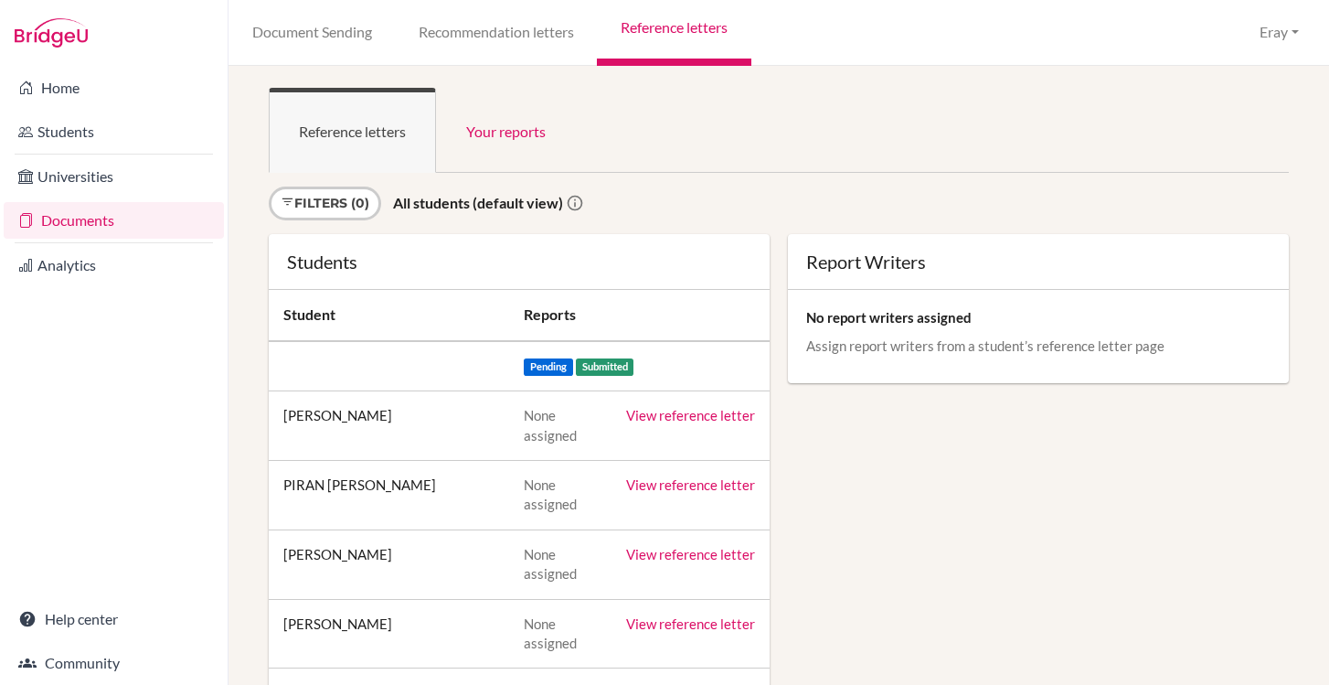
click at [350, 37] on link "Document Sending" at bounding box center [312, 33] width 166 height 66
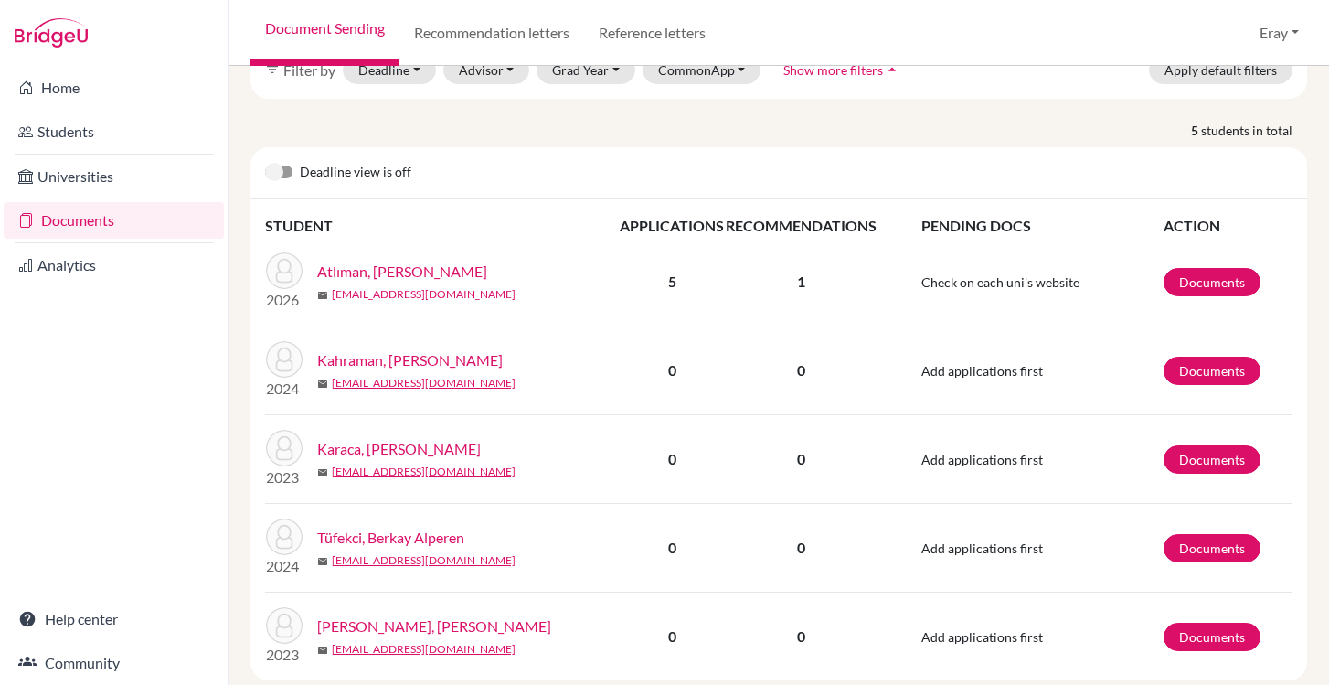
scroll to position [143, 0]
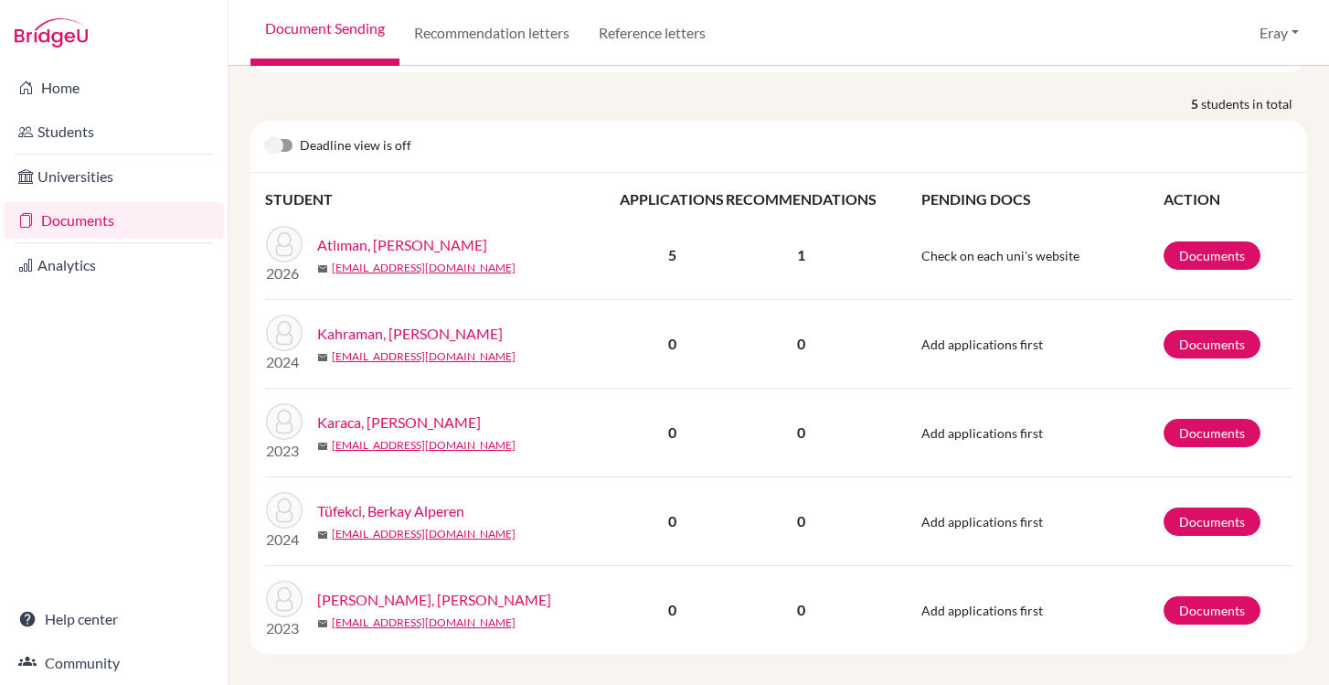
click at [373, 234] on link "Atlıman, [PERSON_NAME]" at bounding box center [402, 245] width 170 height 22
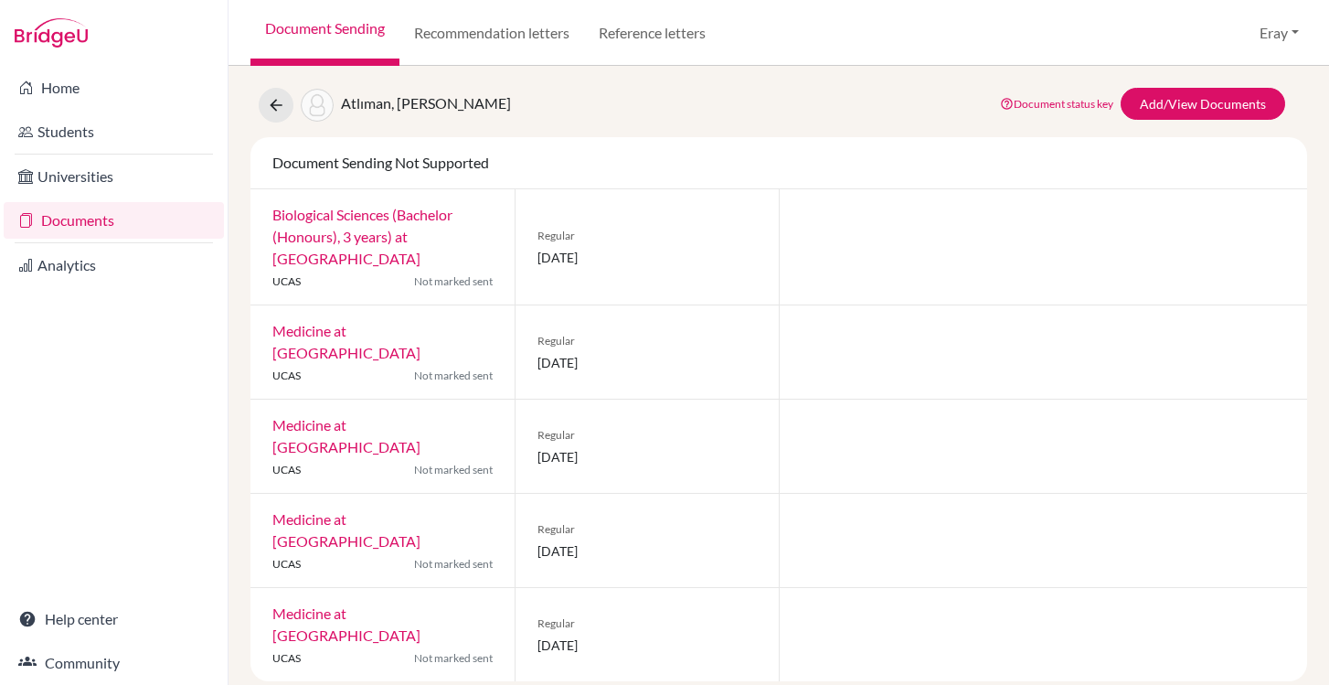
scroll to position [60, 0]
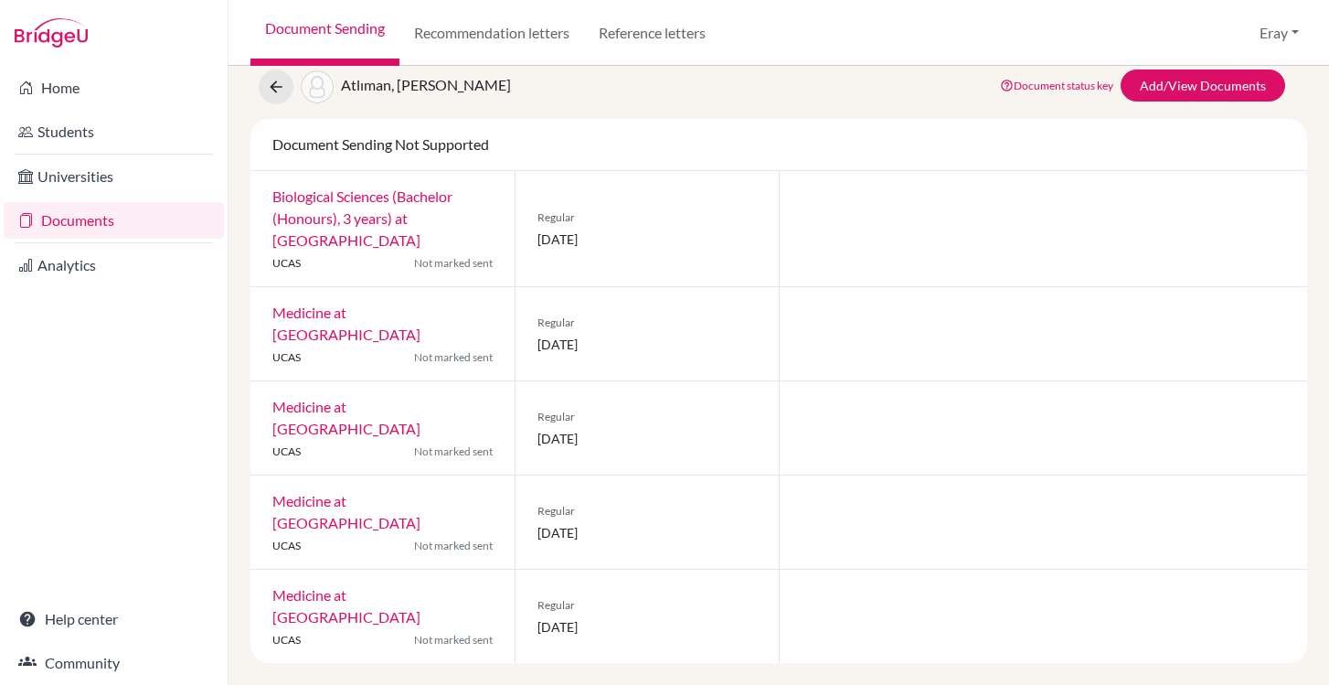
click at [174, 208] on link "Documents" at bounding box center [114, 220] width 220 height 37
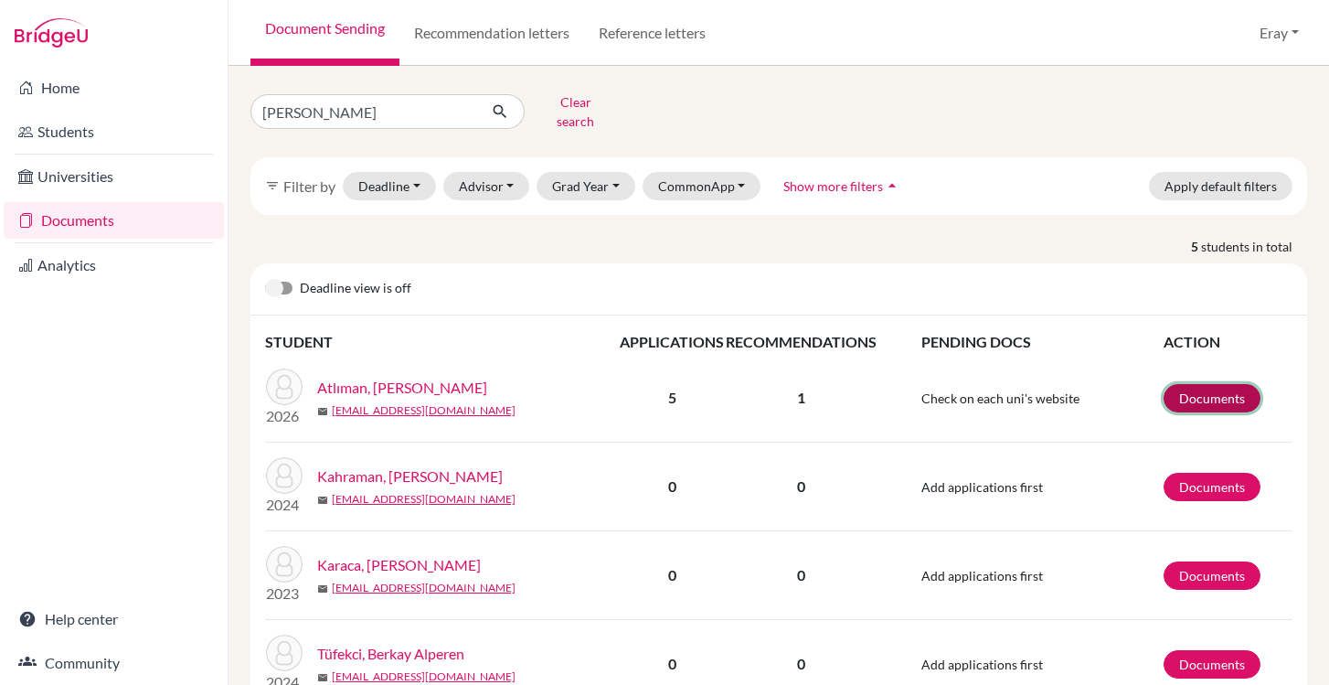
click at [1227, 384] on link "Documents" at bounding box center [1212, 398] width 97 height 28
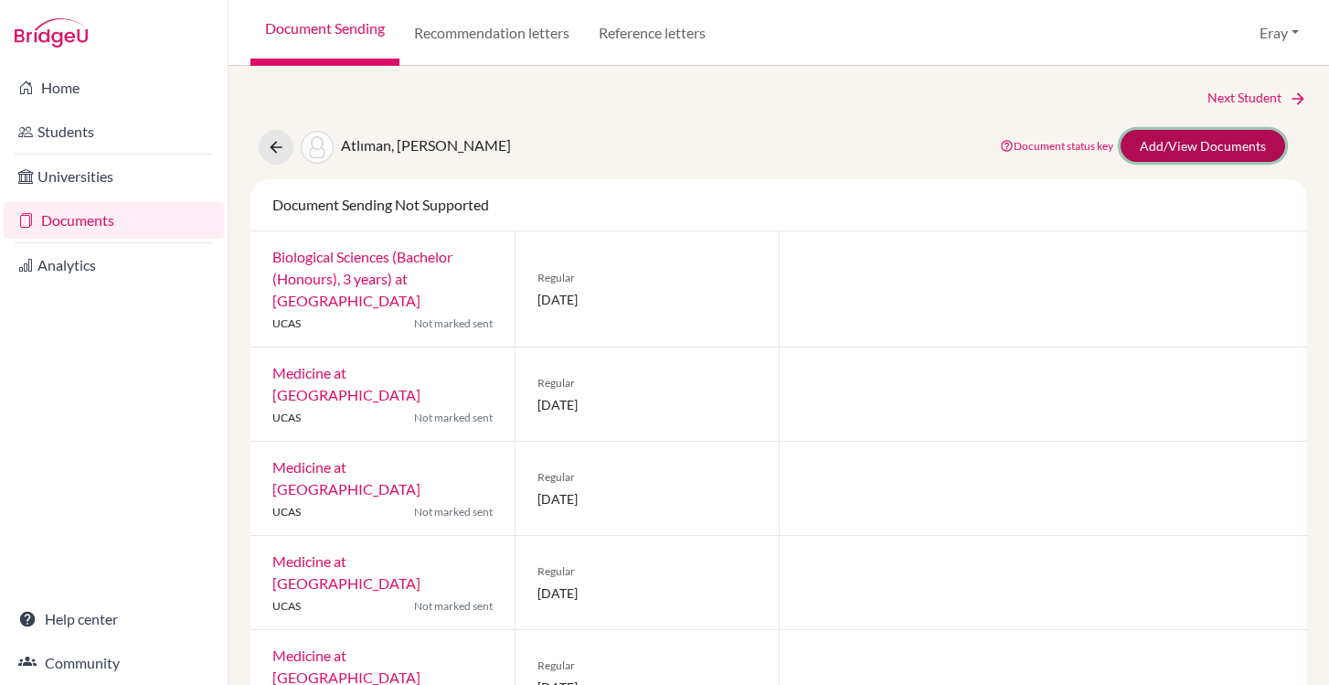
click at [1210, 145] on link "Add/View Documents" at bounding box center [1203, 146] width 165 height 32
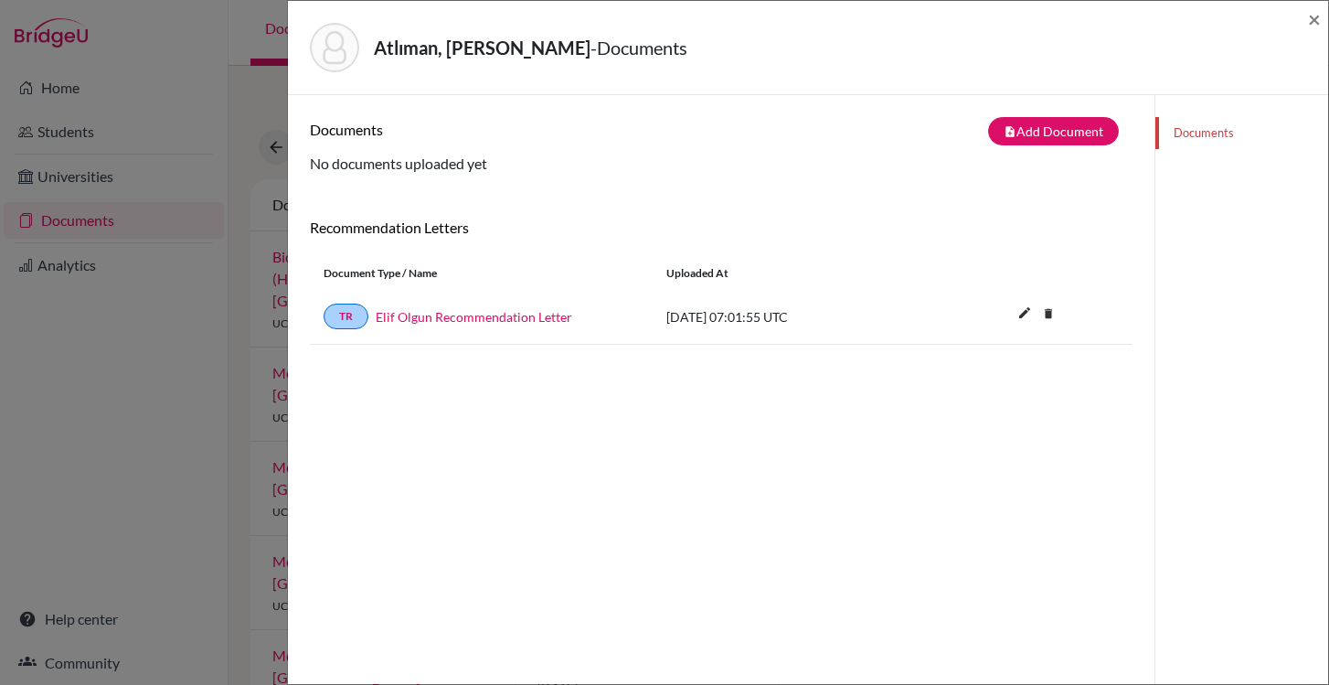
click at [1236, 136] on link "Documents" at bounding box center [1241, 133] width 173 height 32
click at [701, 300] on div "TR [PERSON_NAME] Recommendation Letter [DATE] 07:01:55 UTC edit delete Delete t…" at bounding box center [721, 317] width 823 height 56
drag, startPoint x: 622, startPoint y: 317, endPoint x: 591, endPoint y: 316, distance: 31.1
click at [621, 317] on div "Elif Olgun Recommendation Letter" at bounding box center [503, 316] width 271 height 19
click at [508, 308] on link "Elif Olgun Recommendation Letter" at bounding box center [474, 316] width 197 height 19
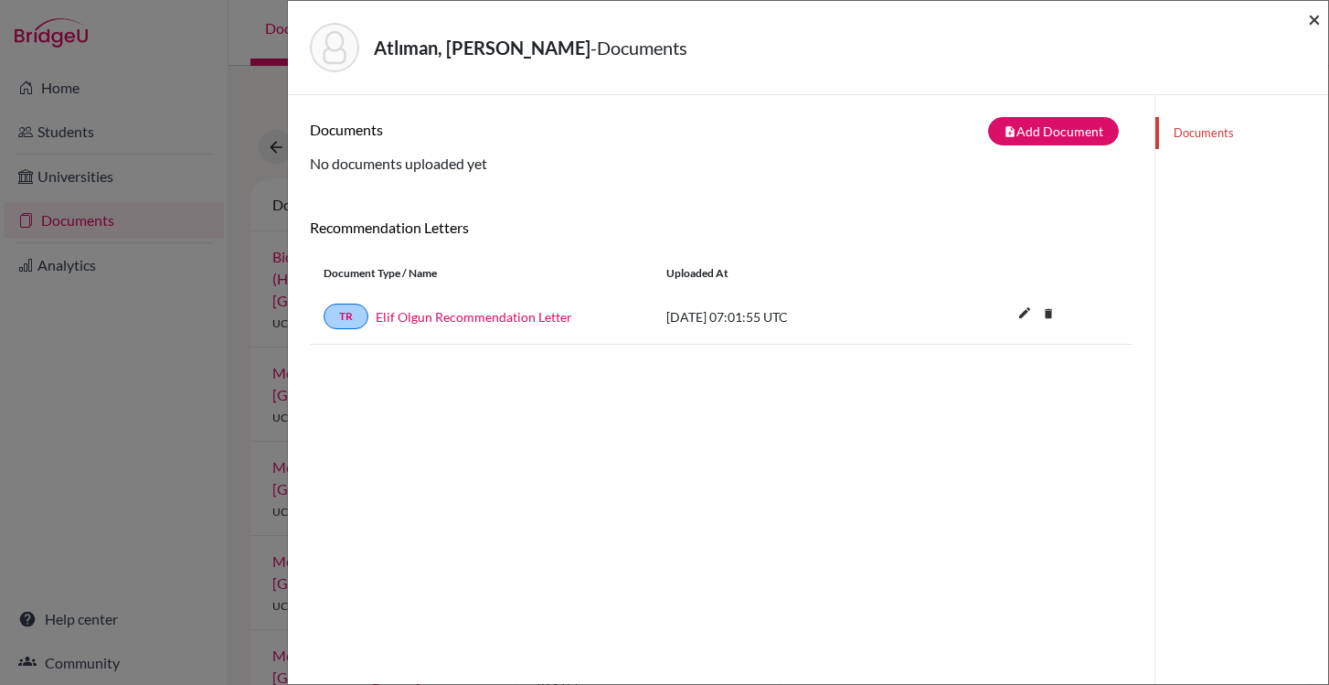
click at [1313, 27] on span "×" at bounding box center [1314, 18] width 13 height 27
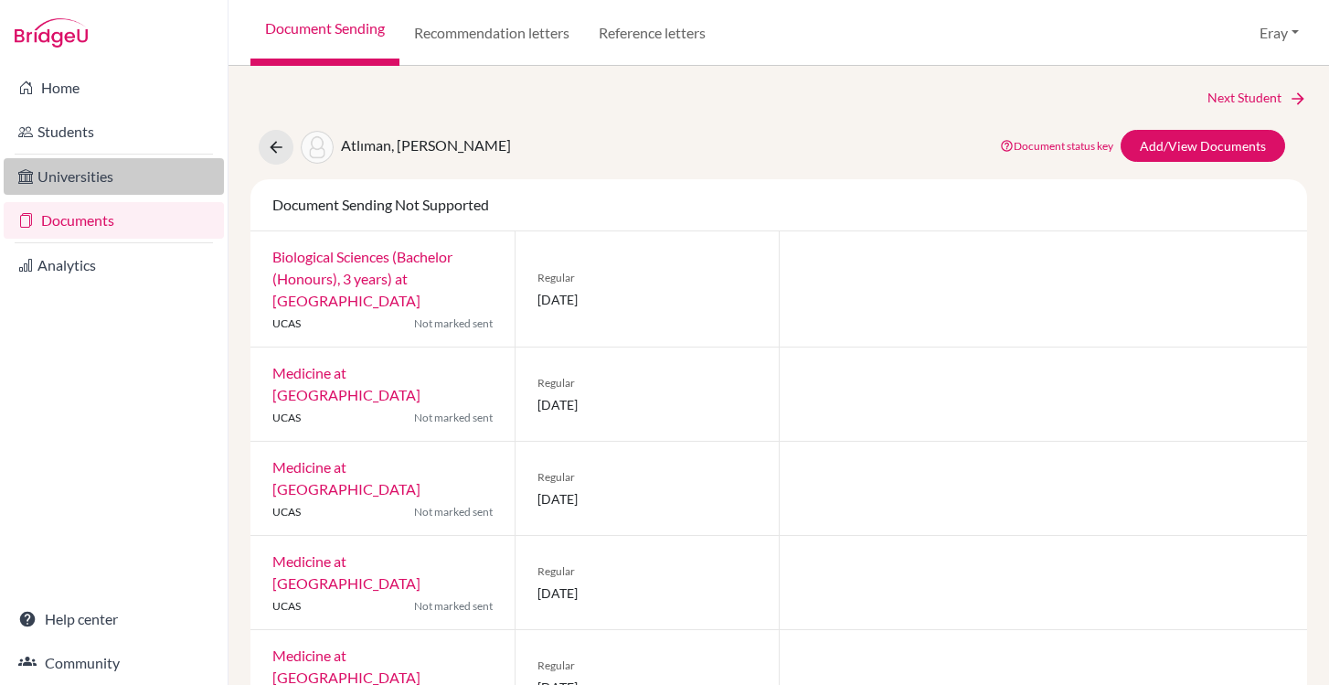
click at [90, 168] on link "Universities" at bounding box center [114, 176] width 220 height 37
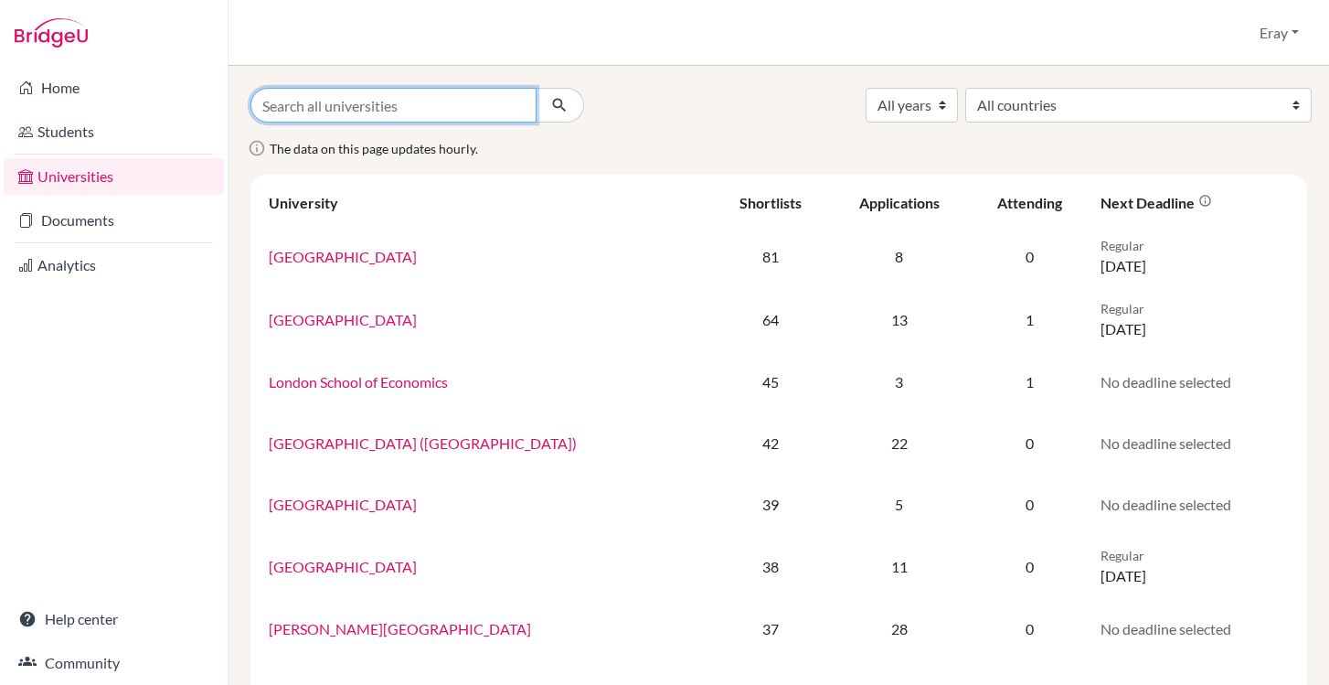
click at [454, 112] on input "Search all universities" at bounding box center [393, 105] width 286 height 35
type input "medicine"
click at [536, 88] on button "submit" at bounding box center [560, 105] width 48 height 35
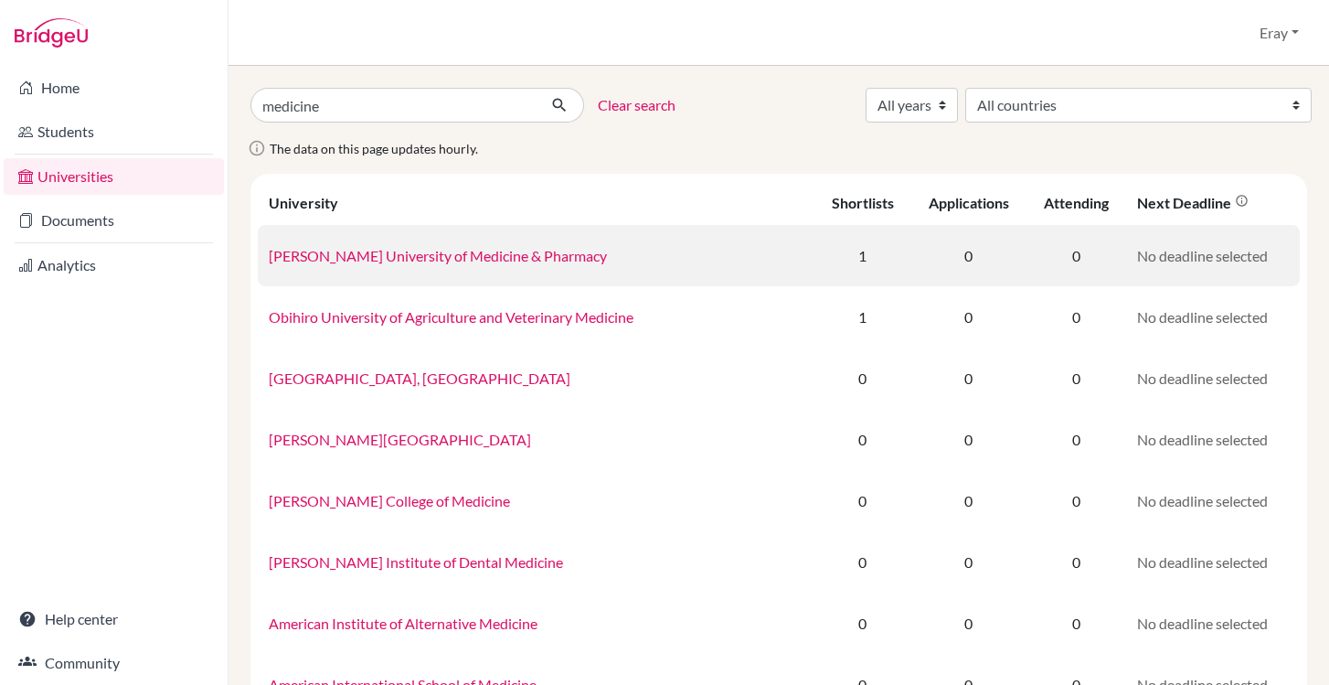
click at [470, 254] on link "[PERSON_NAME] University of Medicine & Pharmacy" at bounding box center [438, 255] width 338 height 17
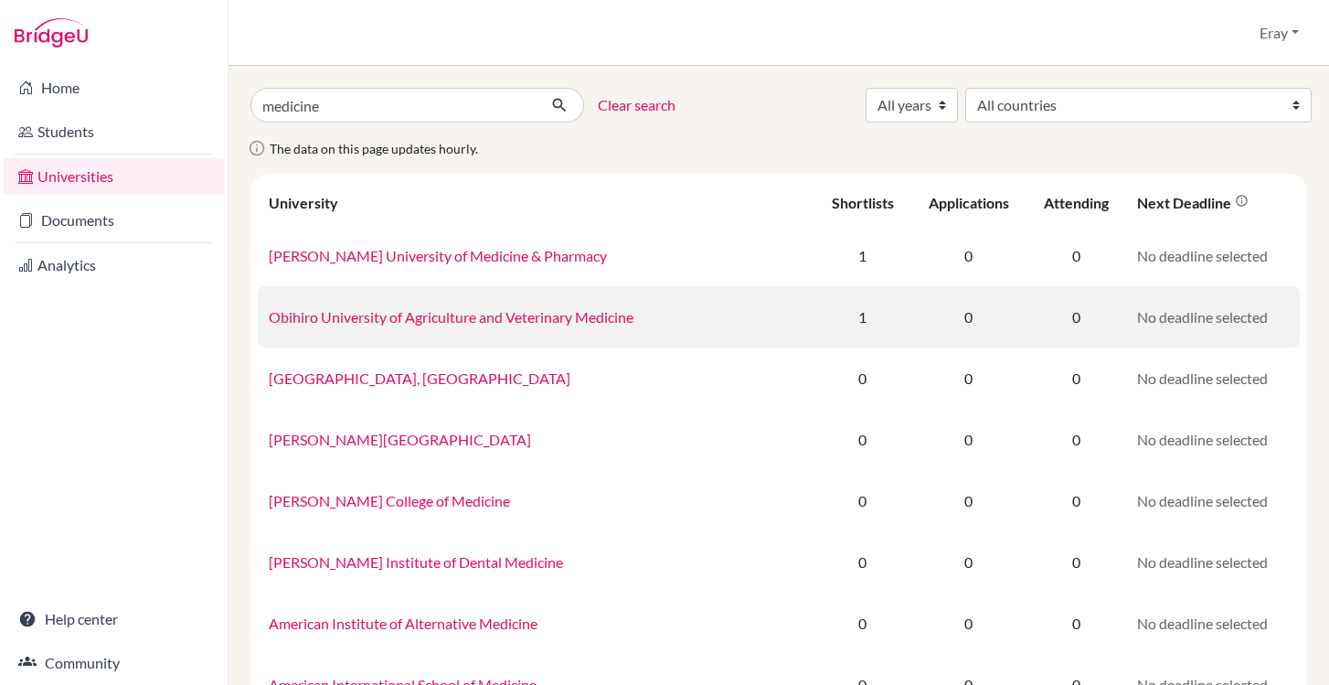
click at [466, 305] on td "Obihiro University of Agriculture and Veterinary Medicine" at bounding box center [536, 316] width 557 height 61
click at [467, 316] on link "Obihiro University of Agriculture and Veterinary Medicine" at bounding box center [451, 316] width 365 height 17
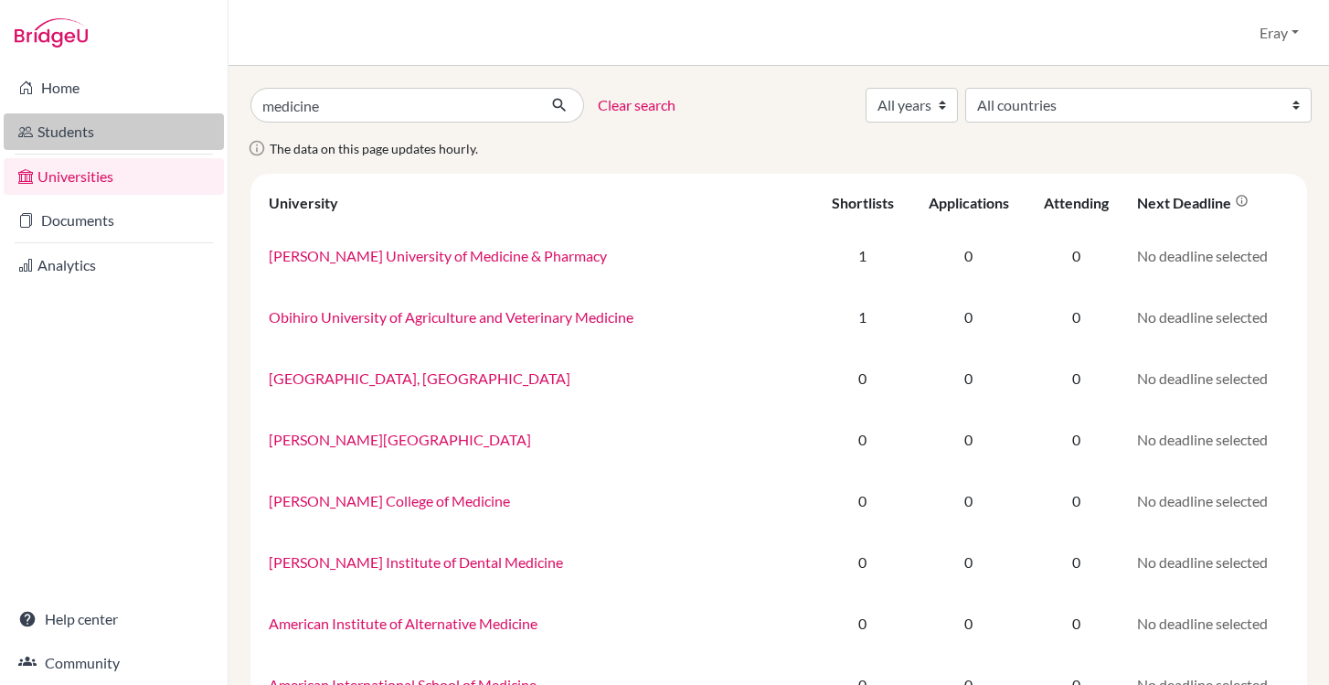
click at [119, 132] on link "Students" at bounding box center [114, 131] width 220 height 37
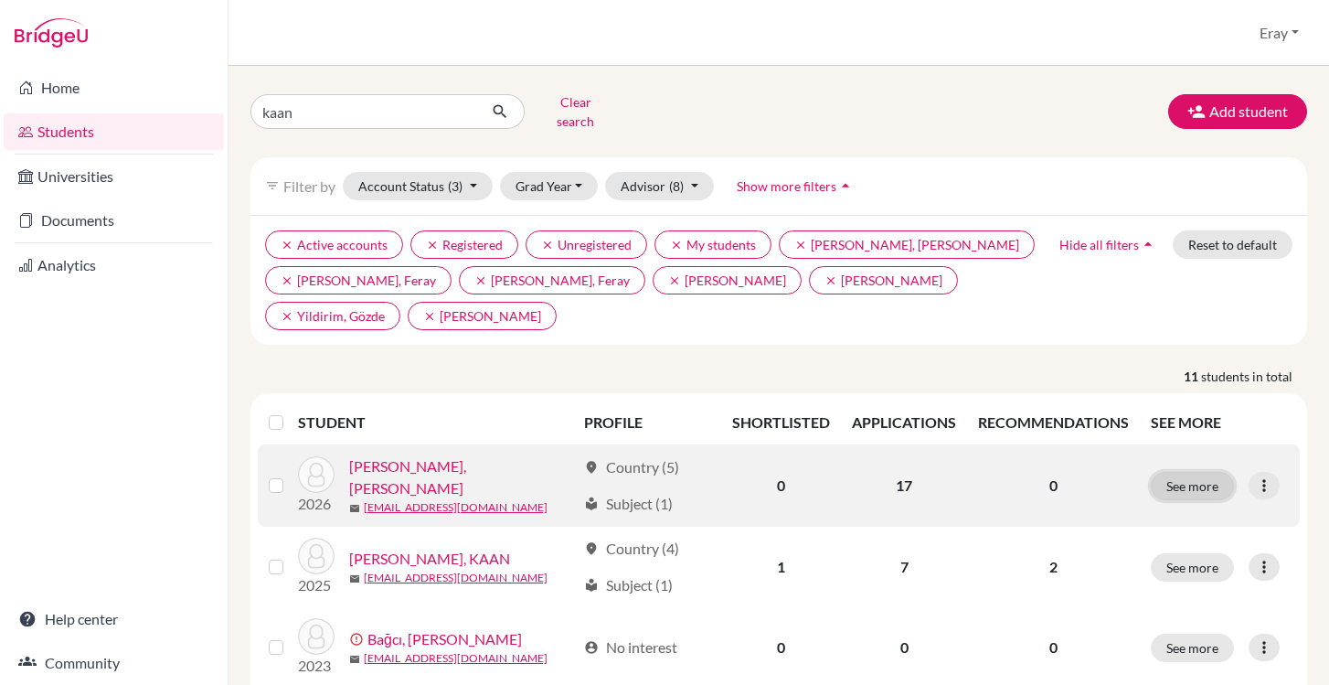
click at [1190, 472] on button "See more" at bounding box center [1192, 486] width 83 height 28
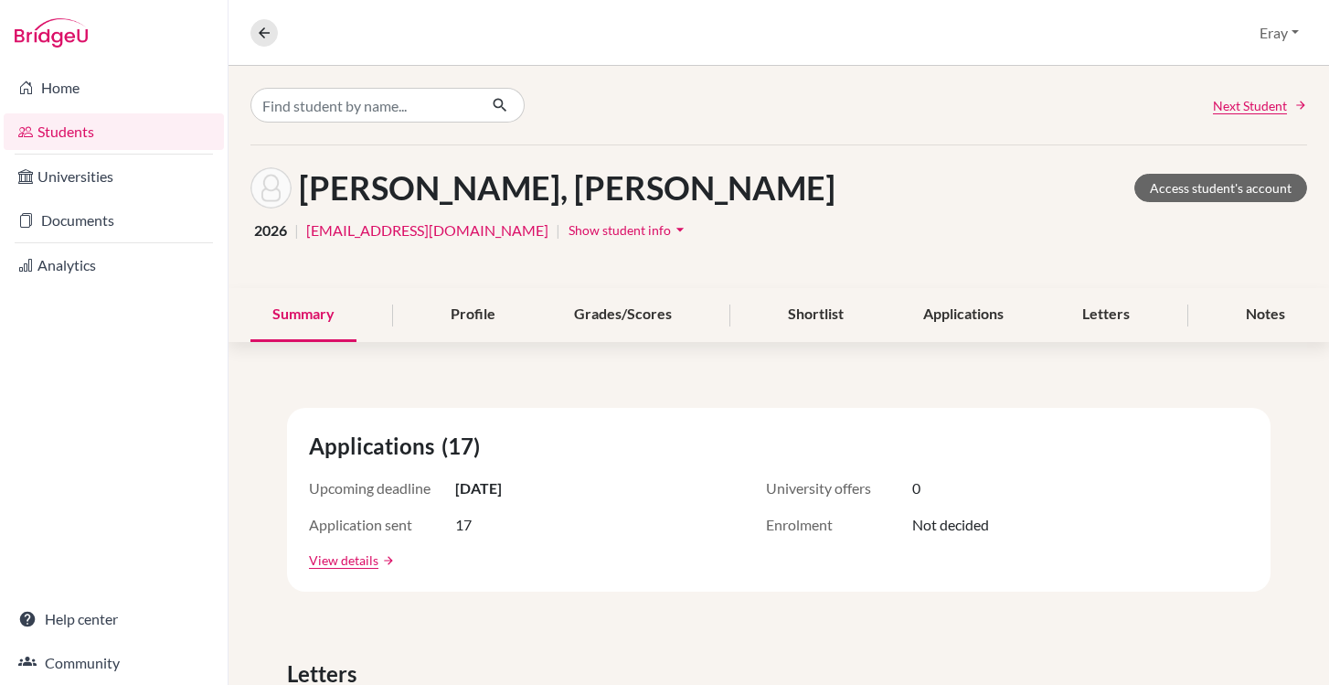
click at [1183, 473] on div "Applications (17) Upcoming deadline 15 Oct 2025 University offers 0 Application…" at bounding box center [779, 500] width 984 height 184
click at [470, 330] on div "Profile" at bounding box center [473, 315] width 89 height 54
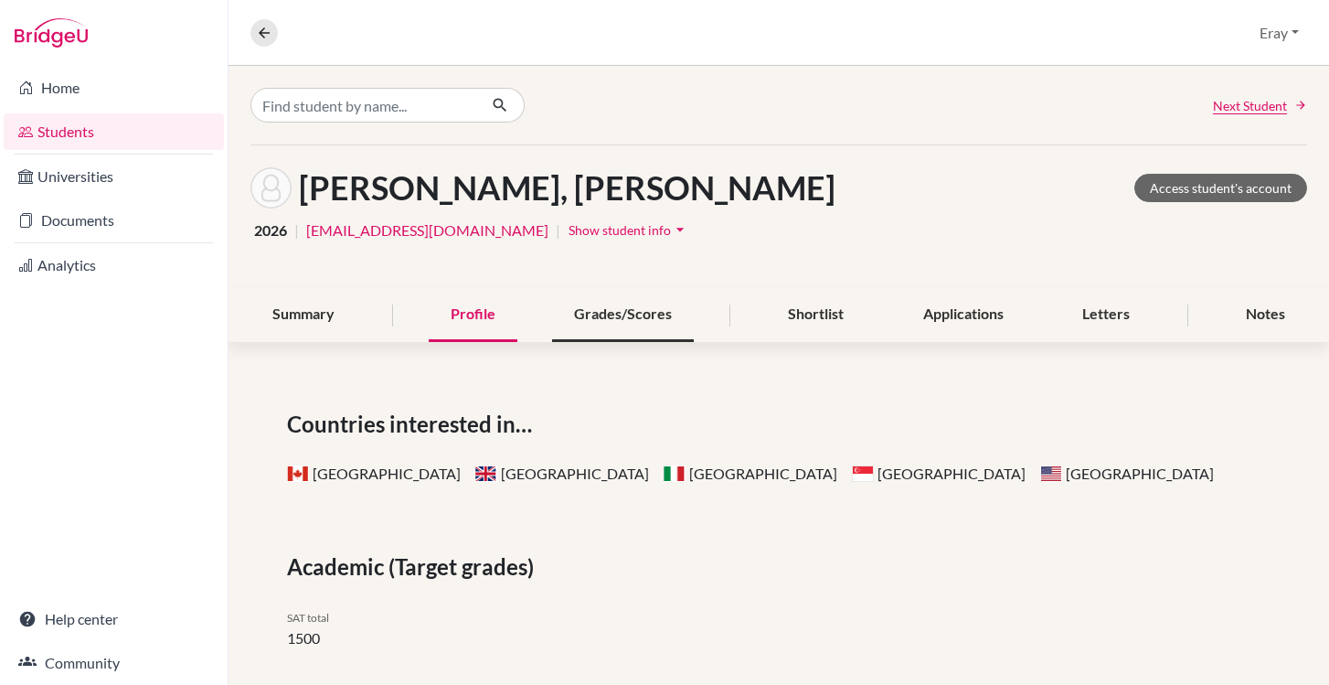
click at [665, 328] on div "Grades/Scores" at bounding box center [623, 315] width 142 height 54
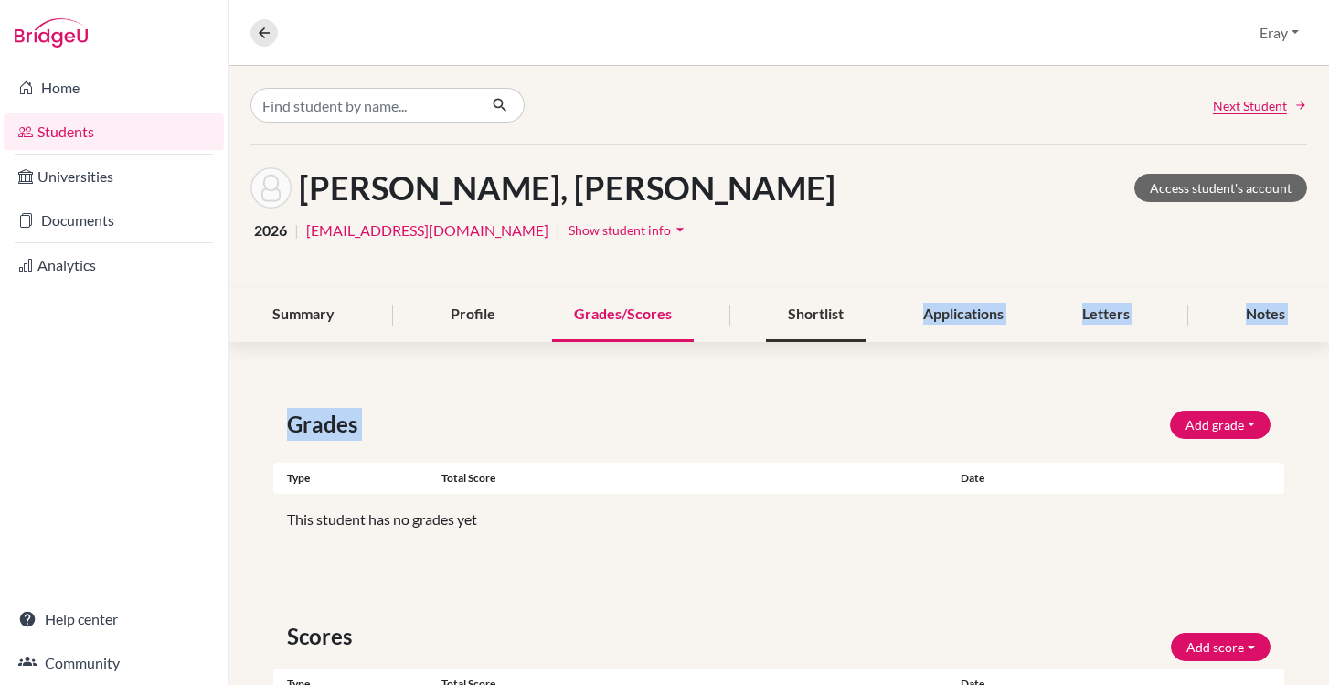
drag, startPoint x: 832, startPoint y: 325, endPoint x: 846, endPoint y: 340, distance: 20.0
click at [851, 344] on div "Next Student Alpman, Kaan Alp Access student's account 2026 | 15822@blisankara.…" at bounding box center [779, 478] width 1101 height 824
click at [808, 313] on div "Shortlist" at bounding box center [816, 315] width 100 height 54
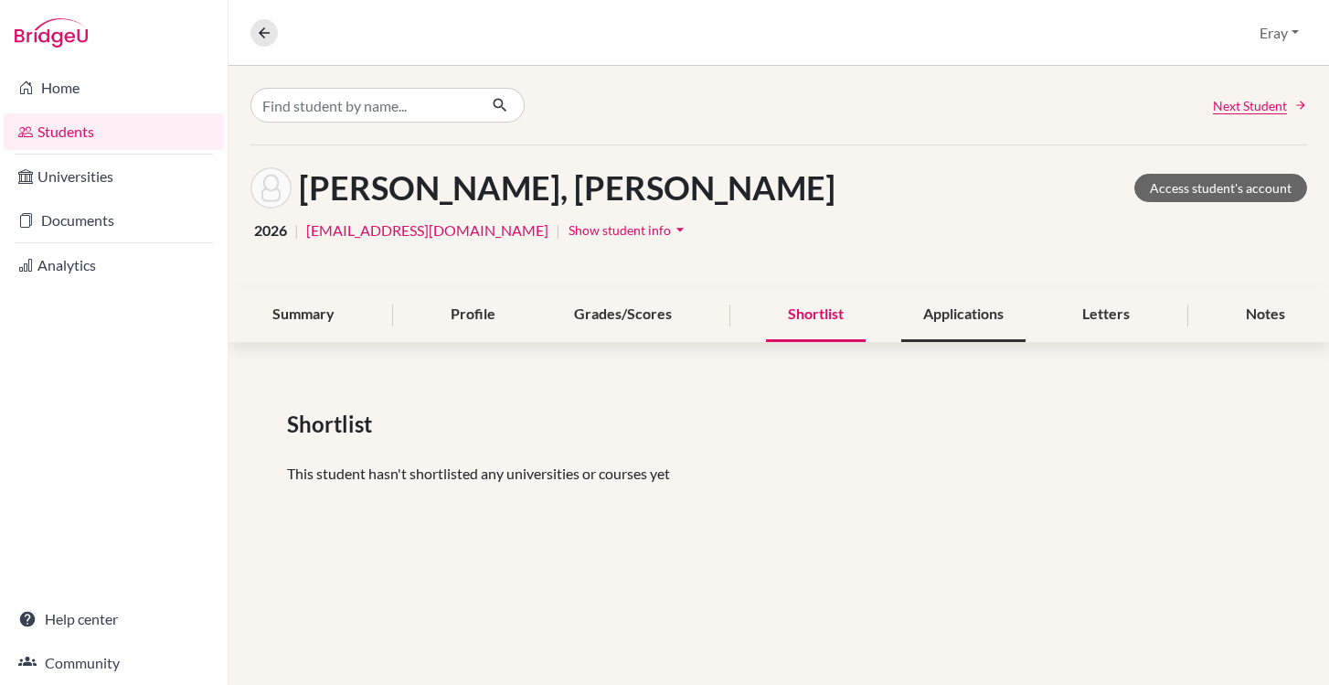
click at [974, 323] on div "Applications" at bounding box center [963, 315] width 124 height 54
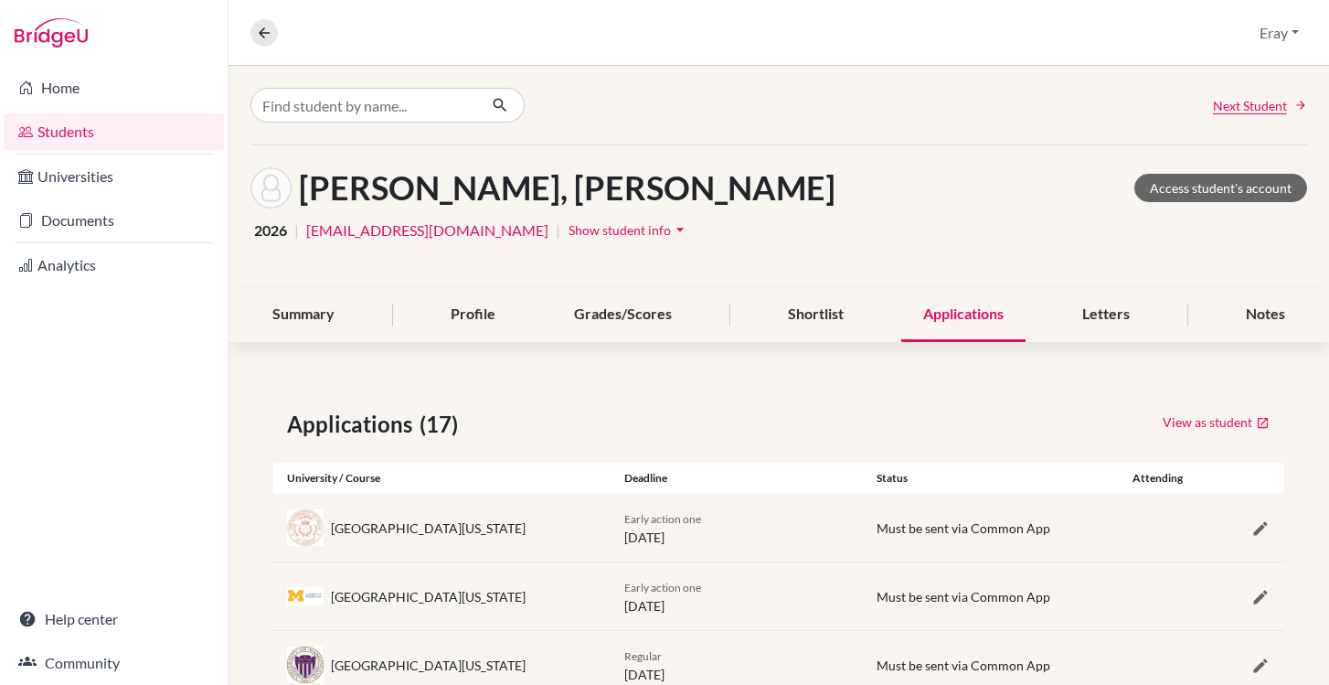
click at [90, 131] on link "Students" at bounding box center [114, 131] width 220 height 37
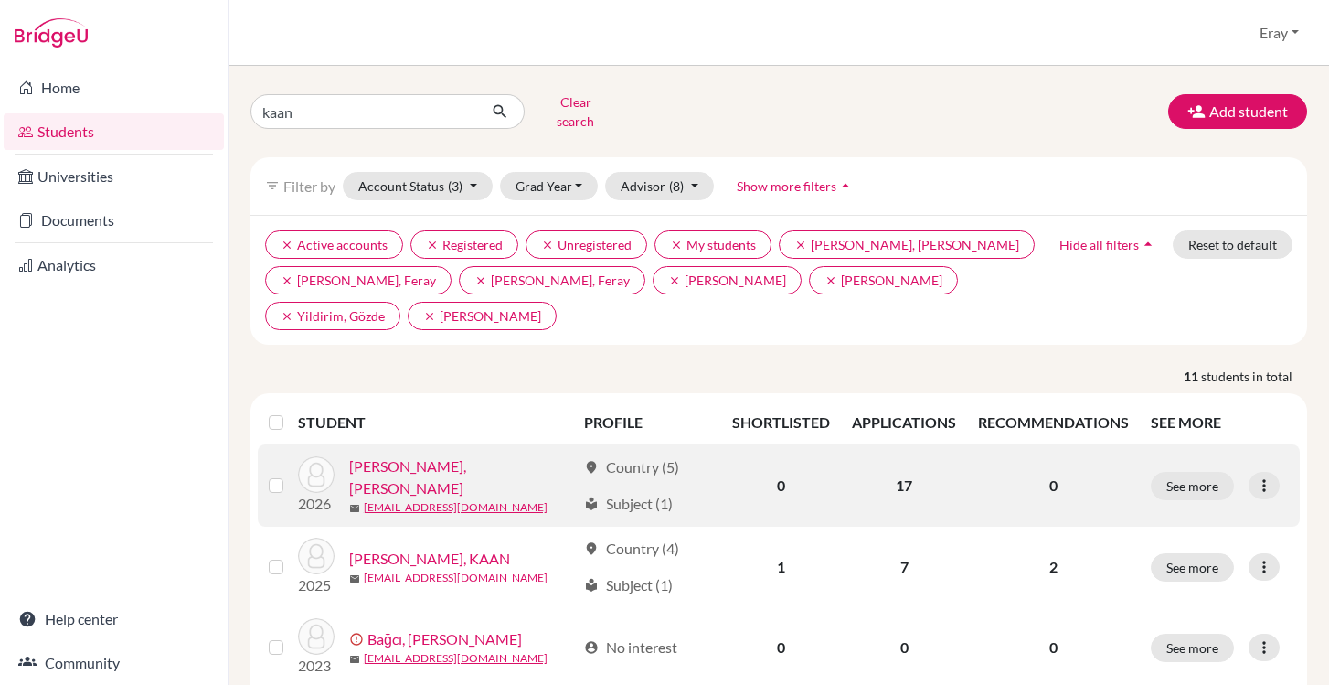
click at [419, 465] on link "[PERSON_NAME], [PERSON_NAME]" at bounding box center [462, 477] width 227 height 44
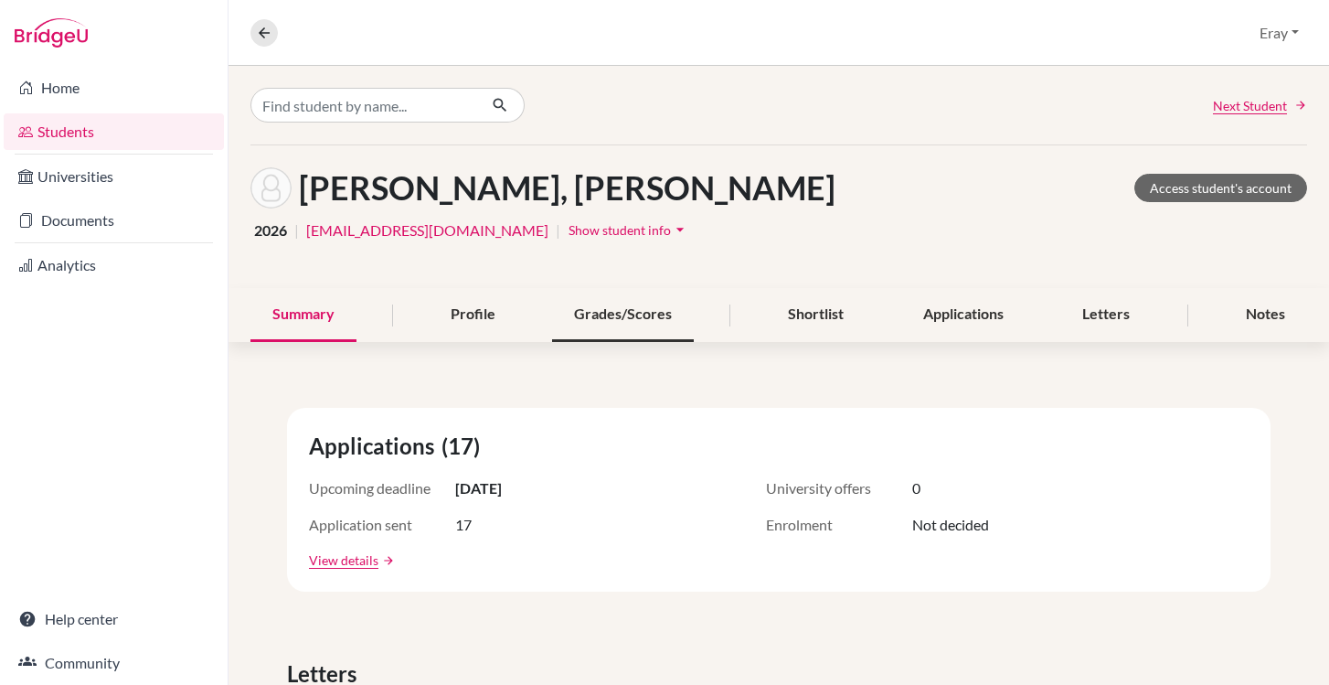
click at [604, 309] on div "Grades/Scores" at bounding box center [623, 315] width 142 height 54
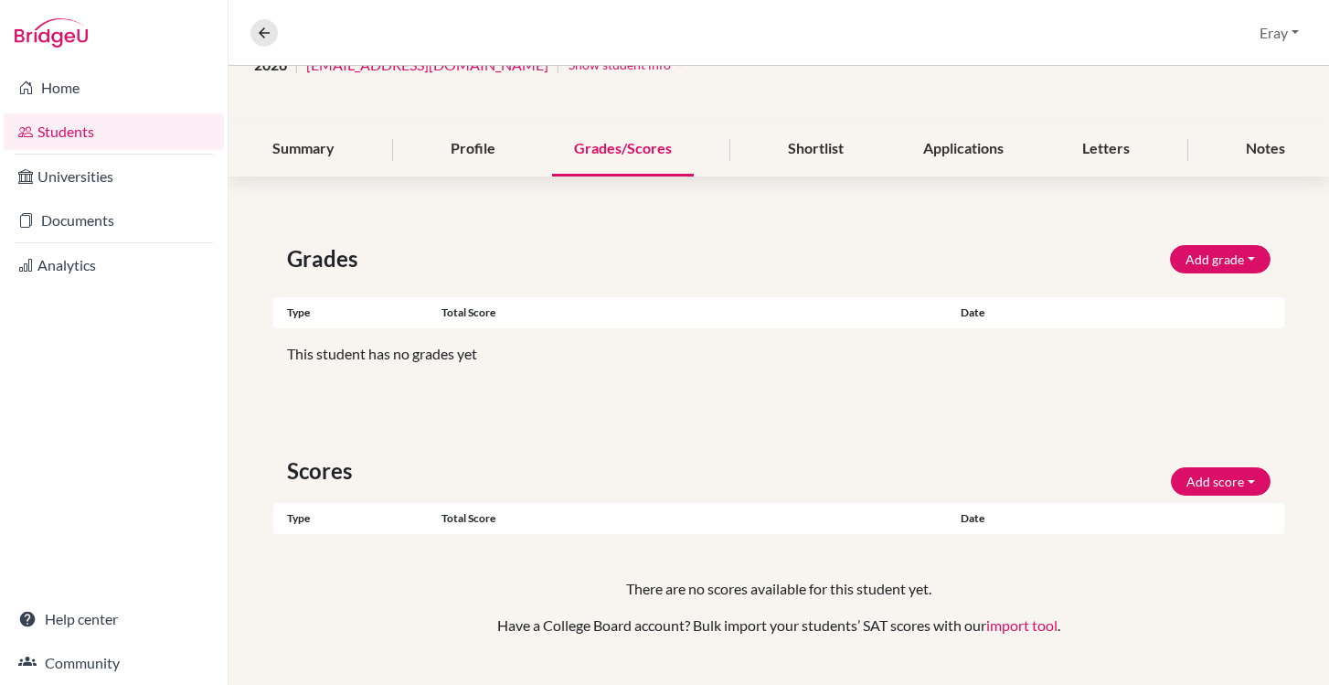
scroll to position [205, 0]
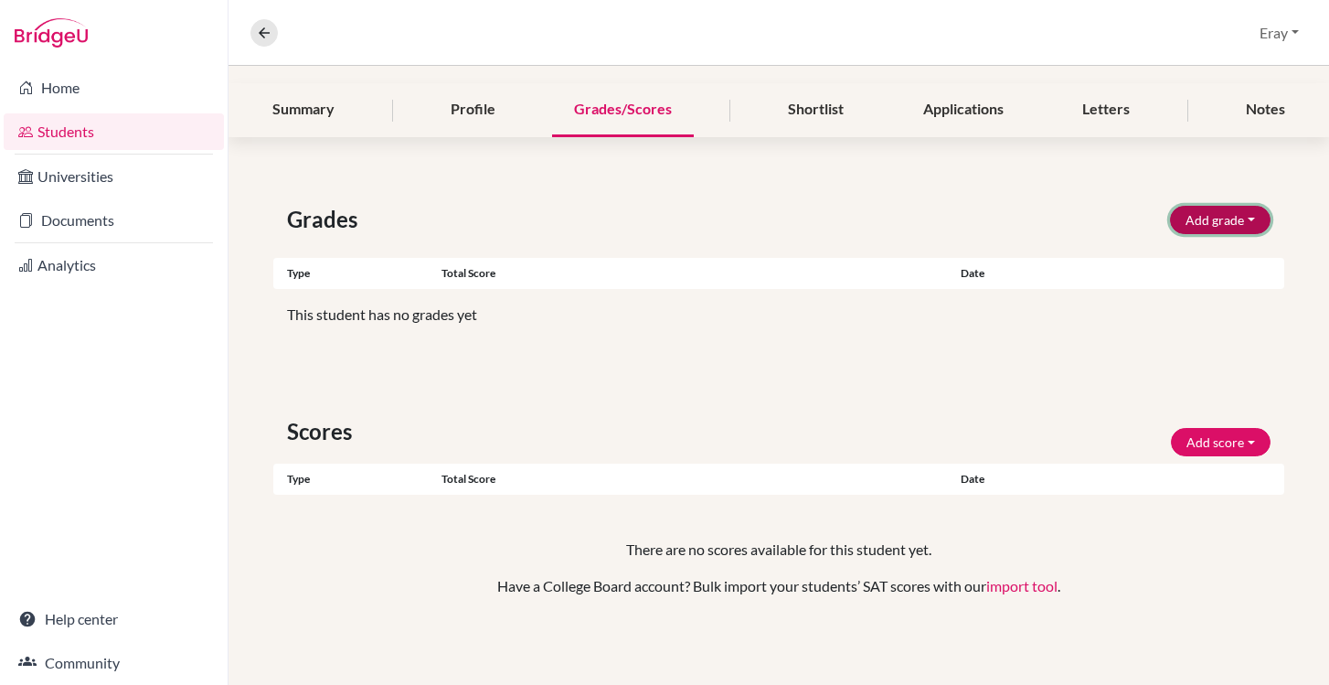
click at [1225, 215] on button "Add grade" at bounding box center [1220, 220] width 101 height 28
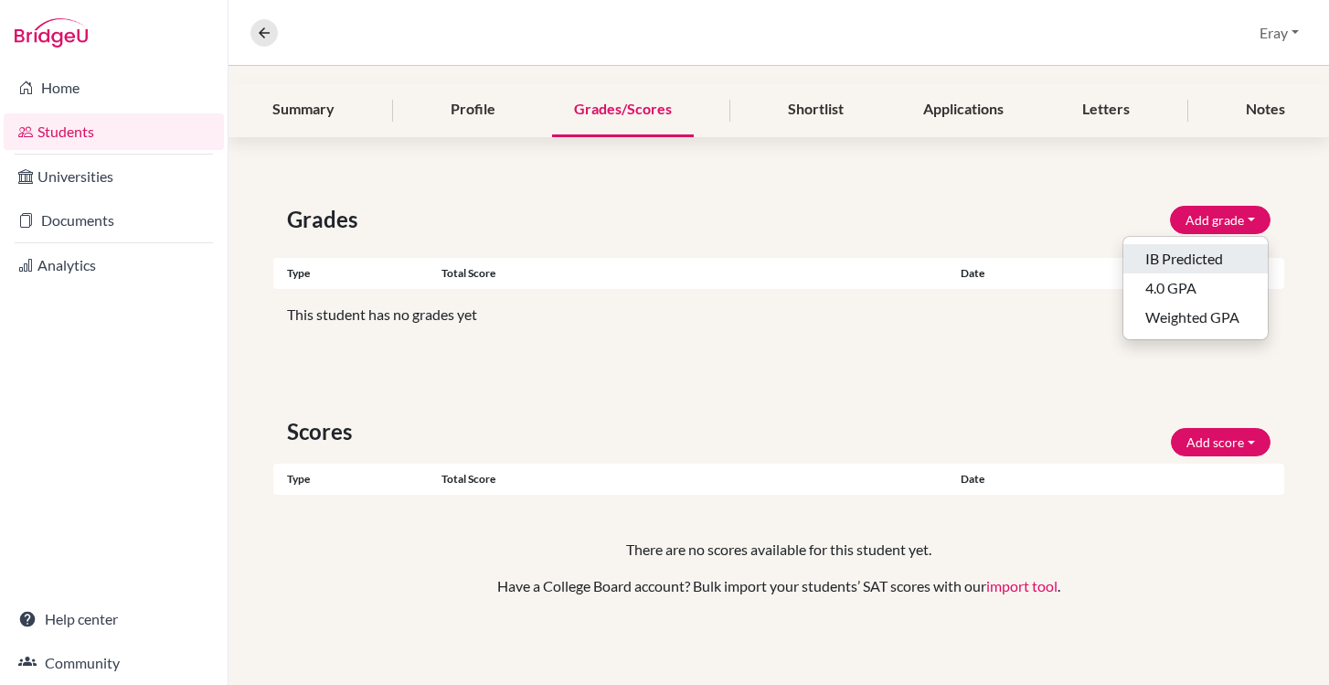
click at [1216, 252] on button "IB Predicted" at bounding box center [1195, 258] width 144 height 29
select select "HL"
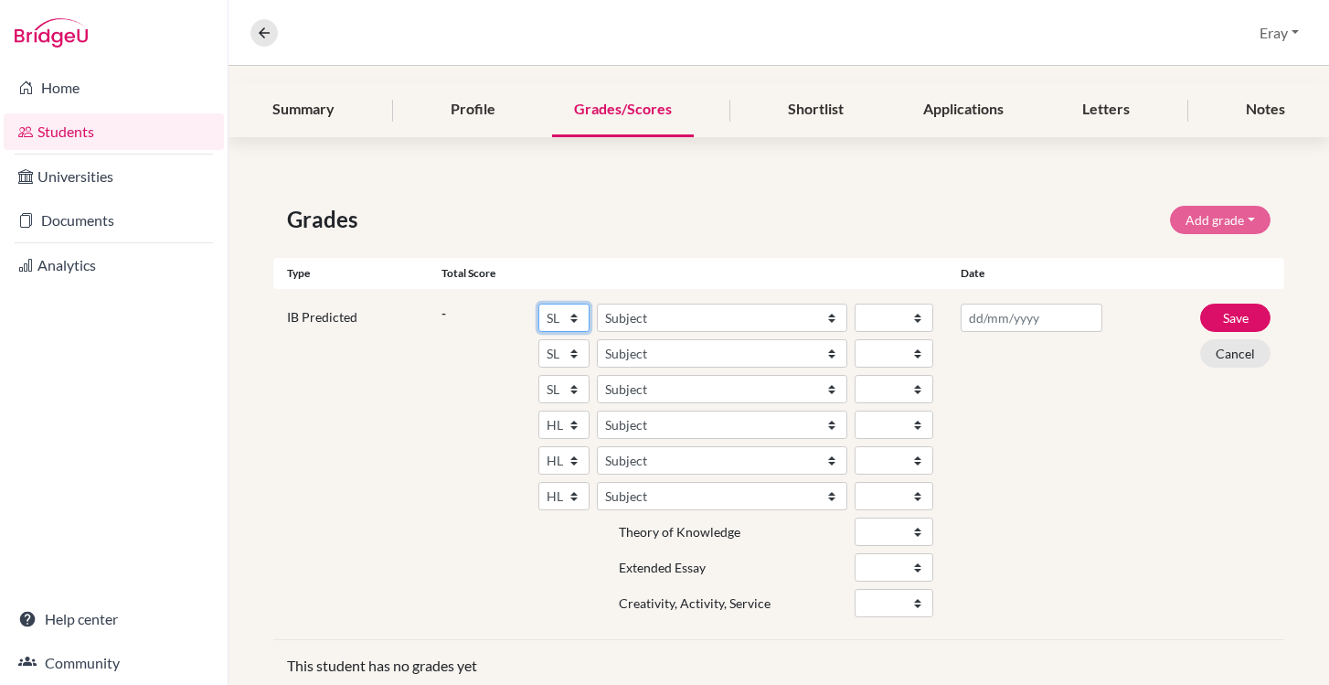
click at [561, 315] on select "SL HL" at bounding box center [563, 317] width 51 height 28
select select "HL"
click at [538, 303] on select "SL HL" at bounding box center [563, 317] width 51 height 28
click at [698, 314] on select "Subject Albanian Literature A Amharic Literature A Arabic B Arabic Language And…" at bounding box center [722, 317] width 250 height 28
click at [688, 320] on select "Subject Albanian Literature A Amharic Literature A Arabic B Arabic Language And…" at bounding box center [722, 317] width 250 height 28
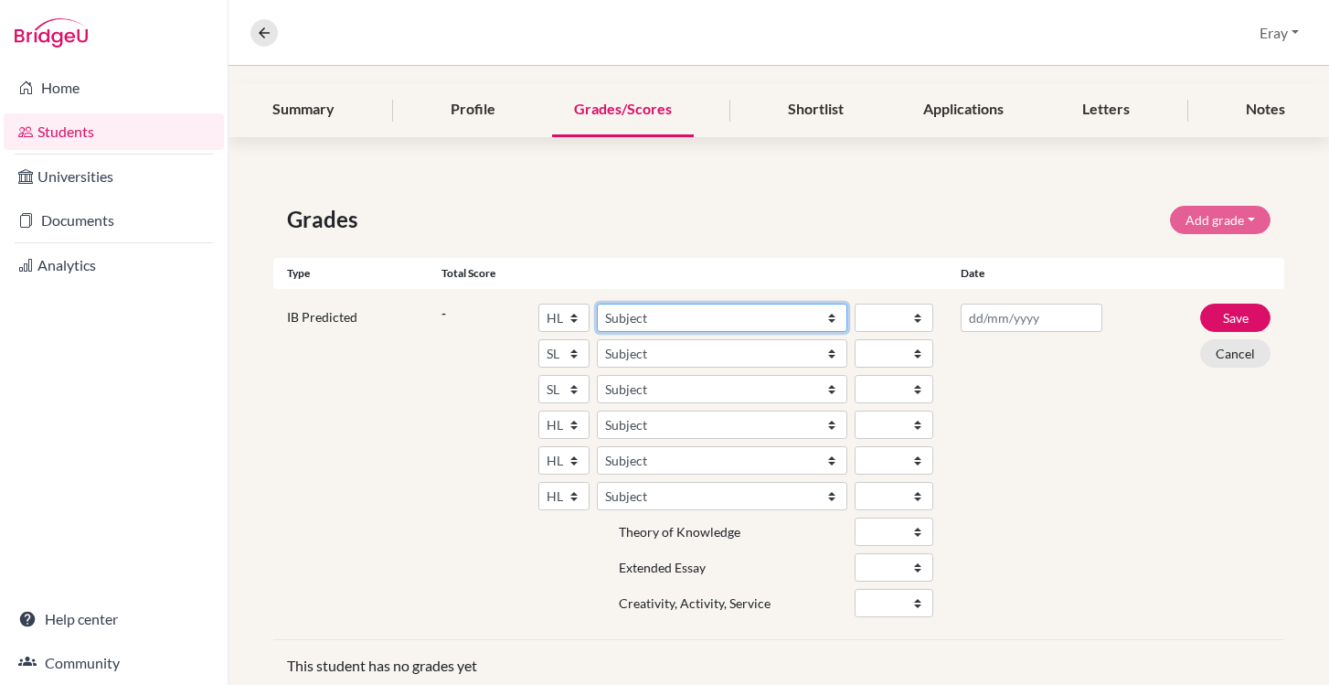
select select "158"
click at [597, 303] on select "Subject Albanian Literature A Amharic Literature A Arabic B Arabic Language And…" at bounding box center [722, 317] width 250 height 28
click at [875, 316] on select "1 2 3 4 5 6 7" at bounding box center [894, 317] width 79 height 28
select select "7"
click at [855, 303] on select "1 2 3 4 5 6 7" at bounding box center [894, 317] width 79 height 28
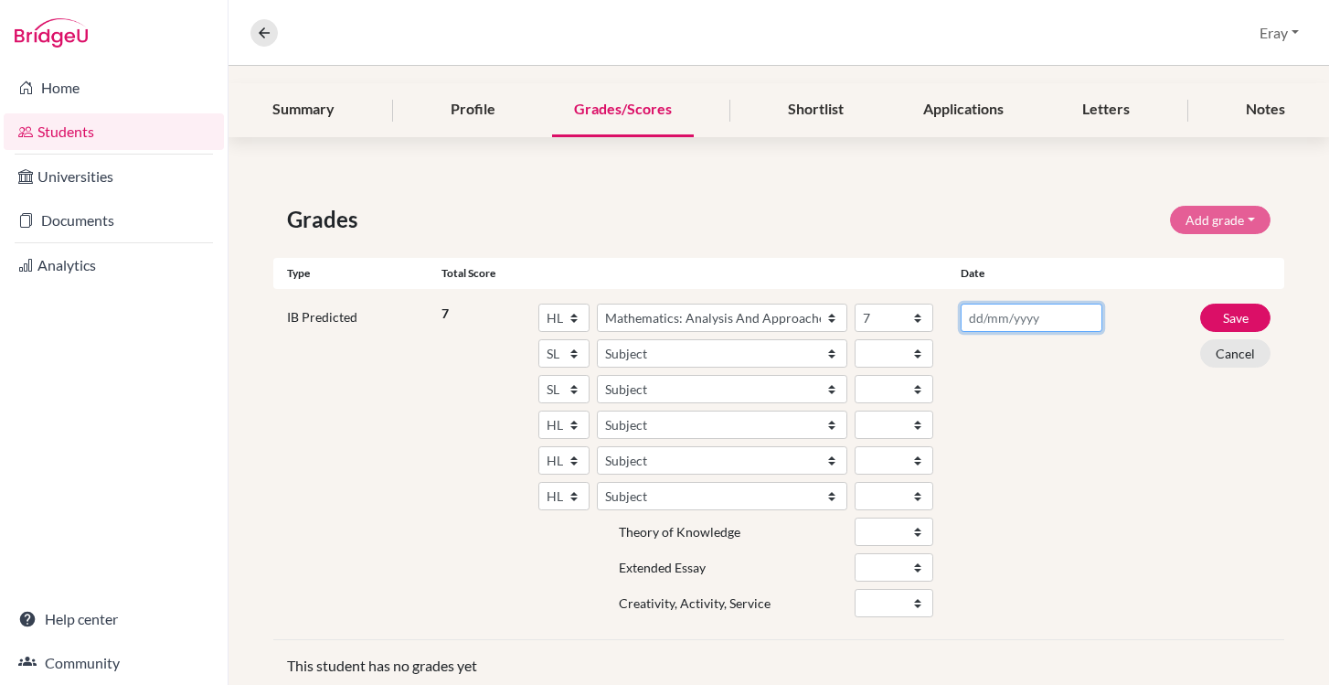
click at [968, 314] on input "text" at bounding box center [1031, 317] width 141 height 28
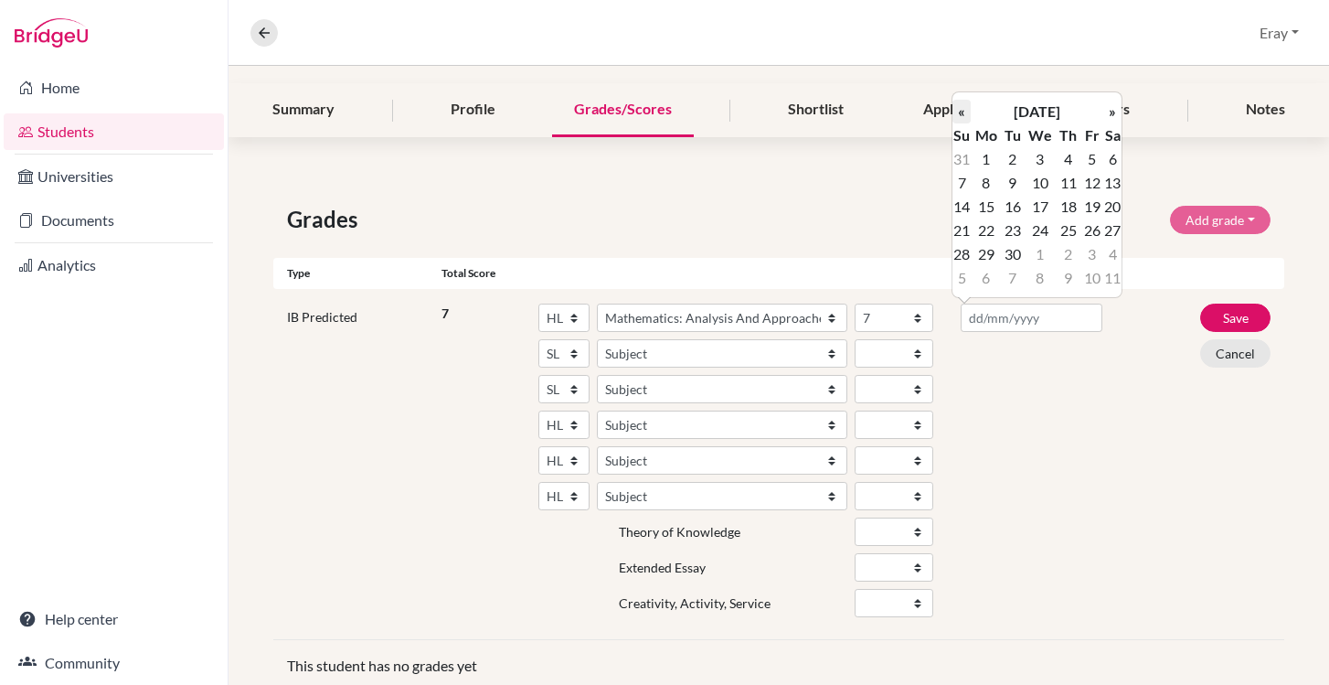
click at [966, 114] on th "«" at bounding box center [961, 112] width 18 height 24
click at [1113, 116] on th "»" at bounding box center [1112, 112] width 18 height 24
click at [1016, 250] on td "30" at bounding box center [1012, 254] width 23 height 24
type input "30/09/2025"
click at [1231, 316] on button "Save" at bounding box center [1235, 317] width 70 height 28
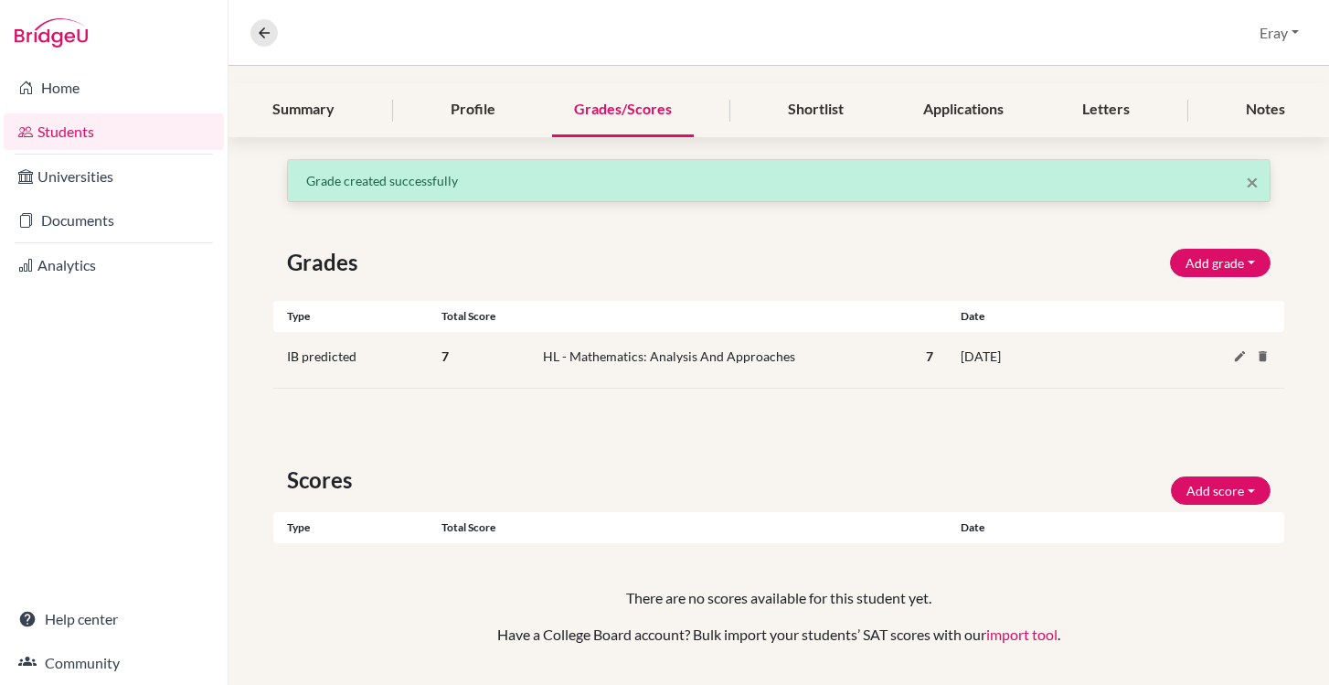
click at [1223, 317] on div "Type Total score Date" at bounding box center [778, 316] width 1011 height 31
click at [1233, 351] on icon at bounding box center [1240, 356] width 14 height 14
select select "HL"
select select "158"
select select "7"
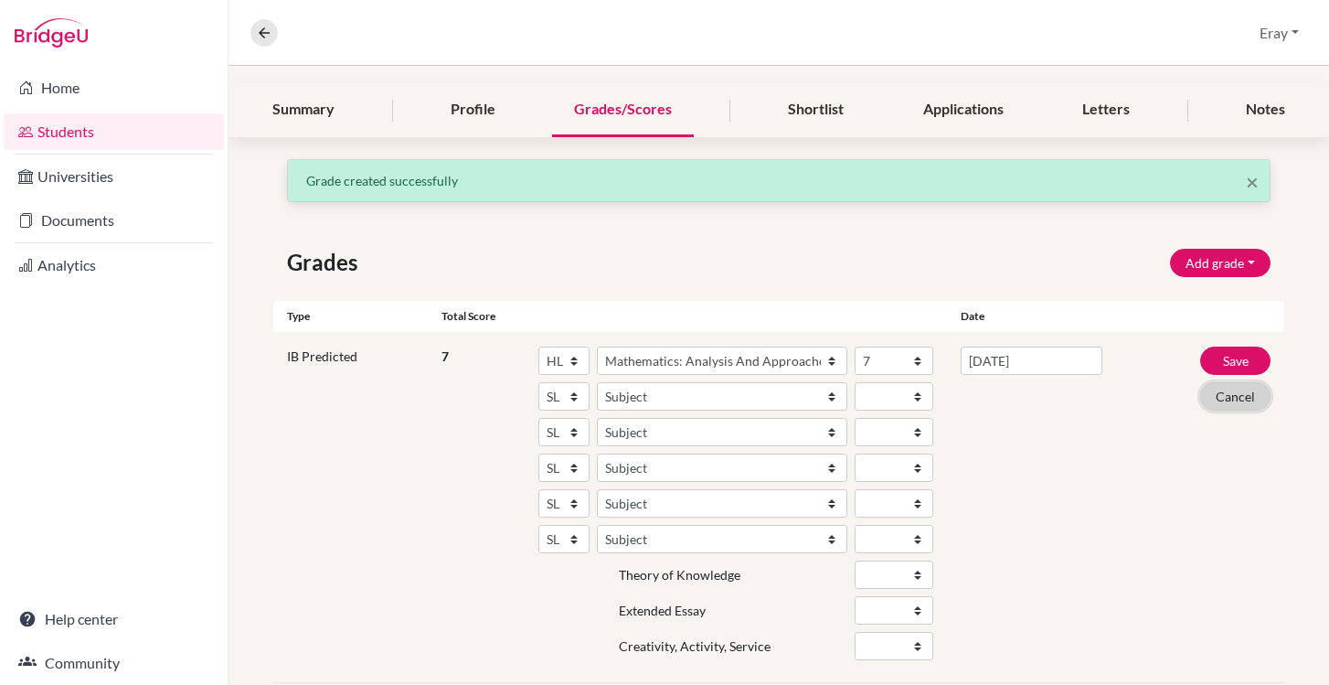
click at [1244, 390] on button "Cancel" at bounding box center [1235, 396] width 70 height 28
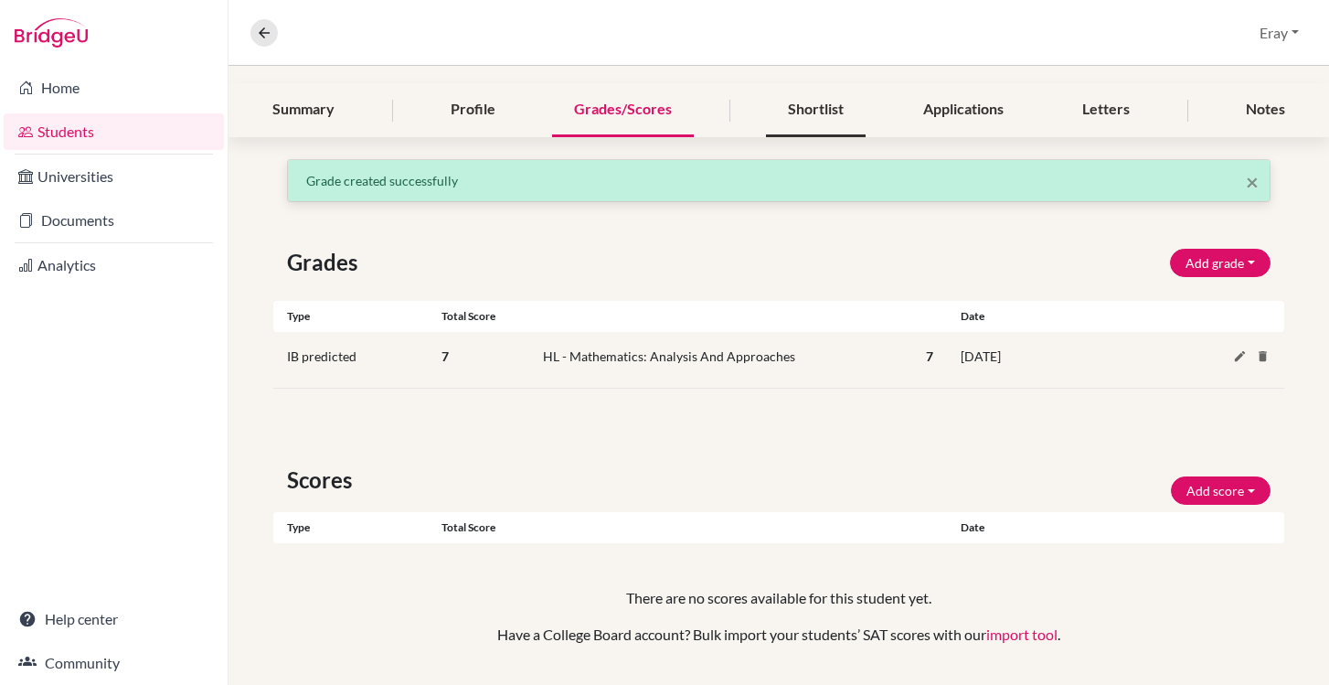
click at [829, 124] on div "Shortlist" at bounding box center [816, 110] width 100 height 54
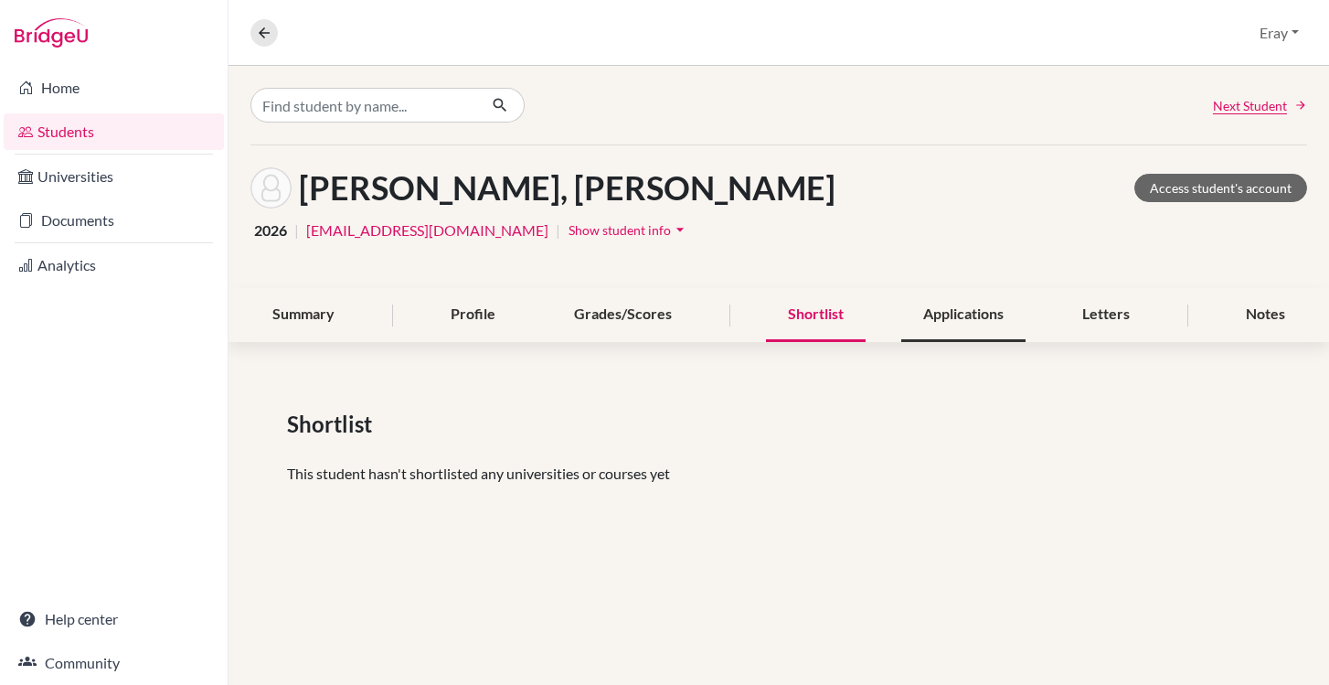
click at [967, 322] on div "Applications" at bounding box center [963, 315] width 124 height 54
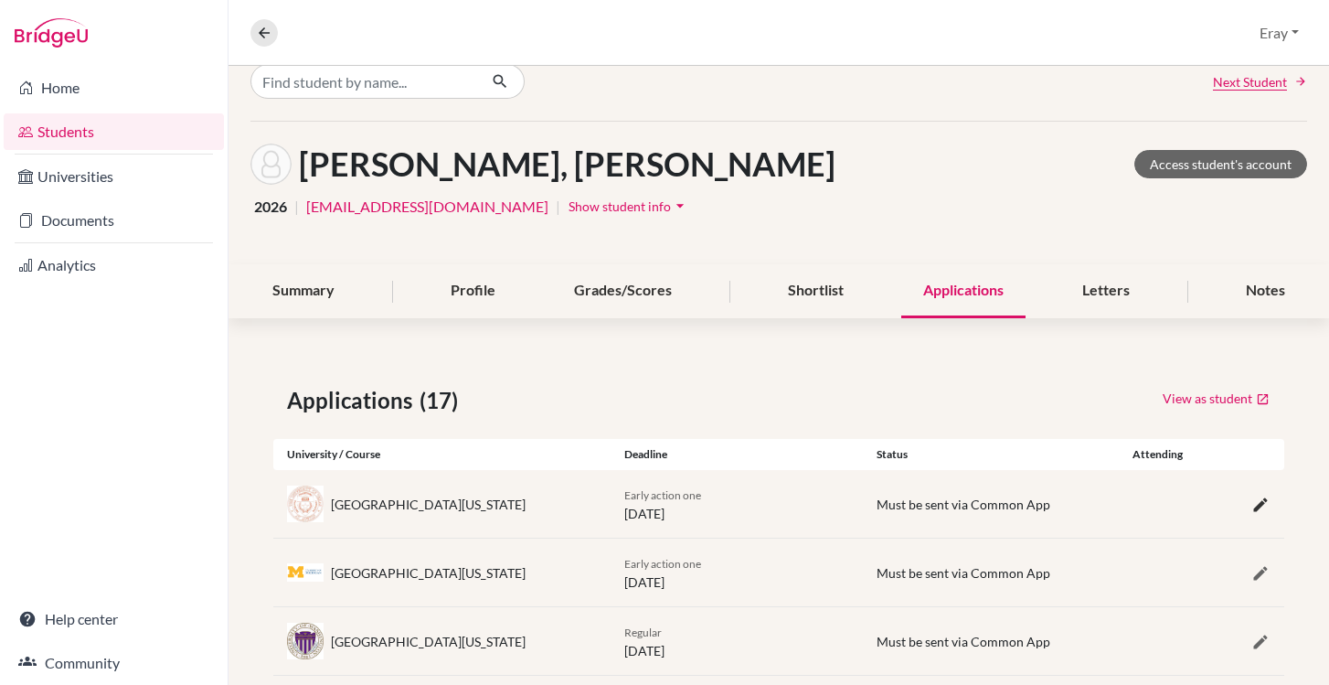
scroll to position [140, 0]
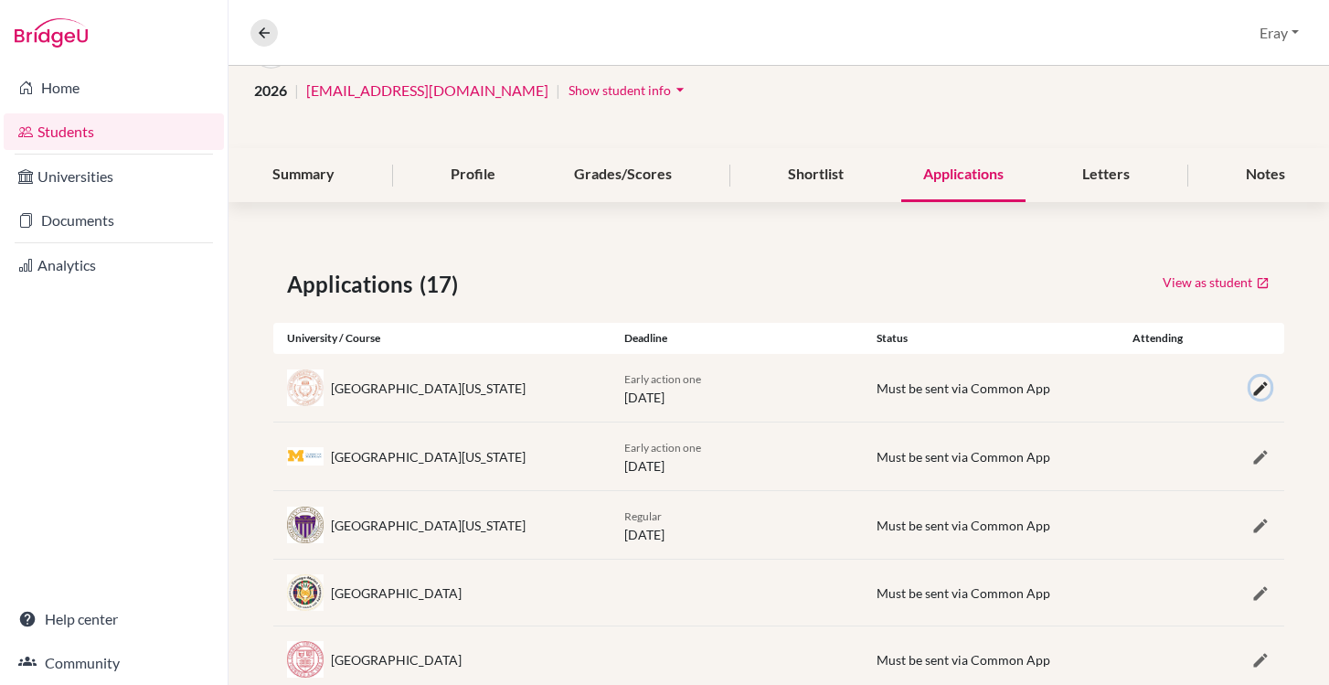
click at [1251, 392] on icon "button" at bounding box center [1260, 388] width 18 height 18
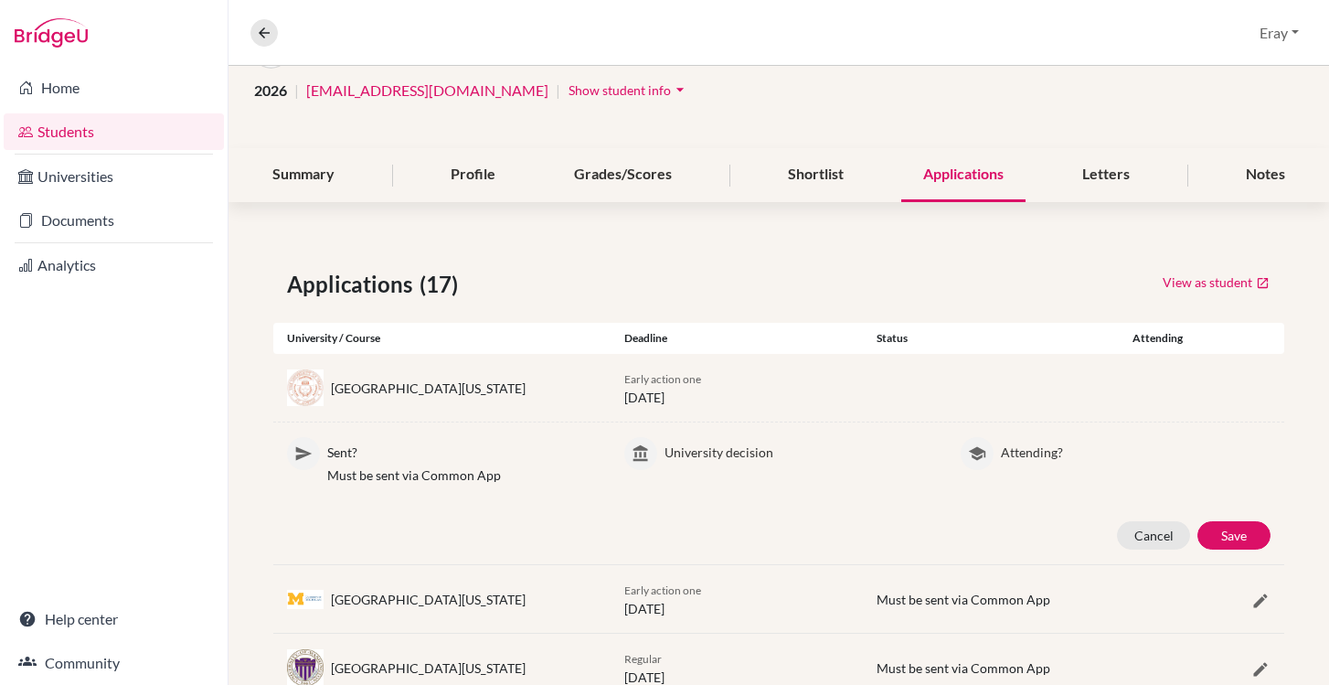
click at [1027, 451] on p "Attending?" at bounding box center [1136, 449] width 270 height 25
click at [724, 452] on p "University decision" at bounding box center [800, 449] width 270 height 25
click at [459, 459] on p "Sent?" at bounding box center [462, 449] width 270 height 25
click at [367, 468] on p "Must be sent via Common App" at bounding box center [462, 474] width 270 height 19
click at [327, 454] on p "Sent?" at bounding box center [462, 449] width 270 height 25
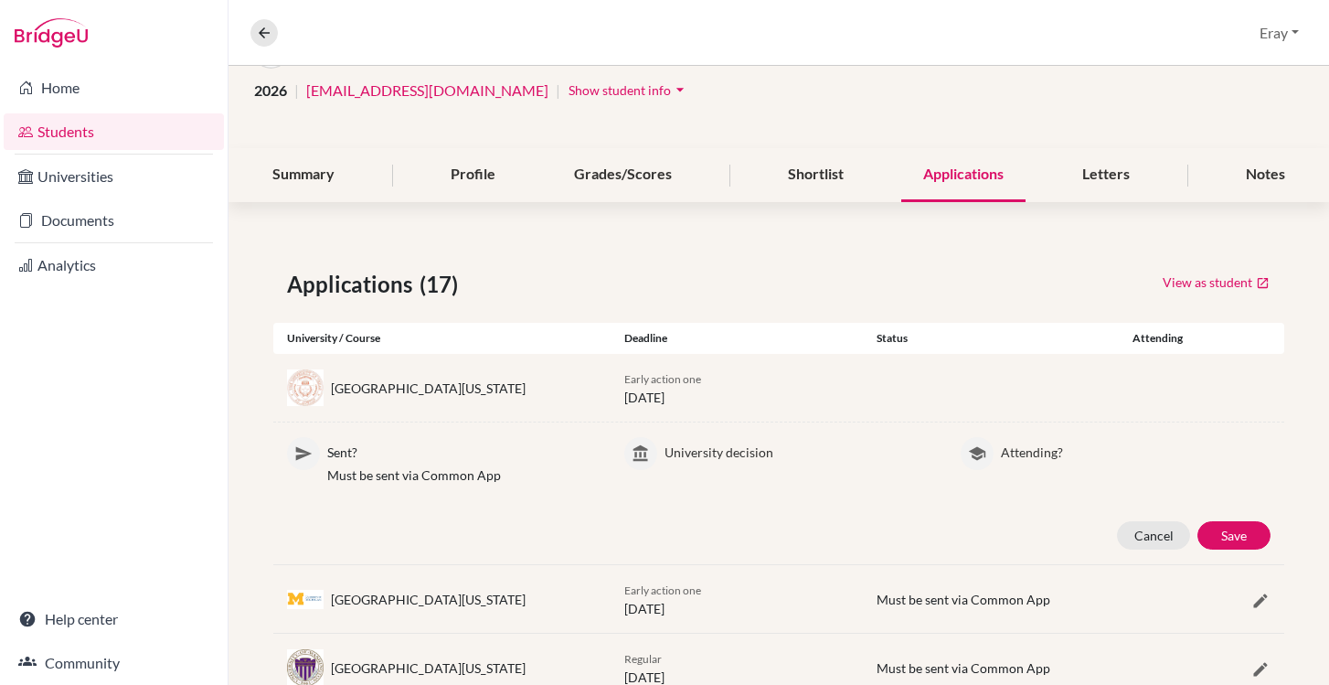
click at [307, 454] on icon at bounding box center [303, 453] width 18 height 18
click at [1240, 529] on button "Save" at bounding box center [1233, 535] width 73 height 28
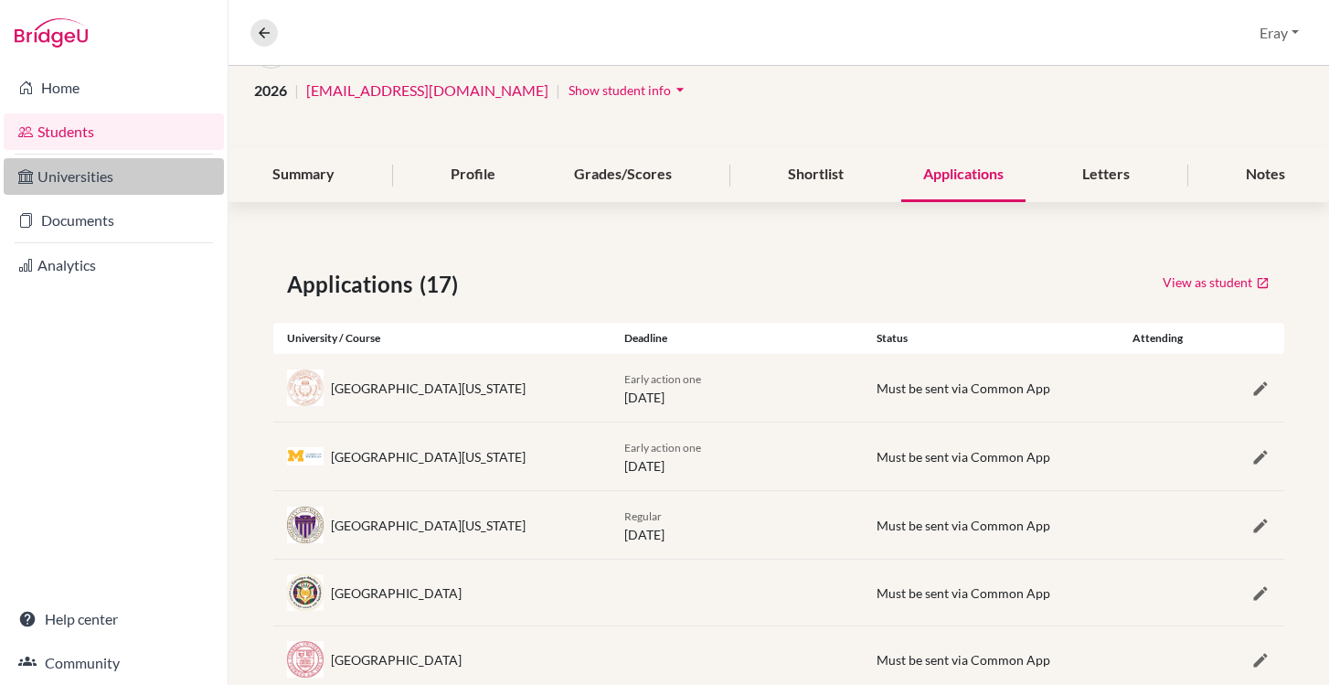
click at [125, 170] on link "Universities" at bounding box center [114, 176] width 220 height 37
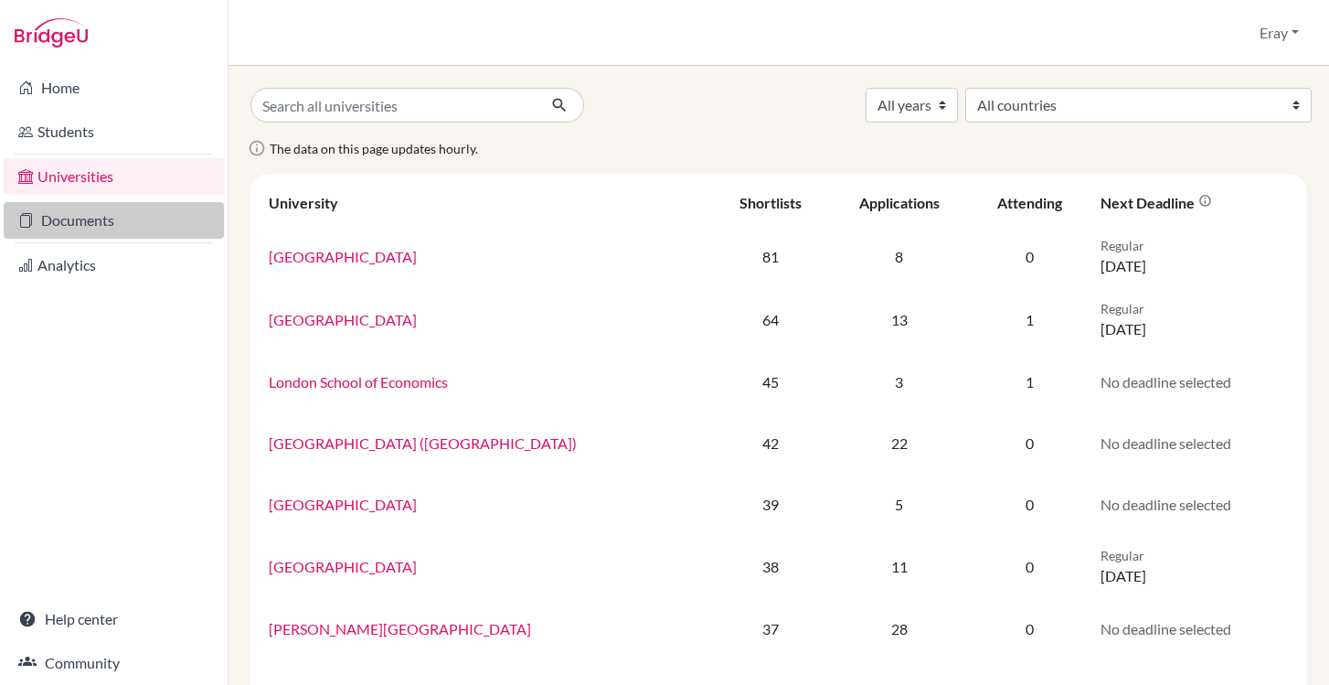
click at [133, 220] on link "Documents" at bounding box center [114, 220] width 220 height 37
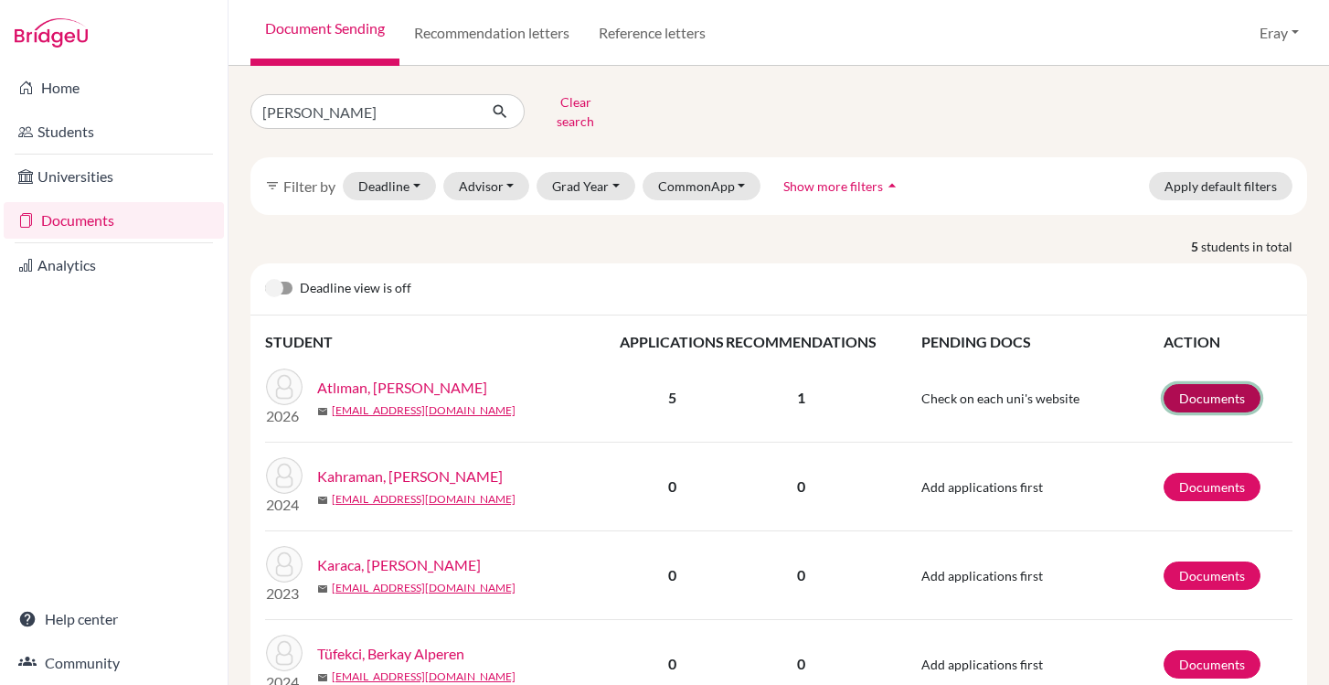
click at [1229, 384] on link "Documents" at bounding box center [1212, 398] width 97 height 28
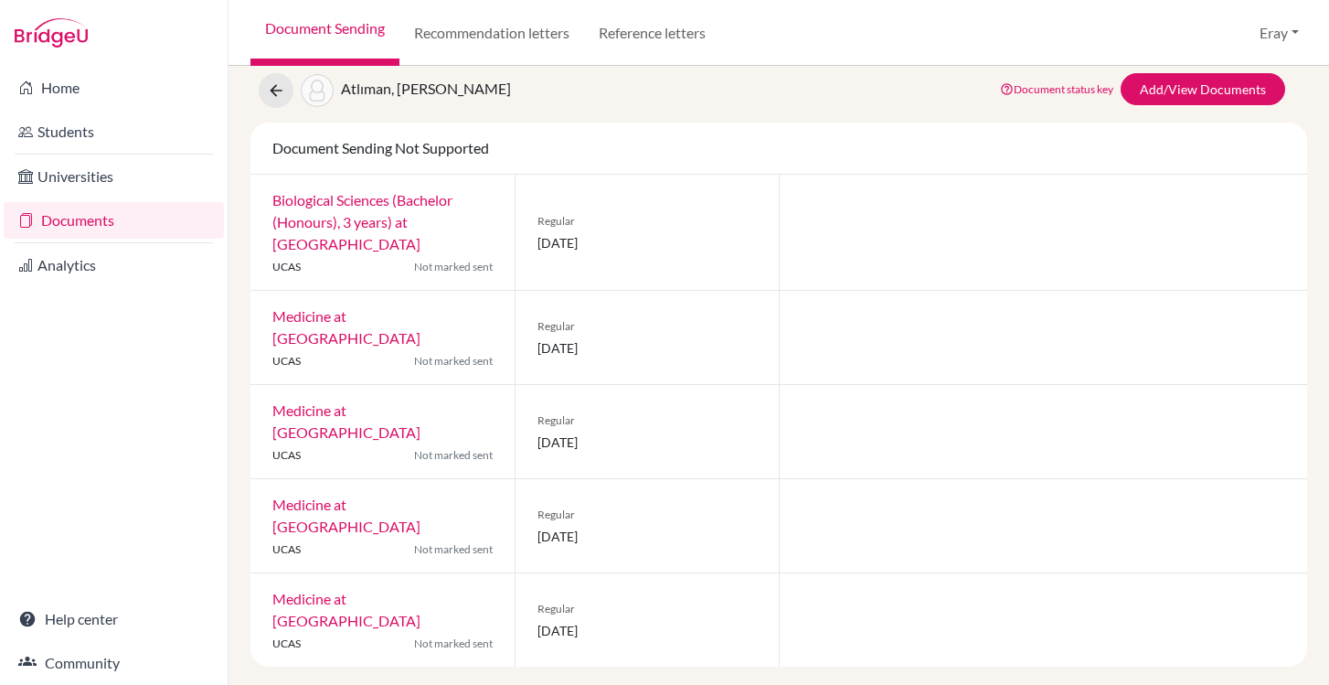
scroll to position [60, 0]
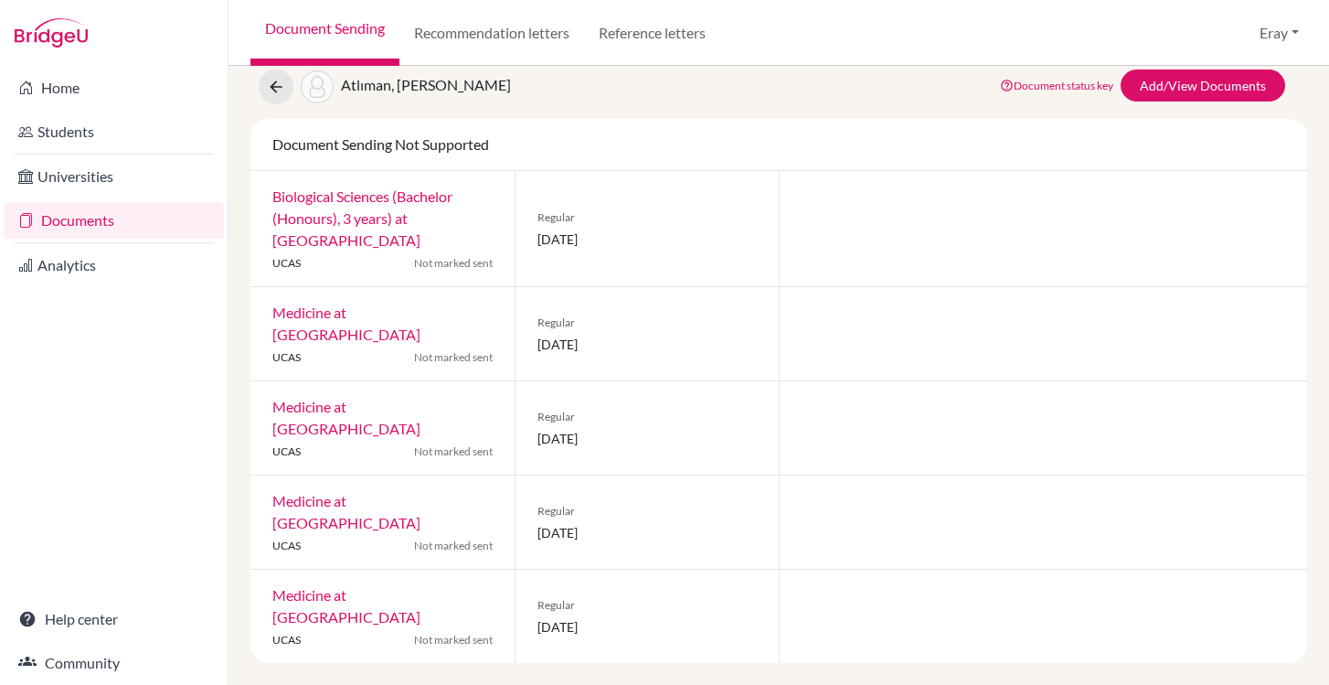
click at [350, 207] on div "Biological Sciences (Bachelor (Honours), 3 years) at University College London …" at bounding box center [382, 228] width 264 height 115
click at [356, 215] on link "Biological Sciences (Bachelor (Honours), 3 years) at University College London" at bounding box center [362, 217] width 180 height 61
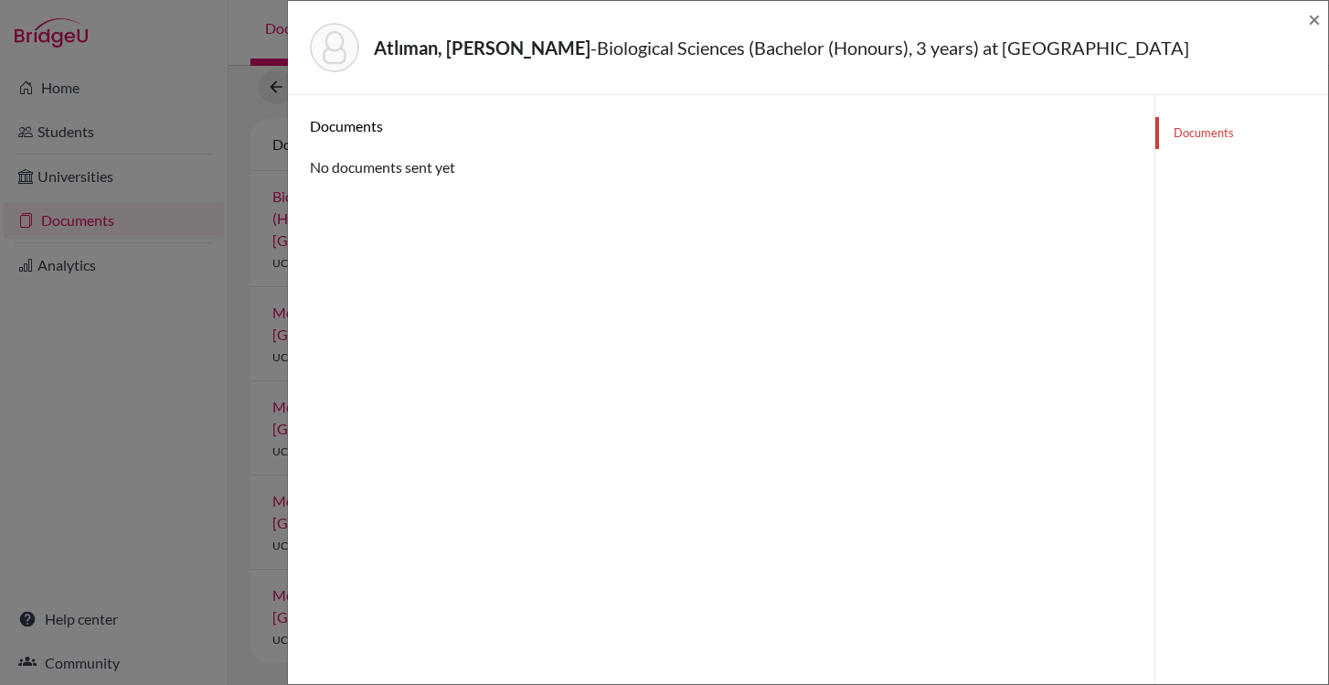
click at [1307, 21] on div "Atlıman, Berk - Biological Sciences (Bachelor (Honours), 3 years) at University…" at bounding box center [808, 47] width 1026 height 79
click at [1318, 16] on span "×" at bounding box center [1314, 18] width 13 height 27
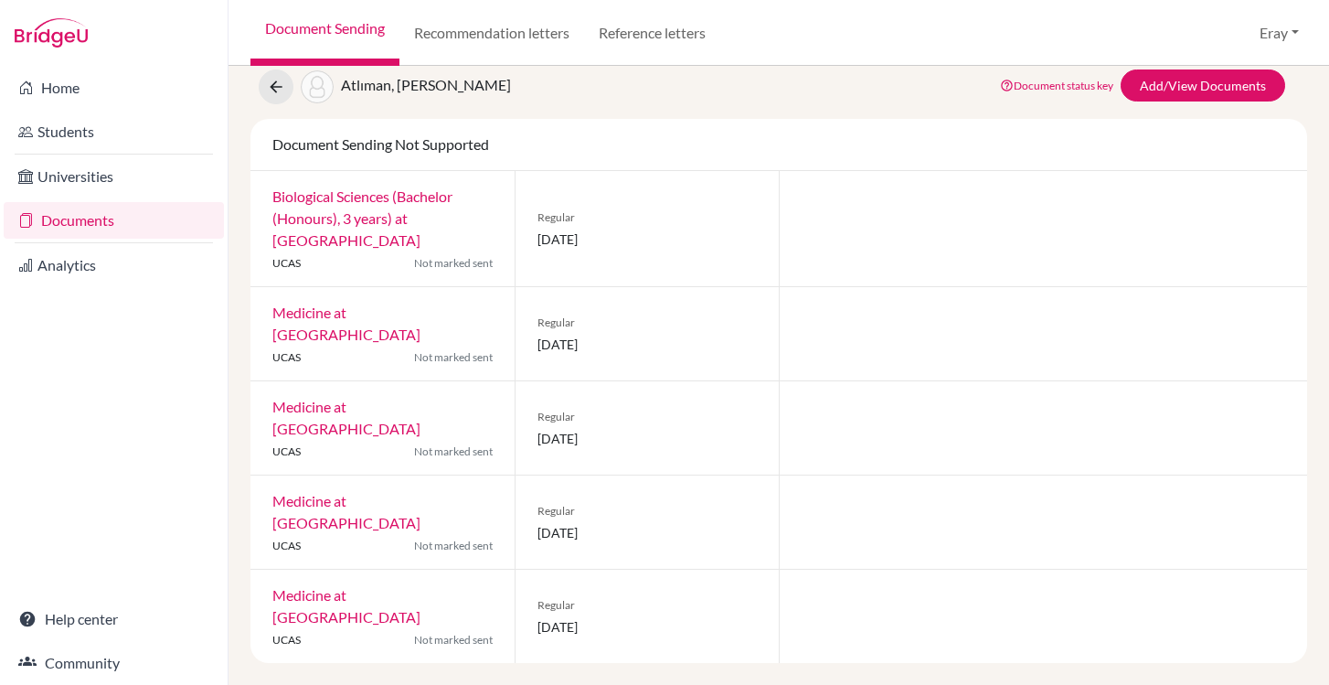
click at [343, 325] on div "Medicine at University of Edinburgh UCAS Not marked sent" at bounding box center [382, 333] width 264 height 93
click at [340, 306] on link "Medicine at University of Edinburgh" at bounding box center [346, 322] width 148 height 39
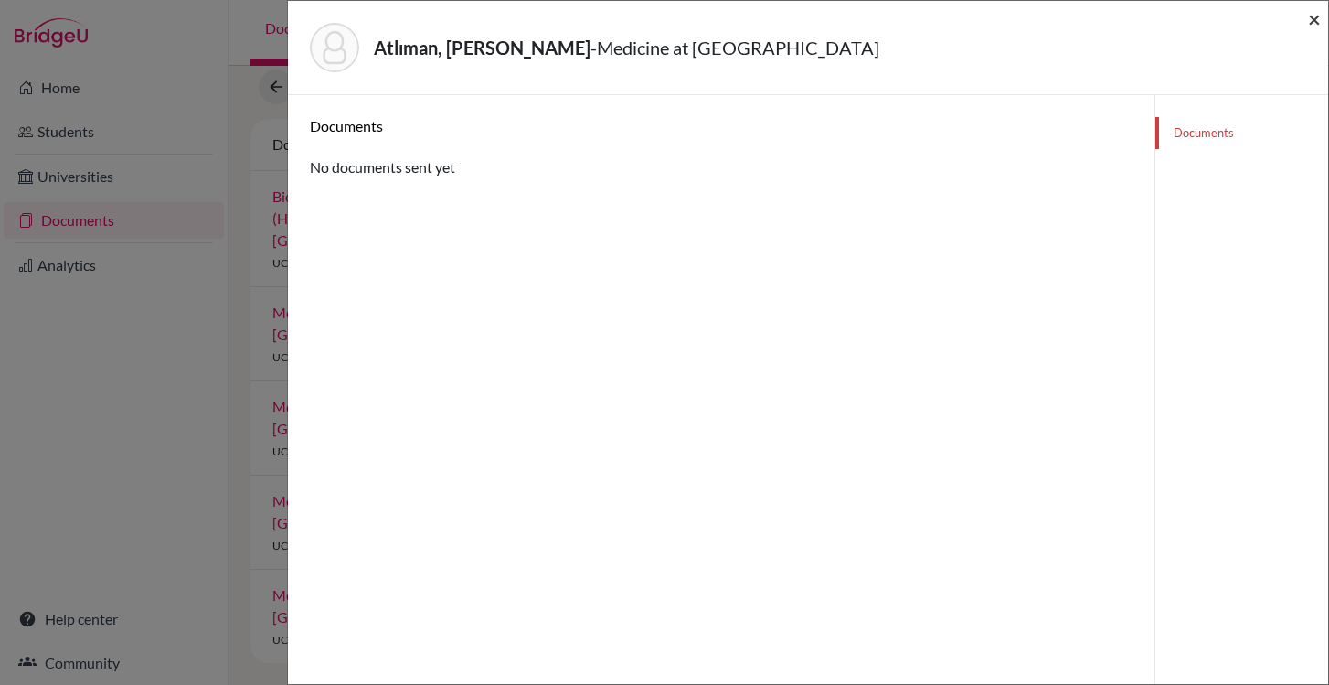
click at [1314, 29] on span "×" at bounding box center [1314, 18] width 13 height 27
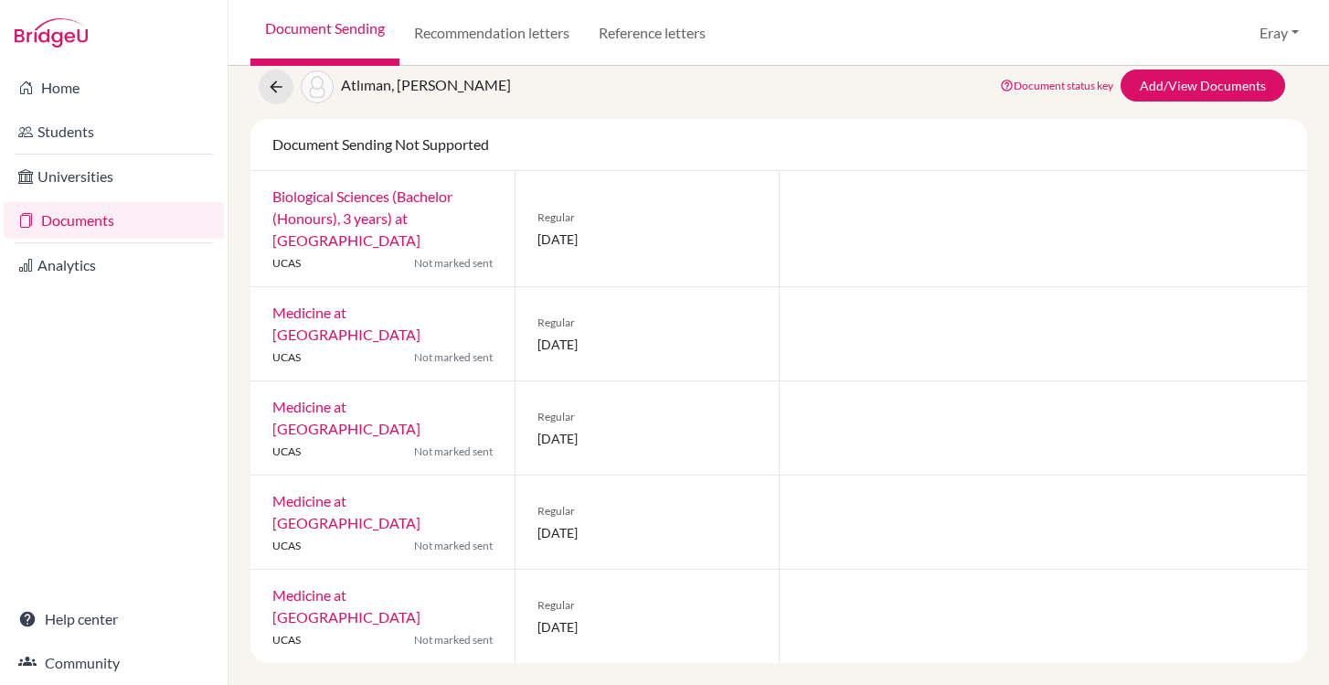
click at [385, 411] on link "Medicine at King's College London" at bounding box center [346, 417] width 148 height 39
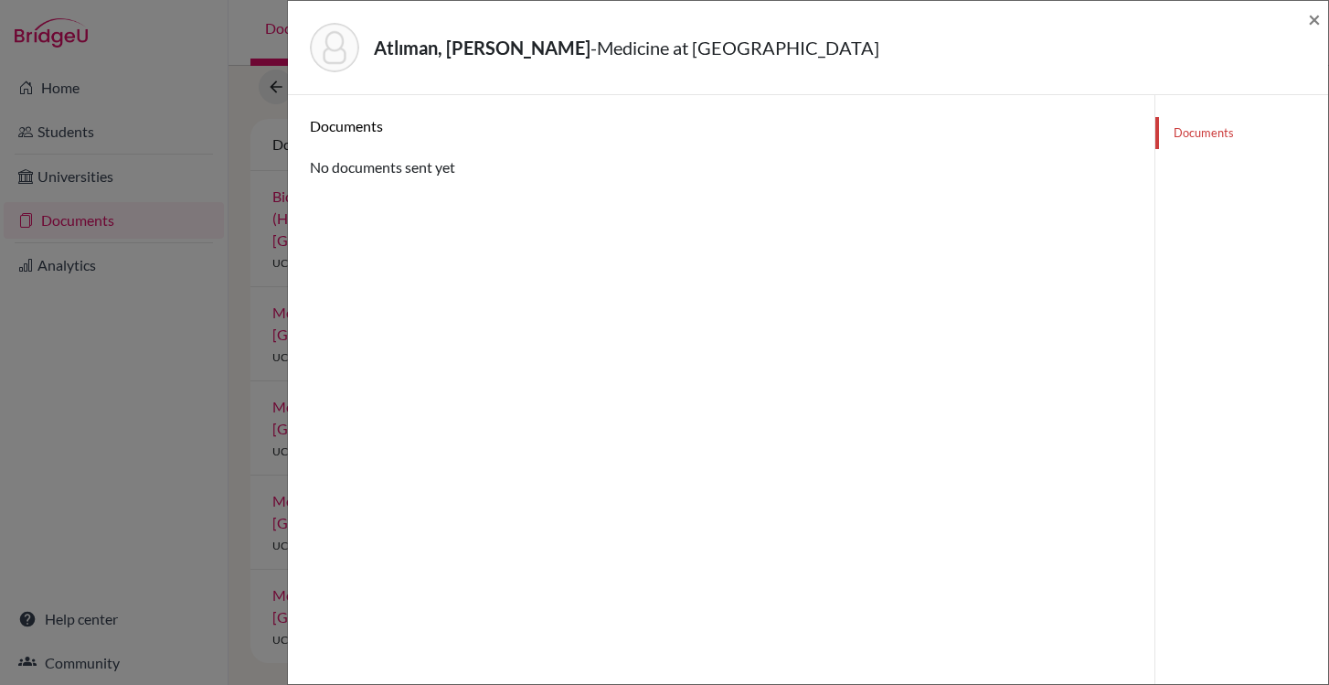
drag, startPoint x: 514, startPoint y: 222, endPoint x: 888, endPoint y: 5, distance: 432.1
click at [425, 60] on div "Atlıman, Berk - Medicine at King's College London × Documents No documents sent…" at bounding box center [808, 342] width 1042 height 685
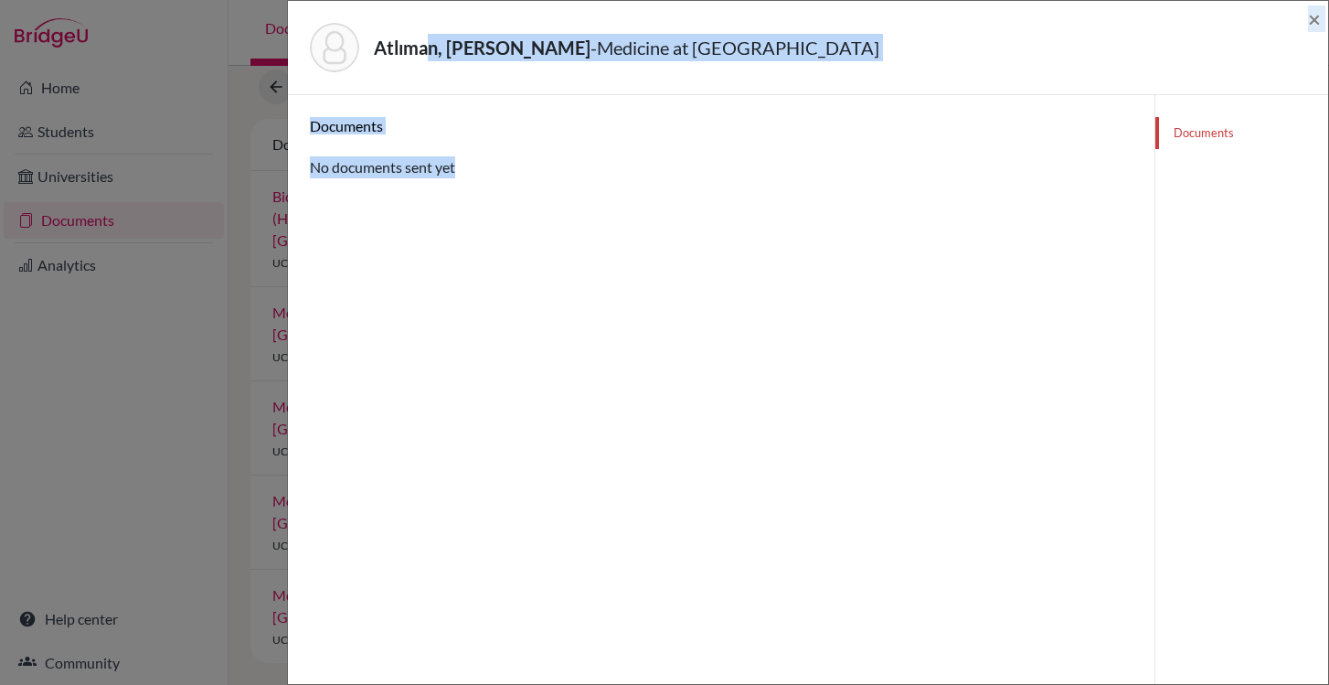
click at [1322, 23] on div "Atlıman, Berk - Medicine at King's College London ×" at bounding box center [808, 48] width 1040 height 94
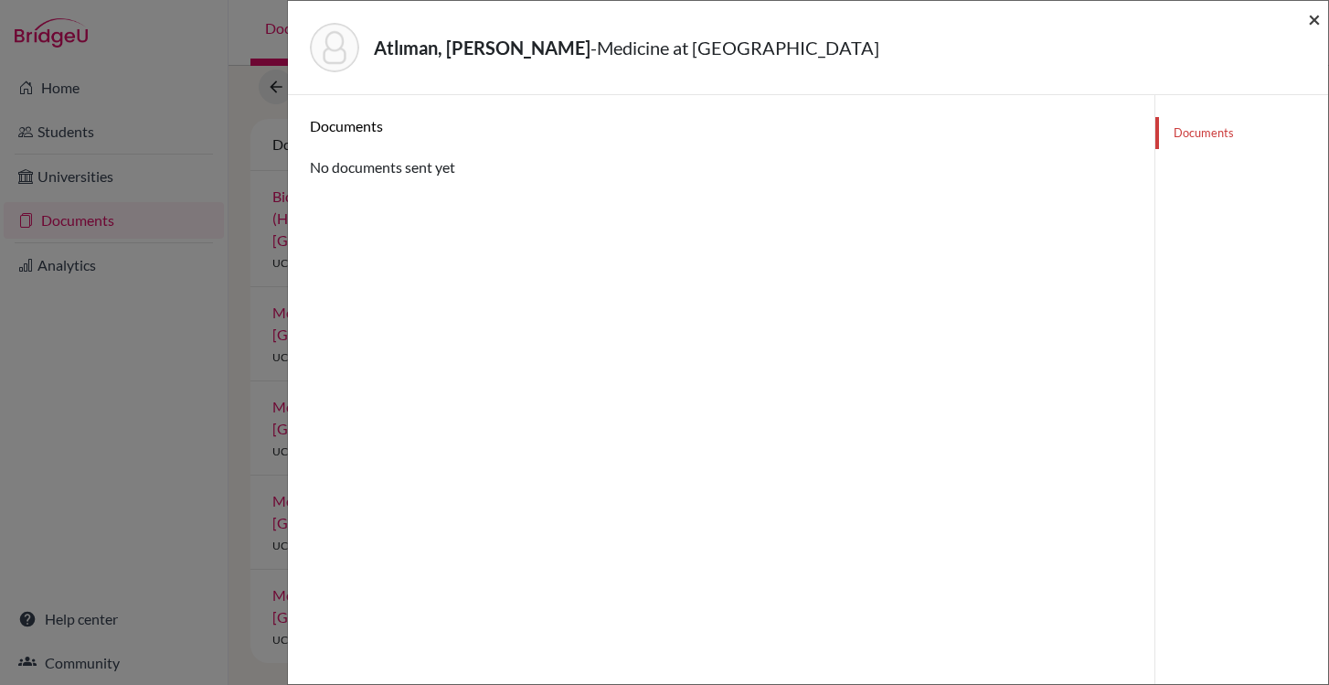
click at [1315, 29] on span "×" at bounding box center [1314, 18] width 13 height 27
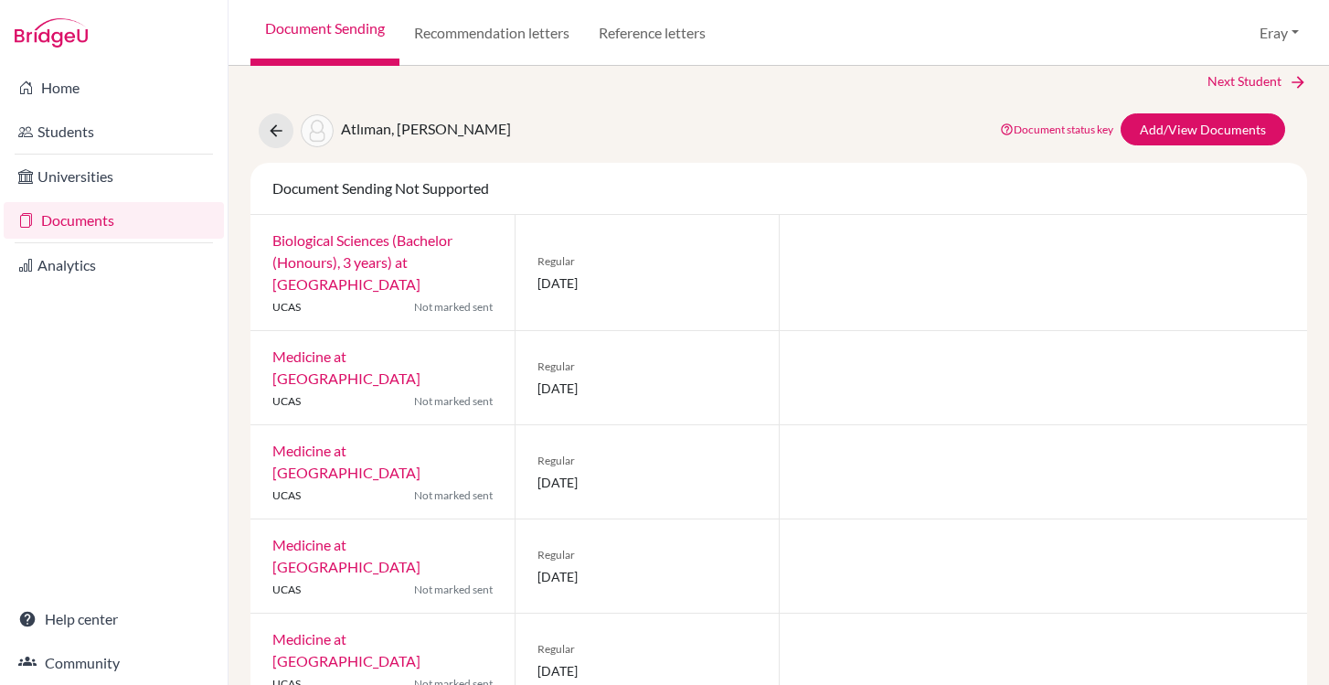
scroll to position [60, 0]
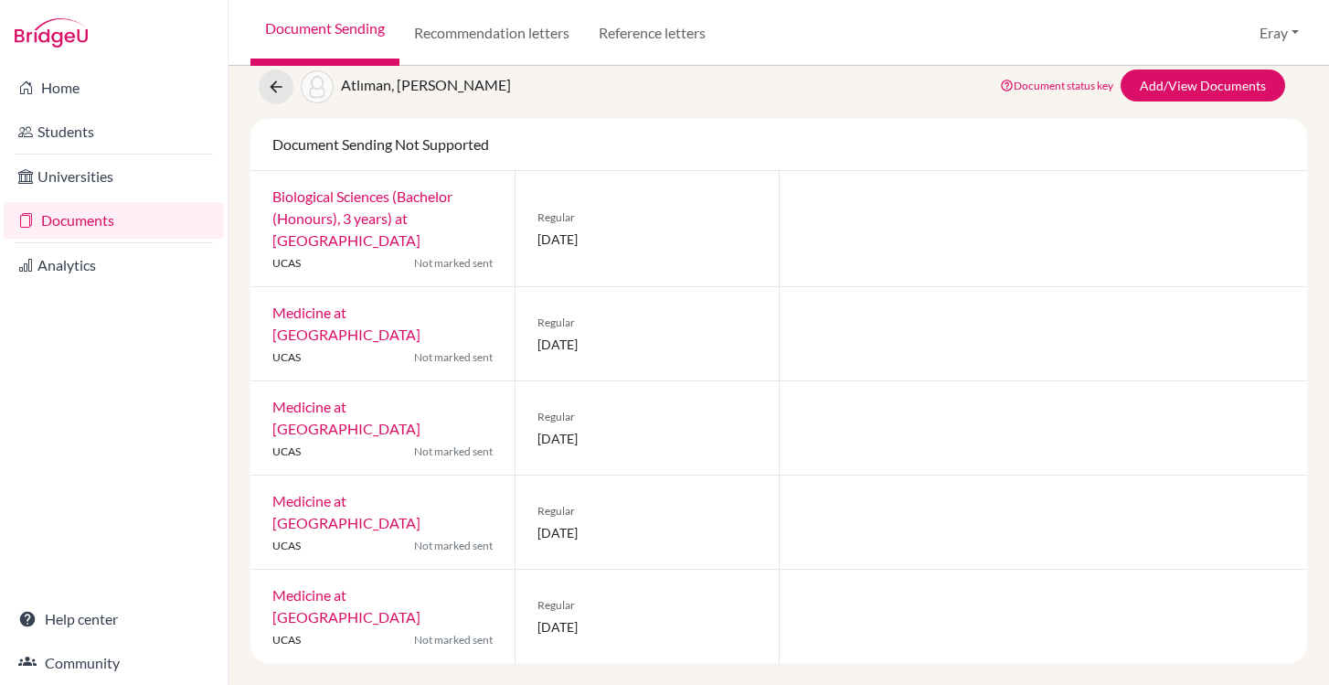
click at [127, 213] on link "Documents" at bounding box center [114, 220] width 220 height 37
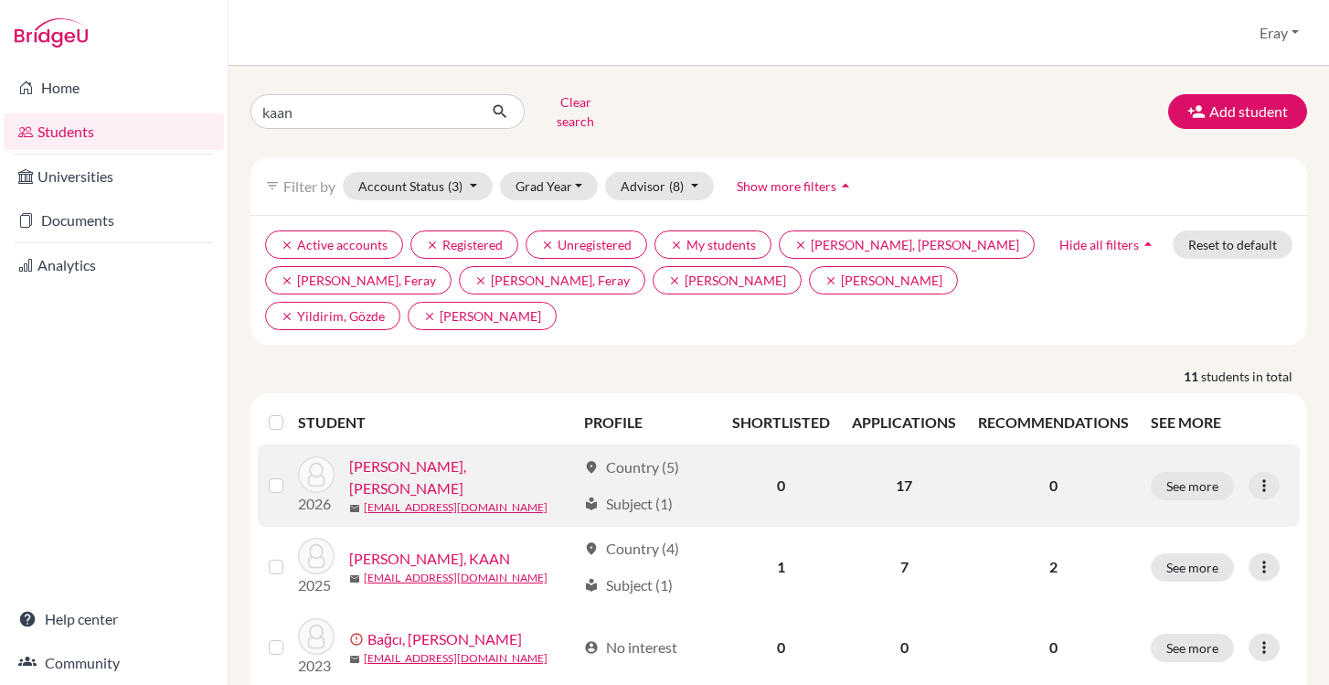
click at [426, 461] on link "[PERSON_NAME], [PERSON_NAME]" at bounding box center [462, 477] width 227 height 44
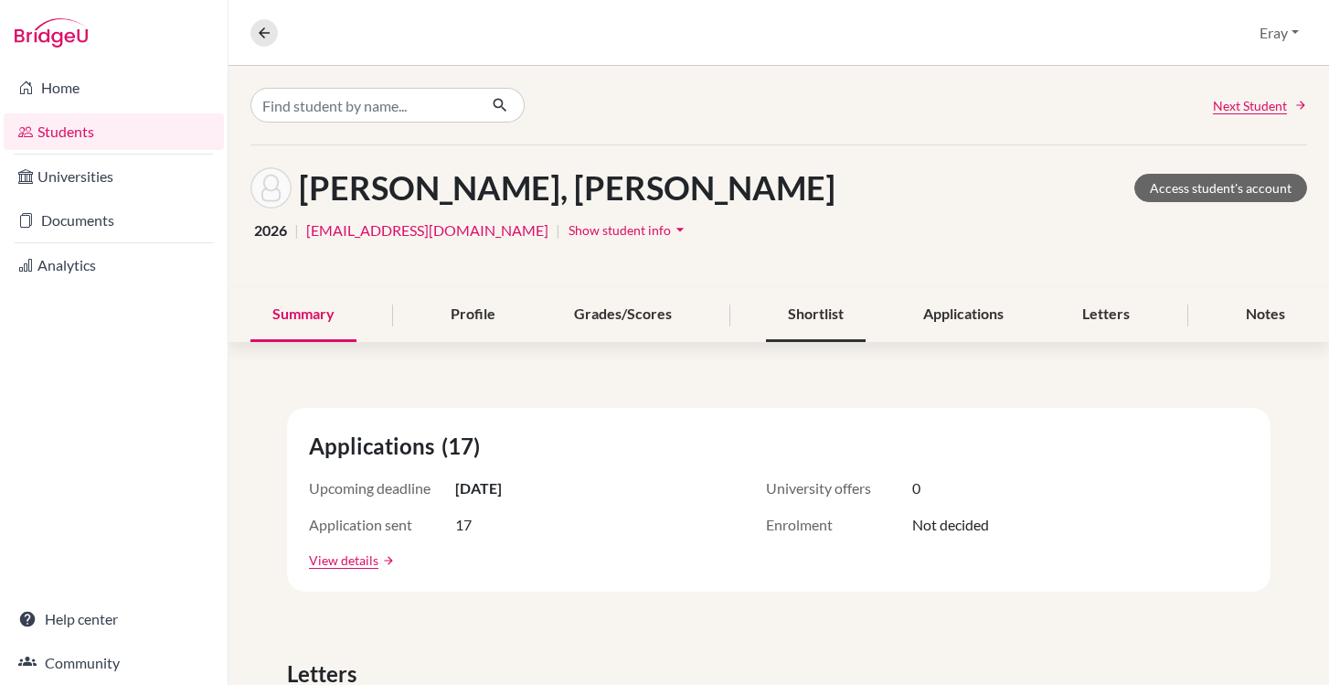
click at [817, 313] on div "Shortlist" at bounding box center [816, 315] width 100 height 54
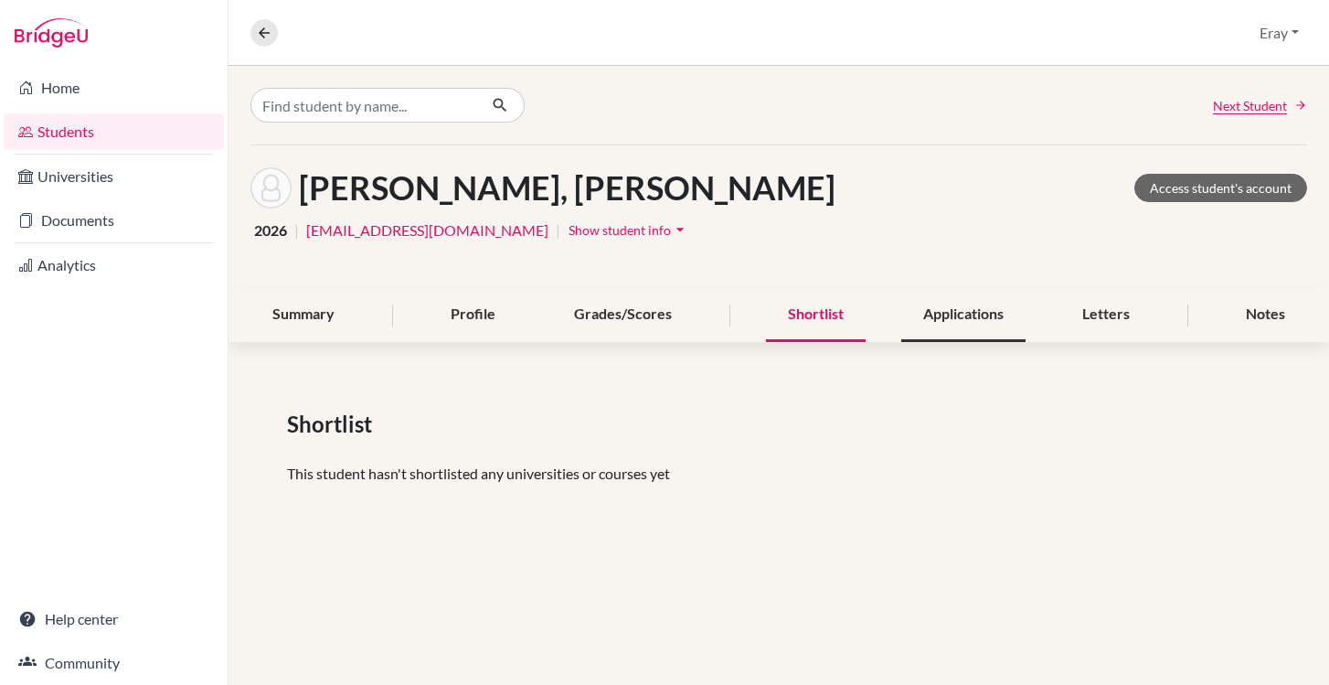
click at [984, 310] on div "Applications" at bounding box center [963, 315] width 124 height 54
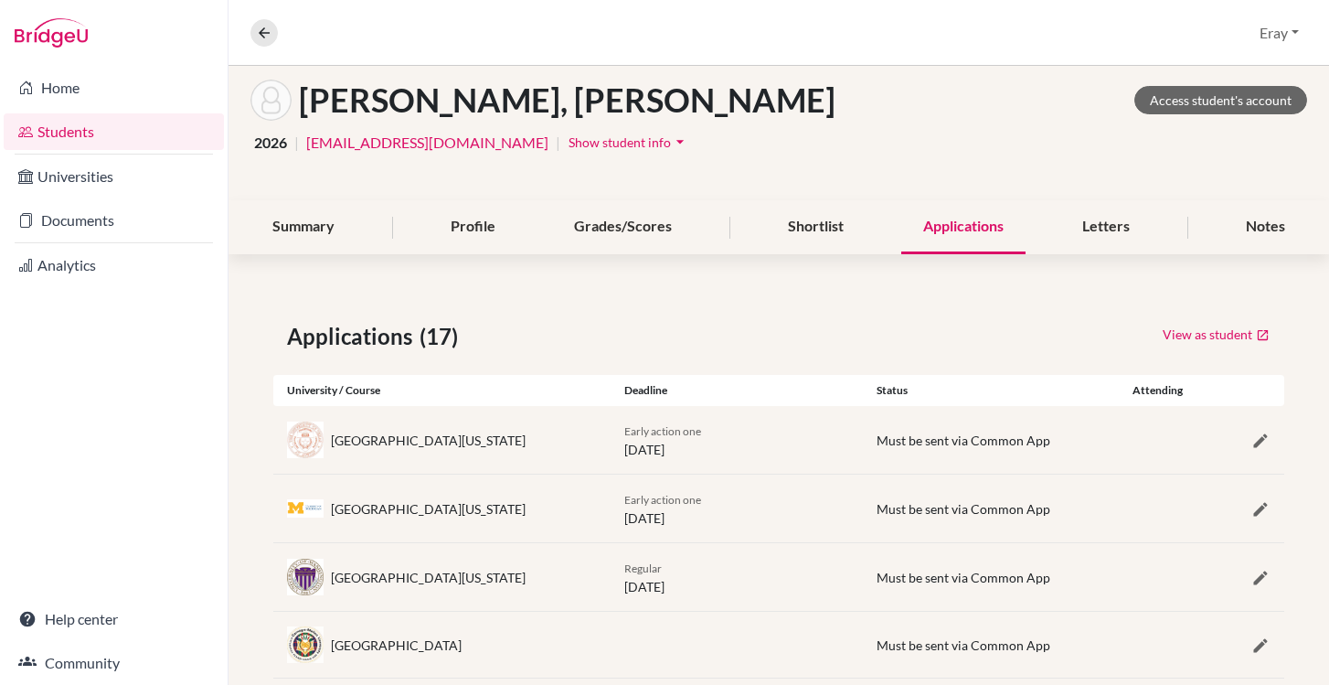
scroll to position [91, 0]
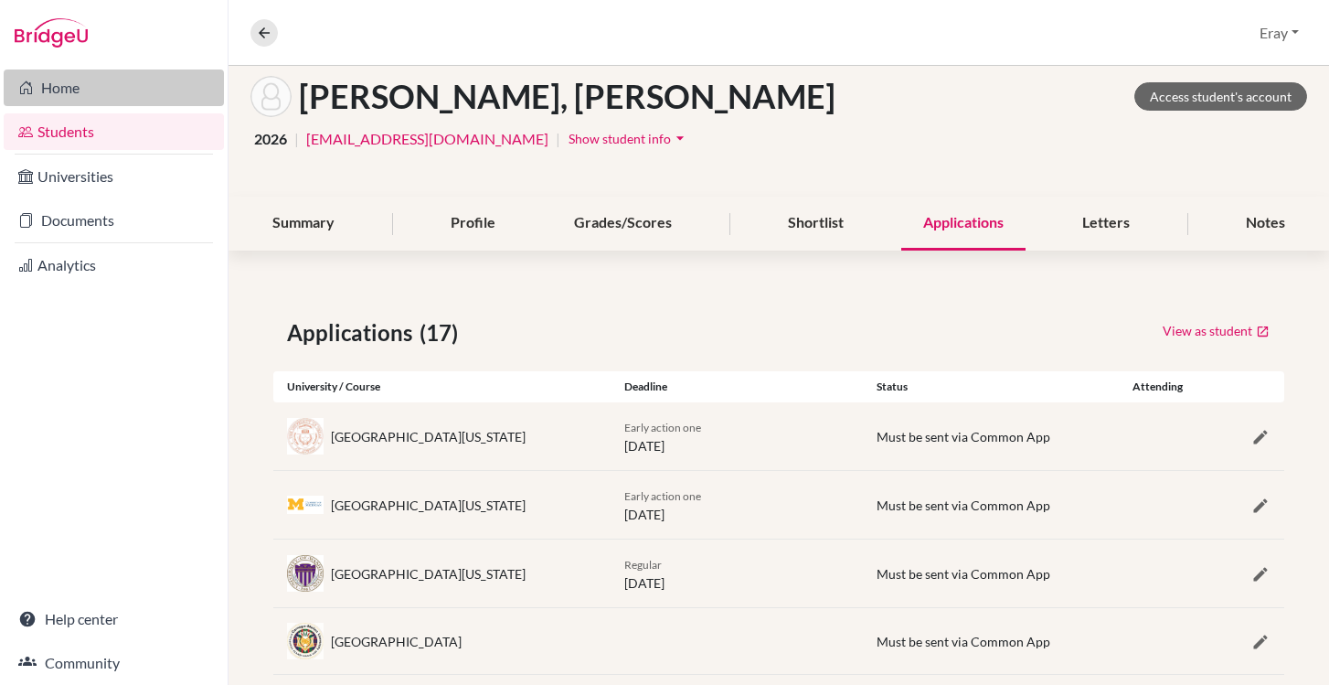
click at [83, 91] on link "Home" at bounding box center [114, 87] width 220 height 37
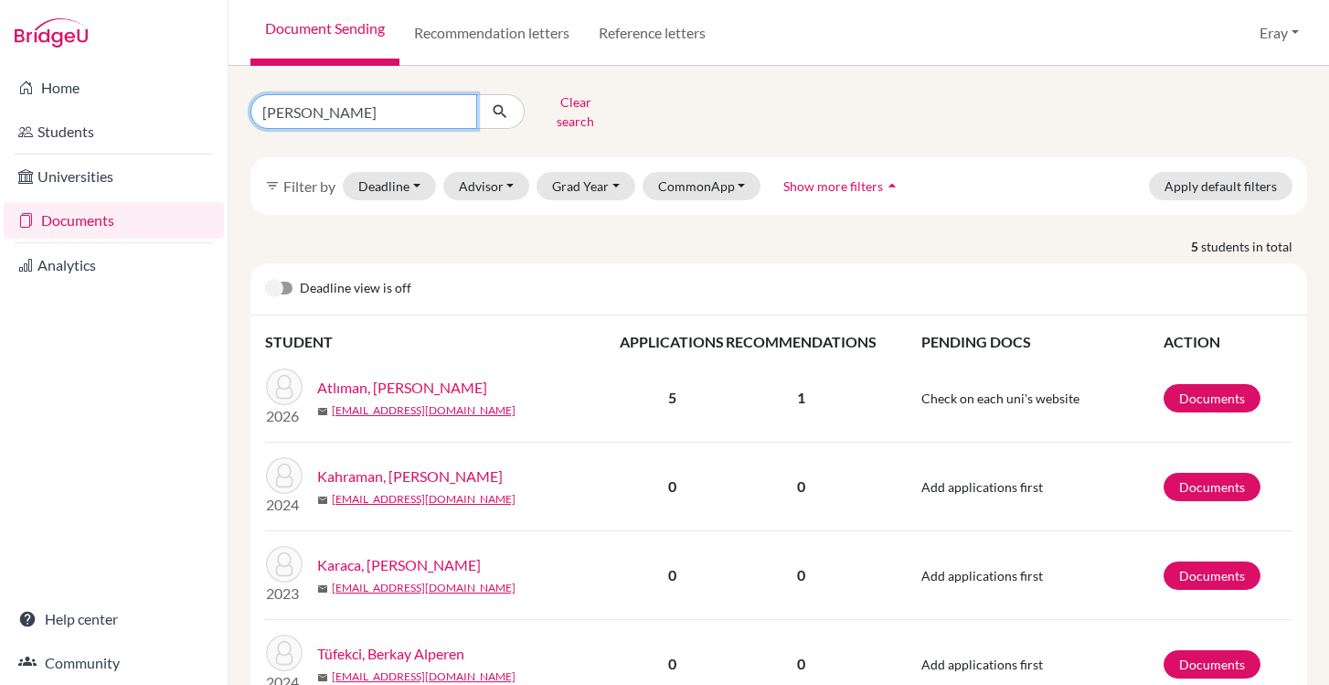
click at [427, 101] on input "[PERSON_NAME]" at bounding box center [363, 111] width 227 height 35
type input "kaan"
click at [502, 115] on button "submit" at bounding box center [500, 111] width 48 height 35
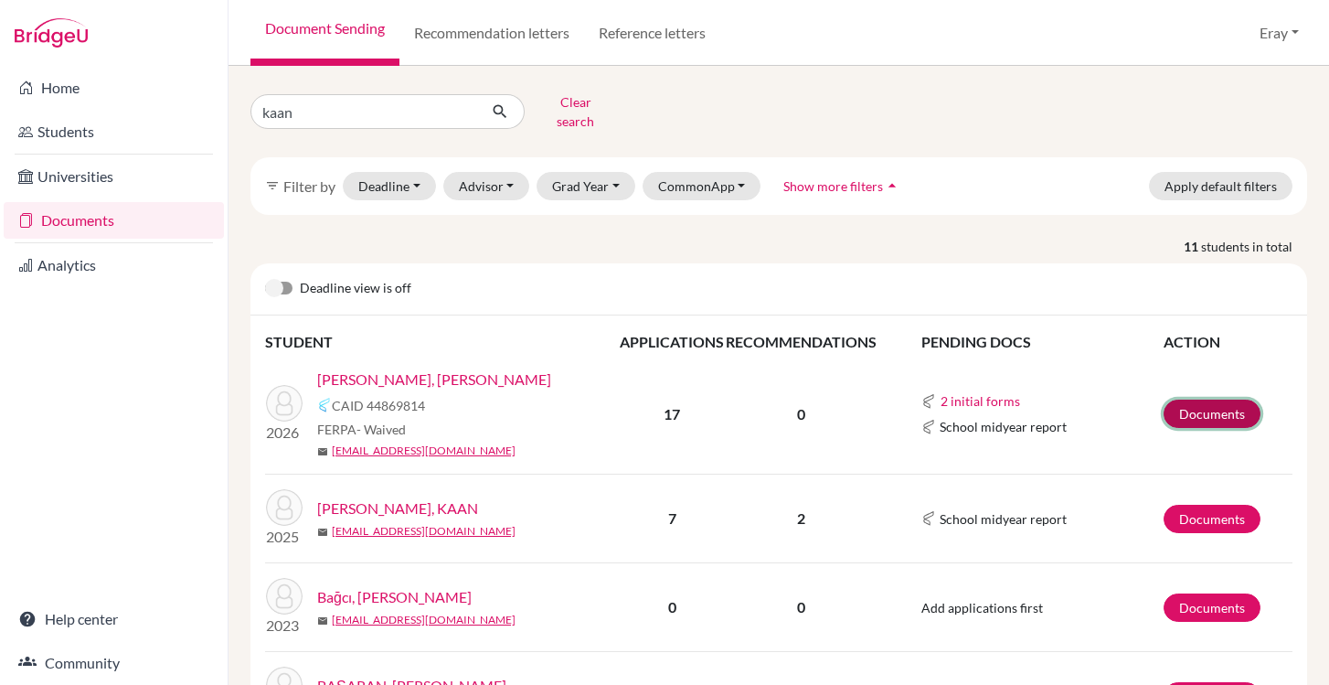
click at [1197, 410] on link "Documents" at bounding box center [1212, 413] width 97 height 28
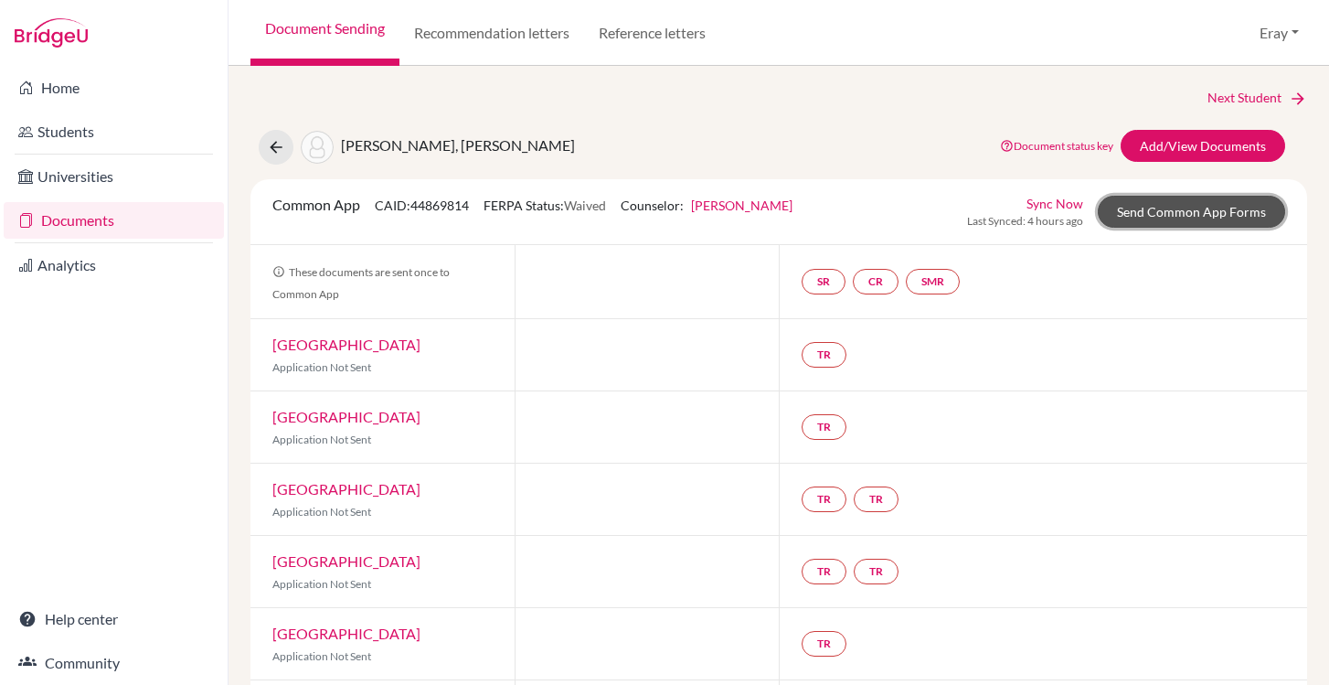
click at [1177, 207] on link "Send Common App Forms" at bounding box center [1191, 212] width 187 height 32
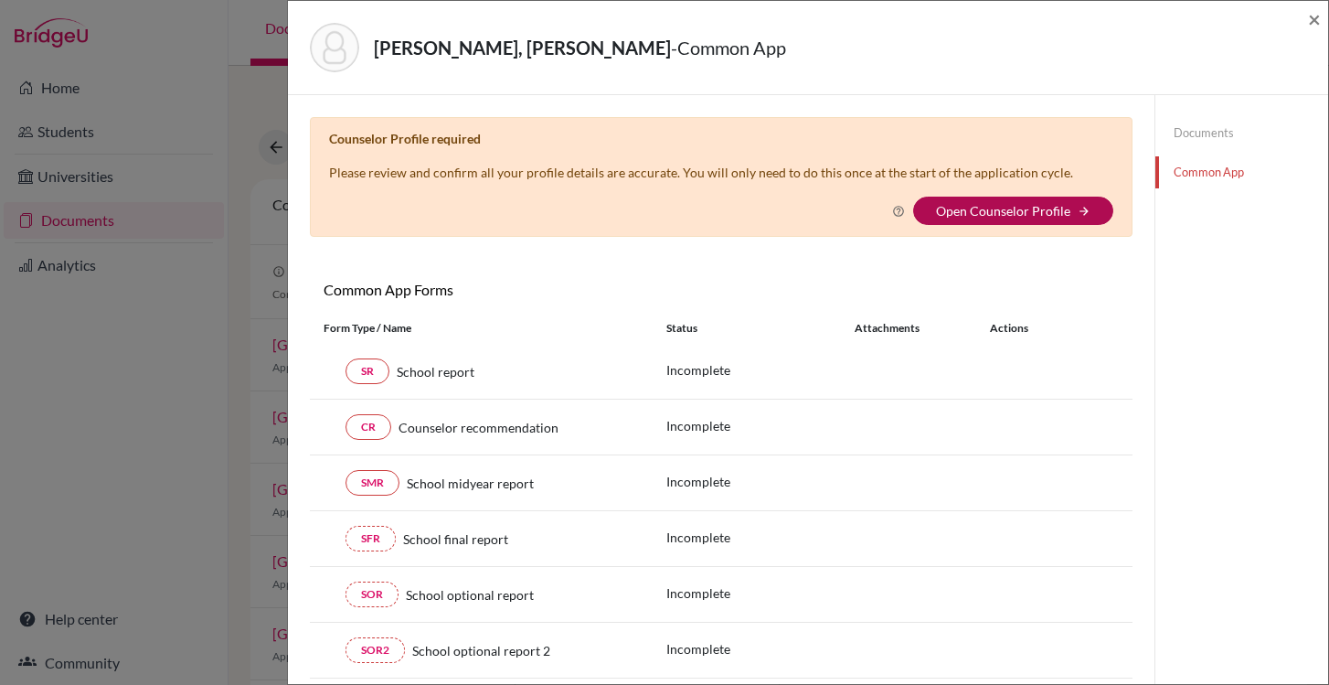
click at [1052, 207] on link "Open Counselor Profile" at bounding box center [1003, 211] width 134 height 16
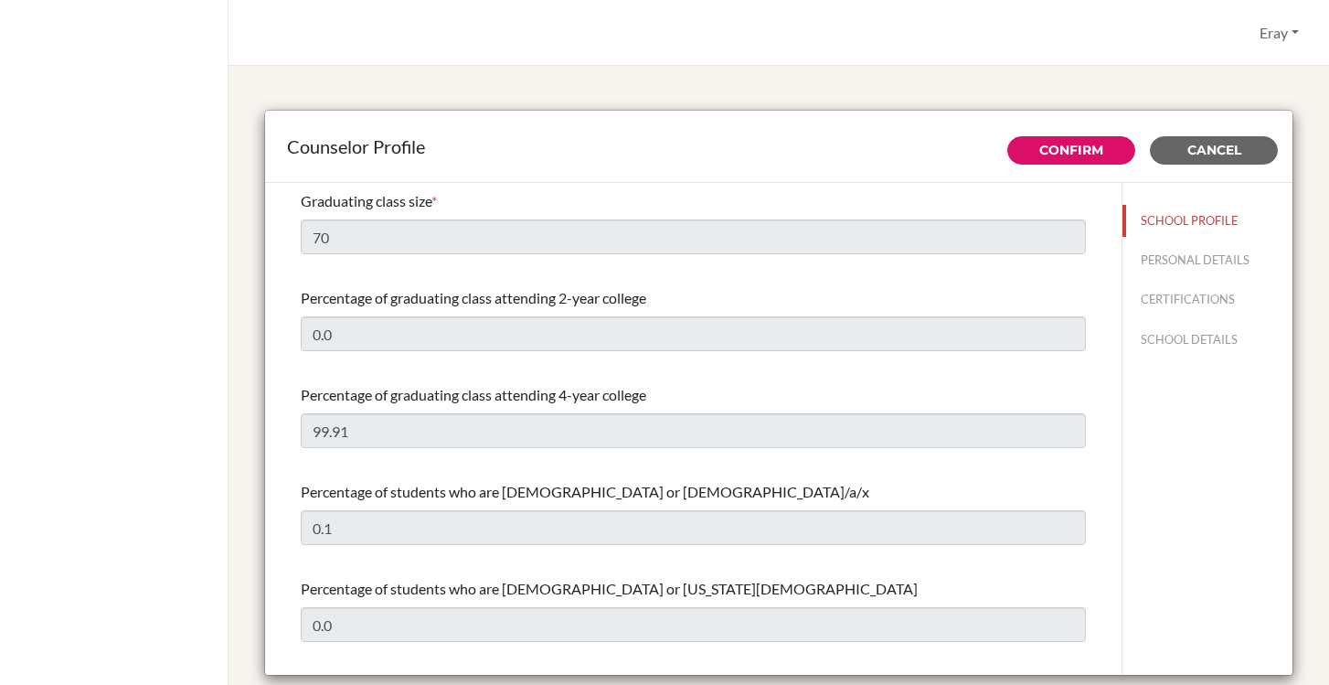
select select "0"
select select "351564"
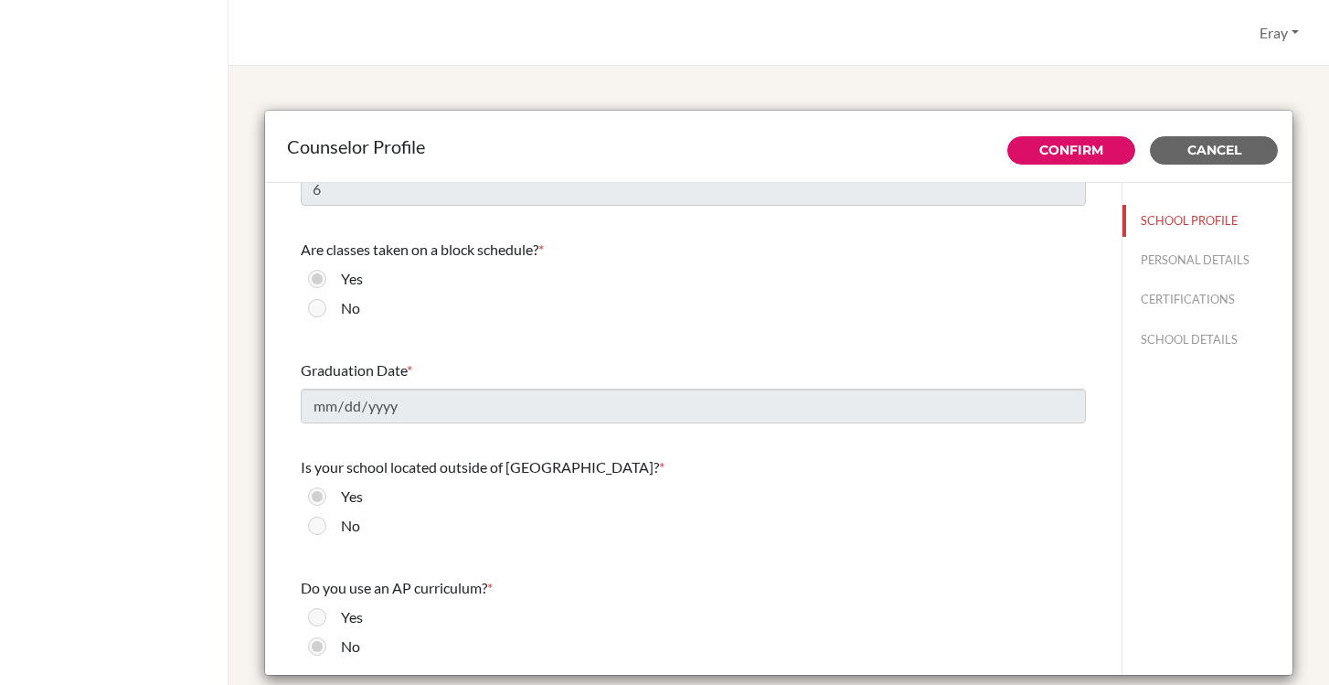
scroll to position [2085, 0]
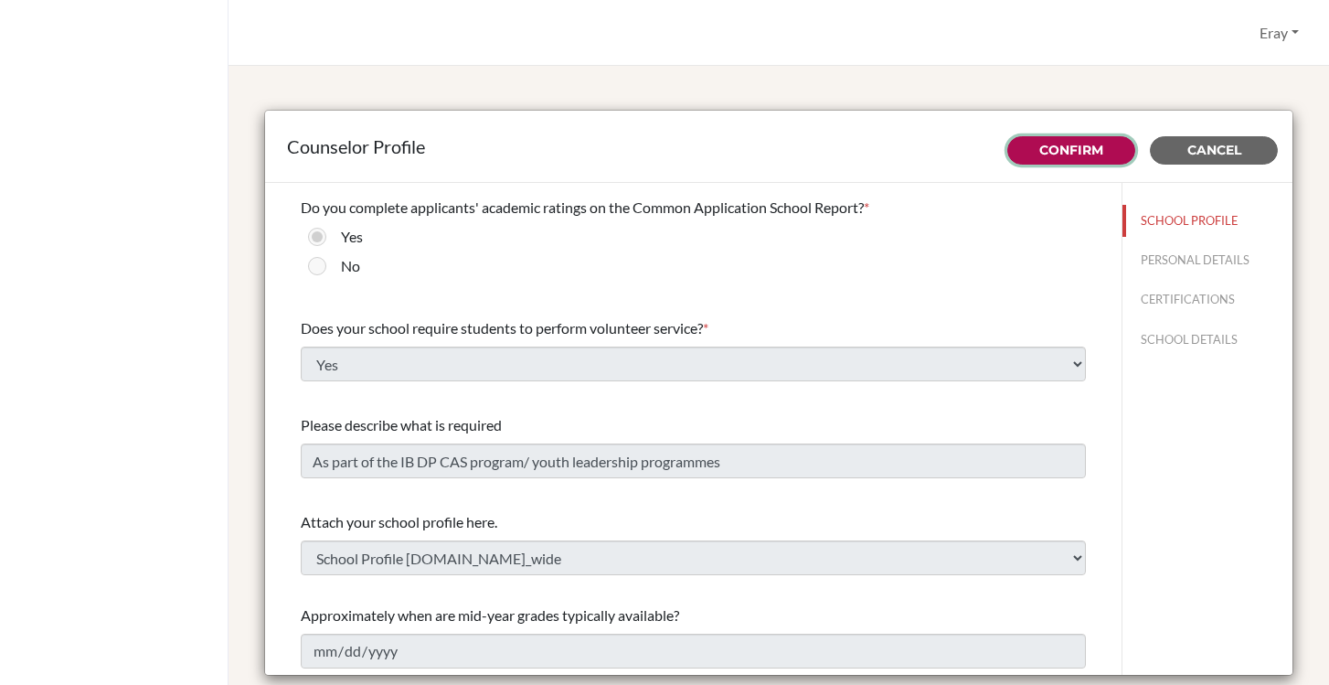
click at [1089, 152] on link "Confirm" at bounding box center [1071, 150] width 64 height 16
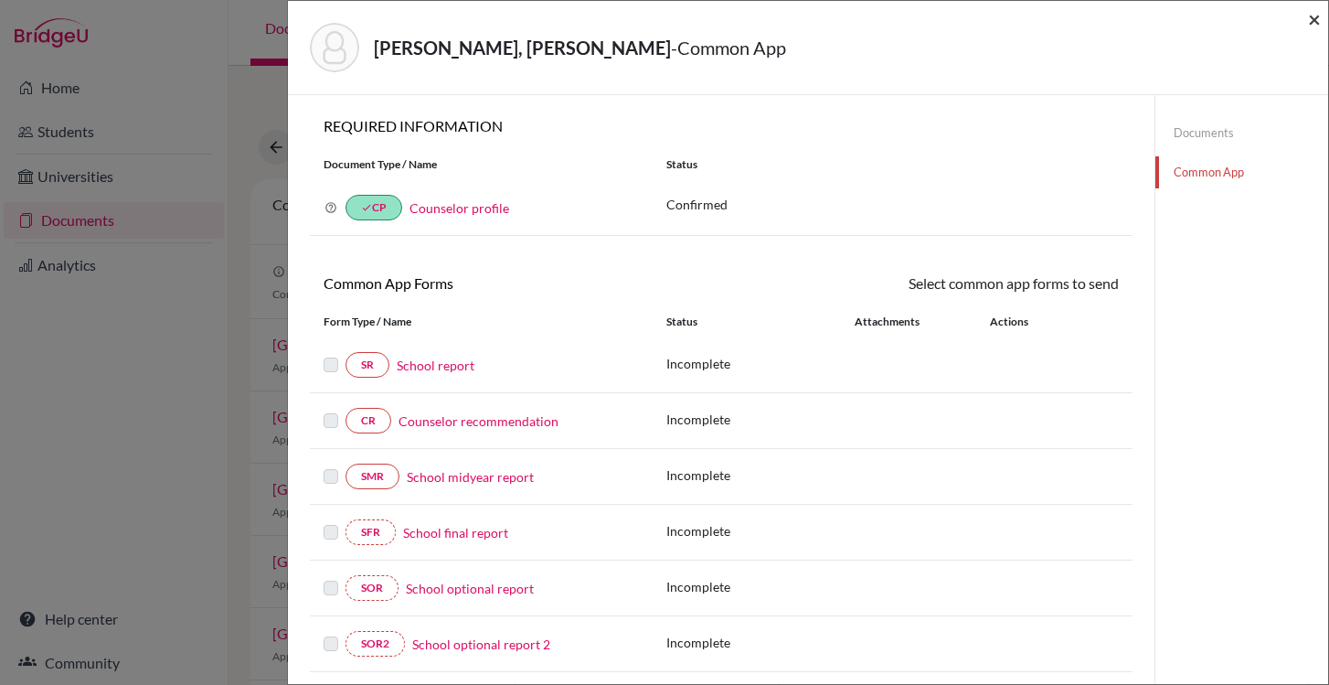
click at [1319, 16] on span "×" at bounding box center [1314, 18] width 13 height 27
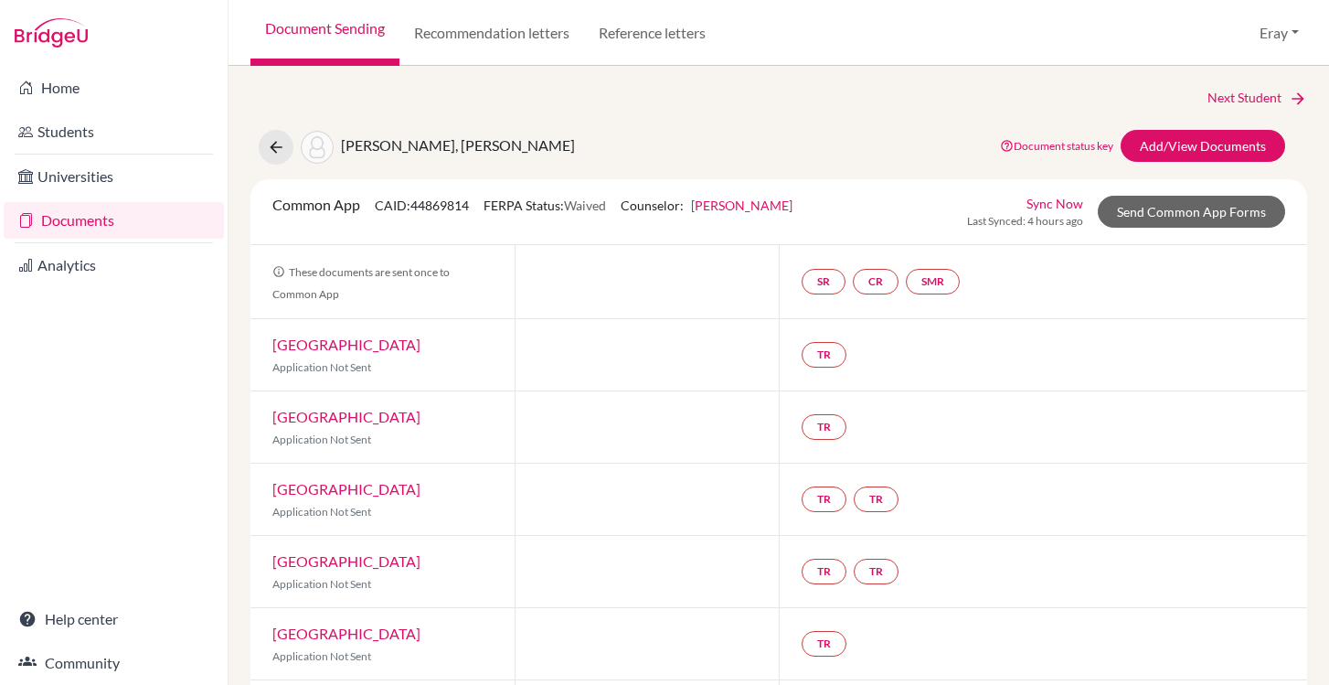
click at [770, 211] on link "[PERSON_NAME]" at bounding box center [741, 205] width 101 height 16
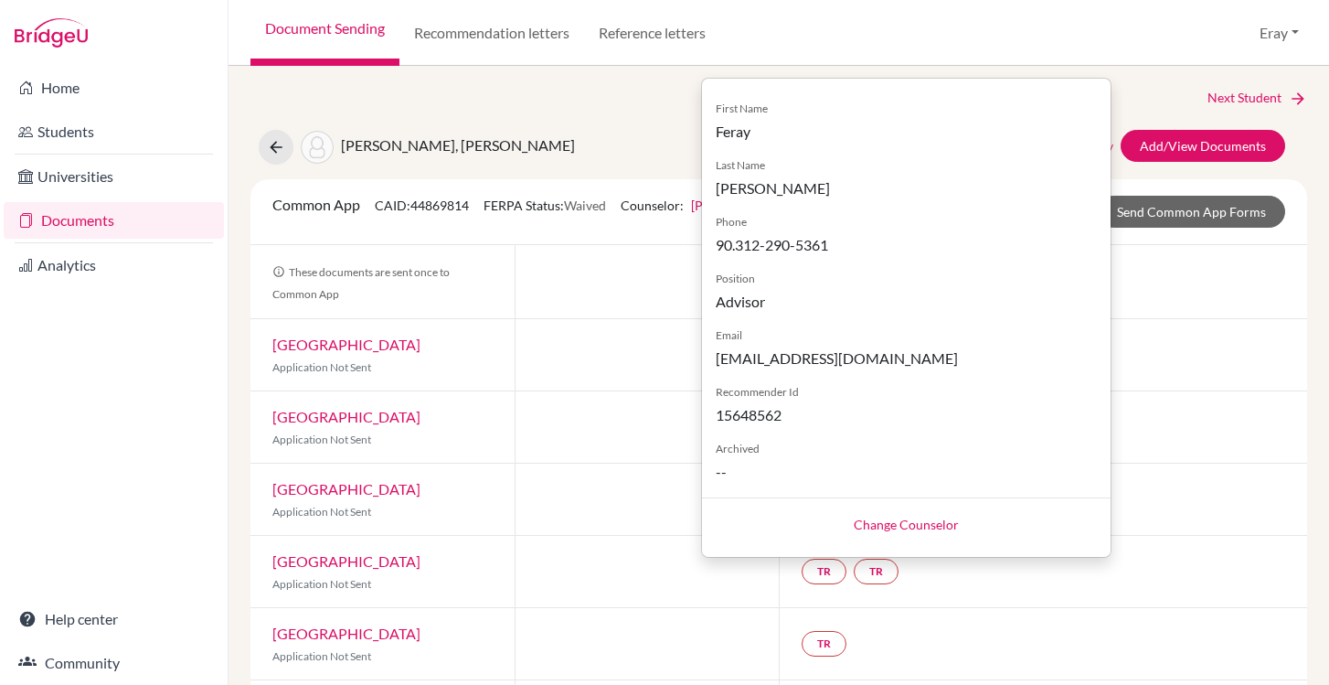
click at [925, 531] on link "Change Counselor" at bounding box center [906, 524] width 105 height 16
select select "383520"
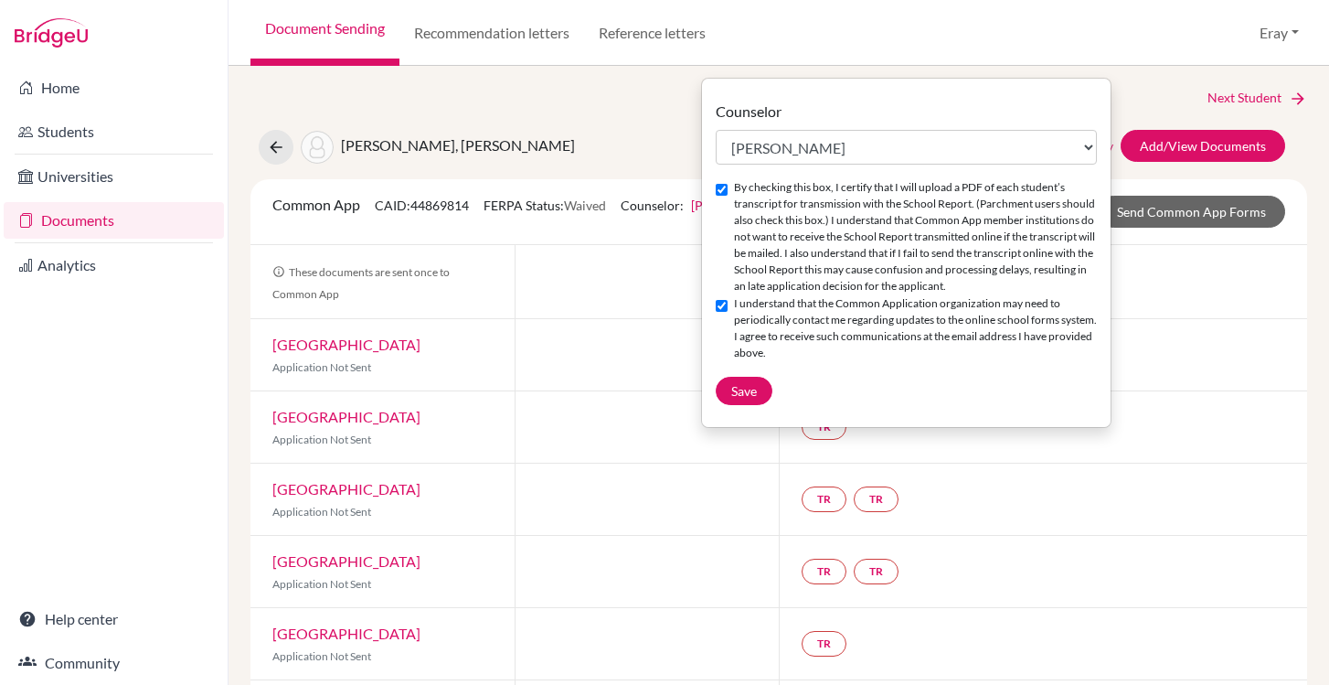
click at [532, 482] on div at bounding box center [647, 498] width 264 height 71
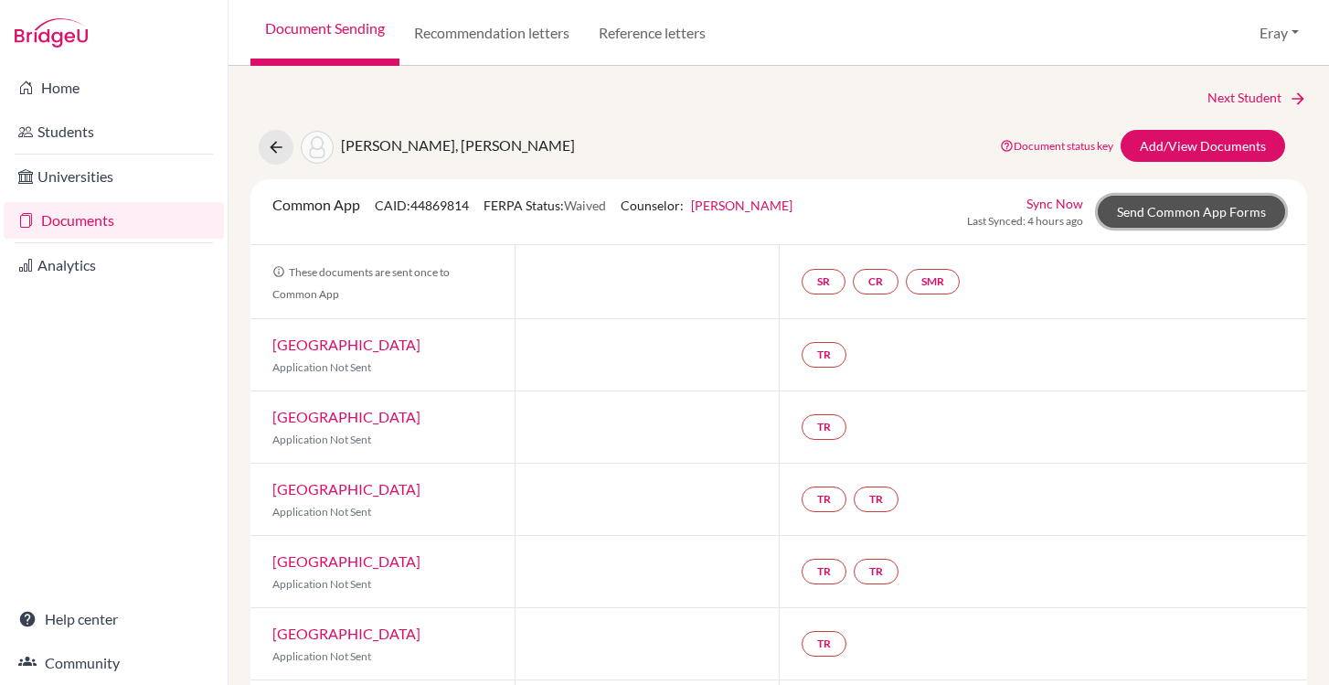
click at [1154, 210] on link "Send Common App Forms" at bounding box center [1191, 212] width 187 height 32
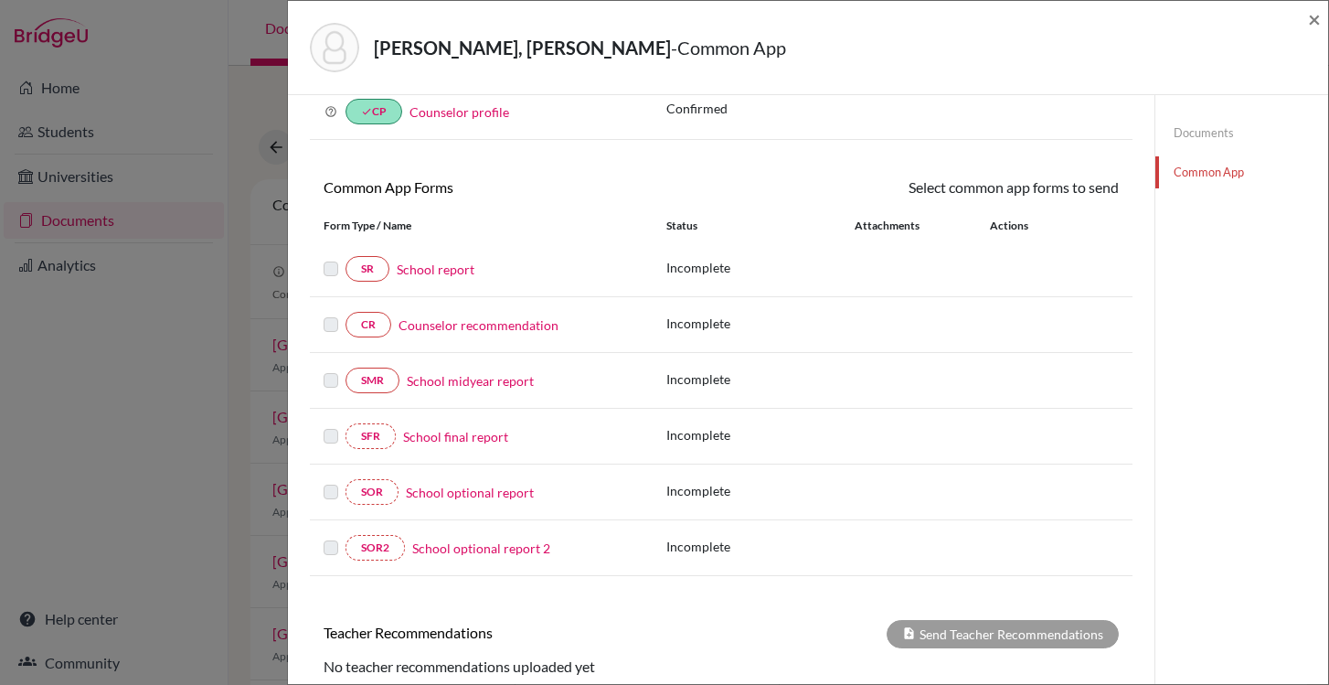
scroll to position [101, 0]
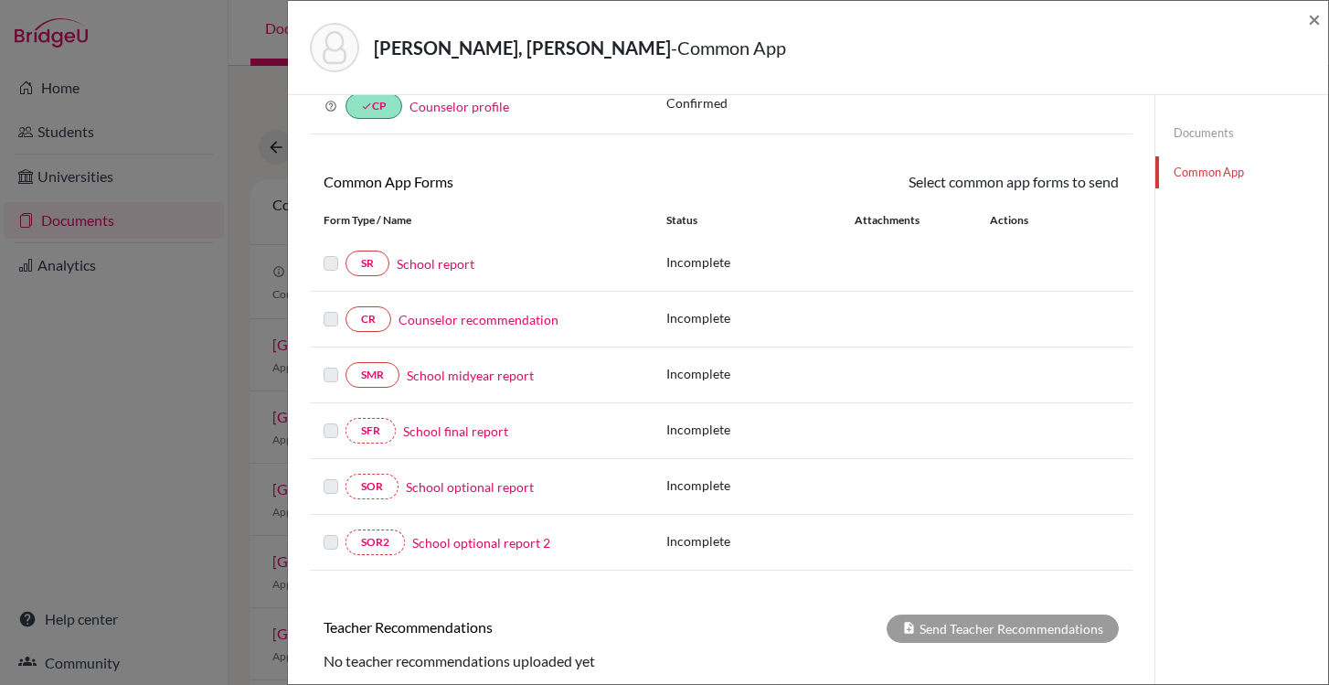
click at [458, 265] on link "School report" at bounding box center [436, 263] width 78 height 19
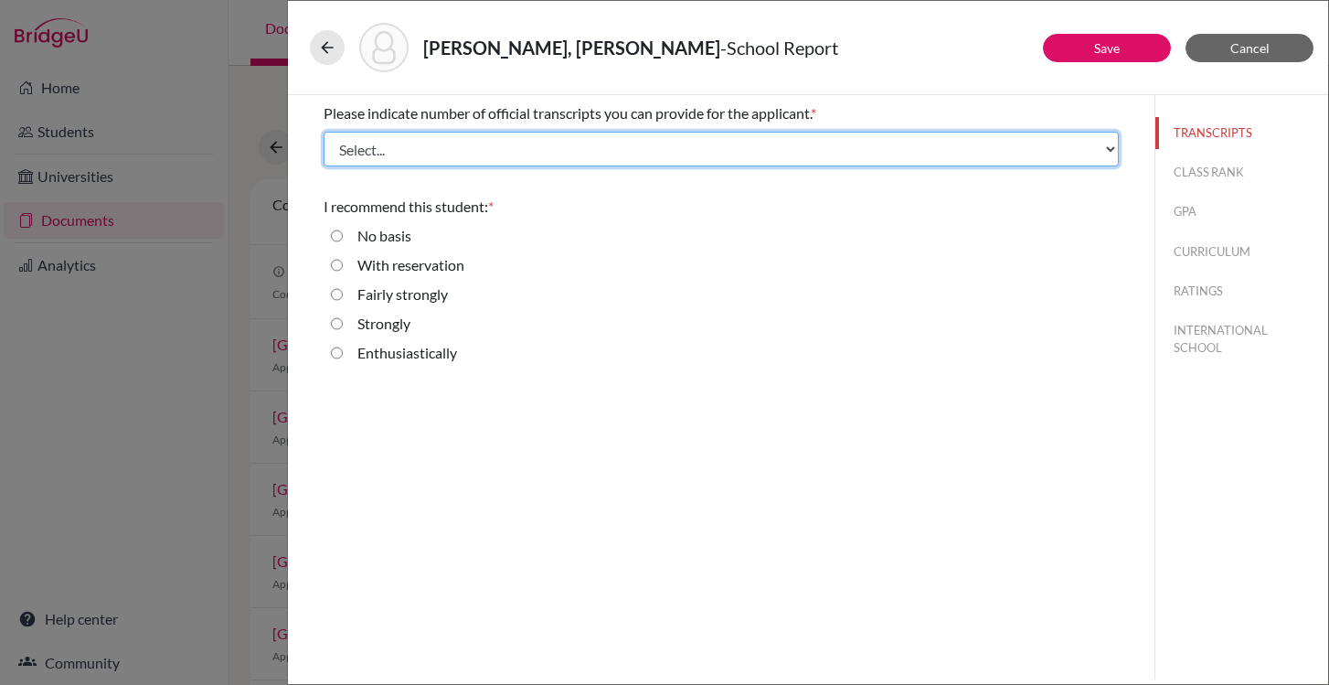
click at [601, 154] on select "Select... 1 2 3 4" at bounding box center [721, 149] width 795 height 35
click at [786, 147] on select "Select... 1 2 3 4" at bounding box center [721, 149] width 795 height 35
click at [324, 132] on select "Select... 1 2 3 4" at bounding box center [721, 149] width 795 height 35
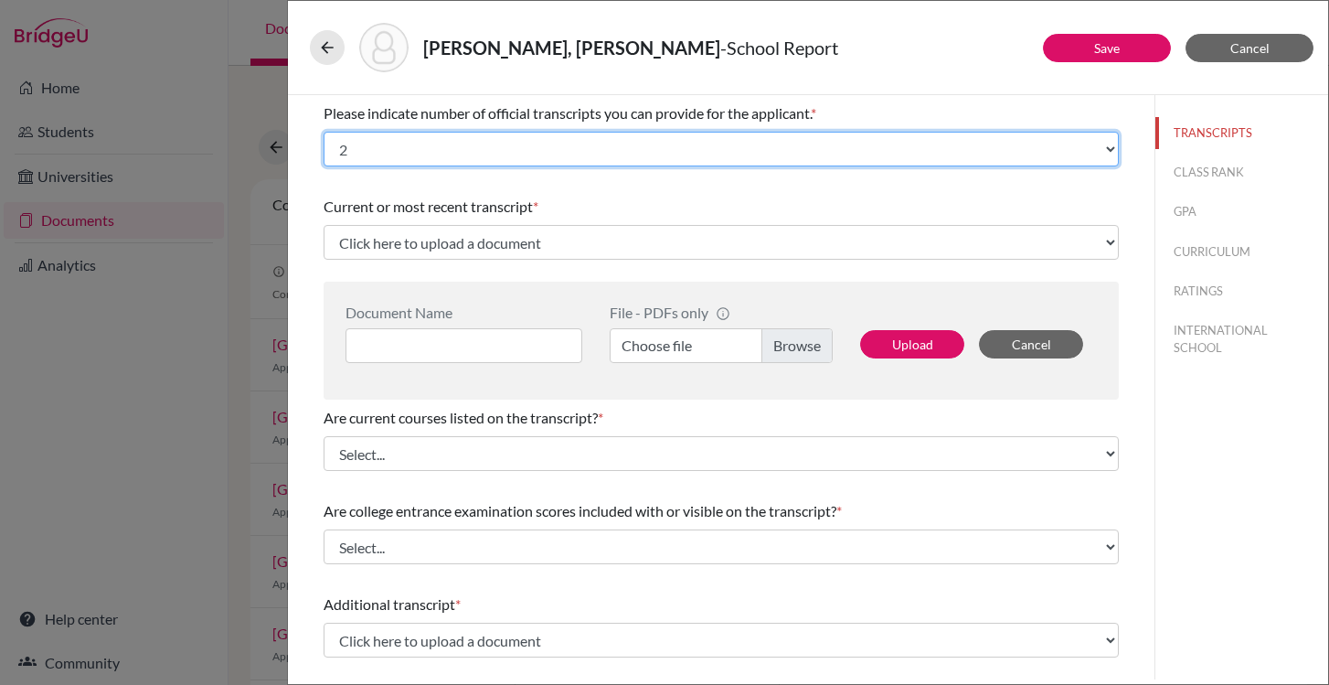
click at [969, 142] on select "Select... 1 2 3 4" at bounding box center [721, 149] width 795 height 35
click at [324, 132] on select "Select... 1 2 3 4" at bounding box center [721, 149] width 795 height 35
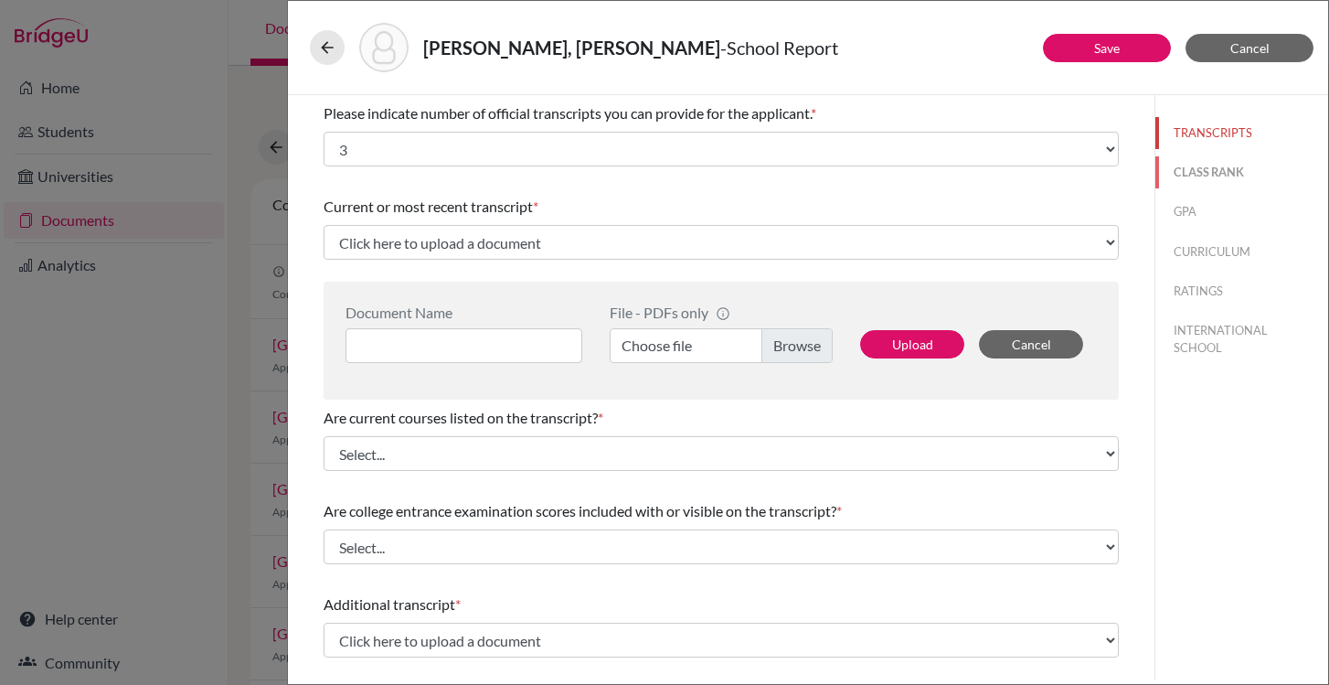
click at [1190, 175] on button "CLASS RANK" at bounding box center [1241, 172] width 173 height 32
select select "Select..."
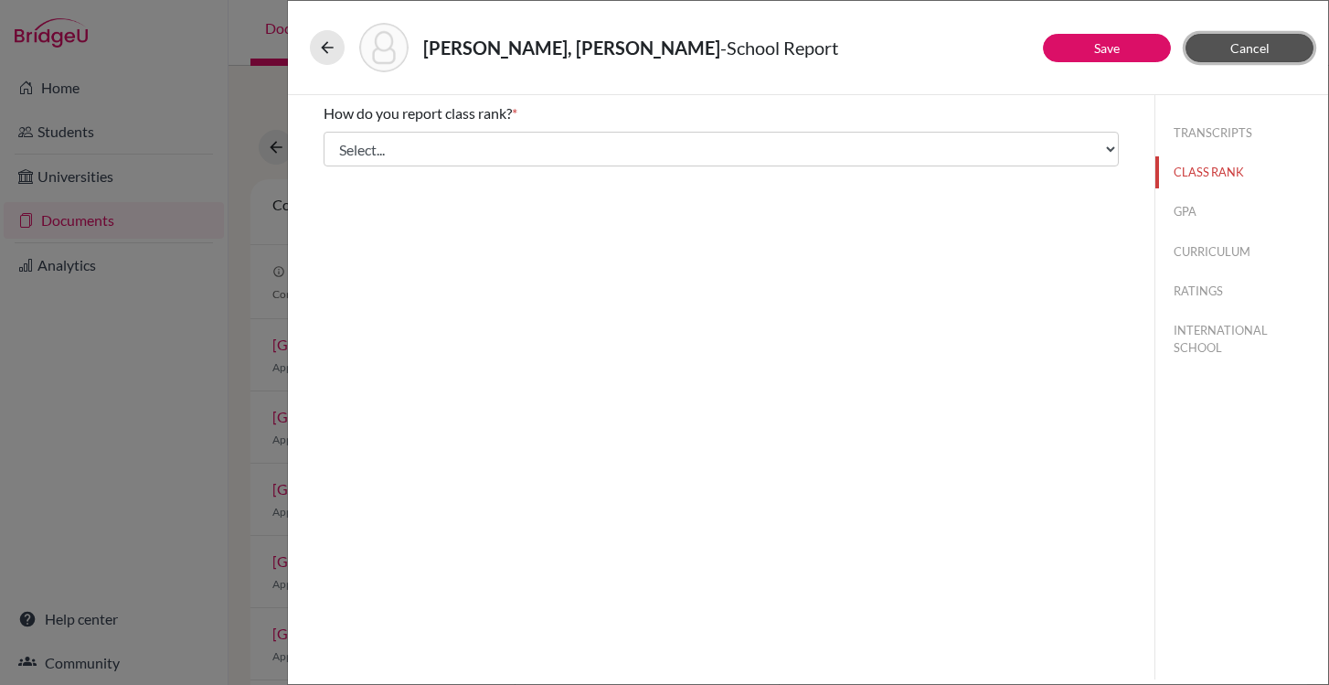
click at [1221, 45] on button "Cancel" at bounding box center [1250, 48] width 128 height 28
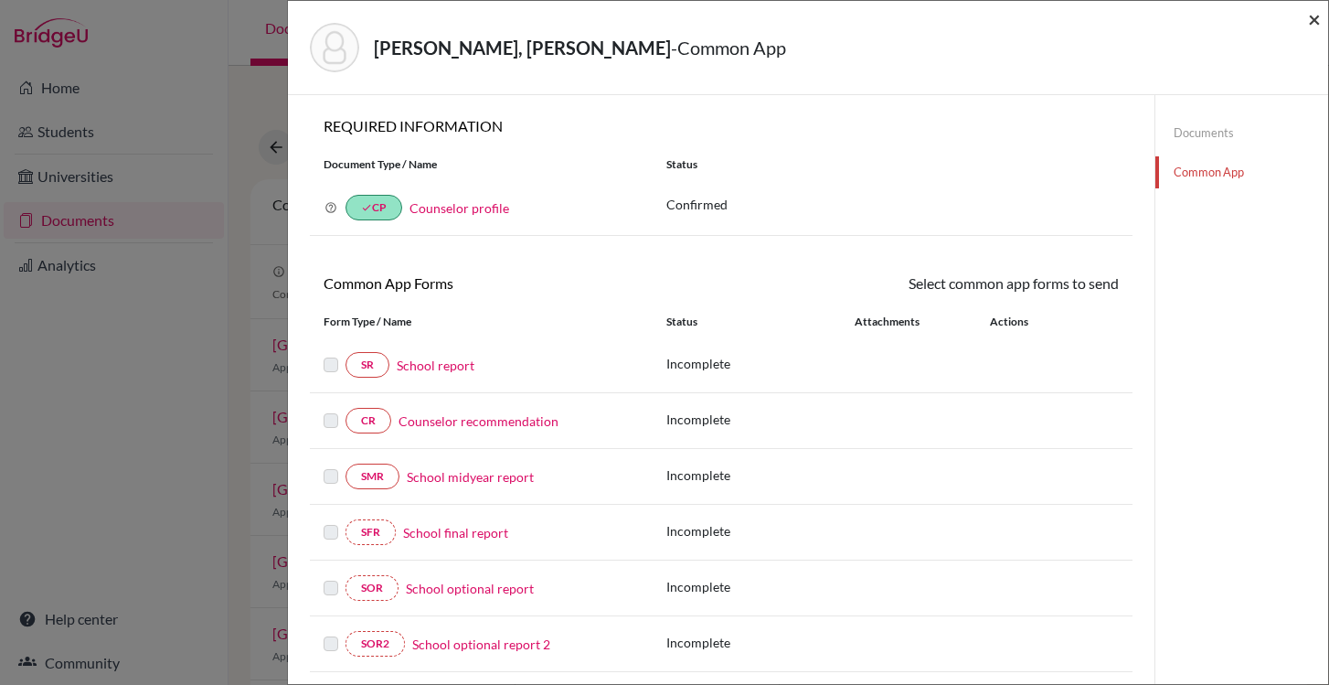
click at [1313, 19] on span "×" at bounding box center [1314, 18] width 13 height 27
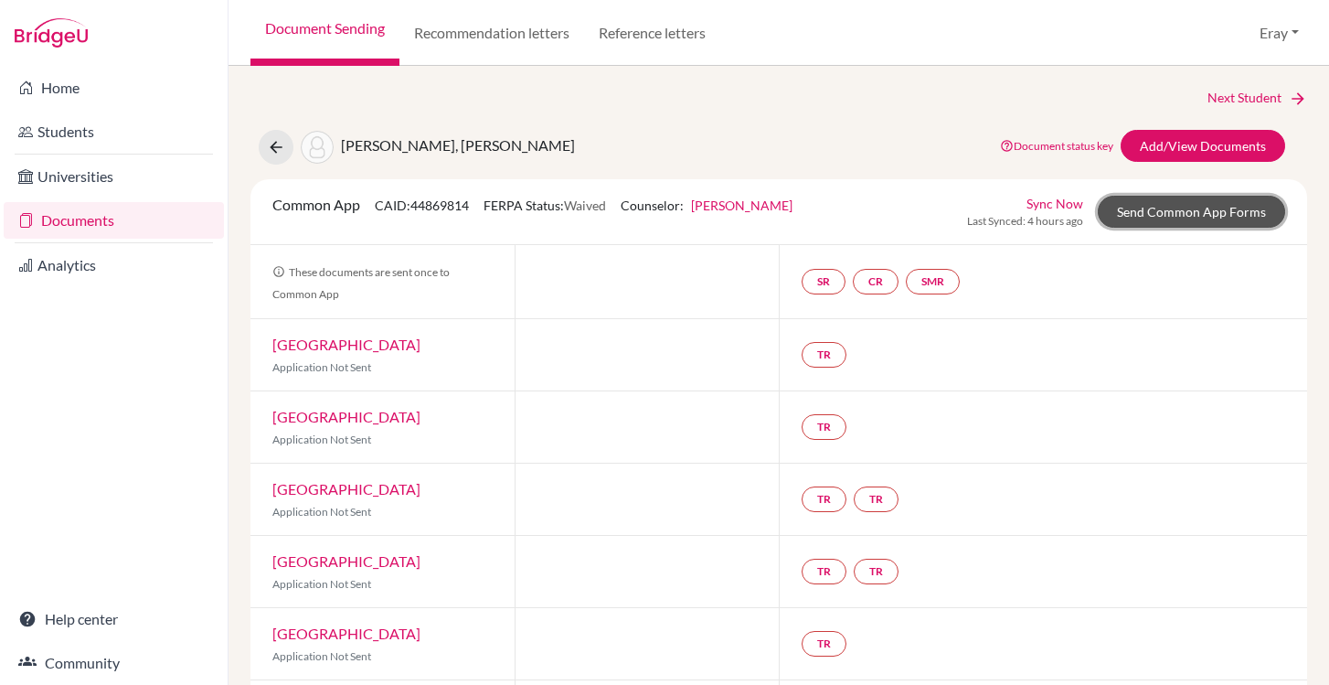
click at [1171, 213] on link "Send Common App Forms" at bounding box center [1191, 212] width 187 height 32
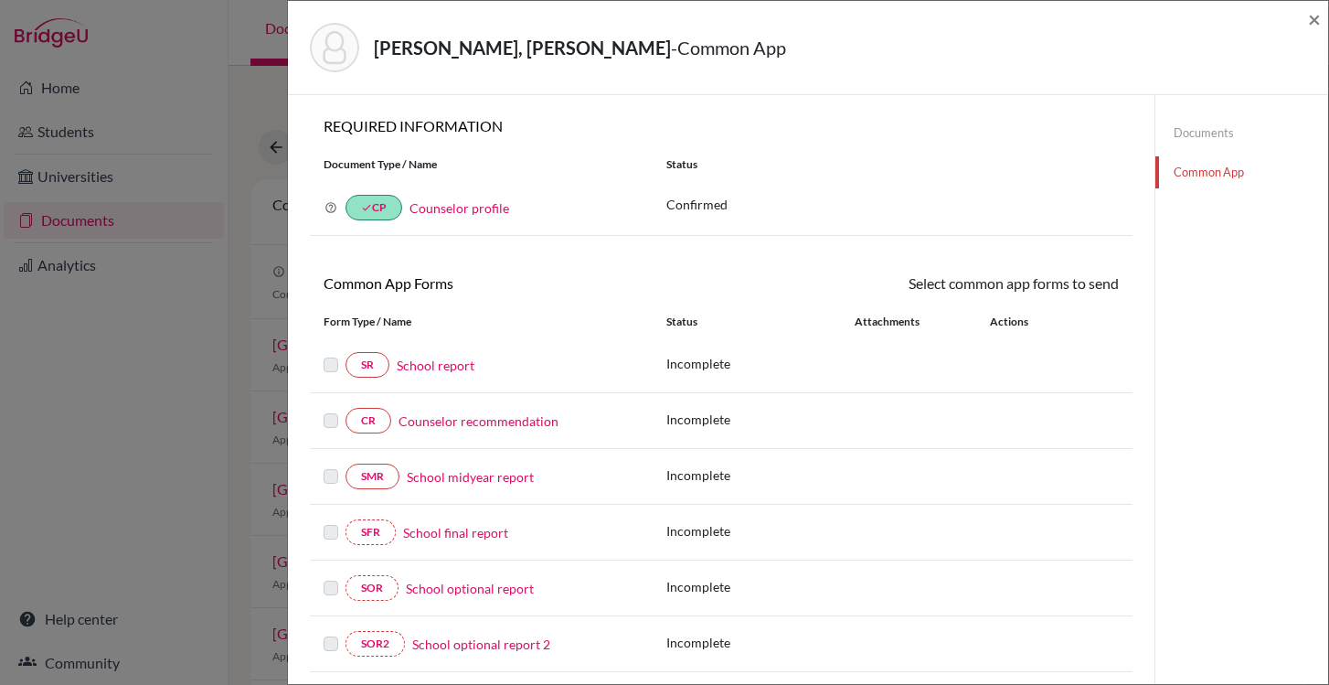
click at [455, 365] on link "School report" at bounding box center [436, 365] width 78 height 19
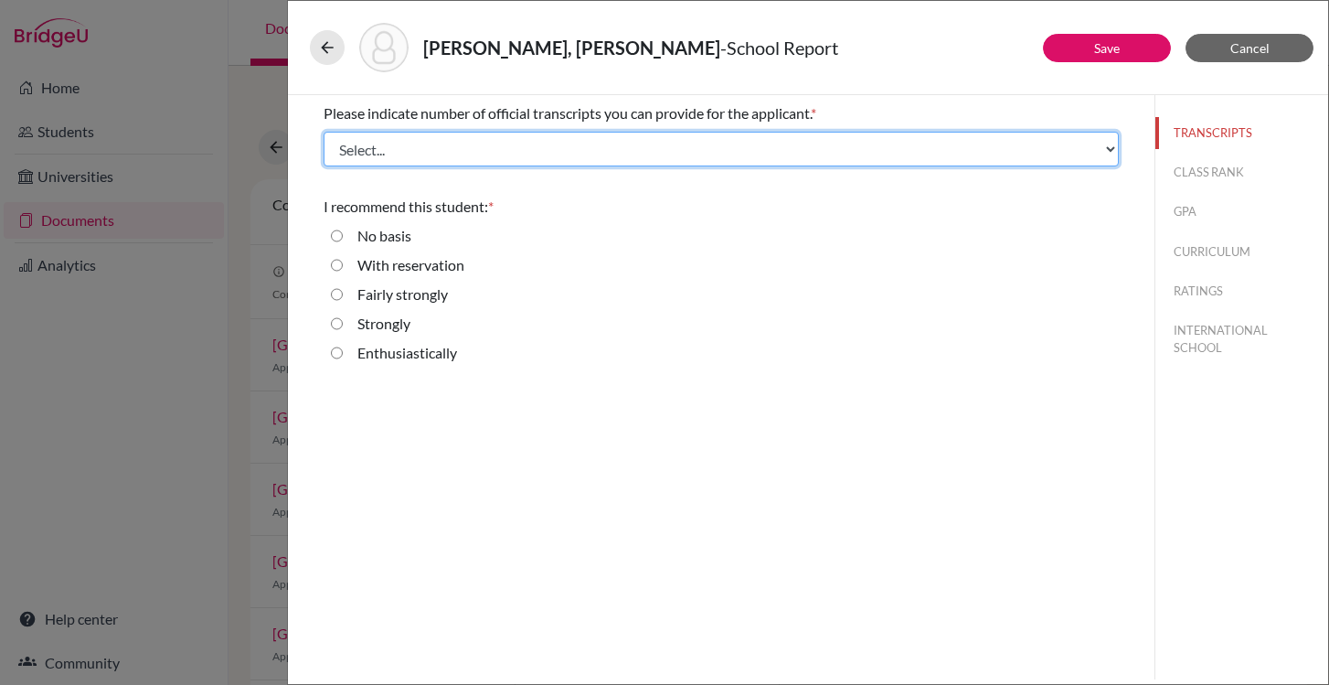
click at [685, 147] on select "Select... 1 2 3 4" at bounding box center [721, 149] width 795 height 35
select select "3"
click at [324, 132] on select "Select... 1 2 3 4" at bounding box center [721, 149] width 795 height 35
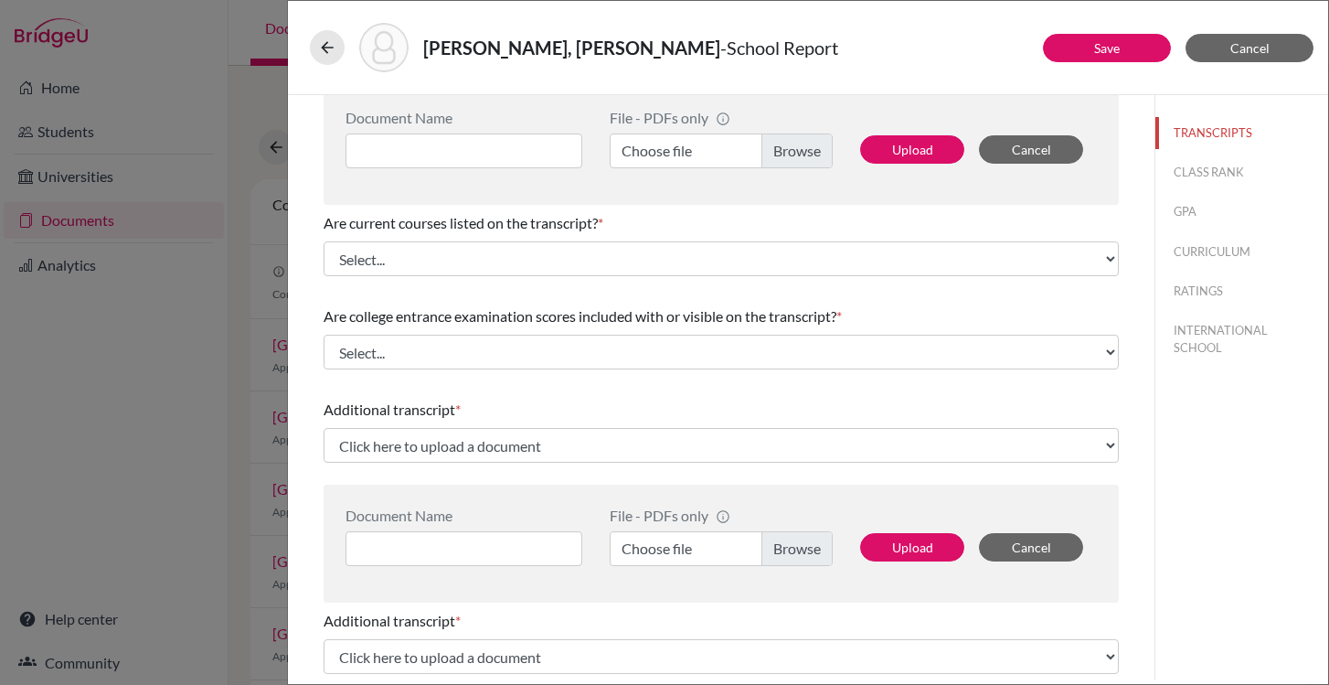
scroll to position [188, 0]
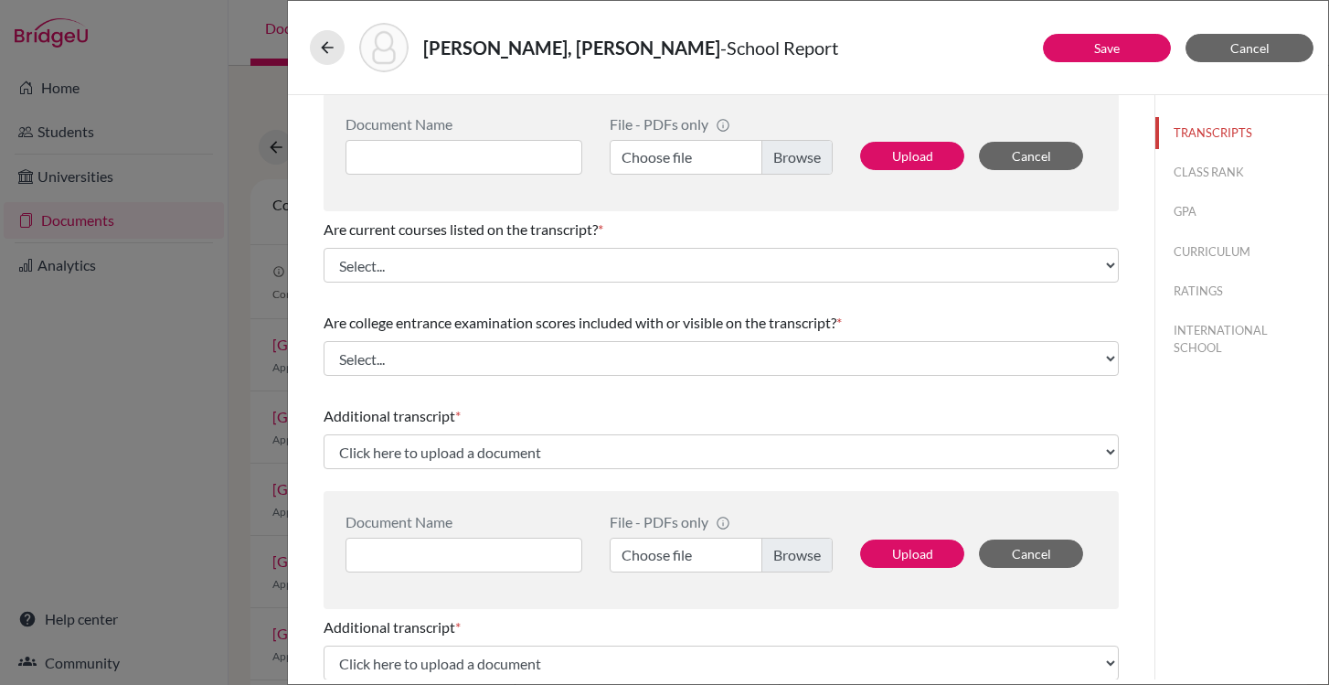
click at [165, 335] on div "Alpman, Kaan Alp - School Report Save Cancel Please indicate number of official…" at bounding box center [664, 342] width 1329 height 685
click at [1254, 50] on span "Cancel" at bounding box center [1249, 48] width 39 height 16
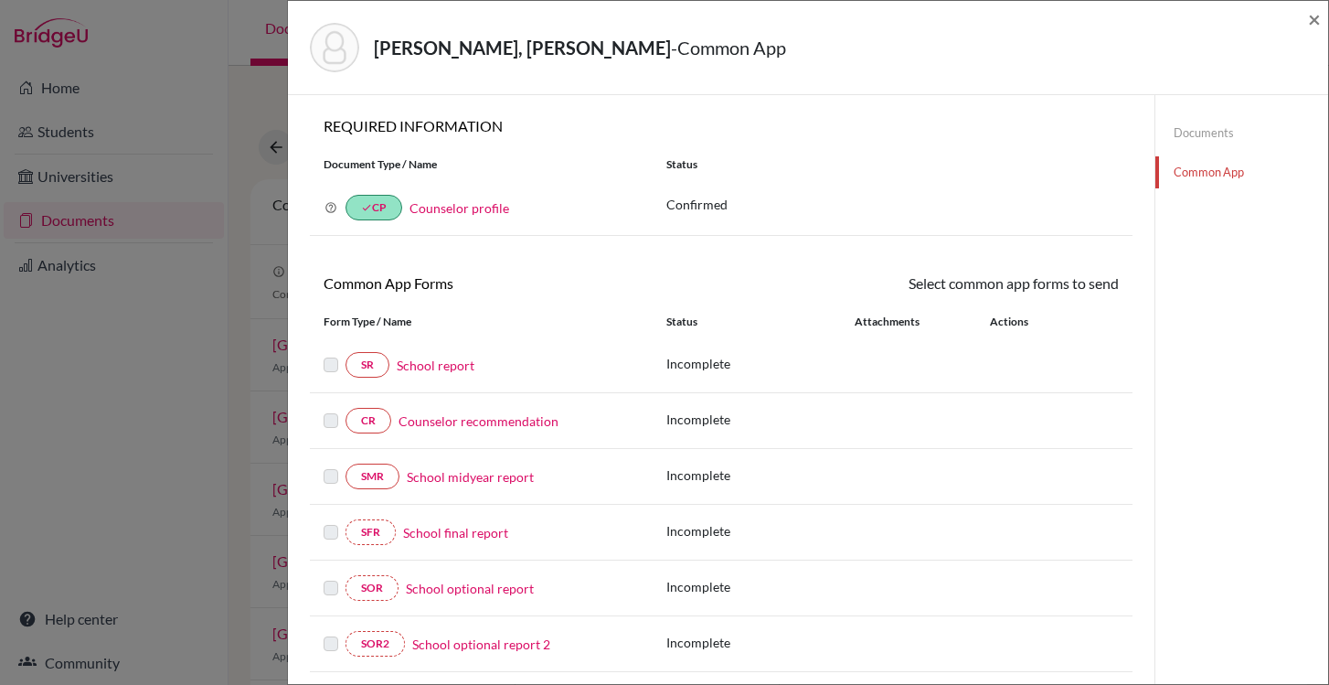
click at [225, 177] on div "Alpman, Kaan Alp - Common App × × REQUIRED INFORMATION Document Type / Name Sta…" at bounding box center [664, 342] width 1329 height 685
click at [490, 204] on link "Counselor profile" at bounding box center [460, 208] width 100 height 16
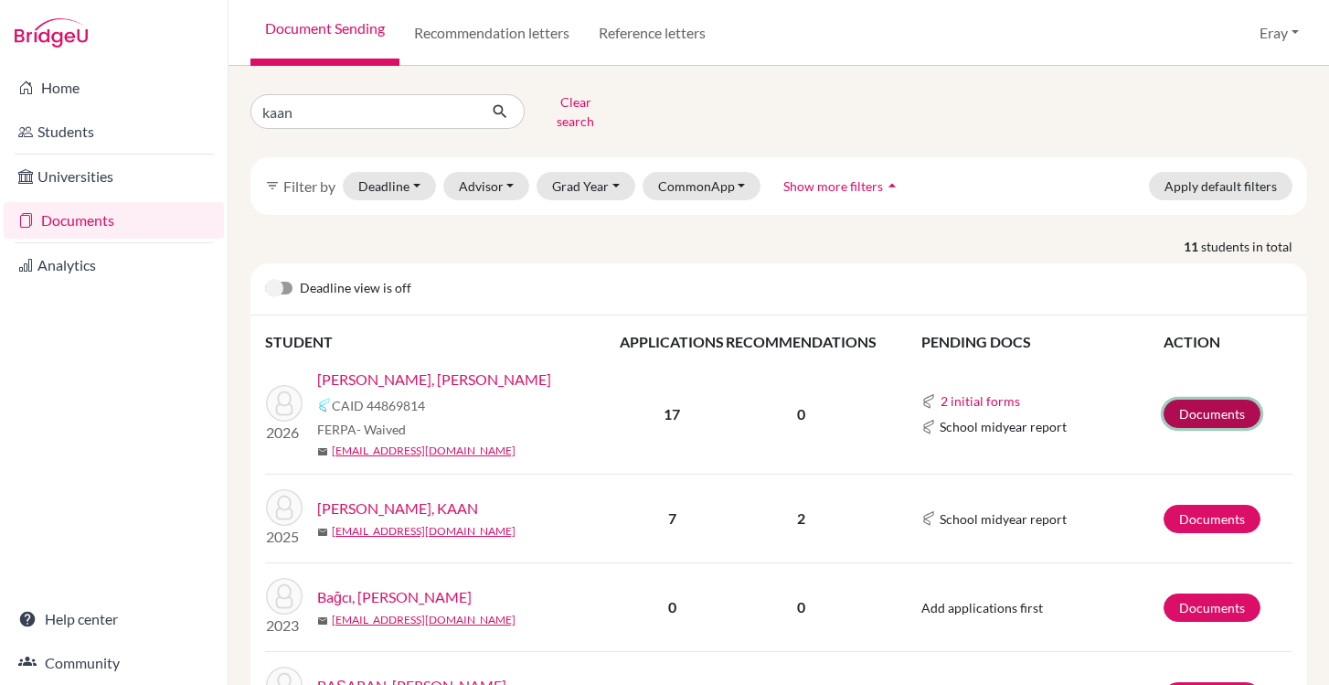
click at [1215, 401] on link "Documents" at bounding box center [1212, 413] width 97 height 28
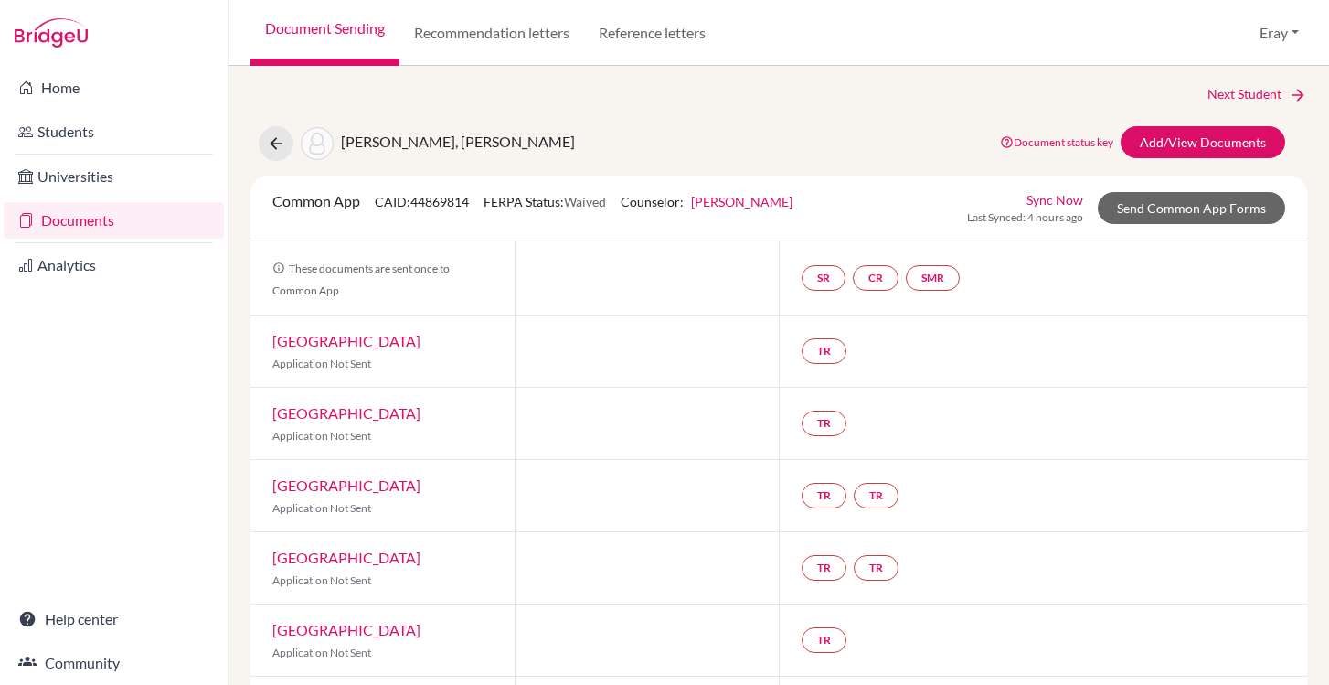
scroll to position [37, 0]
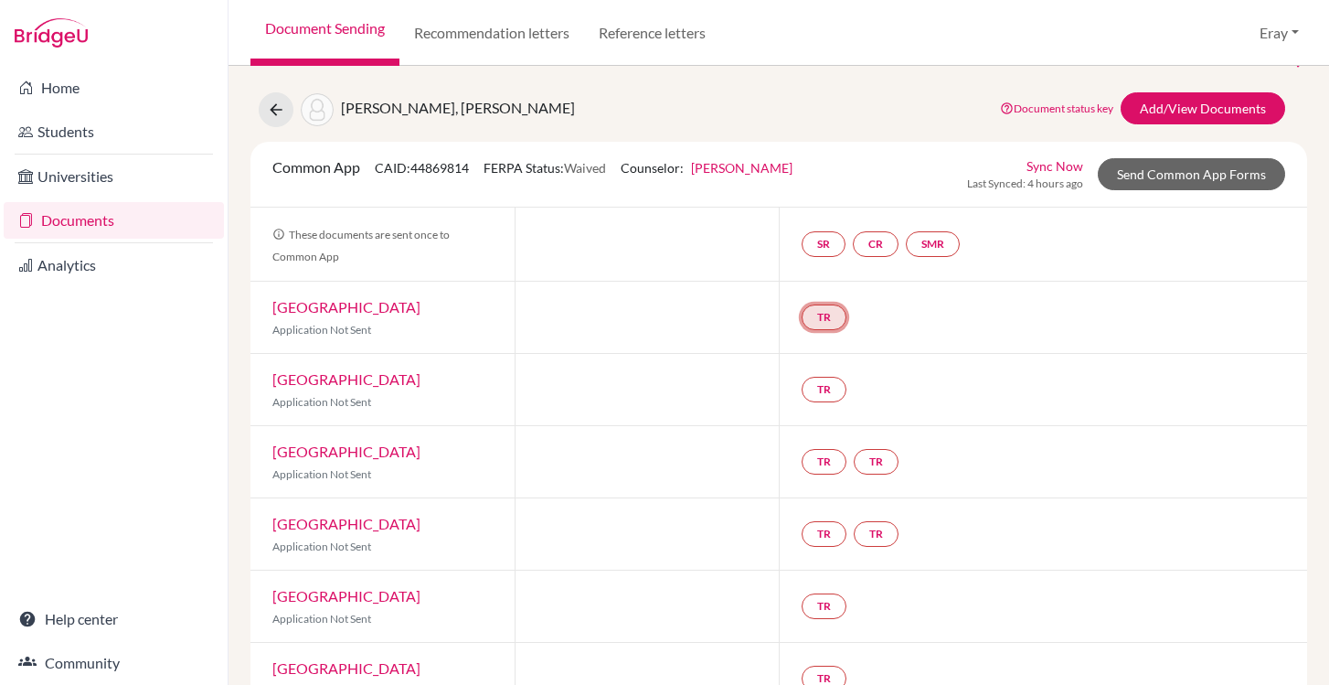
click at [828, 311] on link "TR" at bounding box center [824, 317] width 45 height 26
click at [966, 321] on div "TR Teacher recommendation Incomplete" at bounding box center [1043, 317] width 528 height 71
click at [1186, 168] on link "Send Common App Forms" at bounding box center [1191, 174] width 187 height 32
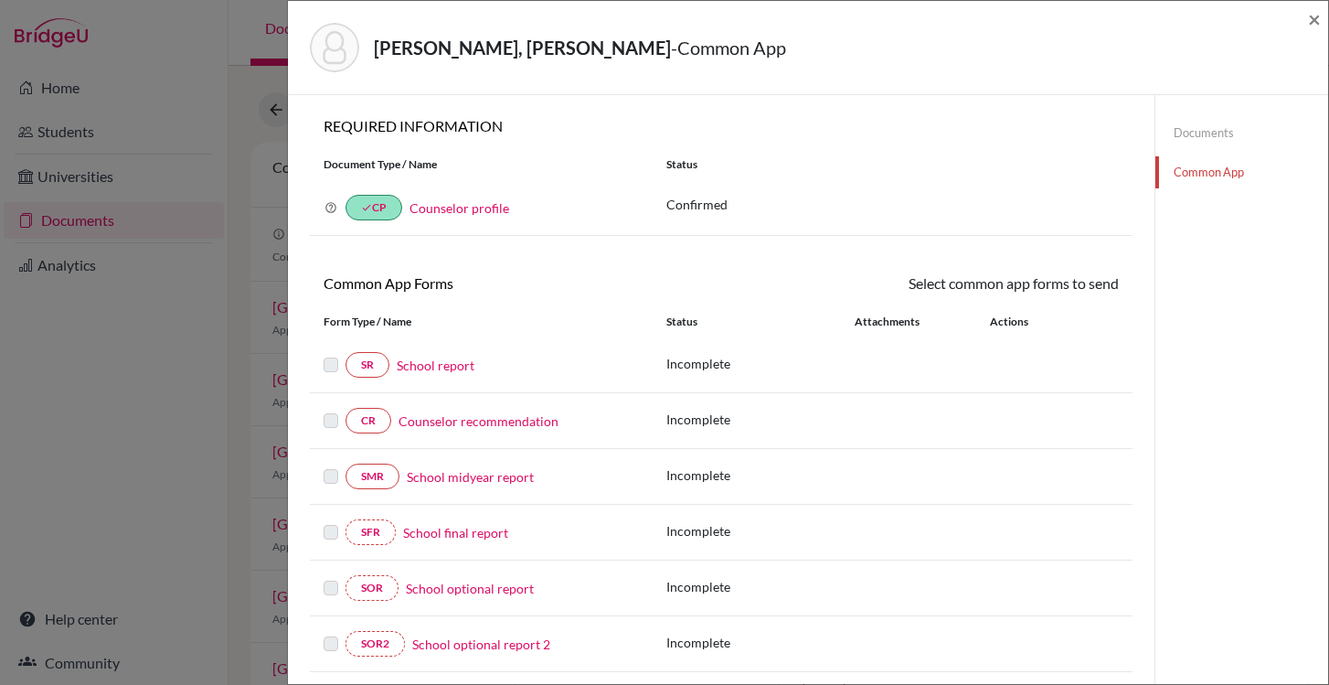
click at [1306, 25] on div "Alpman, Kaan Alp - Common App ×" at bounding box center [808, 47] width 1026 height 79
click at [1308, 23] on span "×" at bounding box center [1314, 18] width 13 height 27
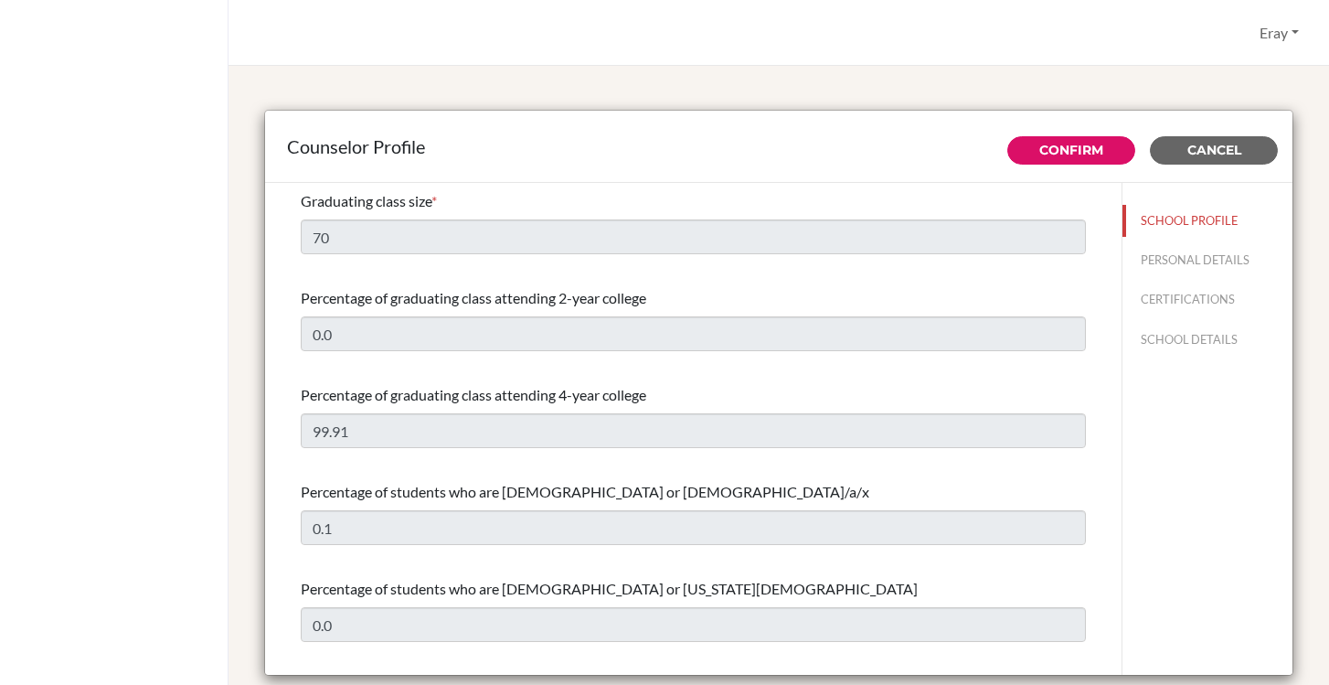
select select "0"
select select "351564"
click at [1164, 252] on button "PERSONAL DETAILS" at bounding box center [1208, 260] width 170 height 32
type input "Feray"
type input "[PERSON_NAME]"
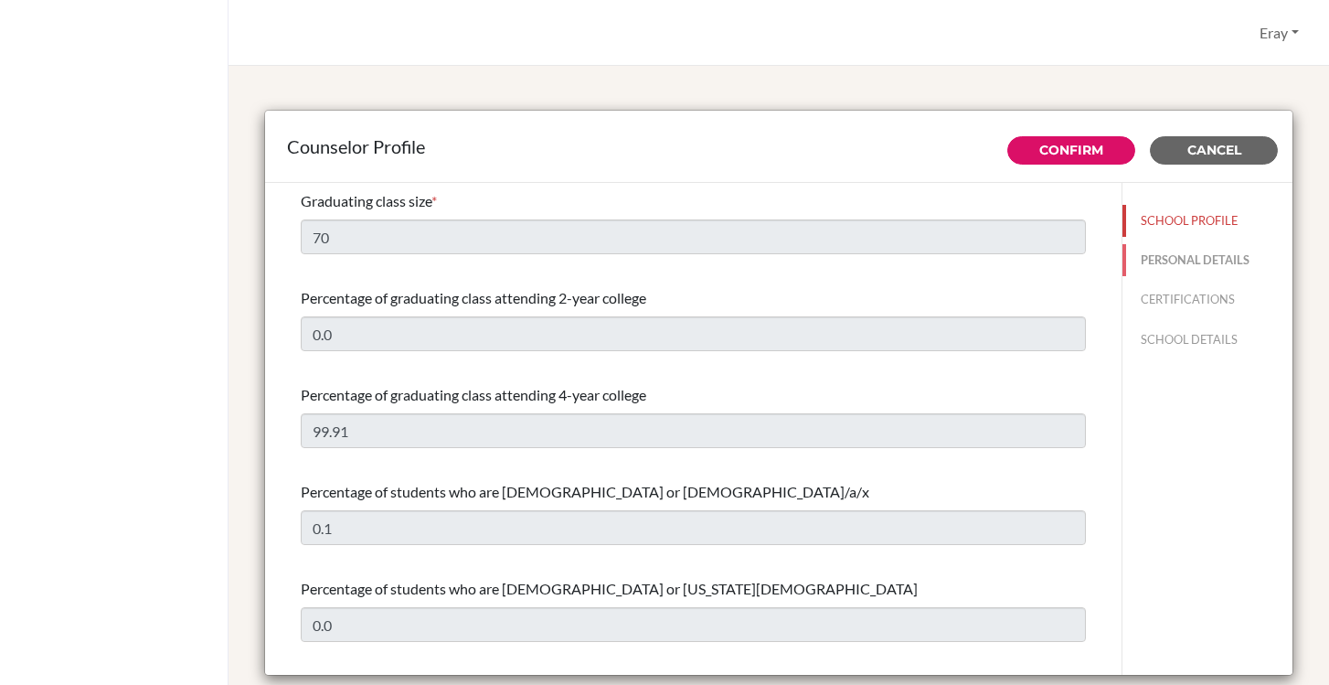
type input "Advisor"
type input "90.05426126474"
type input "[EMAIL_ADDRESS][DOMAIN_NAME]"
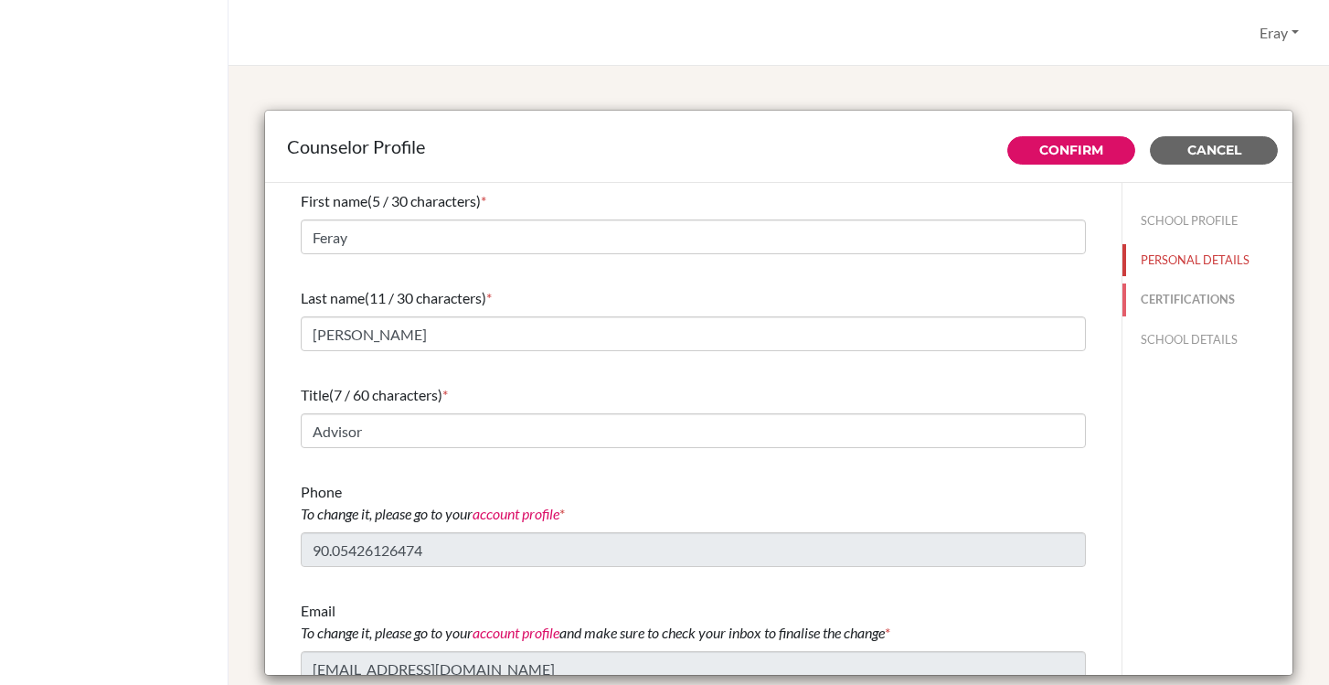
click at [1153, 308] on button "CERTIFICATIONS" at bounding box center [1208, 299] width 170 height 32
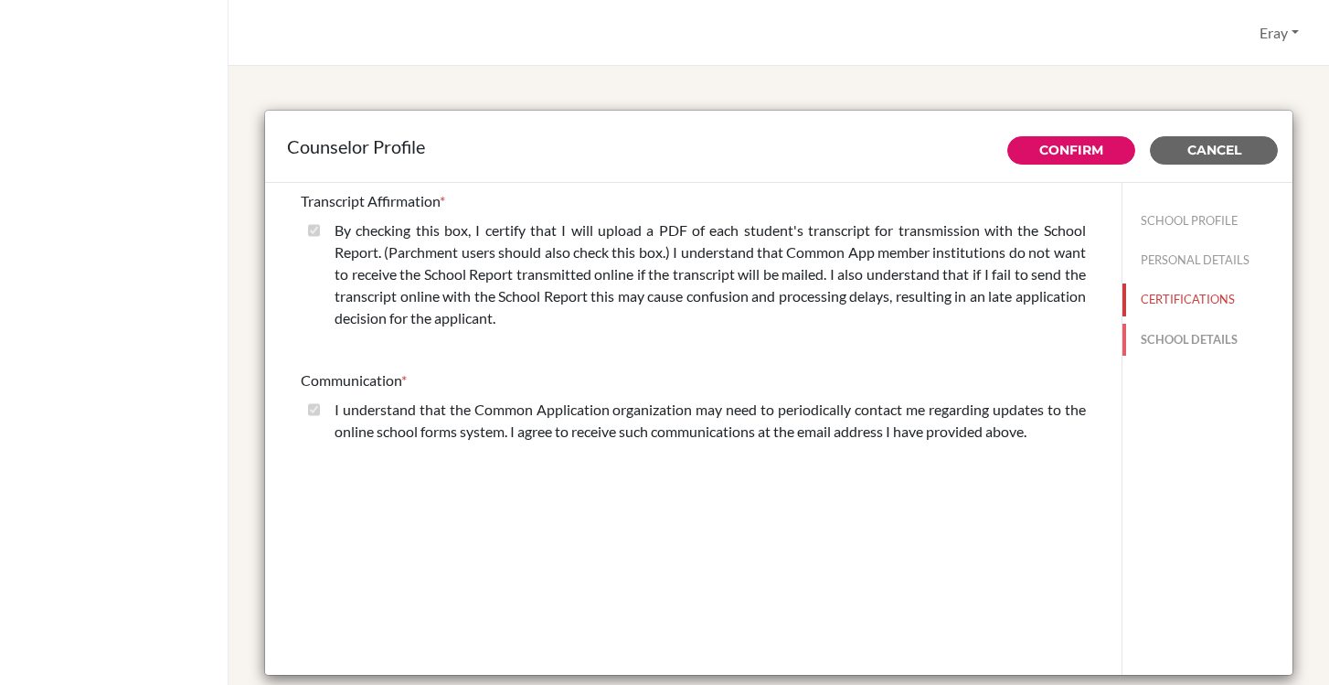
click at [1148, 328] on button "SCHOOL DETAILS" at bounding box center [1208, 340] width 170 height 32
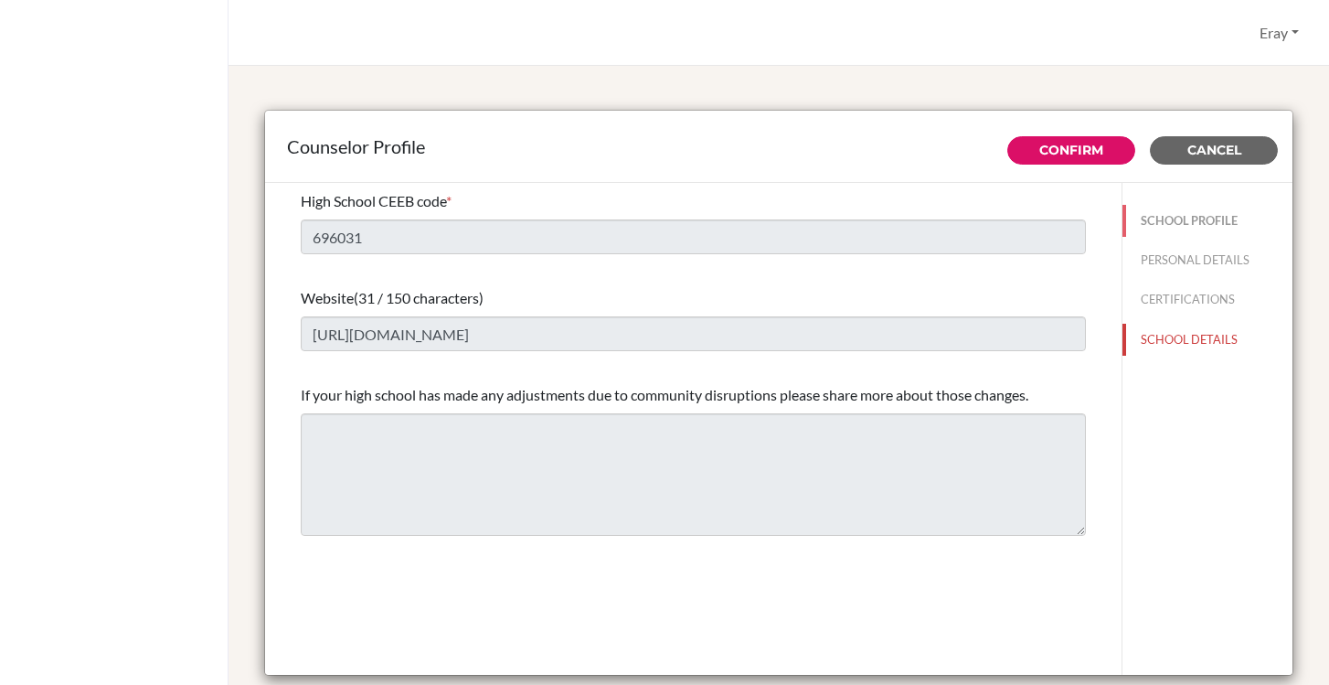
click at [1164, 225] on button "SCHOOL PROFILE" at bounding box center [1208, 221] width 170 height 32
type input "70"
type input "0.0"
select select "0"
select select "351564"
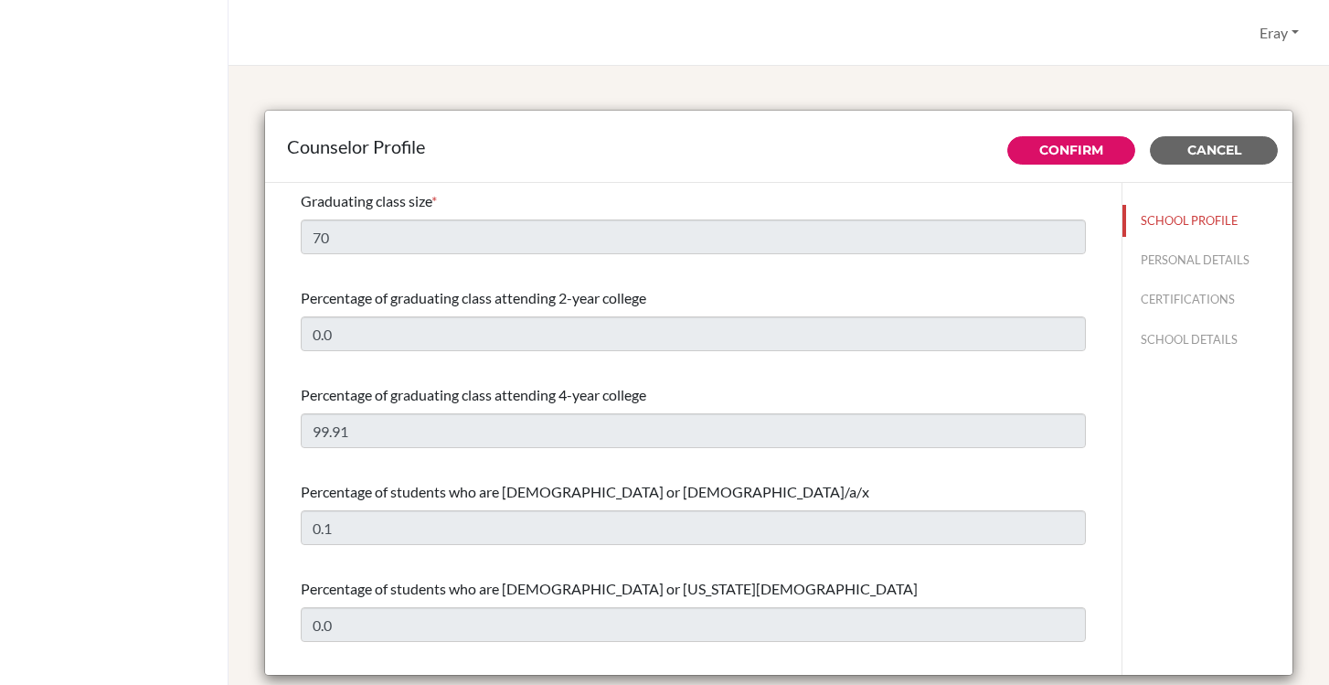
click at [1206, 169] on div "Counselor Profile" at bounding box center [778, 147] width 1027 height 72
click at [1204, 156] on span "Cancel" at bounding box center [1214, 150] width 54 height 16
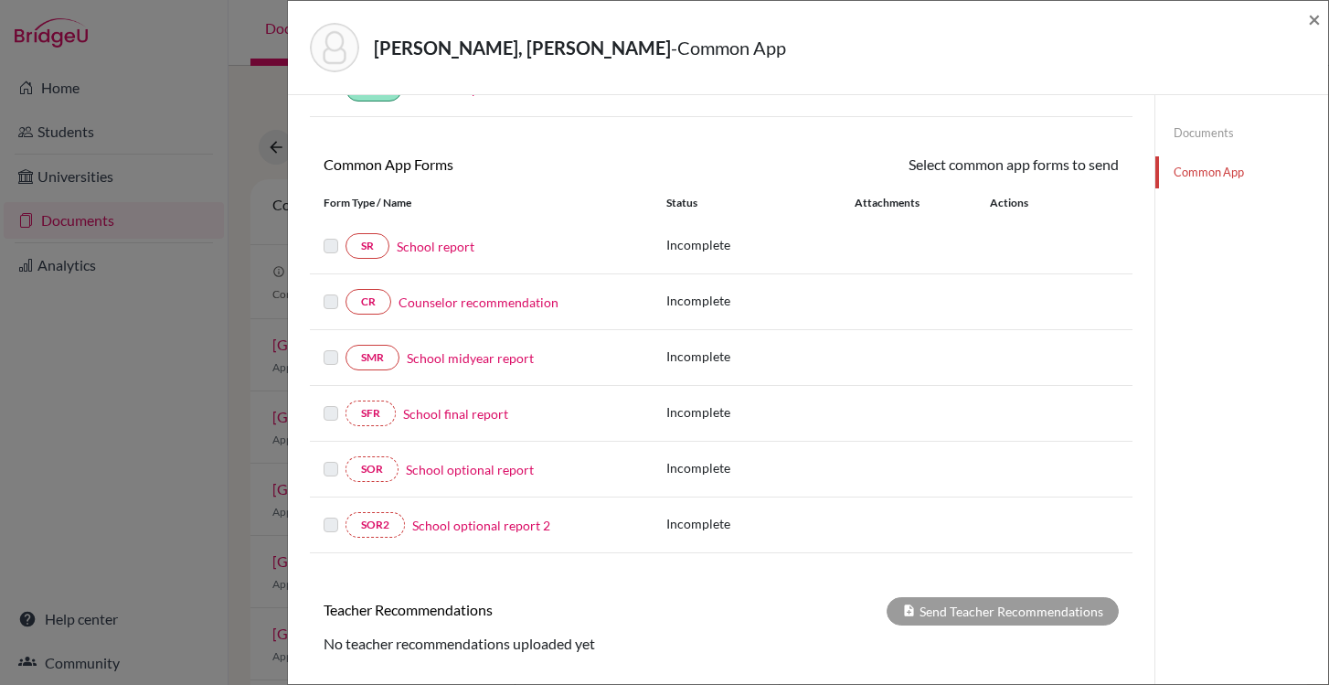
scroll to position [120, 0]
click at [449, 251] on link "School report" at bounding box center [436, 245] width 78 height 19
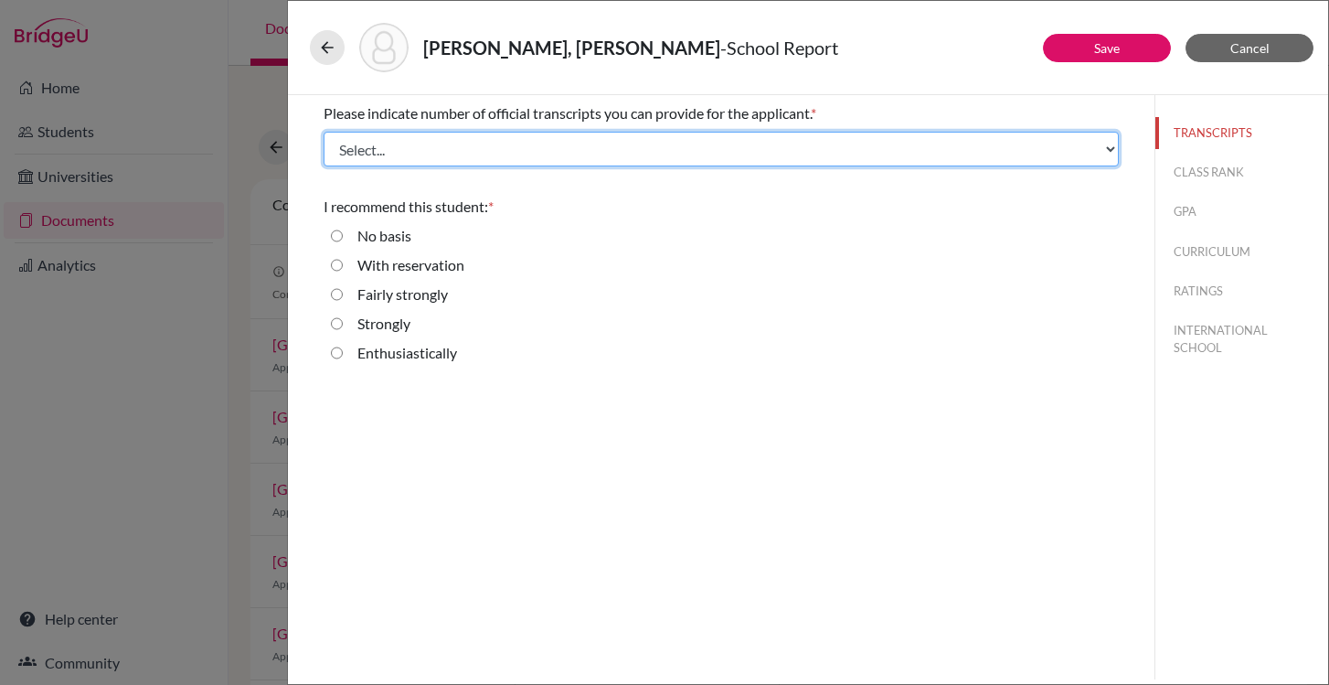
click at [454, 151] on select "Select... 1 2 3 4" at bounding box center [721, 149] width 795 height 35
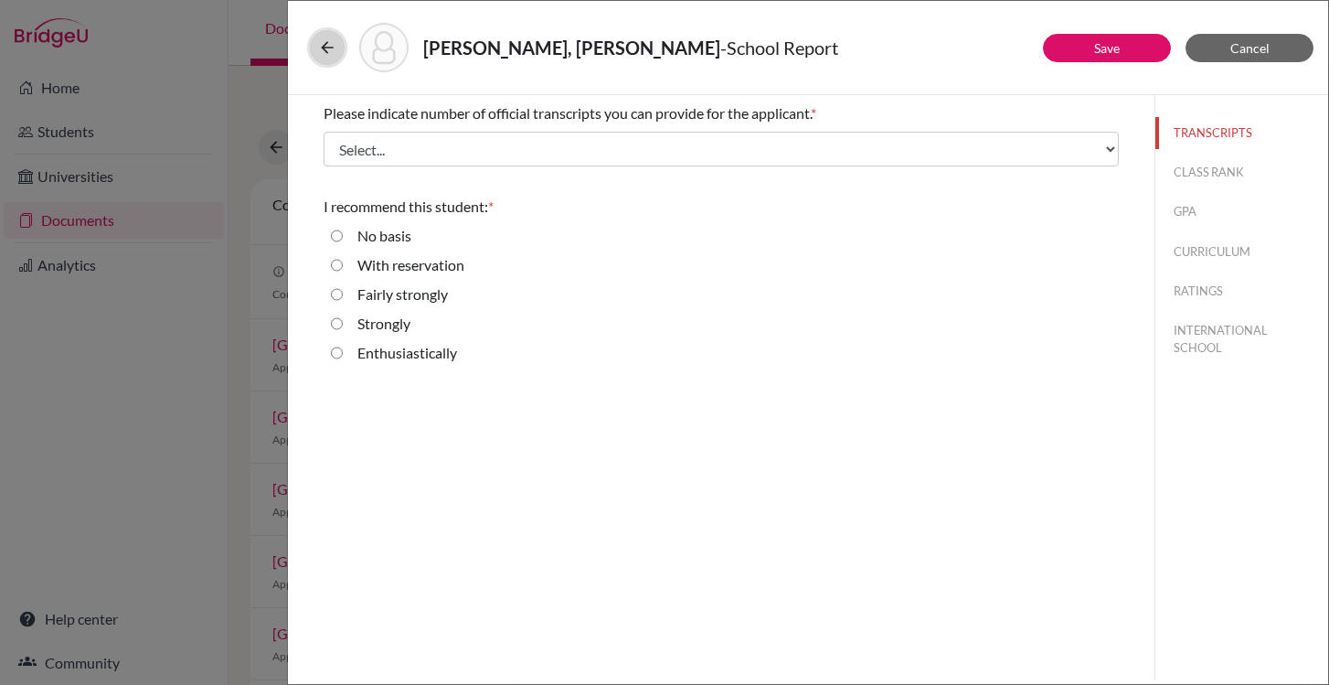
click at [335, 47] on icon at bounding box center [327, 47] width 18 height 18
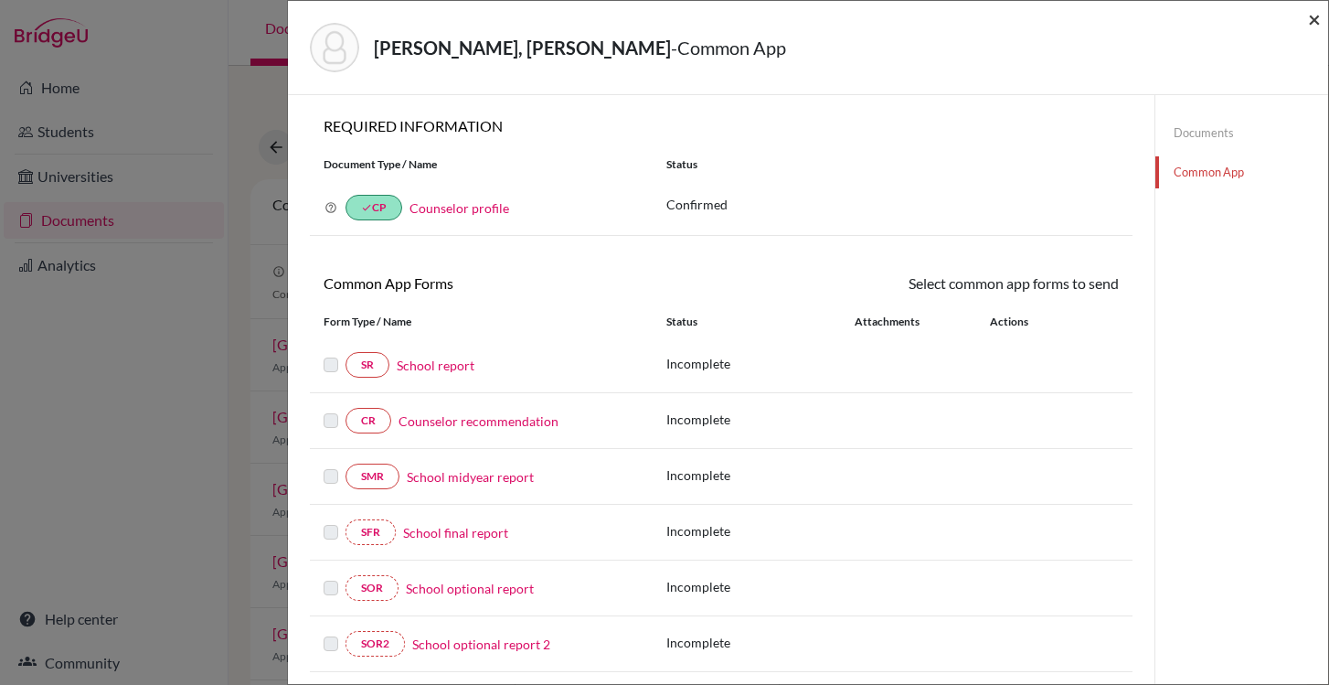
click at [1310, 17] on span "×" at bounding box center [1314, 18] width 13 height 27
